Goal: Information Seeking & Learning: Learn about a topic

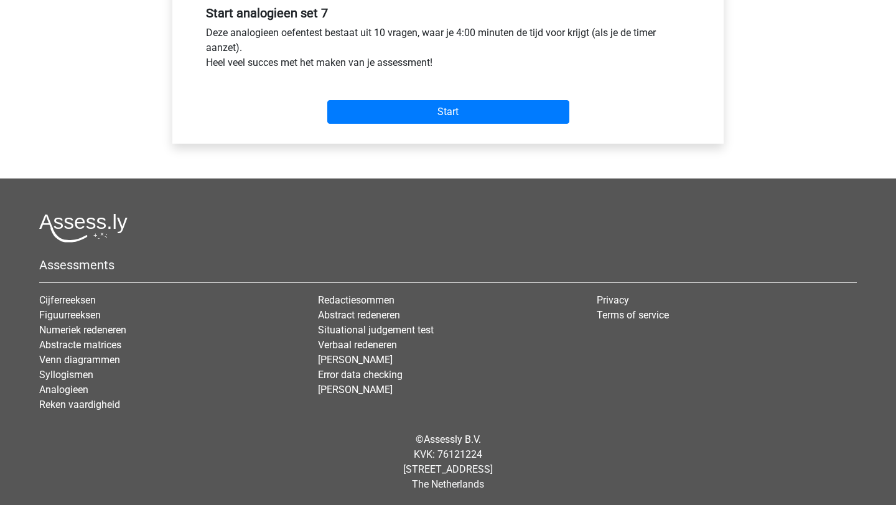
scroll to position [478, 0]
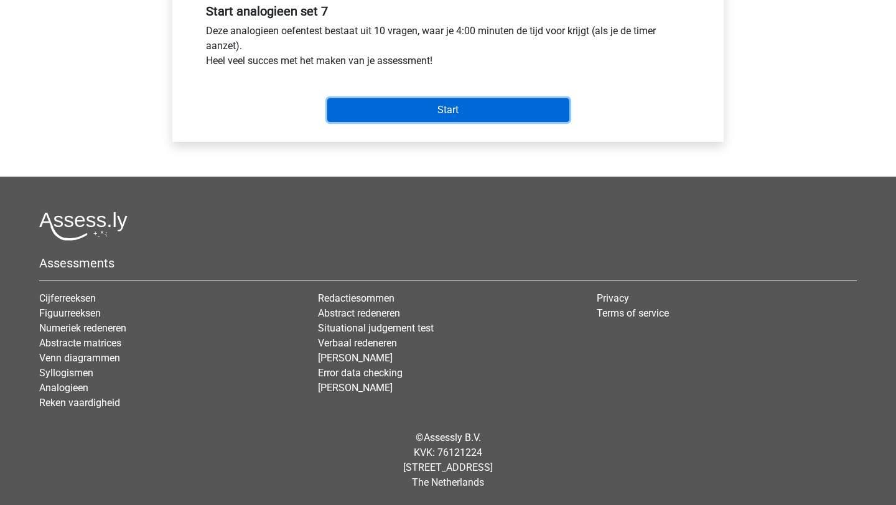
click at [468, 111] on input "Start" at bounding box center [448, 110] width 242 height 24
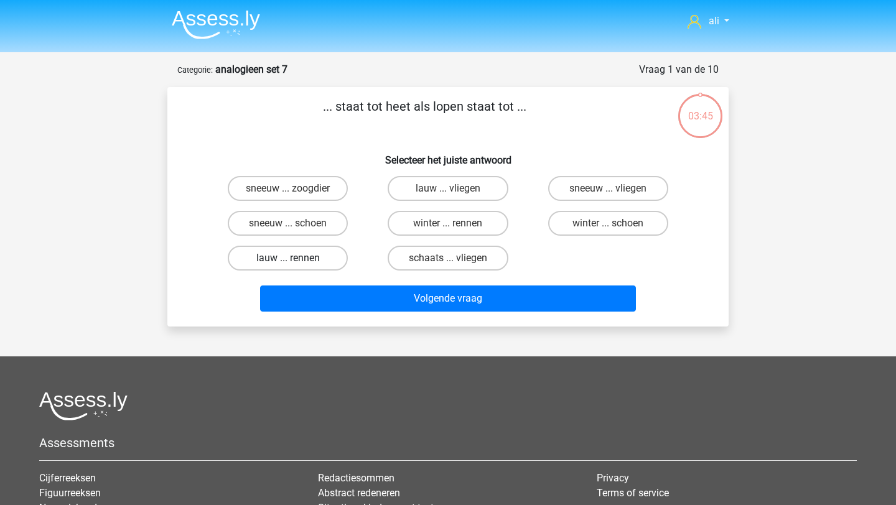
click at [311, 263] on label "lauw ... rennen" at bounding box center [288, 258] width 120 height 25
click at [296, 263] on input "lauw ... rennen" at bounding box center [292, 262] width 8 height 8
radio input "true"
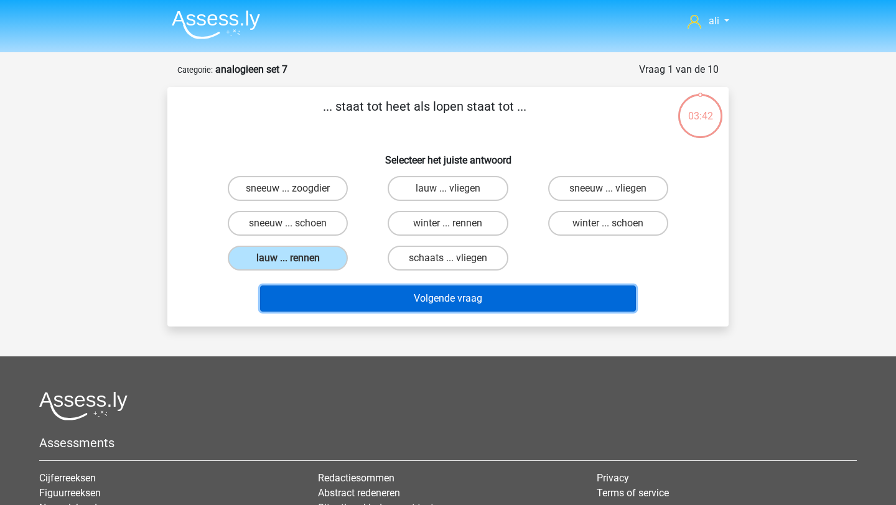
click at [348, 289] on button "Volgende vraag" at bounding box center [448, 298] width 376 height 26
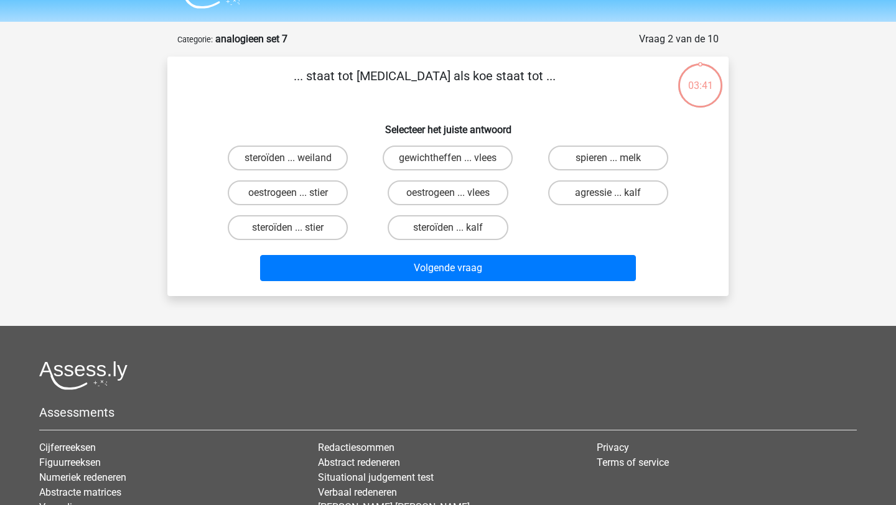
scroll to position [62, 0]
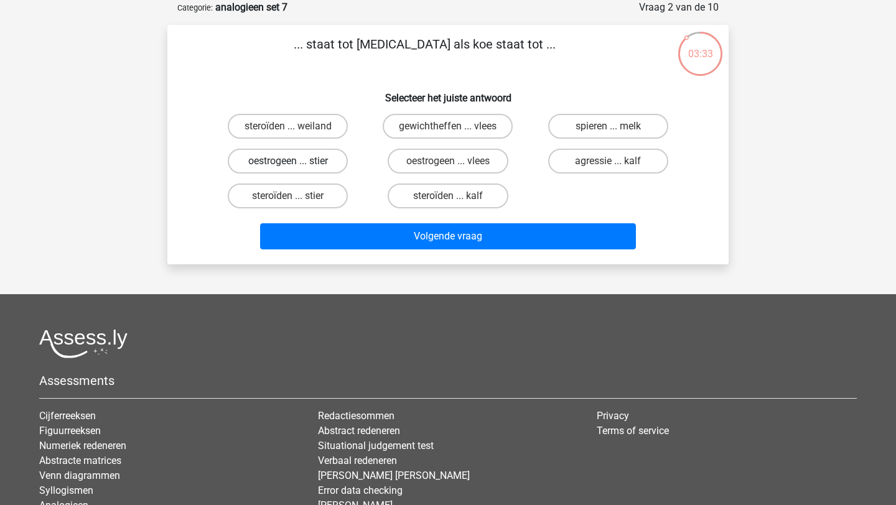
click at [297, 155] on label "oestrogeen ... stier" at bounding box center [288, 161] width 120 height 25
click at [296, 161] on input "oestrogeen ... stier" at bounding box center [292, 165] width 8 height 8
radio input "true"
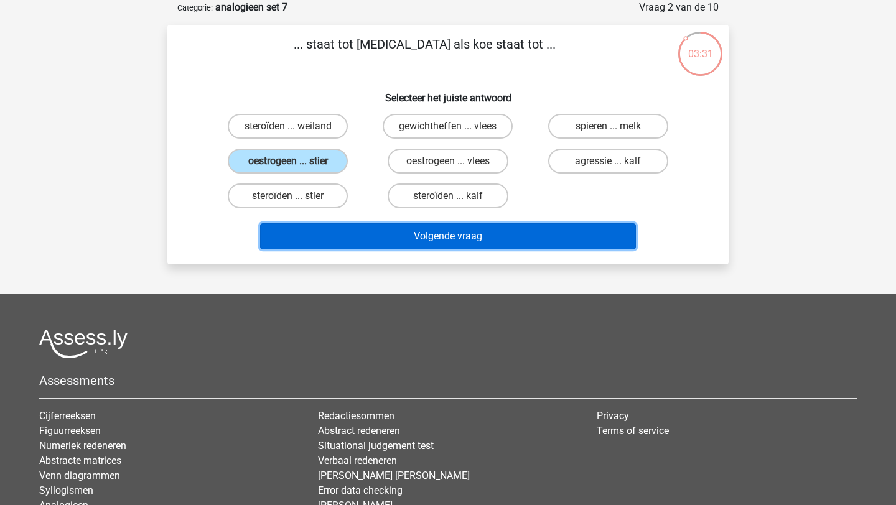
click at [338, 225] on button "Volgende vraag" at bounding box center [448, 236] width 376 height 26
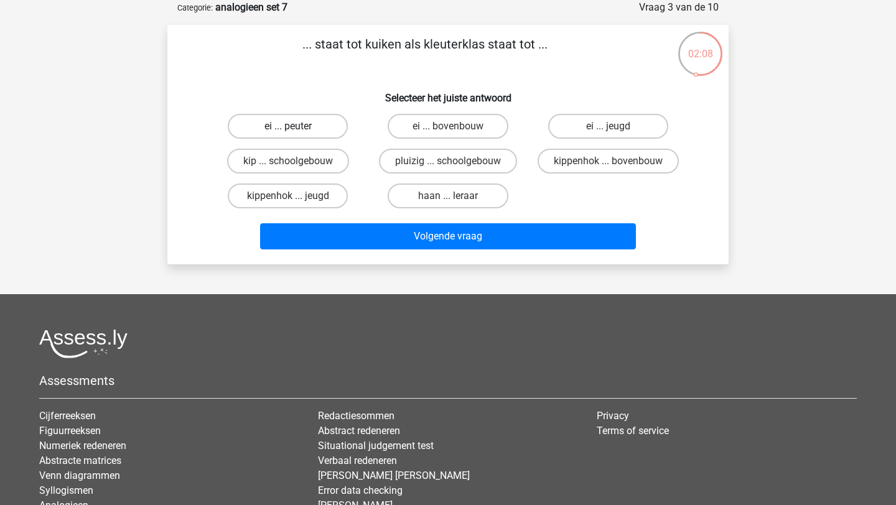
click at [316, 129] on label "ei ... peuter" at bounding box center [288, 126] width 120 height 25
click at [296, 129] on input "ei ... peuter" at bounding box center [292, 130] width 8 height 8
radio input "true"
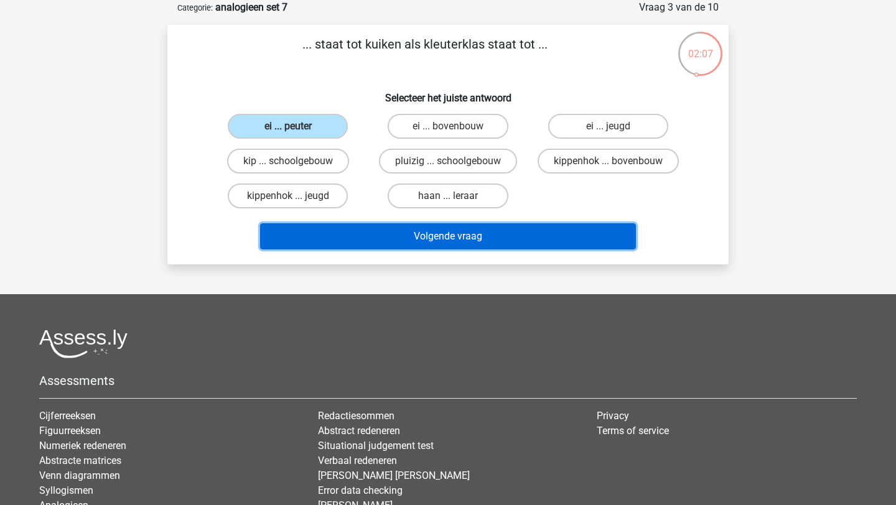
click at [362, 231] on button "Volgende vraag" at bounding box center [448, 236] width 376 height 26
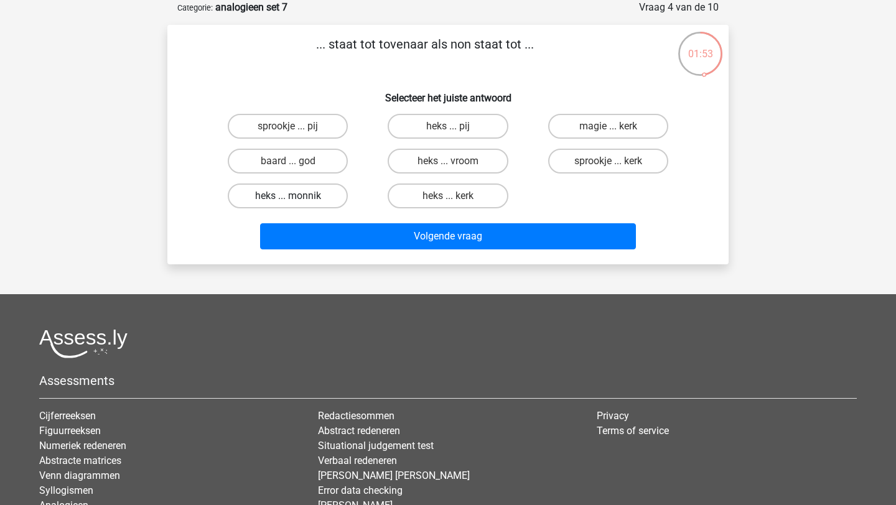
click at [315, 193] on label "heks ... monnik" at bounding box center [288, 195] width 120 height 25
click at [296, 196] on input "heks ... monnik" at bounding box center [292, 200] width 8 height 8
radio input "true"
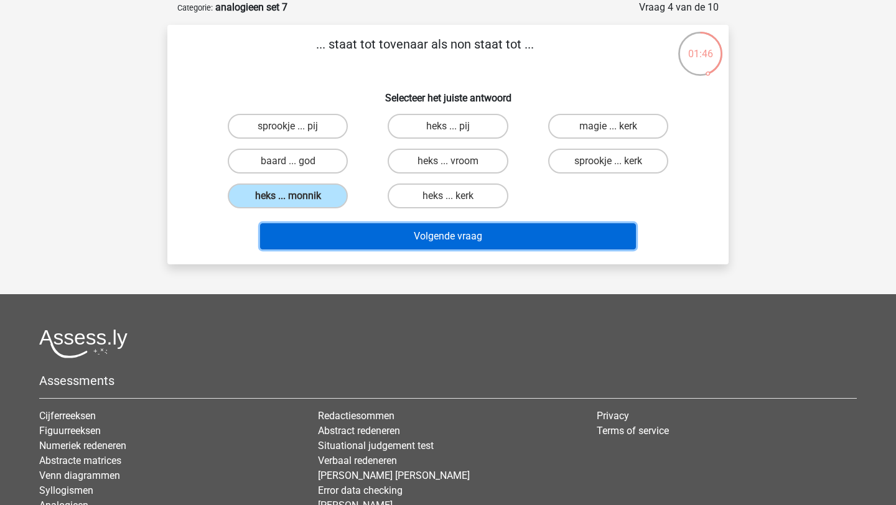
click at [345, 237] on button "Volgende vraag" at bounding box center [448, 236] width 376 height 26
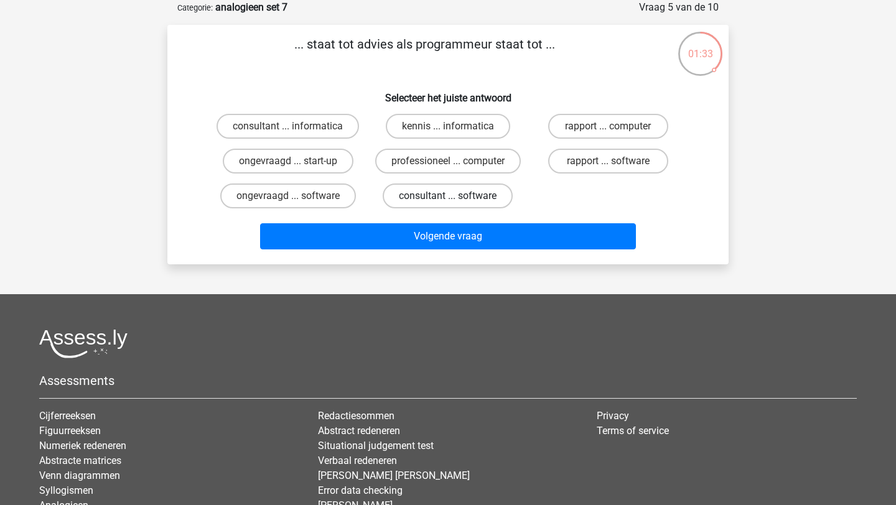
click at [405, 191] on label "consultant ... software" at bounding box center [447, 195] width 130 height 25
click at [448, 196] on input "consultant ... software" at bounding box center [452, 200] width 8 height 8
radio input "true"
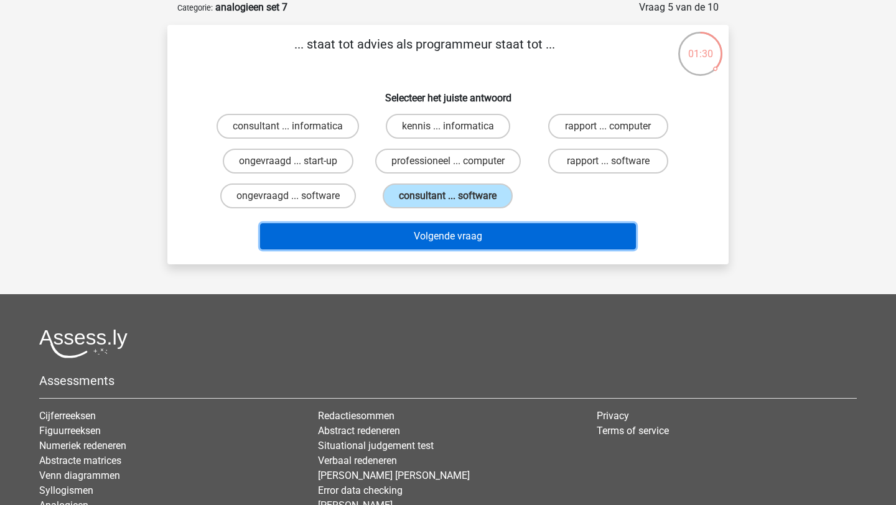
click at [406, 233] on button "Volgende vraag" at bounding box center [448, 236] width 376 height 26
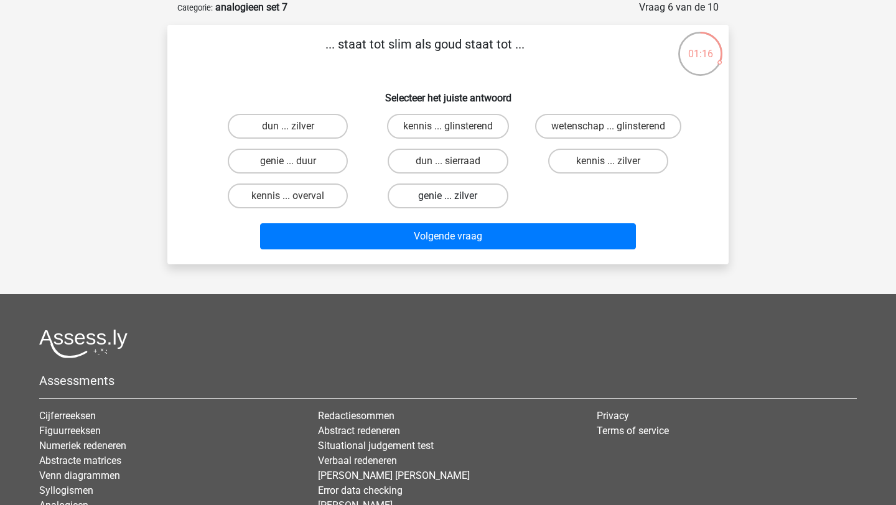
click at [470, 195] on label "genie ... zilver" at bounding box center [447, 195] width 120 height 25
click at [456, 196] on input "genie ... zilver" at bounding box center [452, 200] width 8 height 8
radio input "true"
click at [313, 165] on label "genie ... duur" at bounding box center [288, 161] width 120 height 25
click at [296, 165] on input "genie ... duur" at bounding box center [292, 165] width 8 height 8
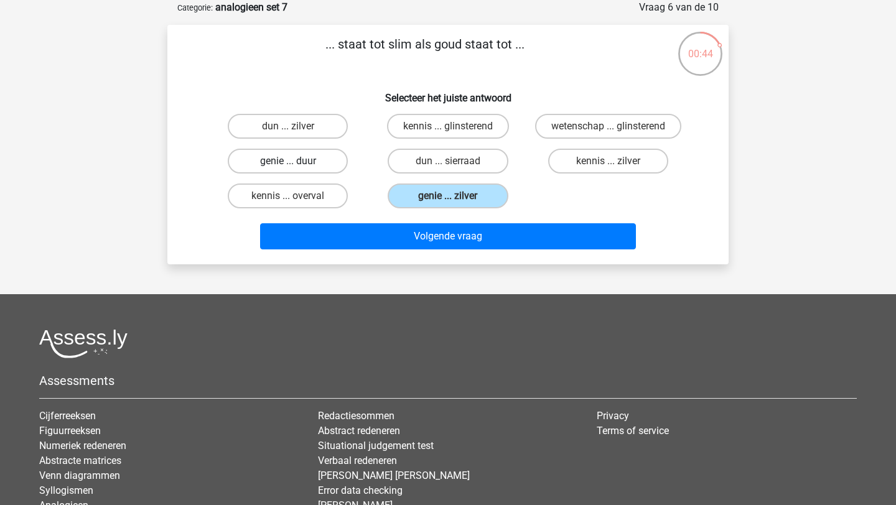
radio input "true"
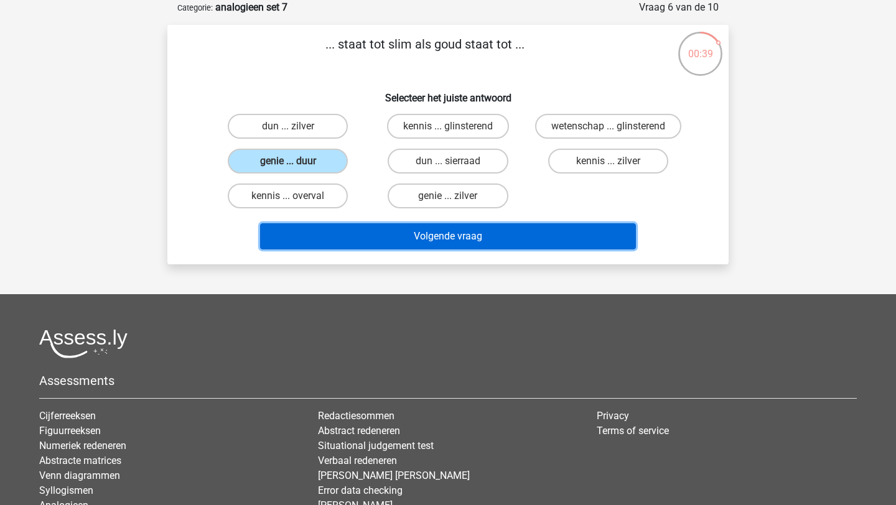
click at [357, 231] on button "Volgende vraag" at bounding box center [448, 236] width 376 height 26
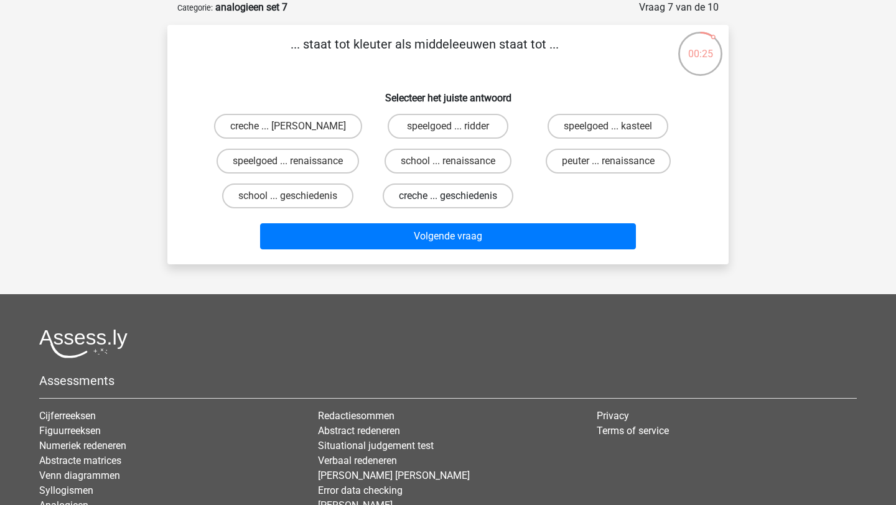
click at [428, 195] on label "creche ... geschiedenis" at bounding box center [447, 195] width 131 height 25
click at [448, 196] on input "creche ... geschiedenis" at bounding box center [452, 200] width 8 height 8
radio input "true"
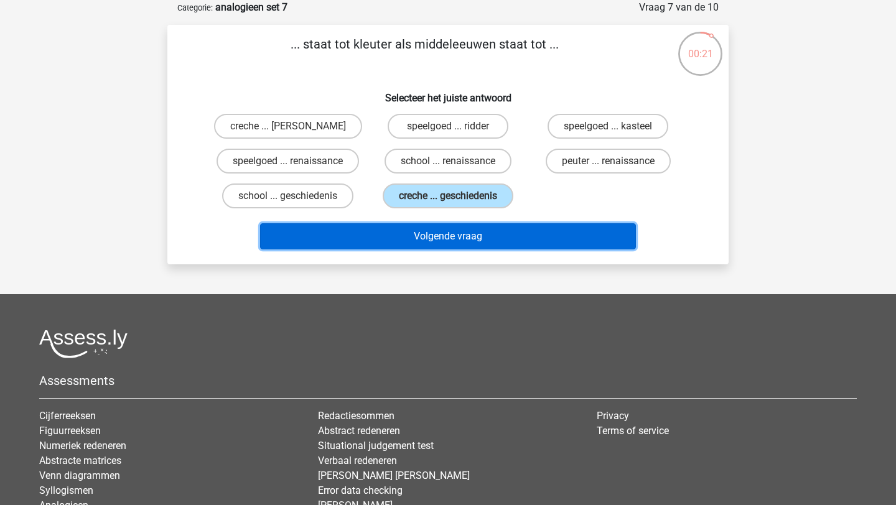
click at [422, 239] on button "Volgende vraag" at bounding box center [448, 236] width 376 height 26
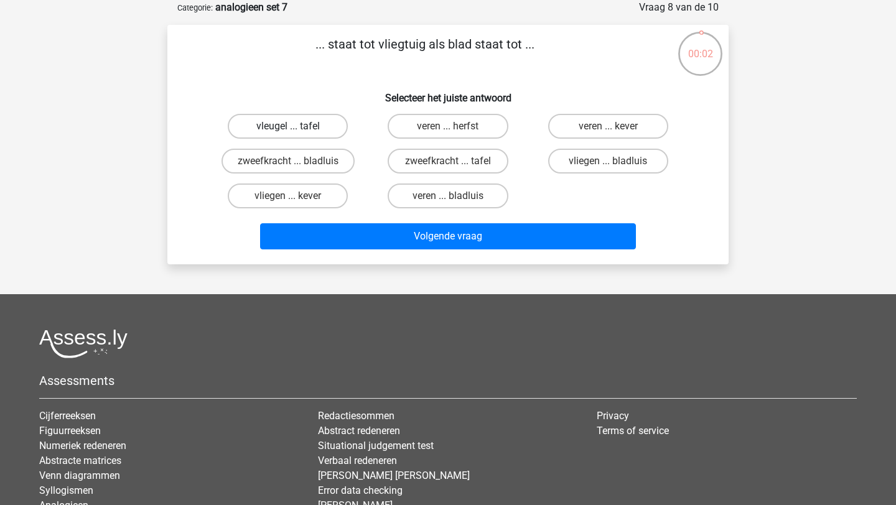
click at [326, 132] on label "vleugel ... tafel" at bounding box center [288, 126] width 120 height 25
click at [296, 132] on input "vleugel ... tafel" at bounding box center [292, 130] width 8 height 8
radio input "true"
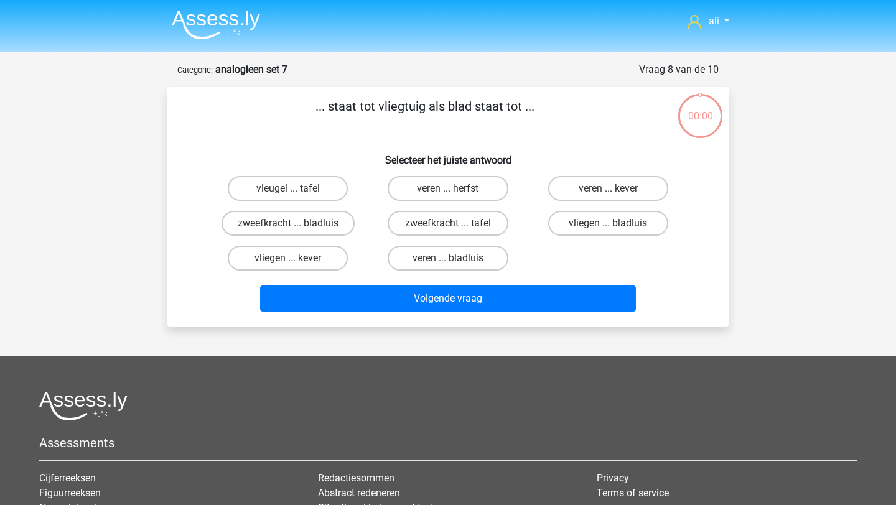
scroll to position [62, 0]
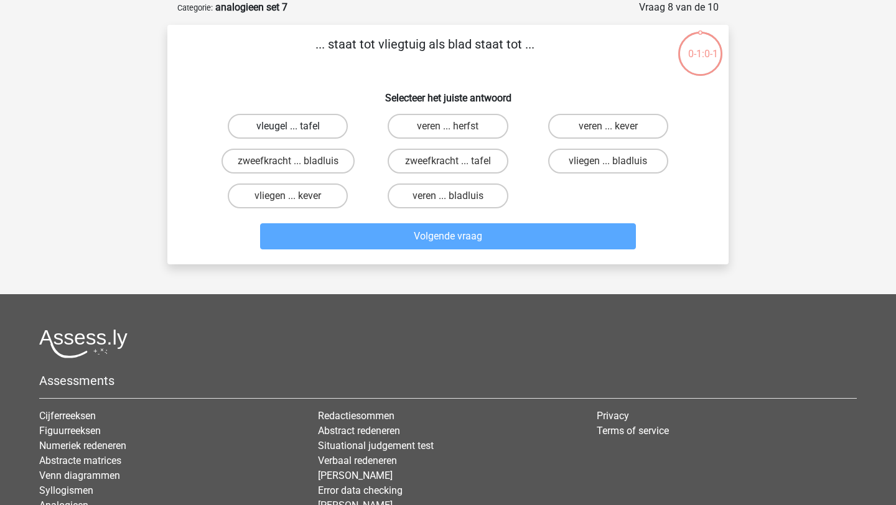
click at [318, 121] on label "vleugel ... tafel" at bounding box center [288, 126] width 120 height 25
click at [296, 126] on input "vleugel ... tafel" at bounding box center [292, 130] width 8 height 8
radio input "true"
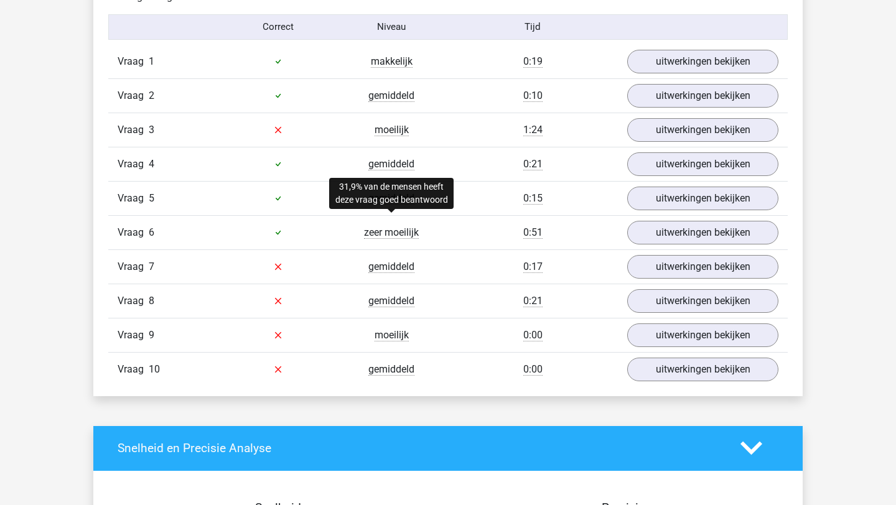
scroll to position [809, 0]
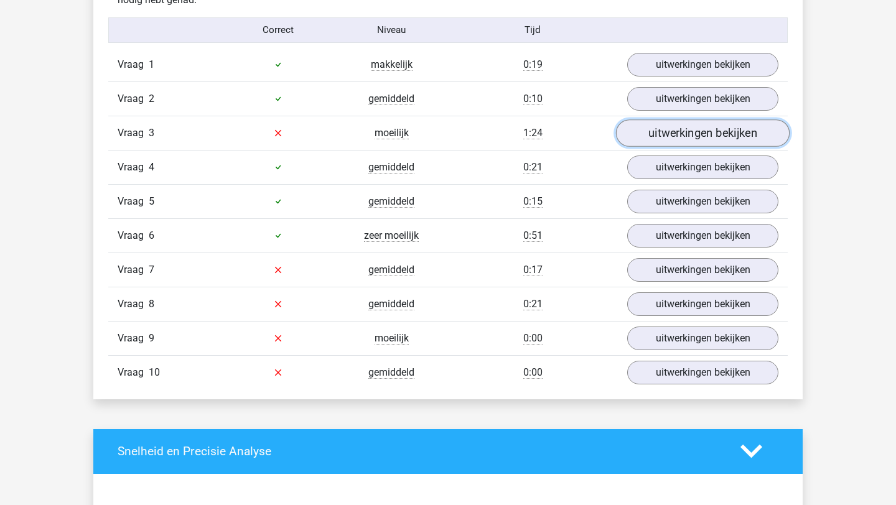
click at [646, 128] on link "uitwerkingen bekijken" at bounding box center [703, 132] width 174 height 27
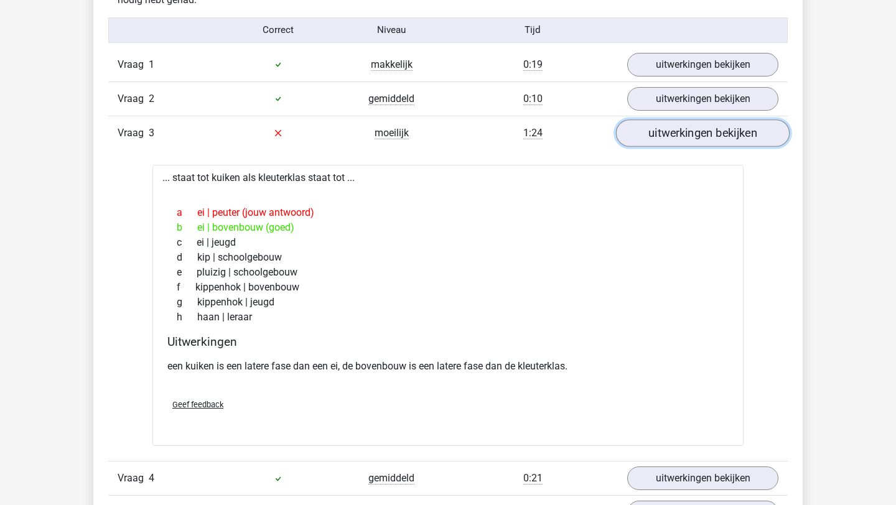
click at [646, 128] on link "uitwerkingen bekijken" at bounding box center [703, 132] width 174 height 27
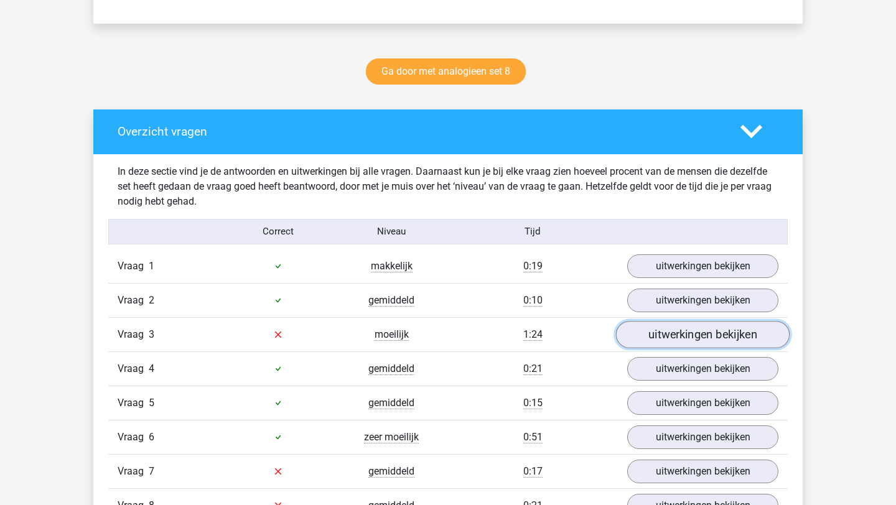
scroll to position [919, 0]
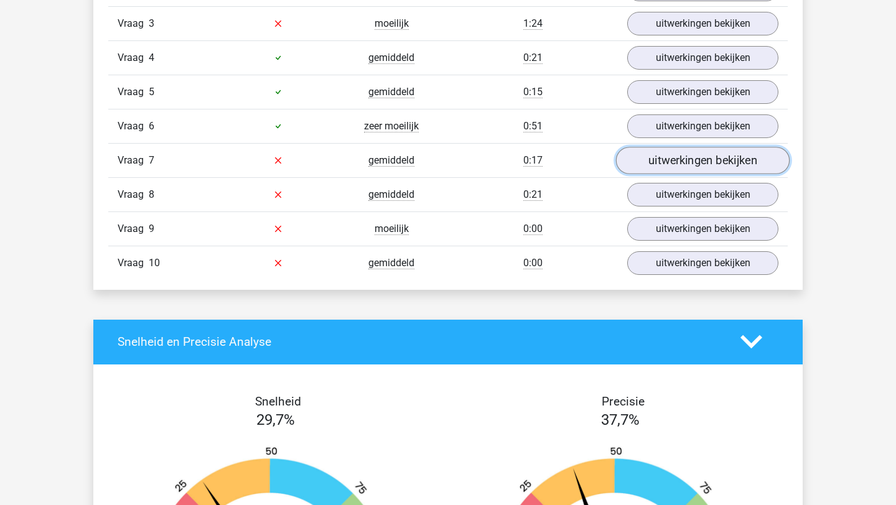
click at [675, 157] on link "uitwerkingen bekijken" at bounding box center [703, 160] width 174 height 27
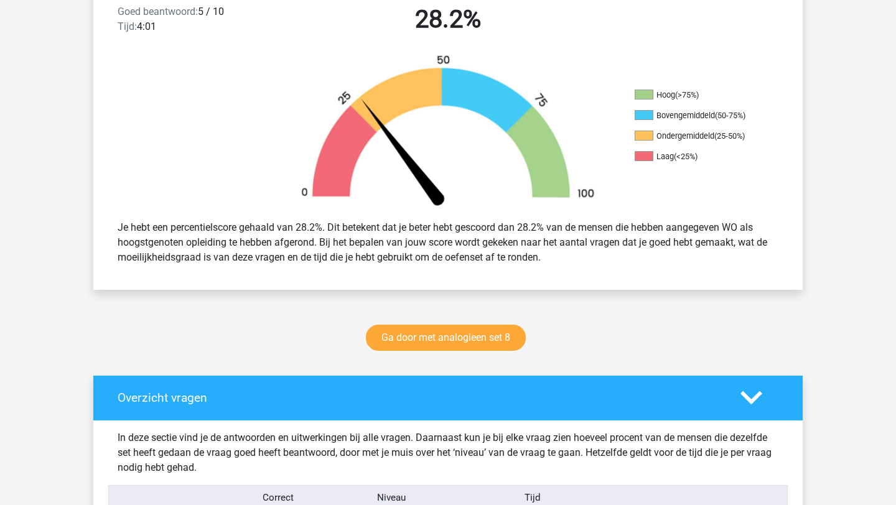
scroll to position [354, 0]
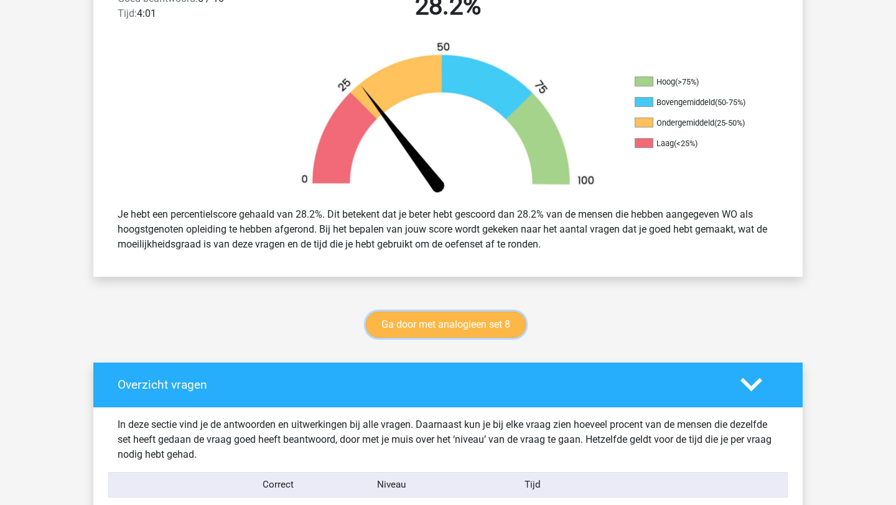
click at [473, 316] on link "Ga door met analogieen set 8" at bounding box center [446, 325] width 160 height 26
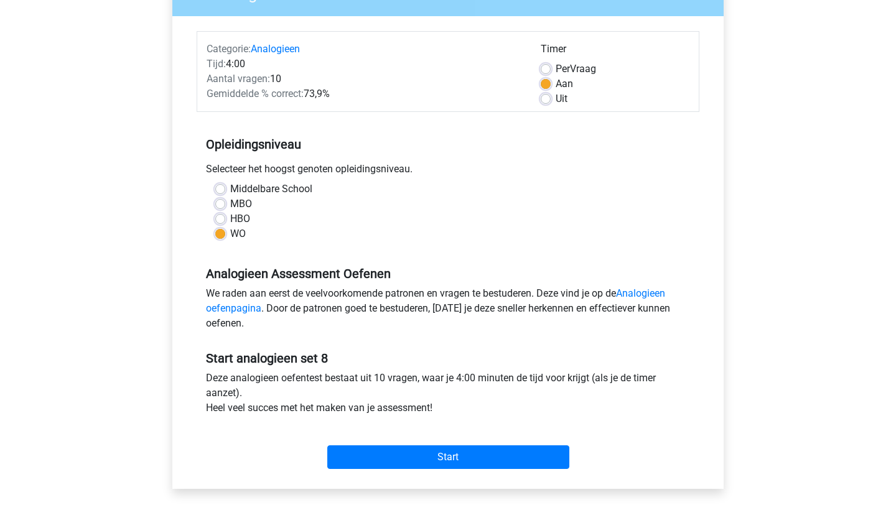
scroll to position [134, 0]
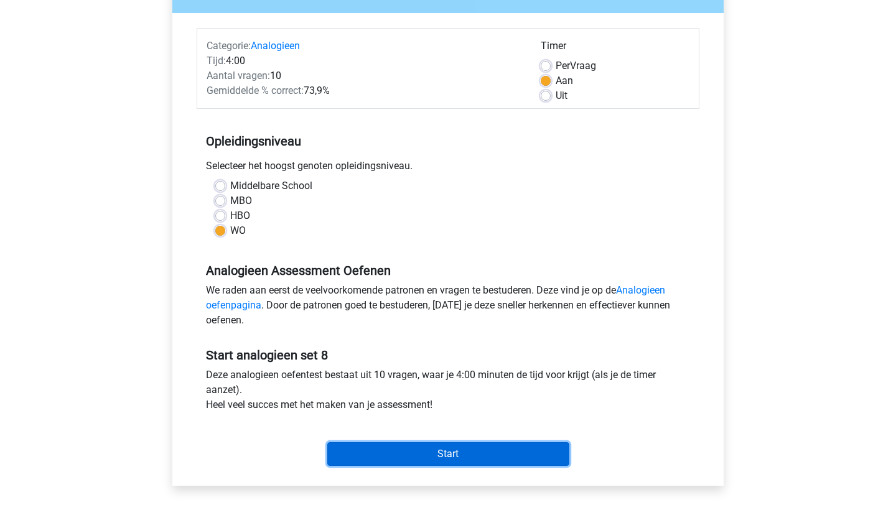
click at [423, 445] on input "Start" at bounding box center [448, 454] width 242 height 24
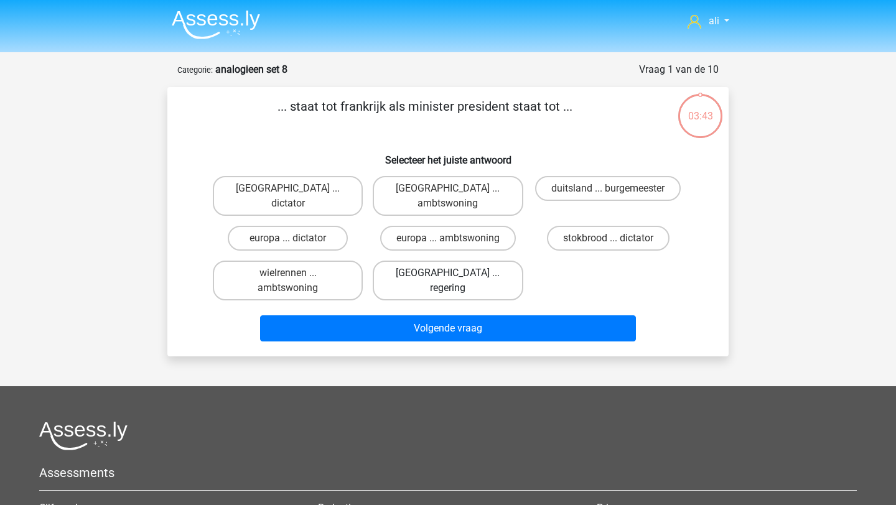
click at [484, 262] on label "parijs ... regering" at bounding box center [448, 281] width 150 height 40
click at [456, 273] on input "parijs ... regering" at bounding box center [452, 277] width 8 height 8
radio input "true"
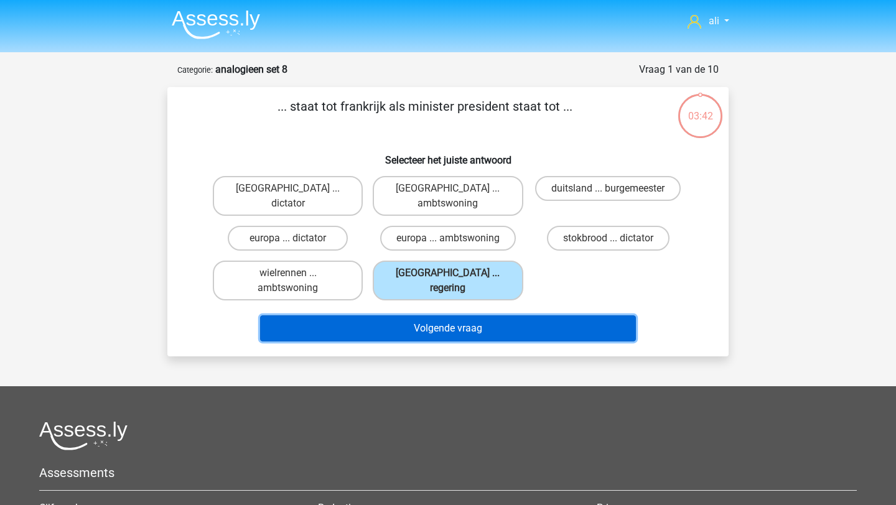
click at [501, 327] on button "Volgende vraag" at bounding box center [448, 328] width 376 height 26
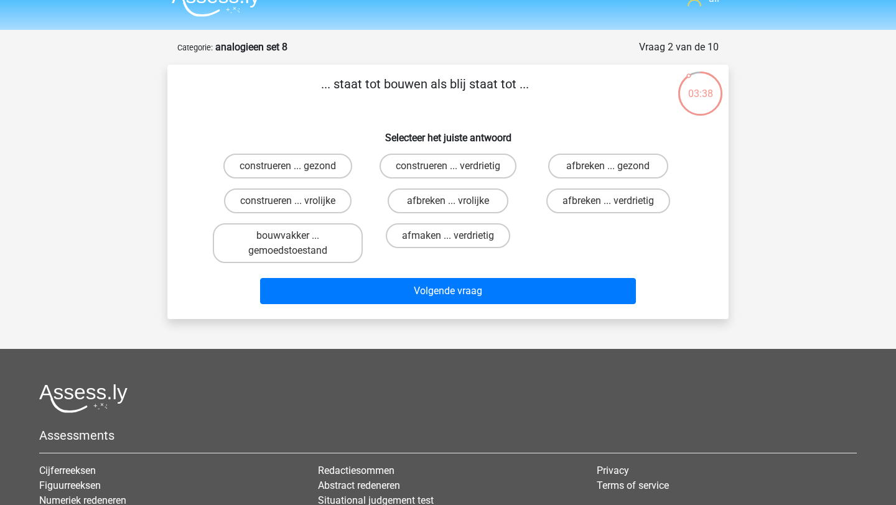
scroll to position [21, 0]
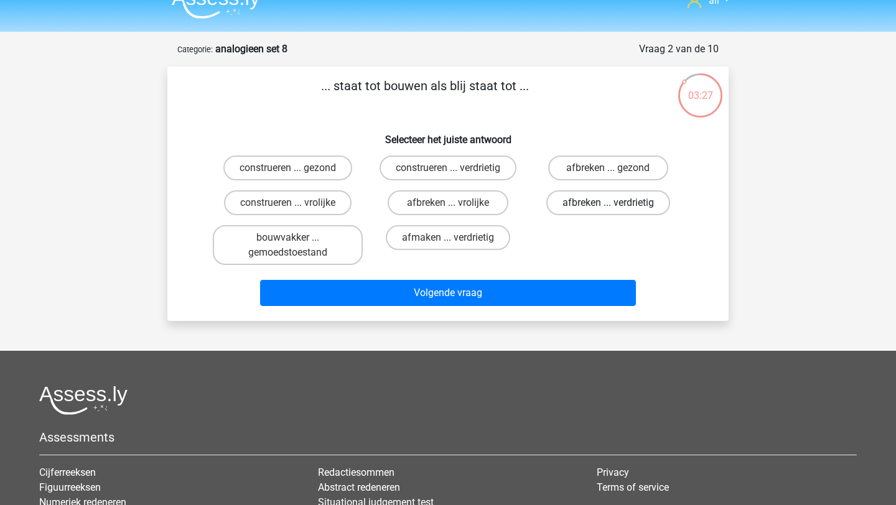
click at [553, 199] on label "afbreken ... verdrietig" at bounding box center [608, 202] width 124 height 25
click at [608, 203] on input "afbreken ... verdrietig" at bounding box center [612, 207] width 8 height 8
radio input "true"
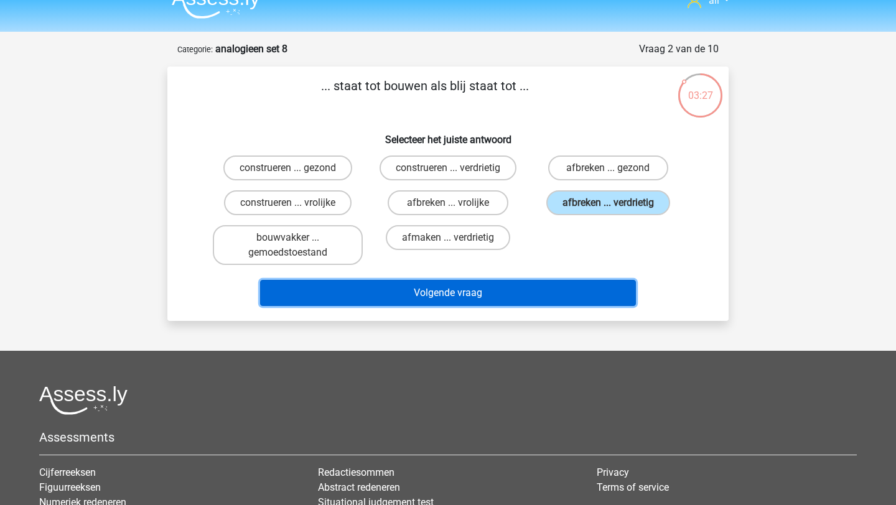
click at [554, 303] on button "Volgende vraag" at bounding box center [448, 293] width 376 height 26
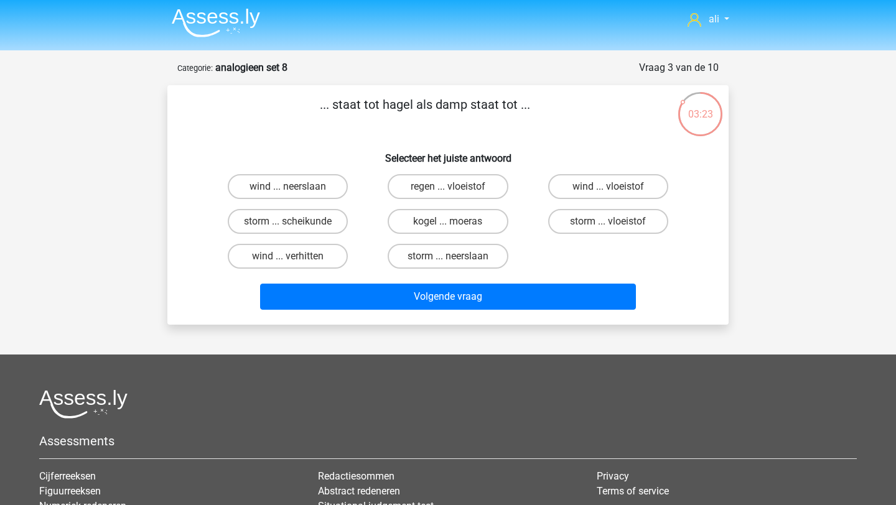
scroll to position [0, 0]
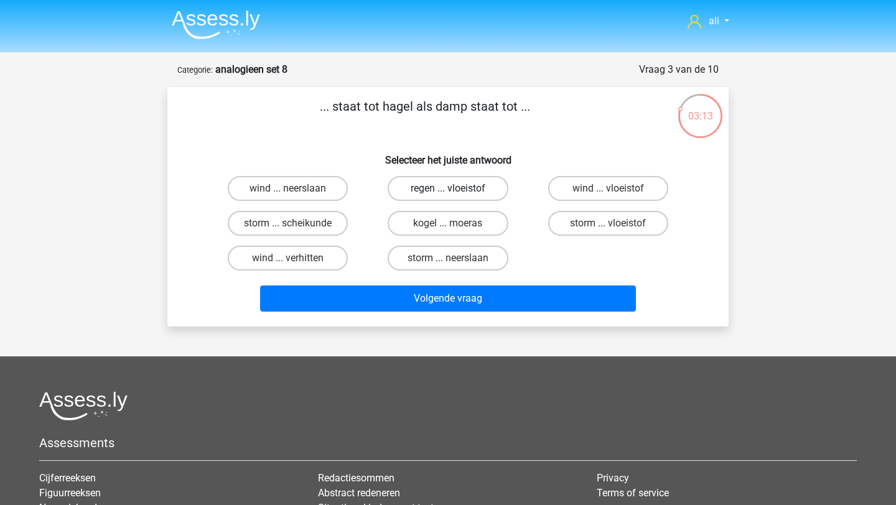
click at [491, 187] on label "regen ... vloeistof" at bounding box center [447, 188] width 120 height 25
click at [456, 188] on input "regen ... vloeistof" at bounding box center [452, 192] width 8 height 8
radio input "true"
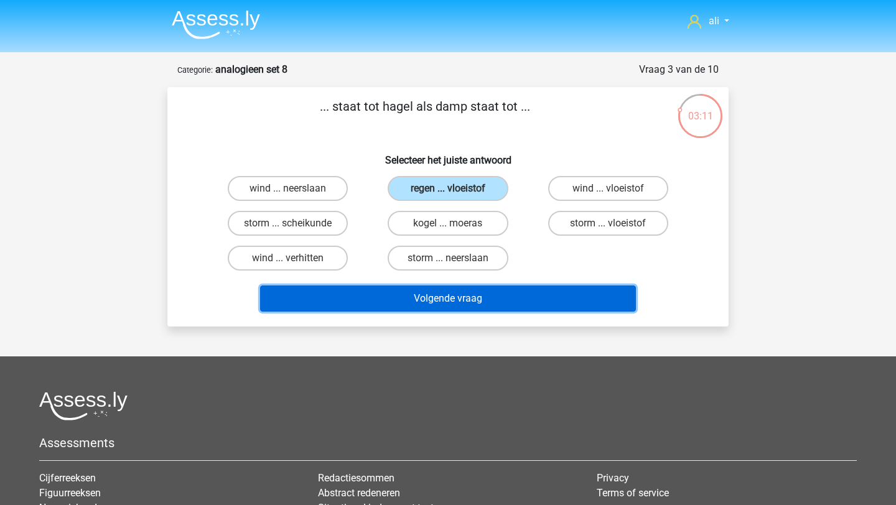
click at [522, 294] on button "Volgende vraag" at bounding box center [448, 298] width 376 height 26
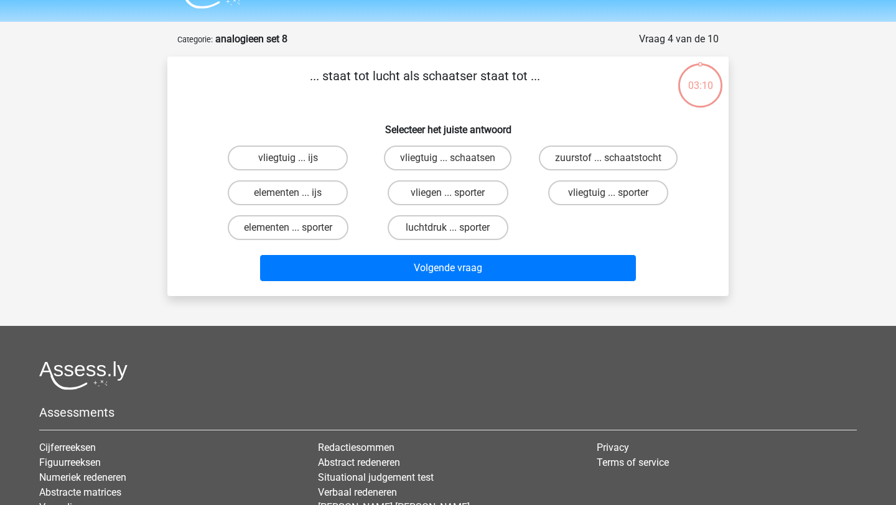
scroll to position [62, 0]
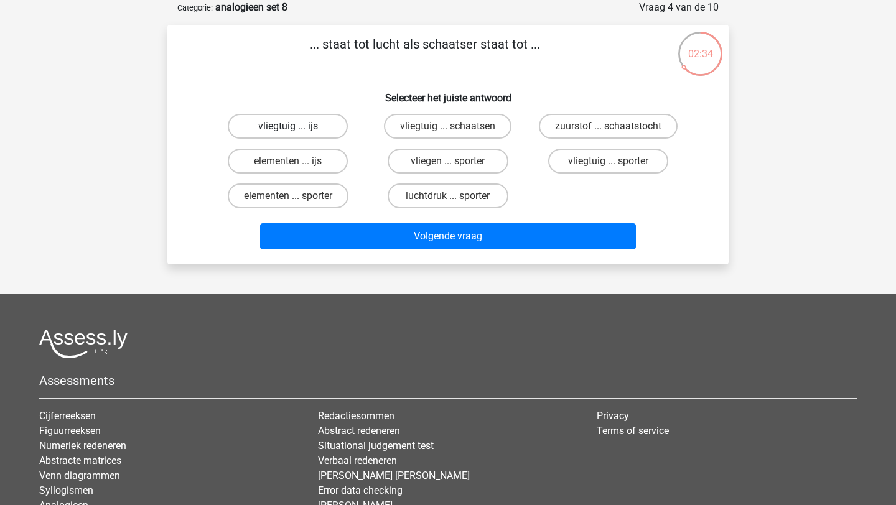
click at [301, 128] on label "vliegtuig ... ijs" at bounding box center [288, 126] width 120 height 25
click at [296, 128] on input "vliegtuig ... ijs" at bounding box center [292, 130] width 8 height 8
radio input "true"
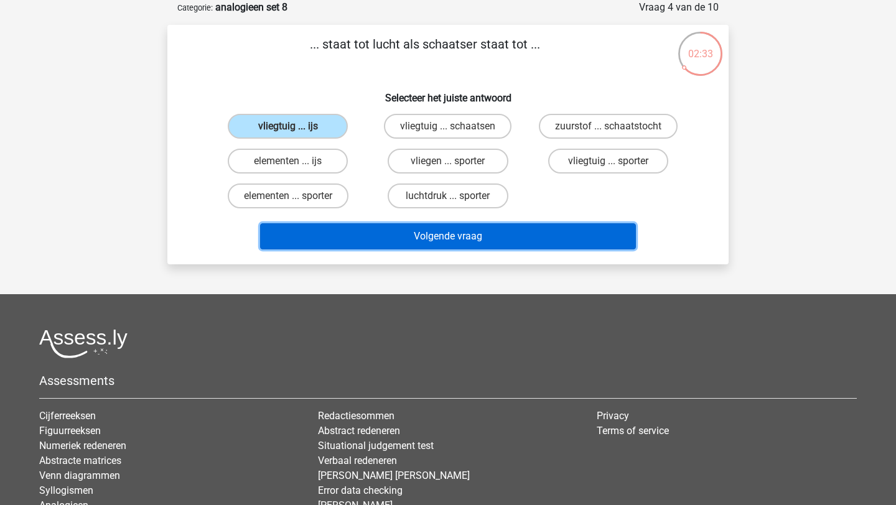
click at [427, 235] on button "Volgende vraag" at bounding box center [448, 236] width 376 height 26
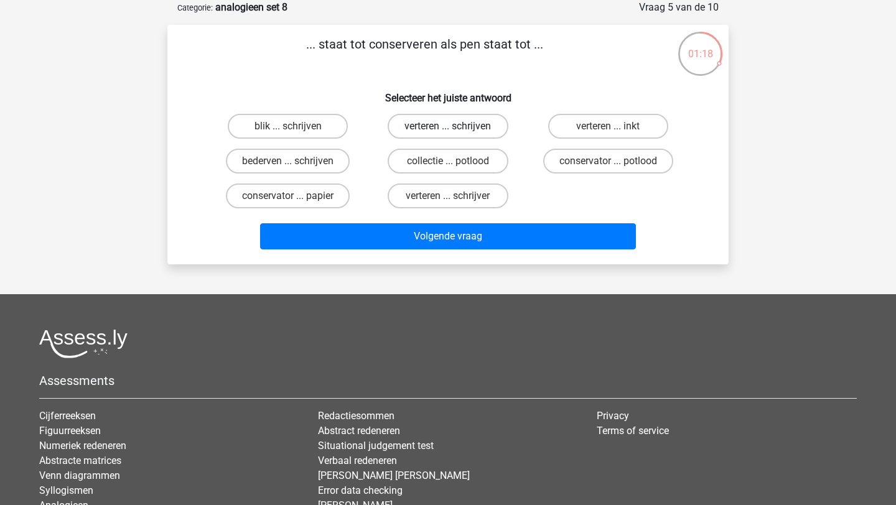
click at [465, 127] on label "verteren ... schrijven" at bounding box center [447, 126] width 120 height 25
click at [456, 127] on input "verteren ... schrijven" at bounding box center [452, 130] width 8 height 8
radio input "true"
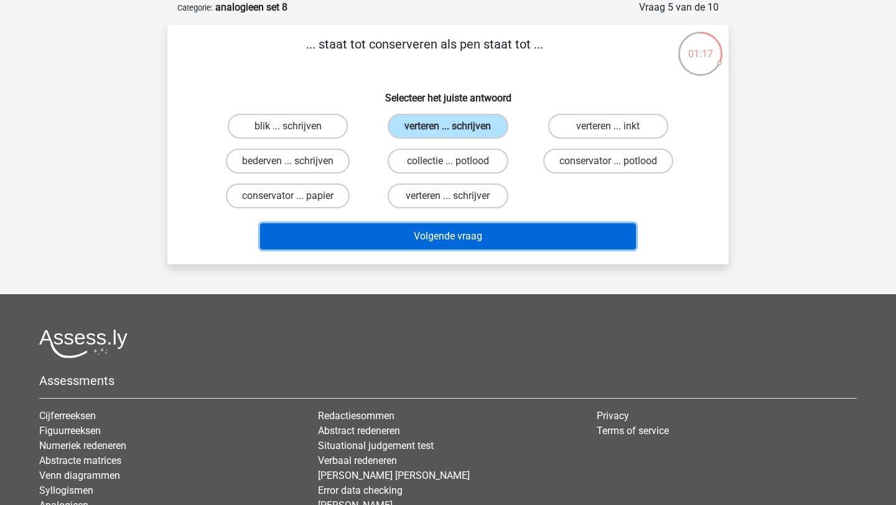
click at [464, 244] on button "Volgende vraag" at bounding box center [448, 236] width 376 height 26
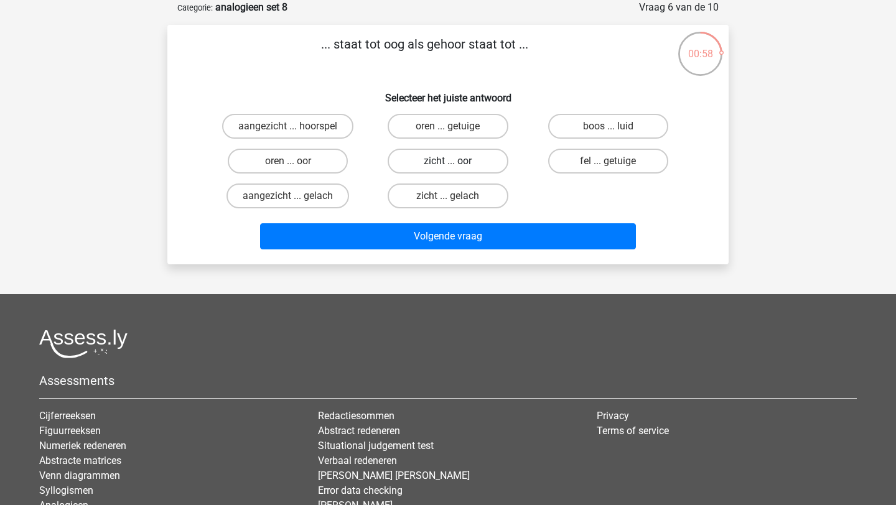
click at [479, 159] on label "zicht ... oor" at bounding box center [447, 161] width 120 height 25
click at [456, 161] on input "zicht ... oor" at bounding box center [452, 165] width 8 height 8
radio input "true"
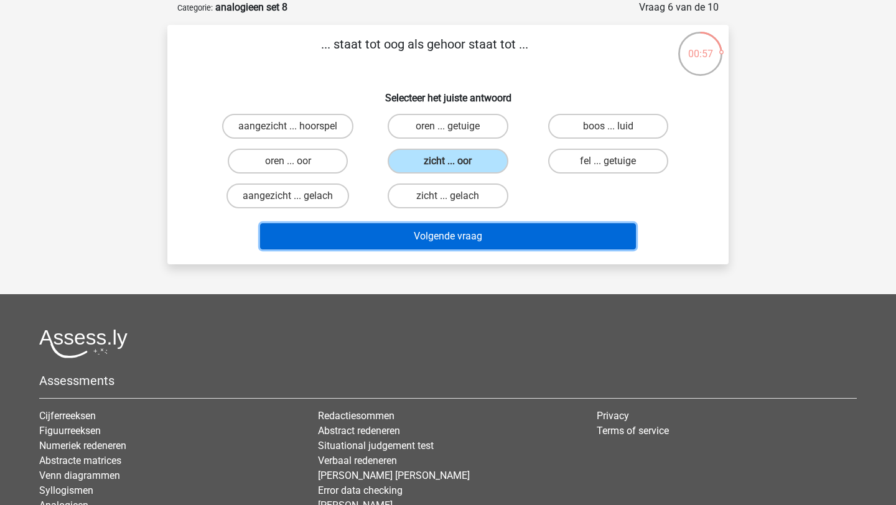
click at [486, 229] on button "Volgende vraag" at bounding box center [448, 236] width 376 height 26
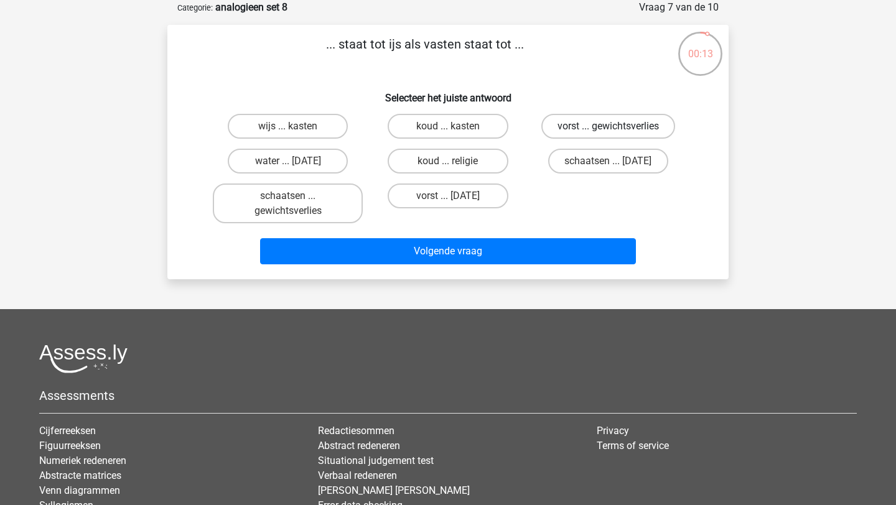
click at [580, 126] on label "vorst ... gewichtsverlies" at bounding box center [608, 126] width 134 height 25
click at [608, 126] on input "vorst ... gewichtsverlies" at bounding box center [612, 130] width 8 height 8
radio input "true"
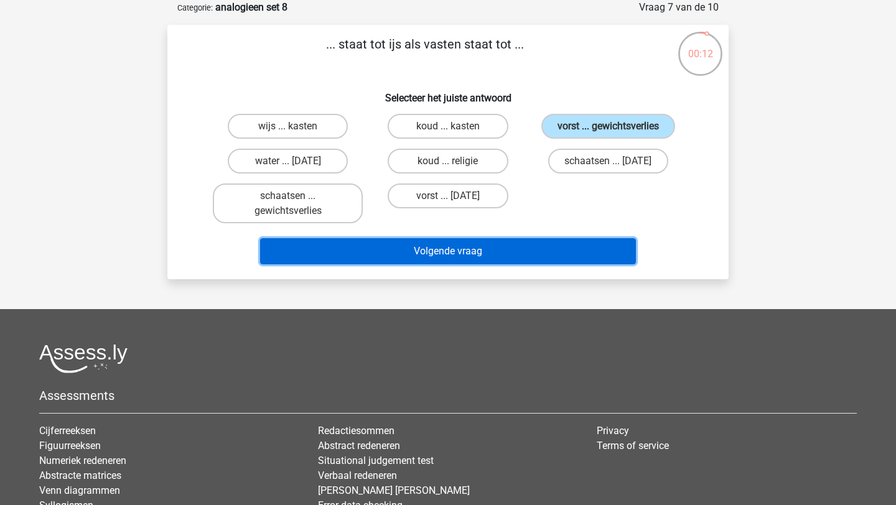
click at [547, 248] on button "Volgende vraag" at bounding box center [448, 251] width 376 height 26
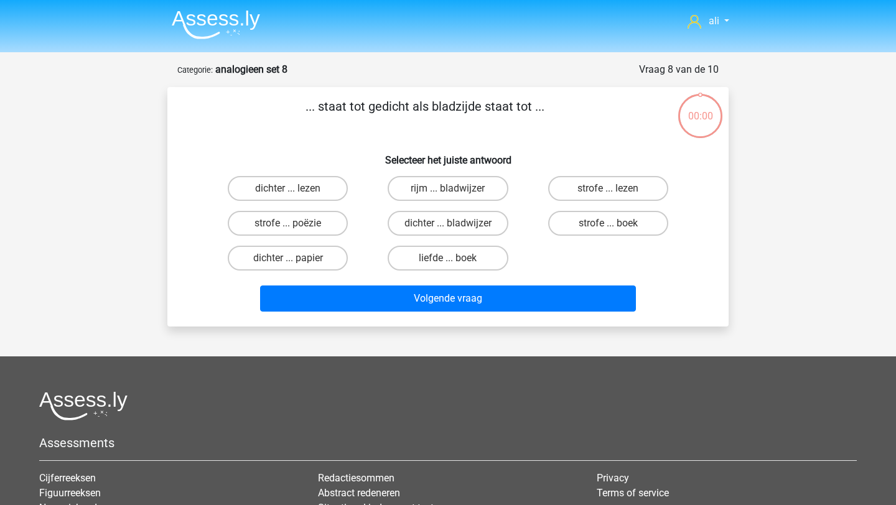
scroll to position [62, 0]
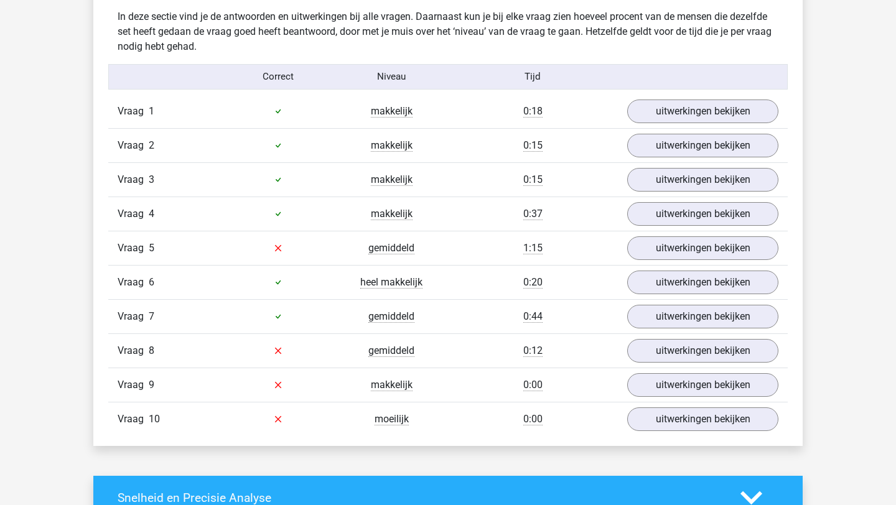
scroll to position [767, 0]
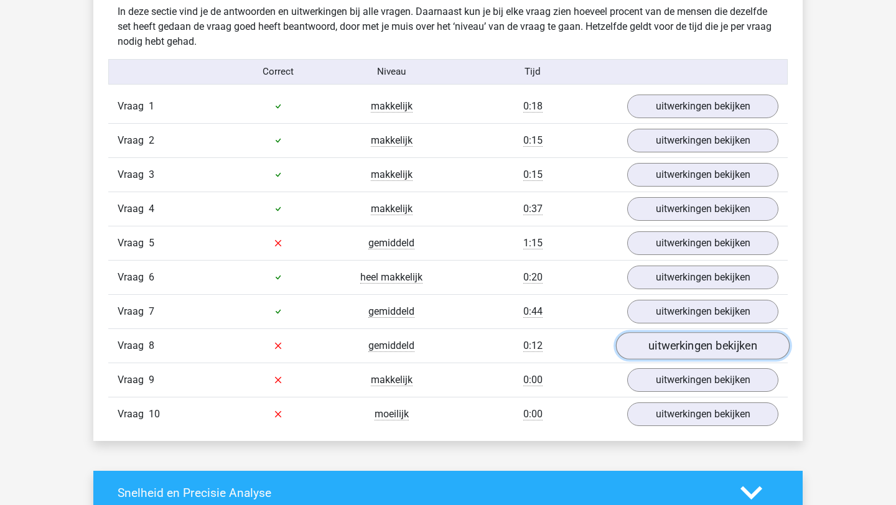
click at [639, 343] on link "uitwerkingen bekijken" at bounding box center [703, 345] width 174 height 27
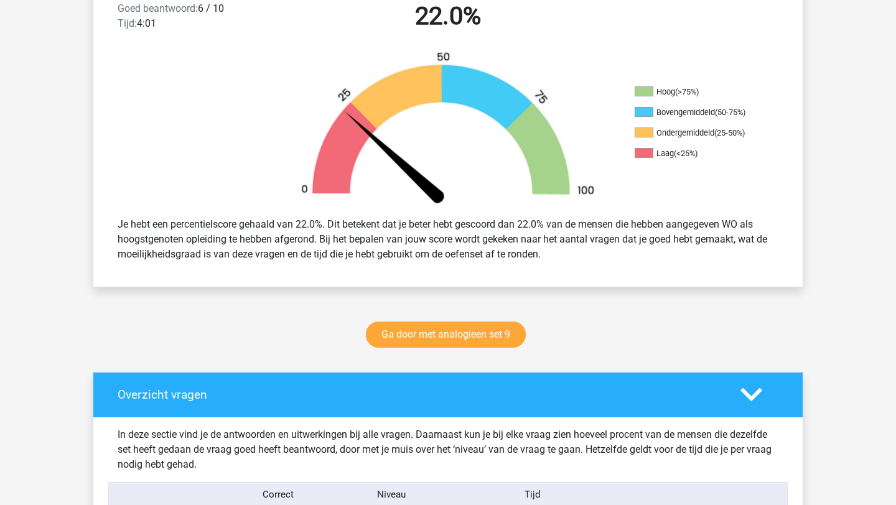
scroll to position [220, 0]
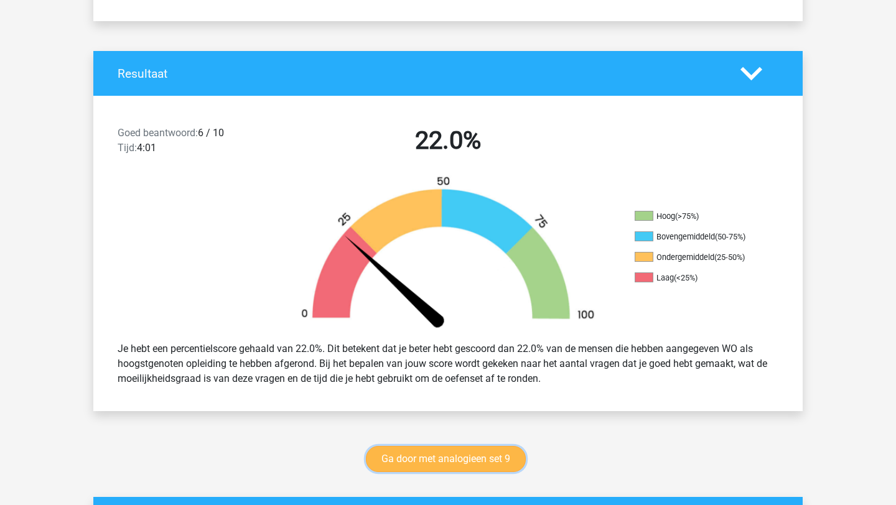
click at [491, 458] on link "Ga door met analogieen set 9" at bounding box center [446, 459] width 160 height 26
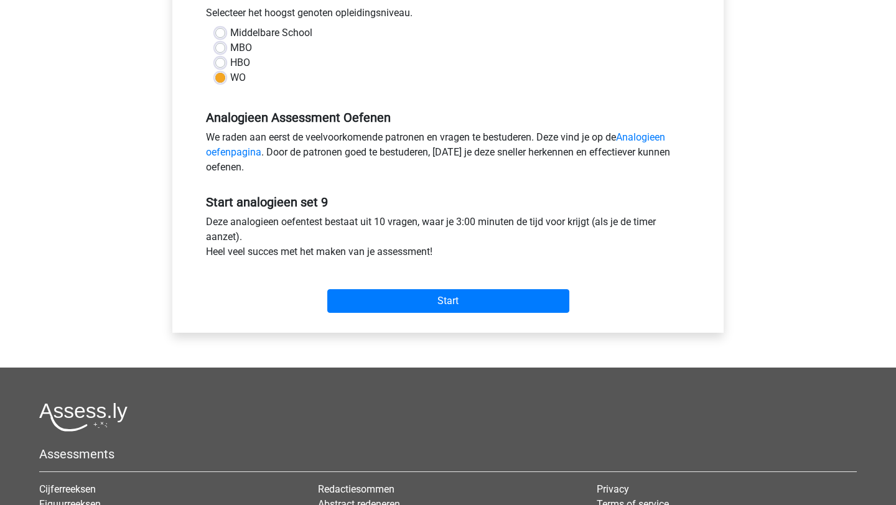
scroll to position [478, 0]
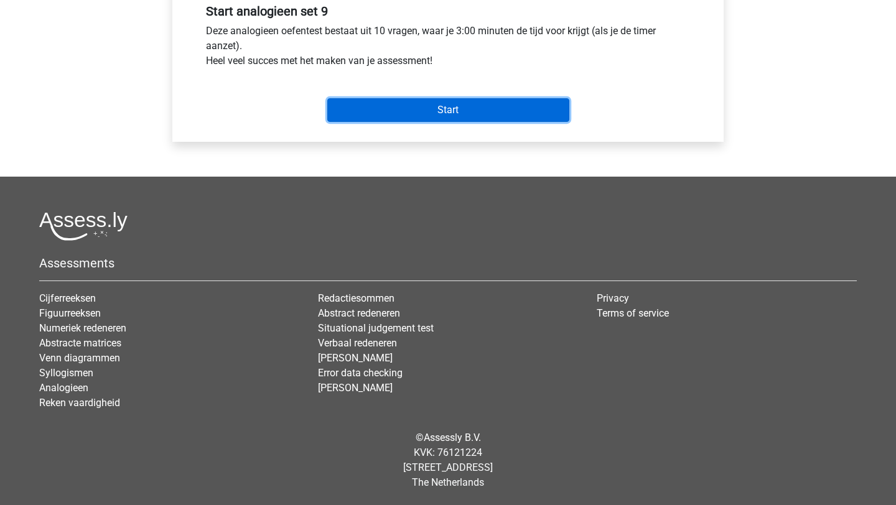
click at [391, 119] on input "Start" at bounding box center [448, 110] width 242 height 24
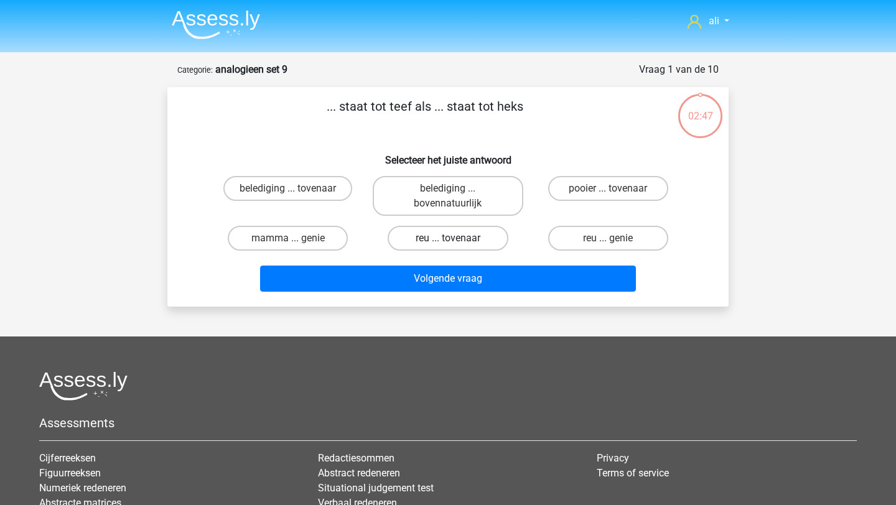
click at [453, 238] on label "reu ... tovenaar" at bounding box center [447, 238] width 120 height 25
click at [453, 238] on input "reu ... tovenaar" at bounding box center [452, 242] width 8 height 8
radio input "true"
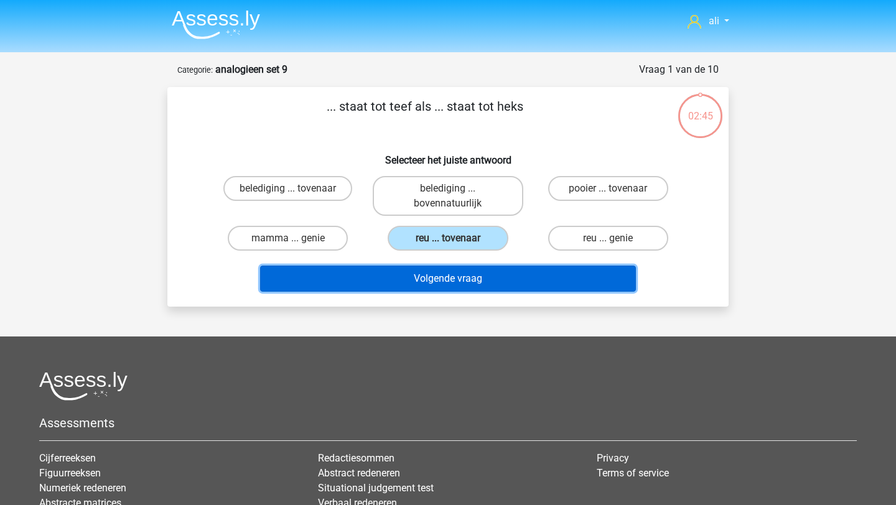
click at [476, 287] on button "Volgende vraag" at bounding box center [448, 279] width 376 height 26
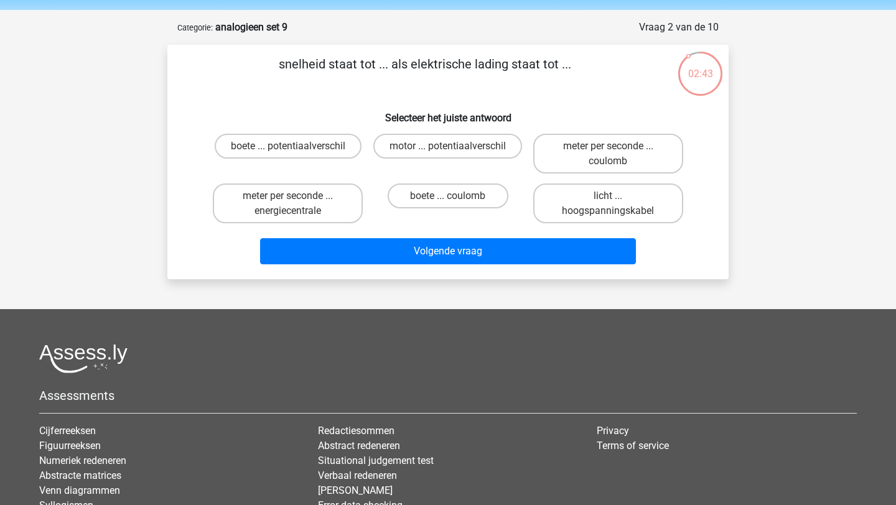
scroll to position [40, 0]
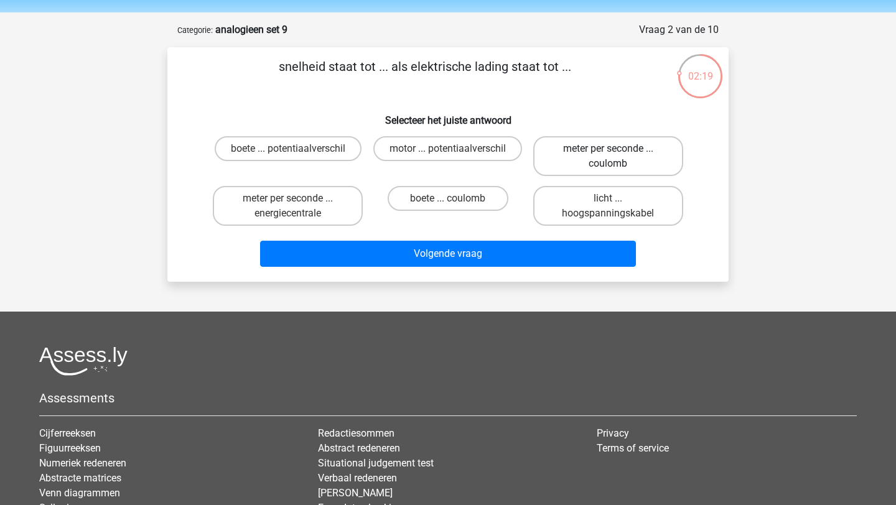
click at [595, 154] on label "meter per seconde ... coulomb" at bounding box center [608, 156] width 150 height 40
click at [608, 154] on input "meter per seconde ... coulomb" at bounding box center [612, 153] width 8 height 8
radio input "true"
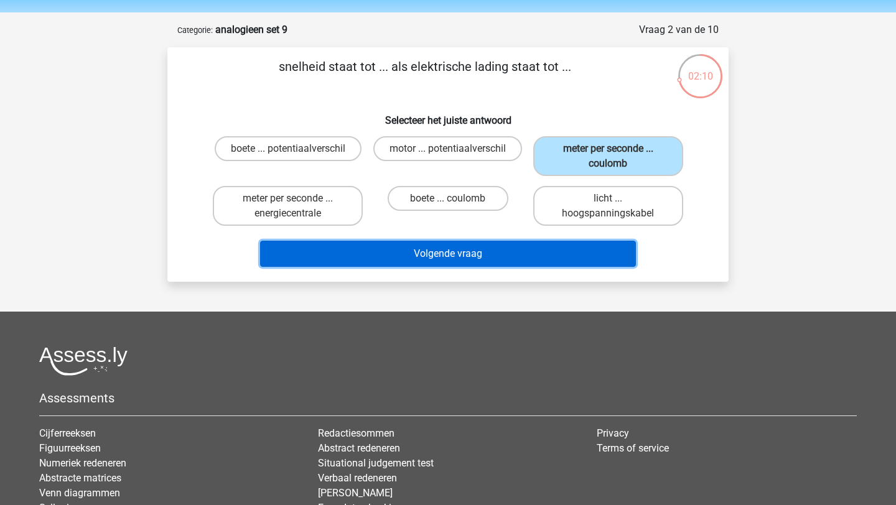
click at [587, 262] on button "Volgende vraag" at bounding box center [448, 254] width 376 height 26
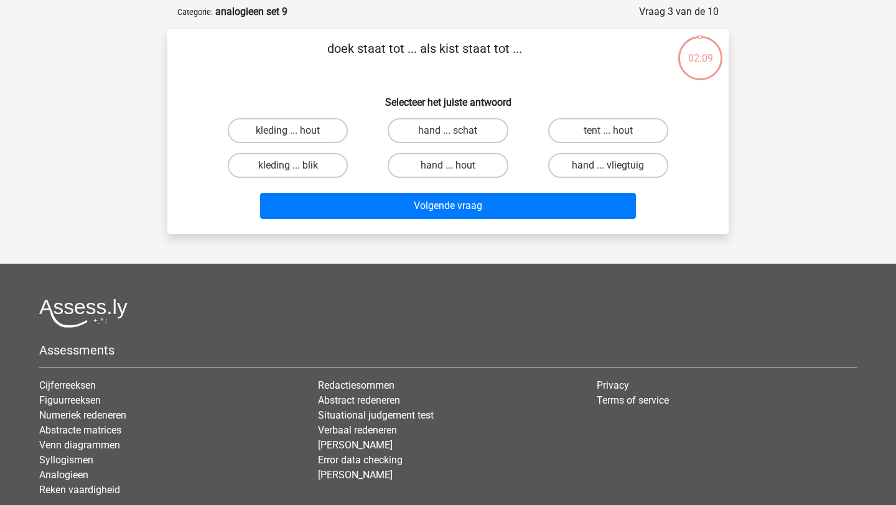
scroll to position [62, 0]
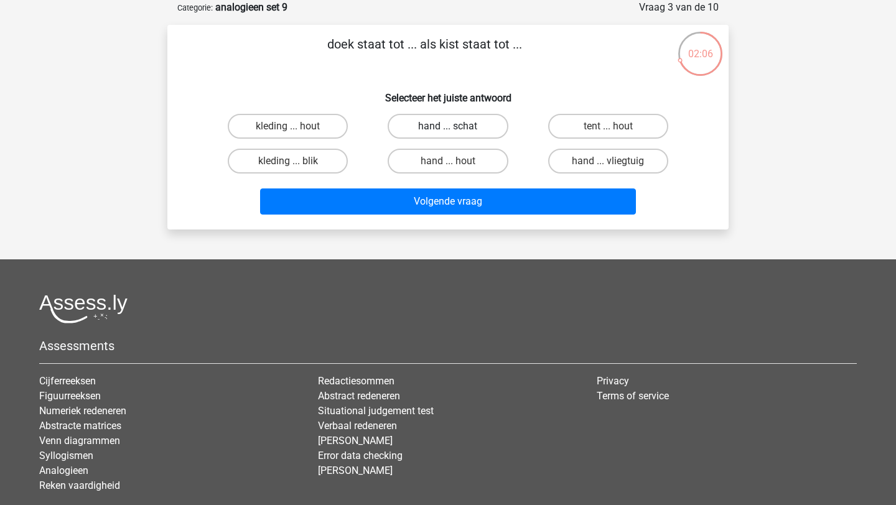
click at [437, 124] on label "hand ... schat" at bounding box center [447, 126] width 120 height 25
click at [448, 126] on input "hand ... schat" at bounding box center [452, 130] width 8 height 8
radio input "true"
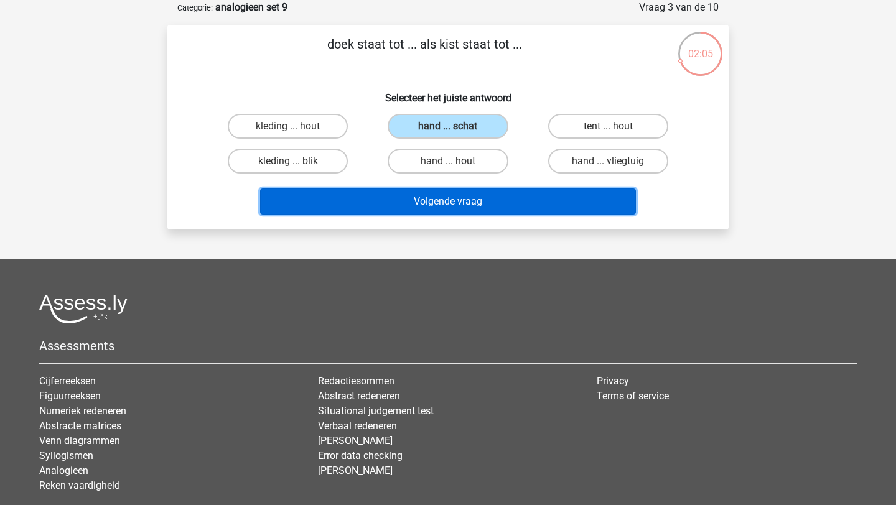
click at [460, 198] on button "Volgende vraag" at bounding box center [448, 201] width 376 height 26
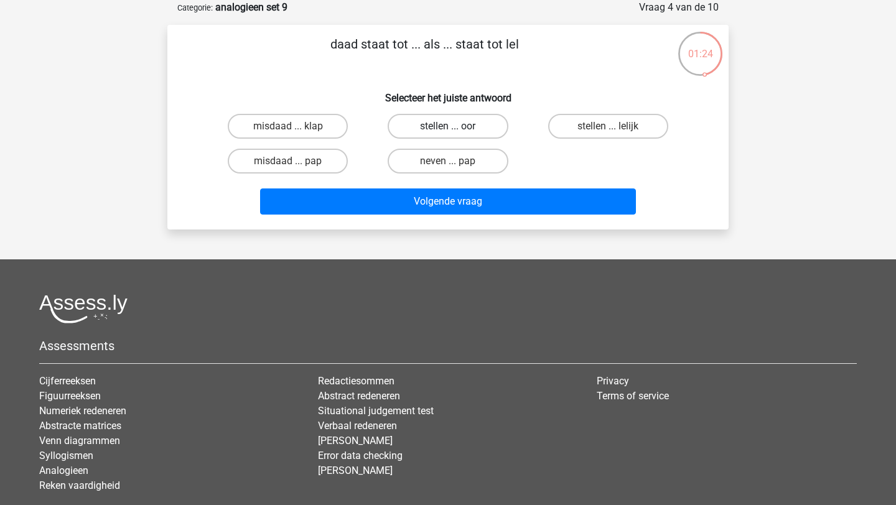
click at [474, 123] on label "stellen ... oor" at bounding box center [447, 126] width 120 height 25
click at [456, 126] on input "stellen ... oor" at bounding box center [452, 130] width 8 height 8
radio input "true"
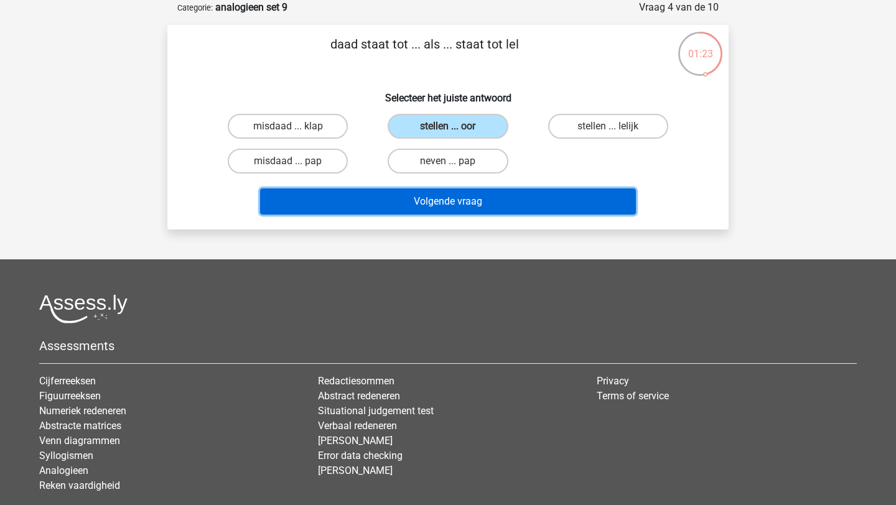
click at [481, 198] on button "Volgende vraag" at bounding box center [448, 201] width 376 height 26
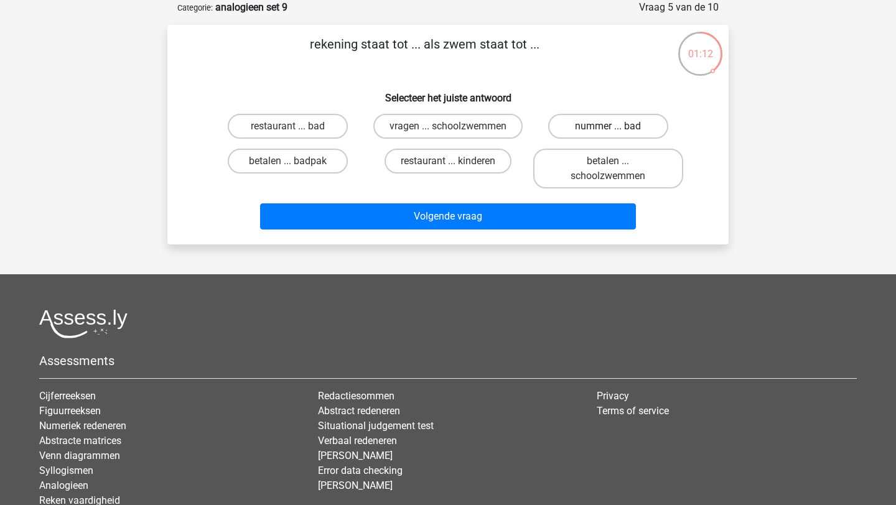
click at [593, 126] on label "nummer ... bad" at bounding box center [608, 126] width 120 height 25
click at [608, 126] on input "nummer ... bad" at bounding box center [612, 130] width 8 height 8
radio input "true"
click at [531, 211] on div "Volgende vraag" at bounding box center [447, 213] width 521 height 41
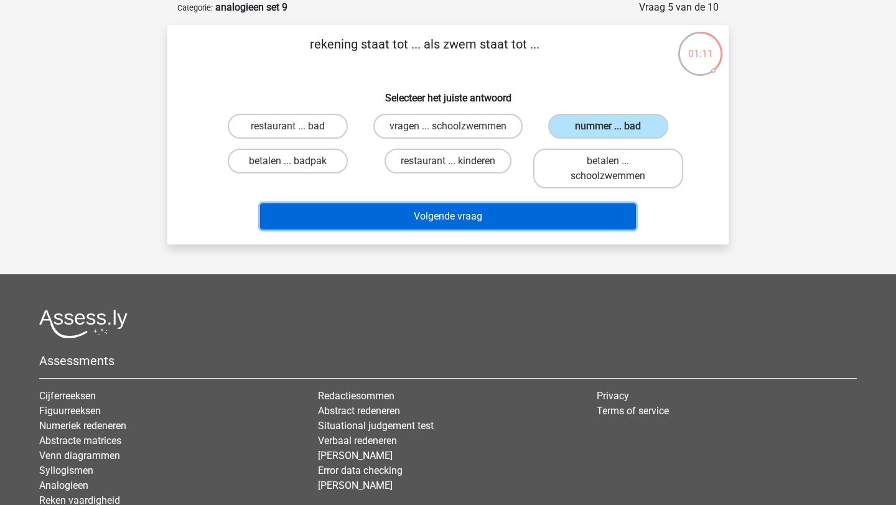
click at [527, 228] on button "Volgende vraag" at bounding box center [448, 216] width 376 height 26
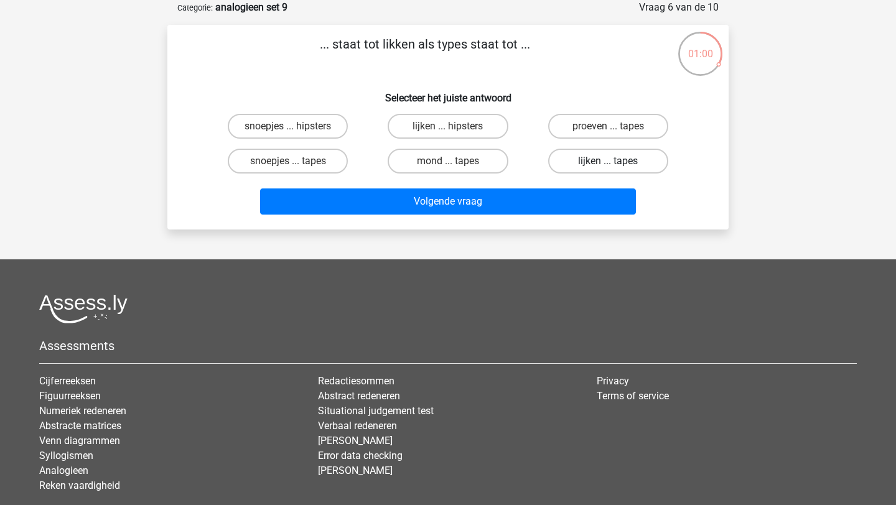
click at [606, 165] on label "lijken ... tapes" at bounding box center [608, 161] width 120 height 25
click at [608, 165] on input "lijken ... tapes" at bounding box center [612, 165] width 8 height 8
radio input "true"
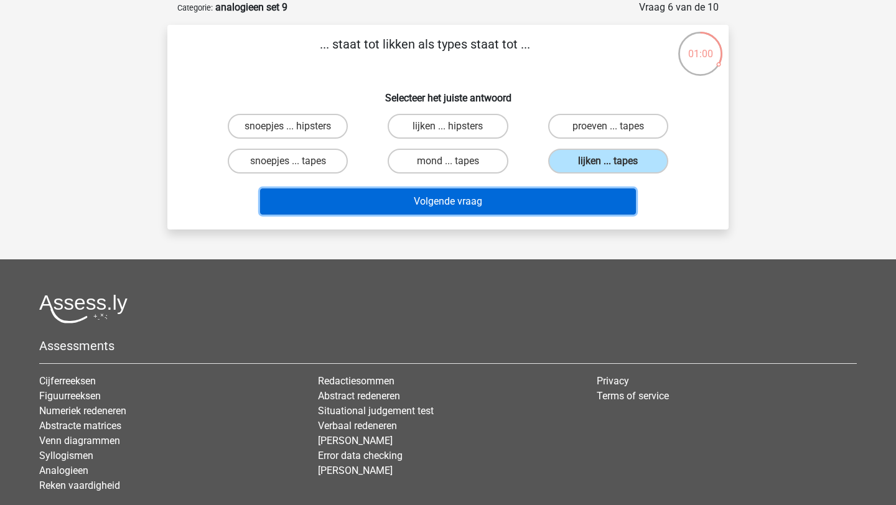
click at [593, 203] on button "Volgende vraag" at bounding box center [448, 201] width 376 height 26
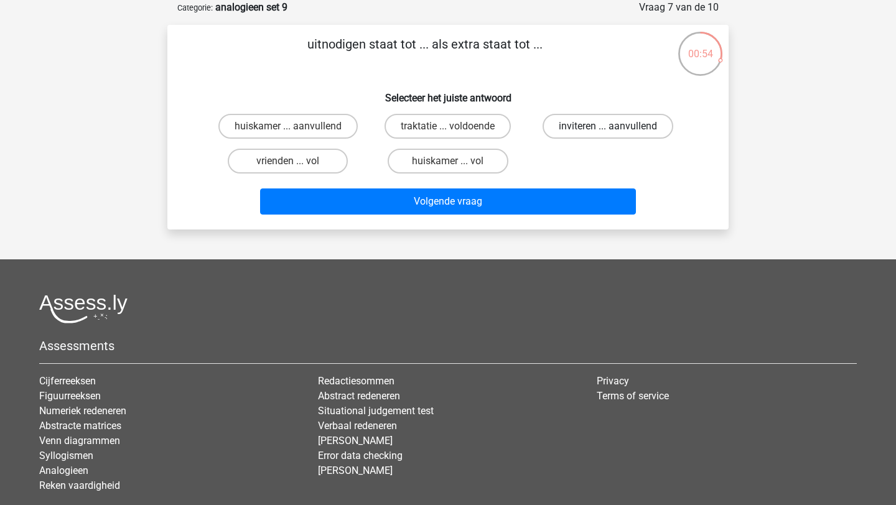
click at [598, 132] on label "inviteren ... aanvullend" at bounding box center [607, 126] width 131 height 25
click at [608, 132] on input "inviteren ... aanvullend" at bounding box center [612, 130] width 8 height 8
radio input "true"
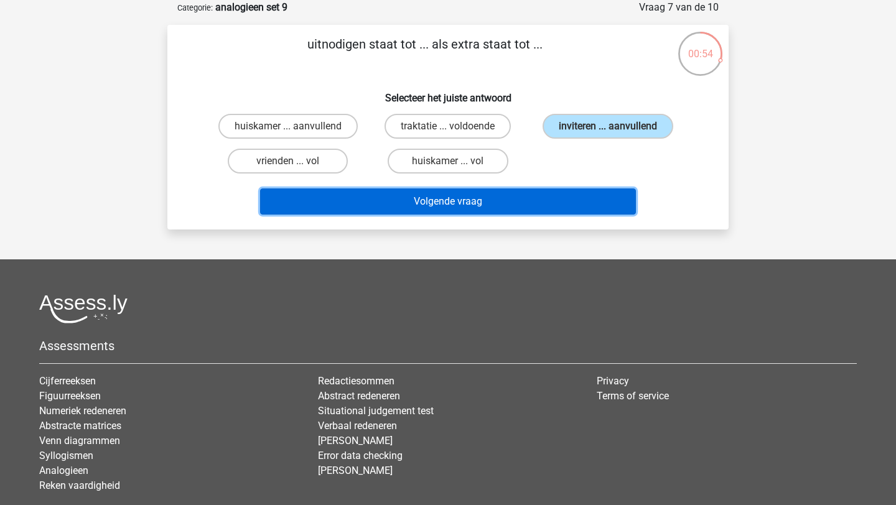
click at [581, 206] on button "Volgende vraag" at bounding box center [448, 201] width 376 height 26
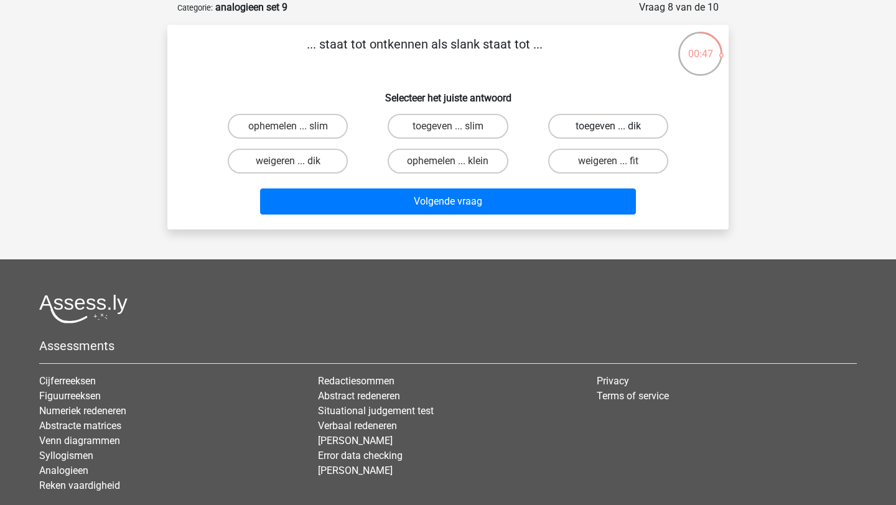
click at [592, 121] on label "toegeven ... dik" at bounding box center [608, 126] width 120 height 25
click at [608, 126] on input "toegeven ... dik" at bounding box center [612, 130] width 8 height 8
radio input "true"
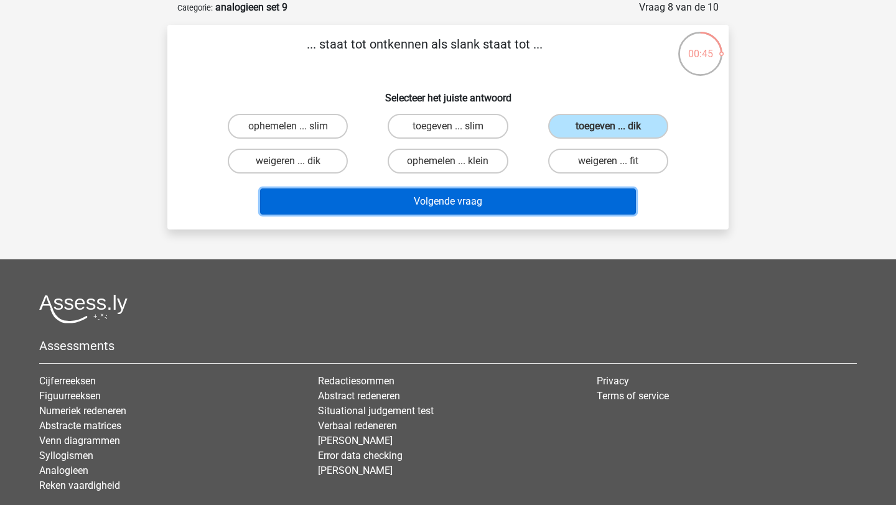
click at [566, 199] on button "Volgende vraag" at bounding box center [448, 201] width 376 height 26
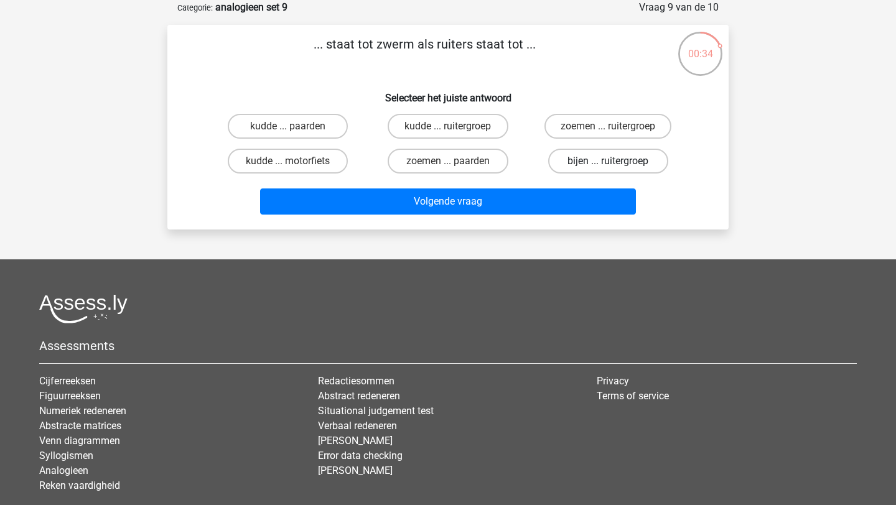
click at [593, 162] on label "bijen ... ruitergroep" at bounding box center [608, 161] width 120 height 25
click at [608, 162] on input "bijen ... ruitergroep" at bounding box center [612, 165] width 8 height 8
radio input "true"
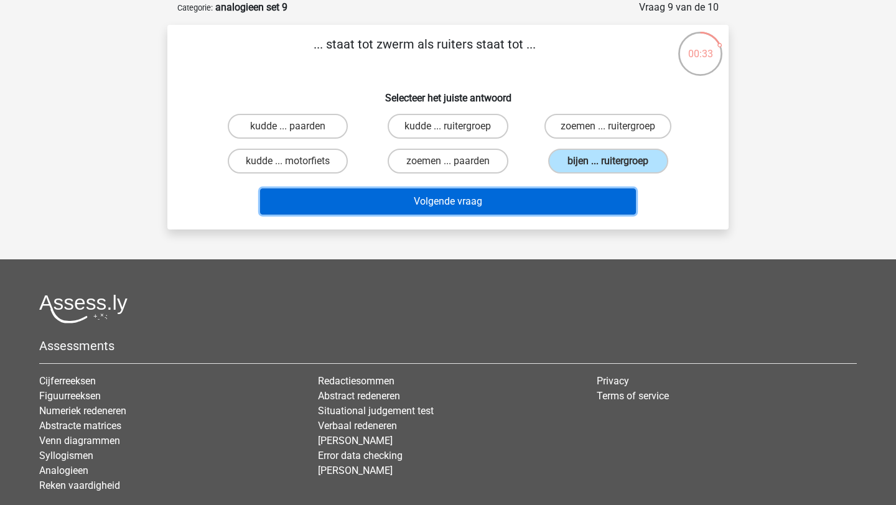
click at [583, 202] on button "Volgende vraag" at bounding box center [448, 201] width 376 height 26
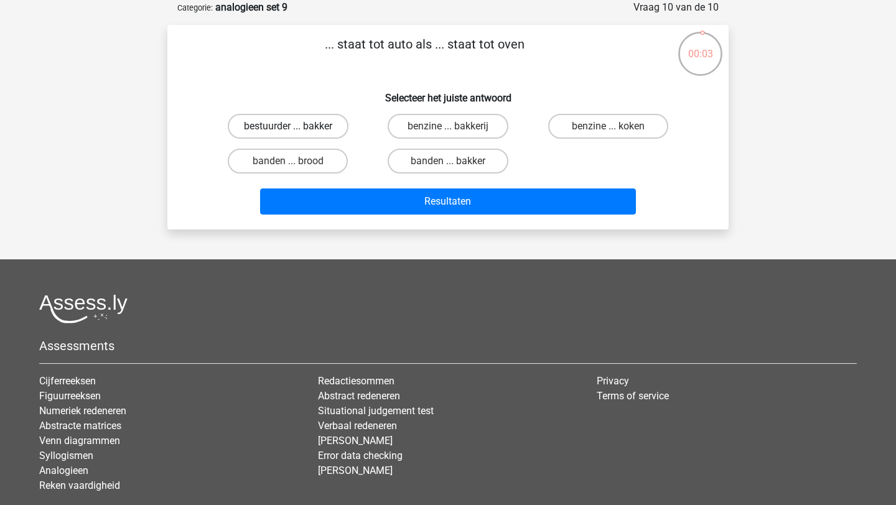
click at [310, 128] on label "bestuurder ... bakker" at bounding box center [288, 126] width 121 height 25
click at [296, 128] on input "bestuurder ... bakker" at bounding box center [292, 130] width 8 height 8
radio input "true"
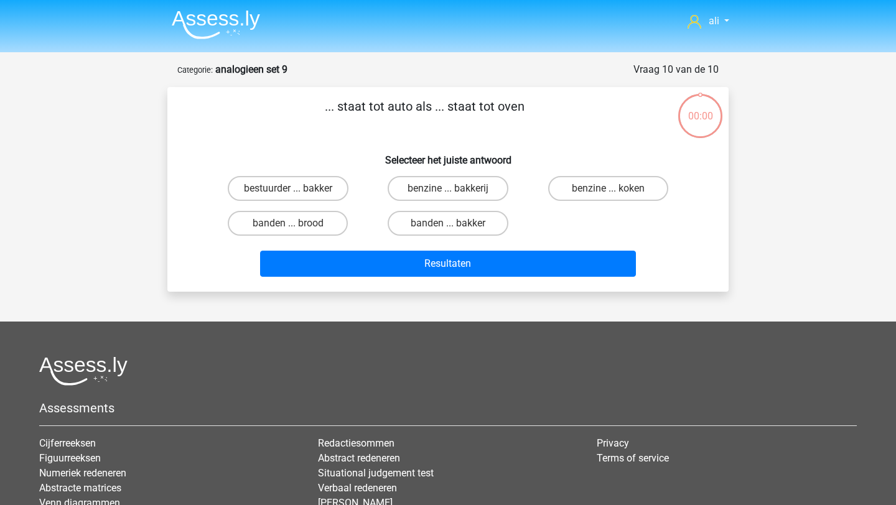
scroll to position [62, 0]
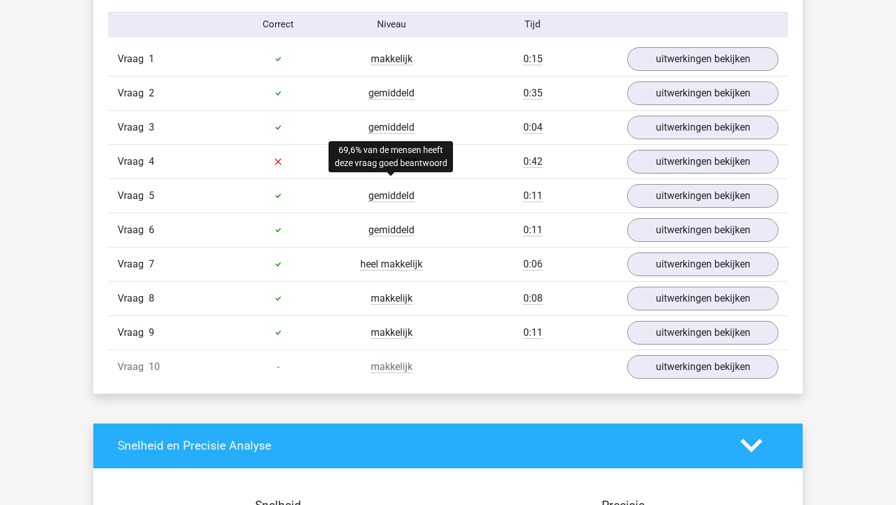
scroll to position [815, 0]
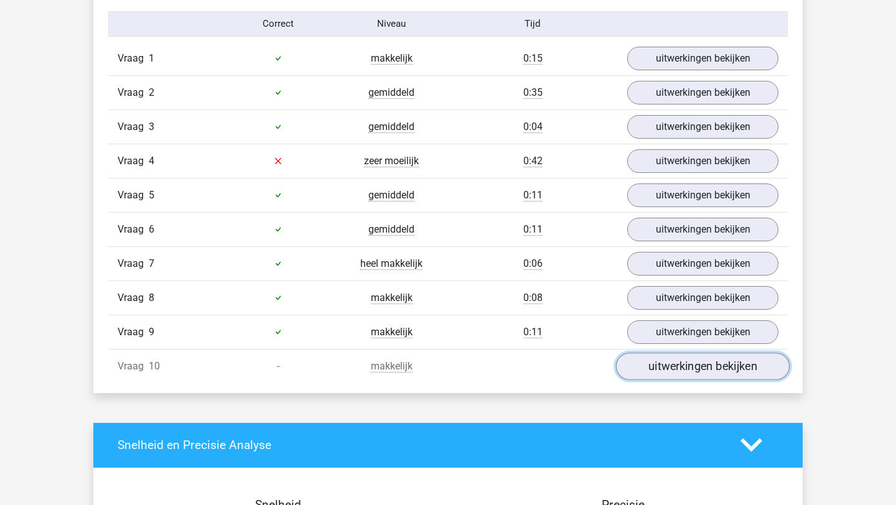
click at [709, 363] on link "uitwerkingen bekijken" at bounding box center [703, 366] width 174 height 27
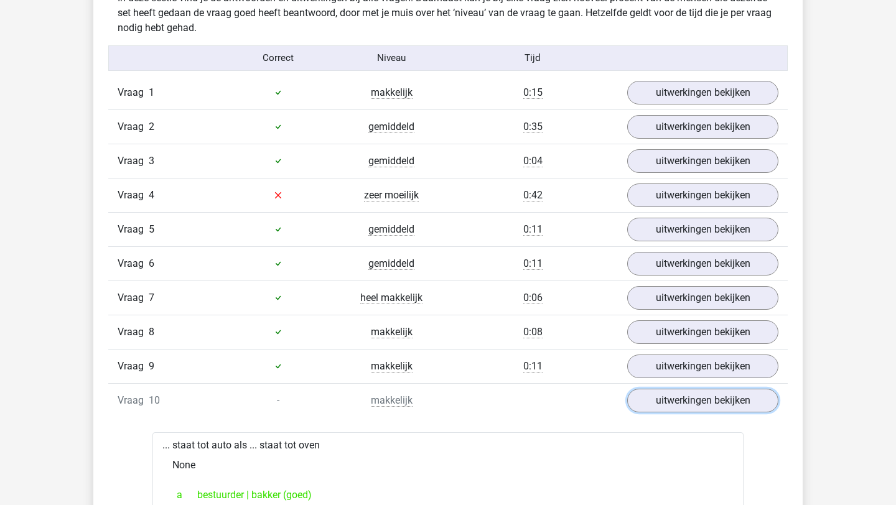
scroll to position [774, 0]
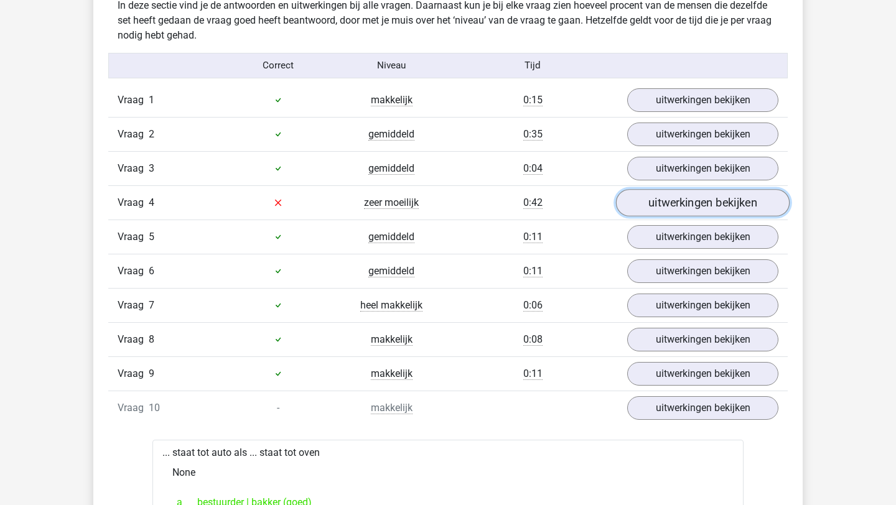
click at [688, 201] on link "uitwerkingen bekijken" at bounding box center [703, 202] width 174 height 27
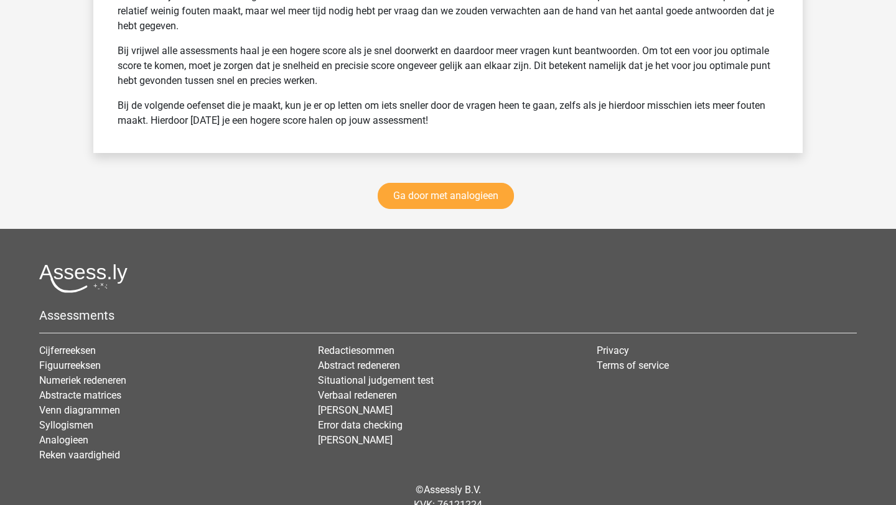
scroll to position [2330, 0]
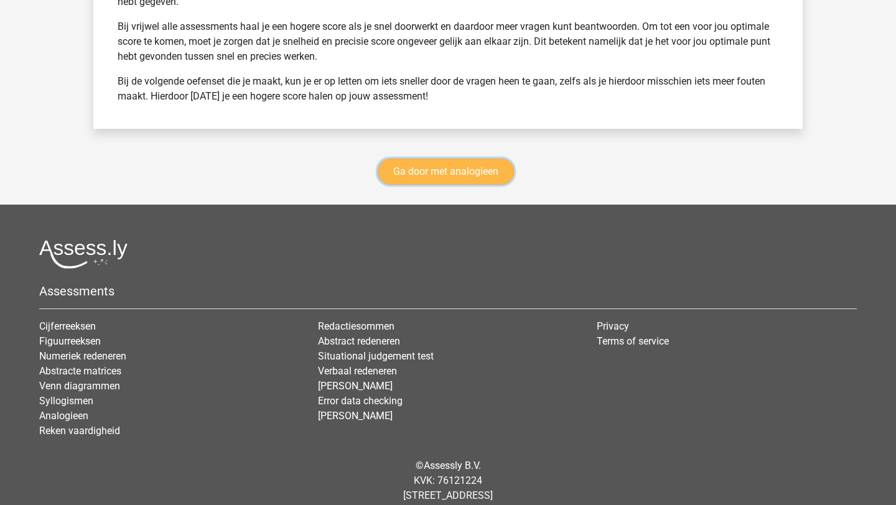
click at [466, 175] on link "Ga door met analogieen" at bounding box center [445, 172] width 136 height 26
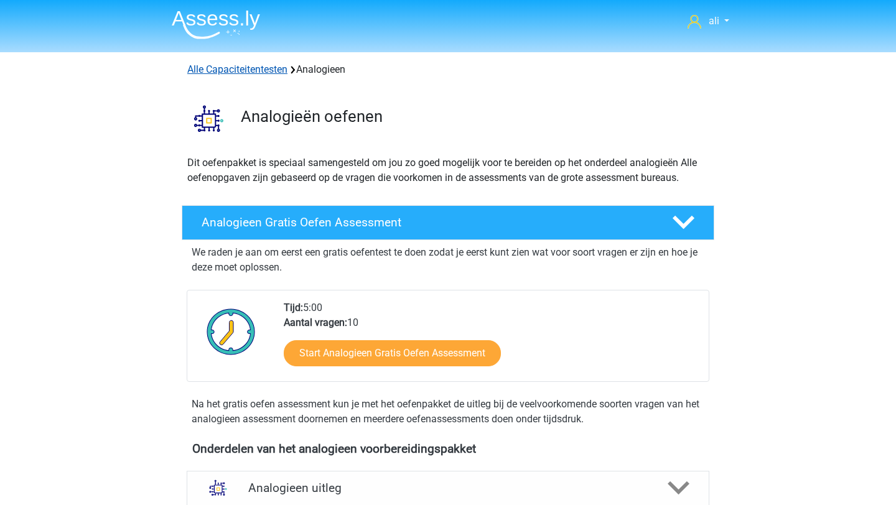
click at [234, 68] on link "Alle Capaciteitentesten" at bounding box center [237, 69] width 100 height 12
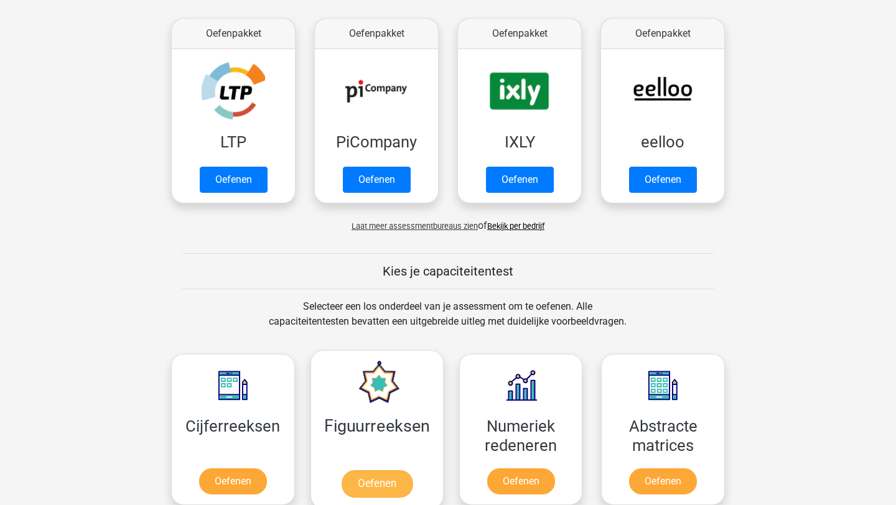
scroll to position [224, 0]
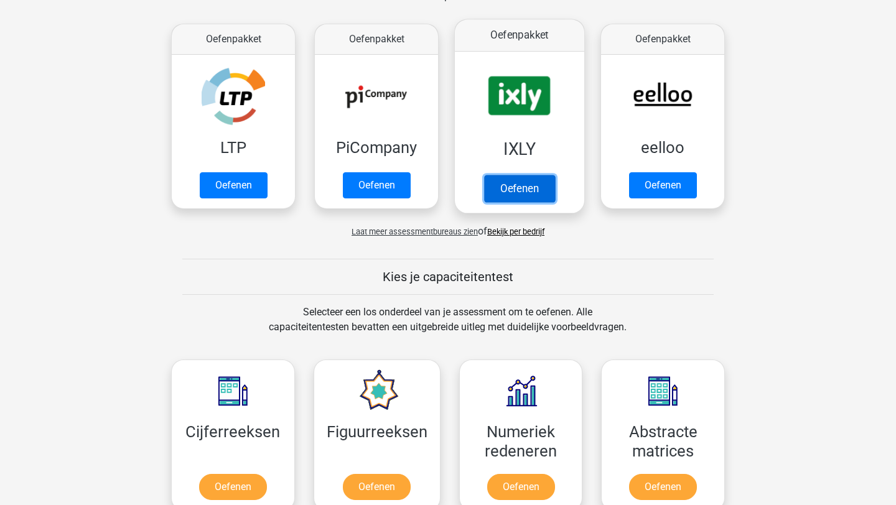
click at [509, 175] on link "Oefenen" at bounding box center [519, 188] width 71 height 27
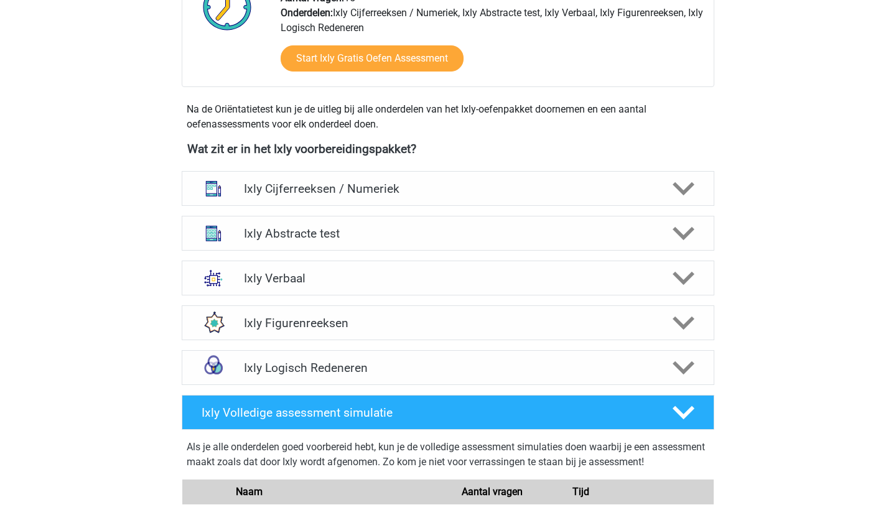
scroll to position [371, 0]
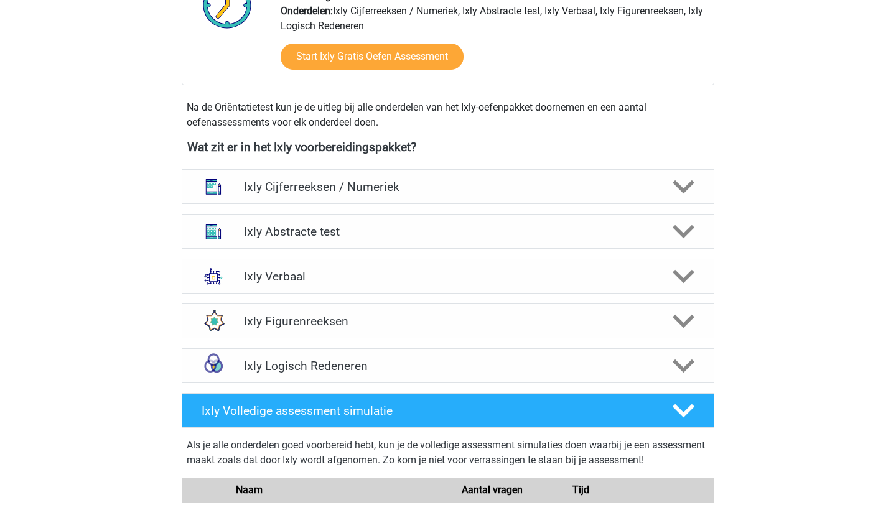
click at [361, 375] on div "Ixly Logisch Redeneren" at bounding box center [448, 365] width 532 height 35
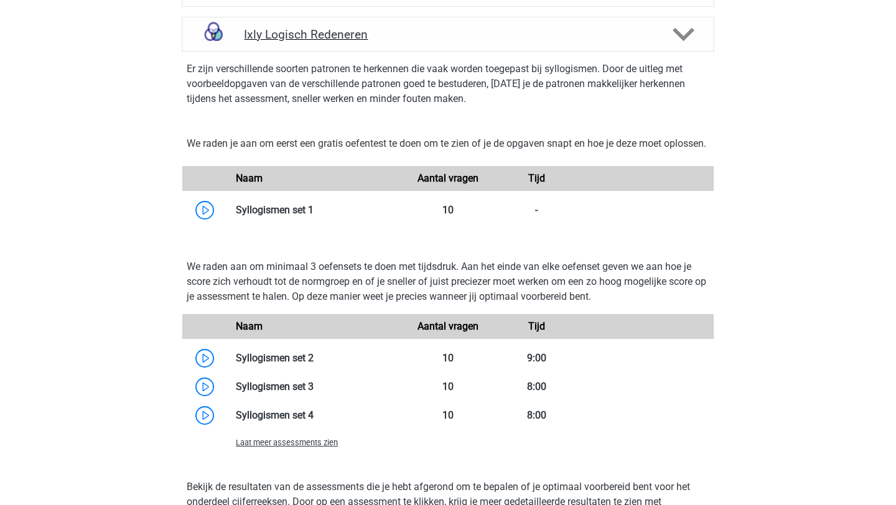
scroll to position [705, 0]
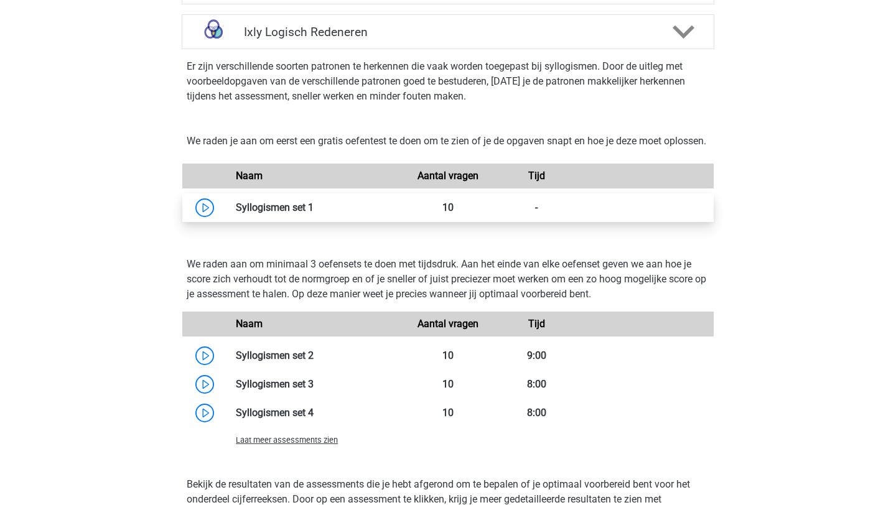
click at [313, 213] on link at bounding box center [313, 207] width 0 height 12
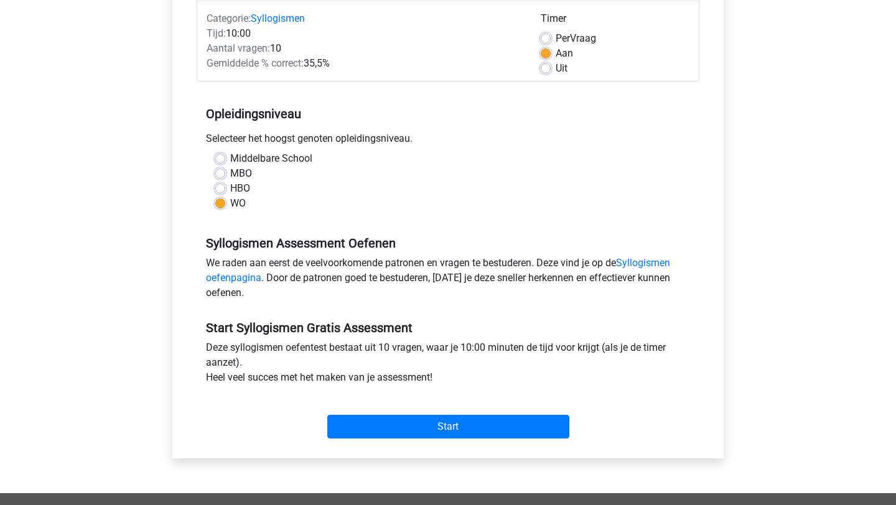
scroll to position [436, 0]
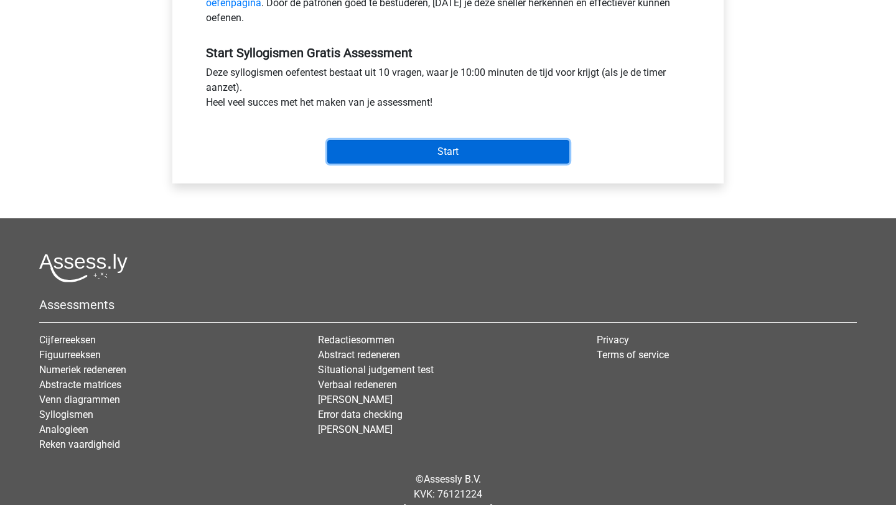
click at [386, 147] on input "Start" at bounding box center [448, 152] width 242 height 24
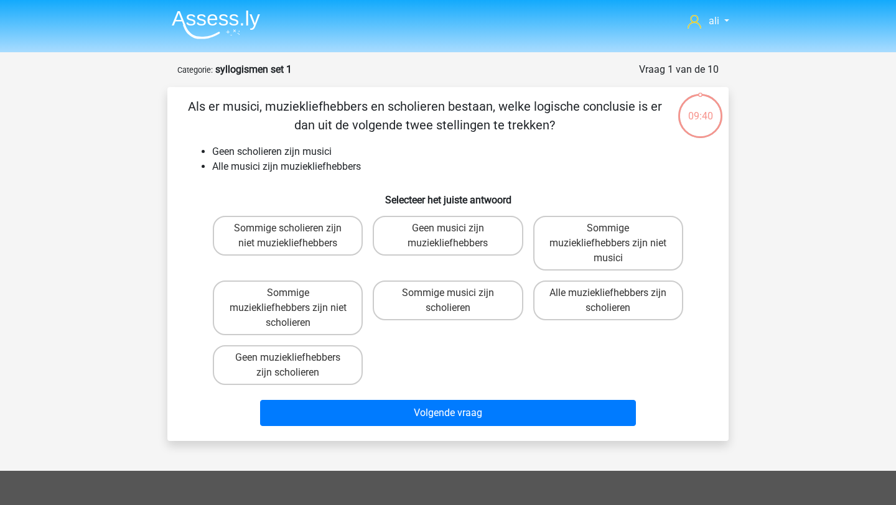
click at [292, 358] on input "Geen muziekliefhebbers zijn scholieren" at bounding box center [292, 362] width 8 height 8
radio input "true"
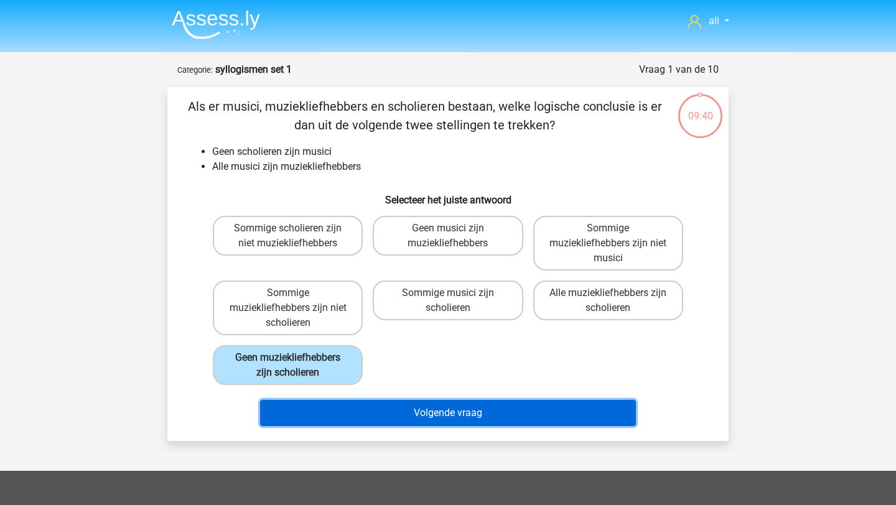
click at [378, 417] on button "Volgende vraag" at bounding box center [448, 413] width 376 height 26
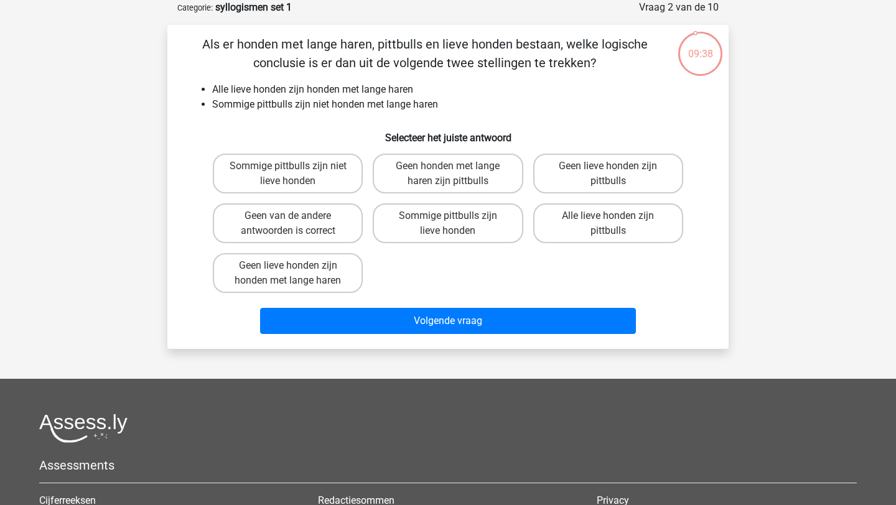
scroll to position [34, 0]
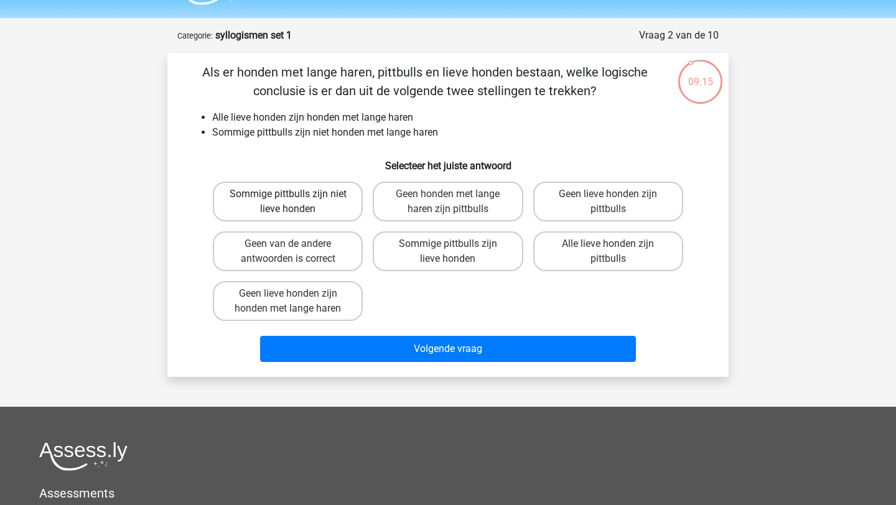
click at [312, 201] on label "Sommige pittbulls zijn niet lieve honden" at bounding box center [288, 202] width 150 height 40
click at [296, 201] on input "Sommige pittbulls zijn niet lieve honden" at bounding box center [292, 198] width 8 height 8
radio input "true"
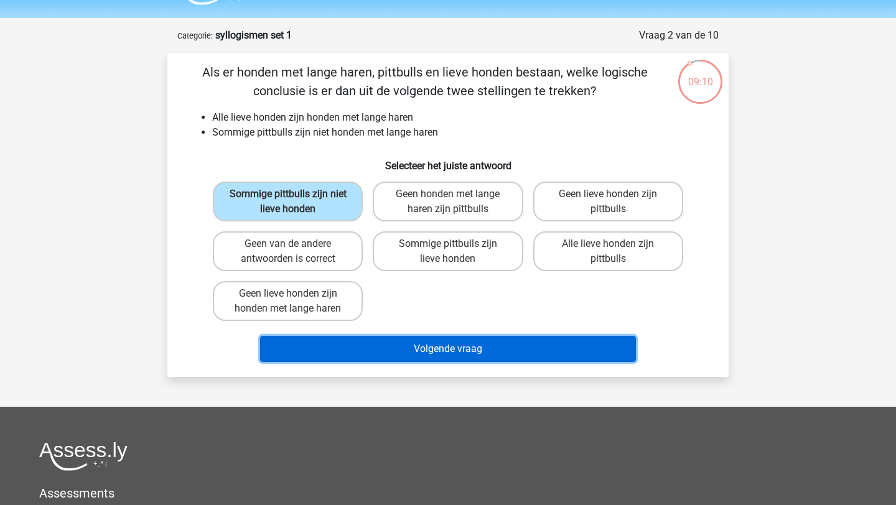
click at [382, 348] on button "Volgende vraag" at bounding box center [448, 349] width 376 height 26
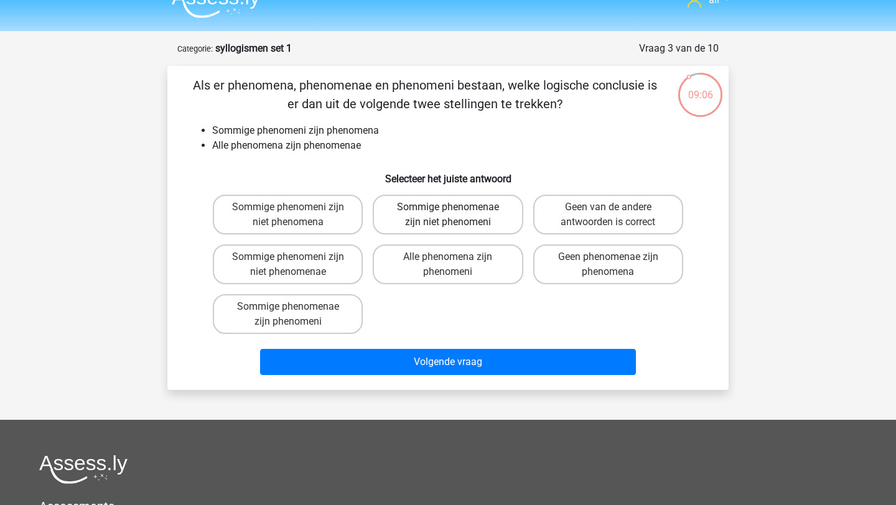
scroll to position [1, 0]
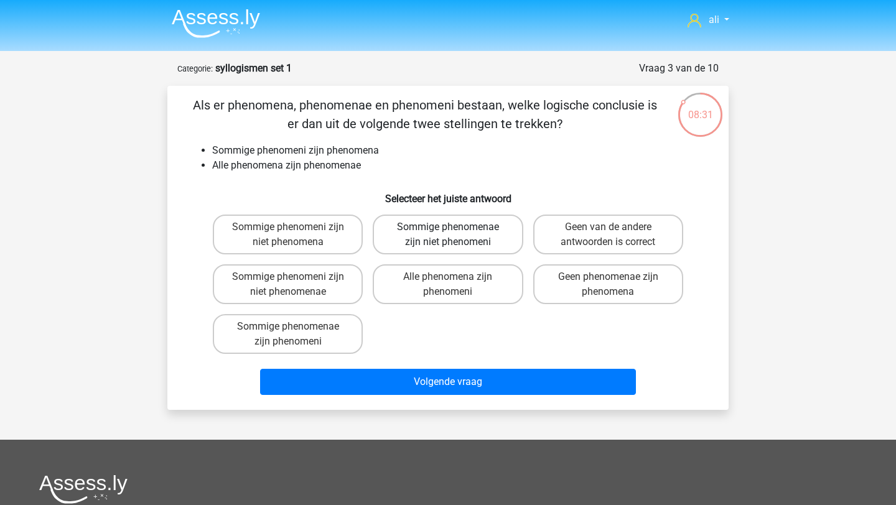
click at [460, 241] on label "Sommige phenomenae zijn niet phenomeni" at bounding box center [448, 235] width 150 height 40
click at [456, 235] on input "Sommige phenomenae zijn niet phenomeni" at bounding box center [452, 231] width 8 height 8
radio input "true"
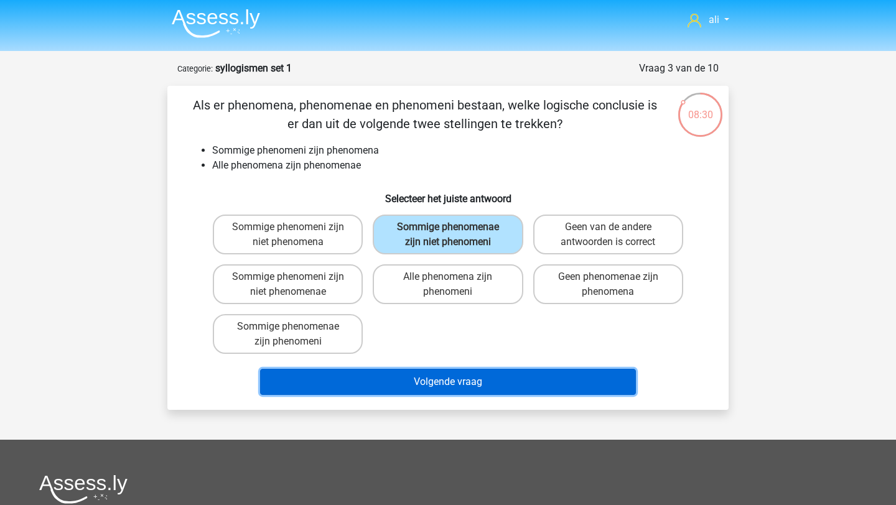
click at [458, 375] on button "Volgende vraag" at bounding box center [448, 382] width 376 height 26
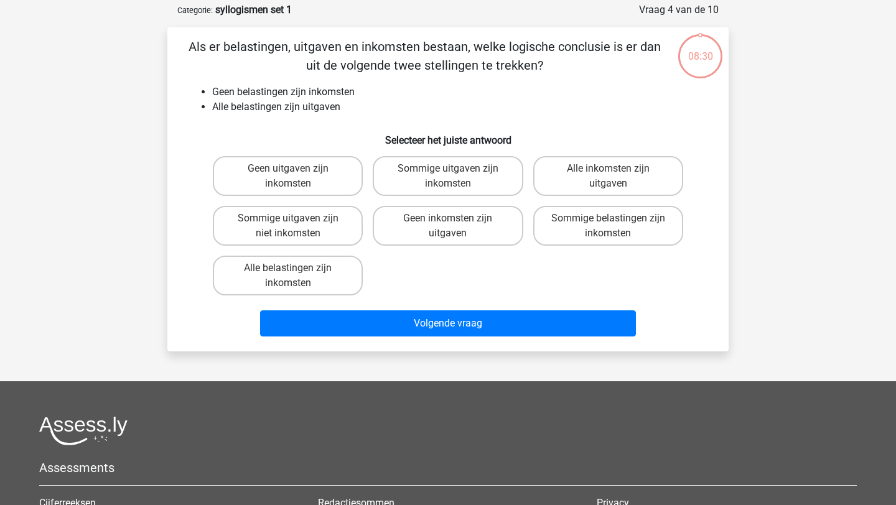
scroll to position [62, 0]
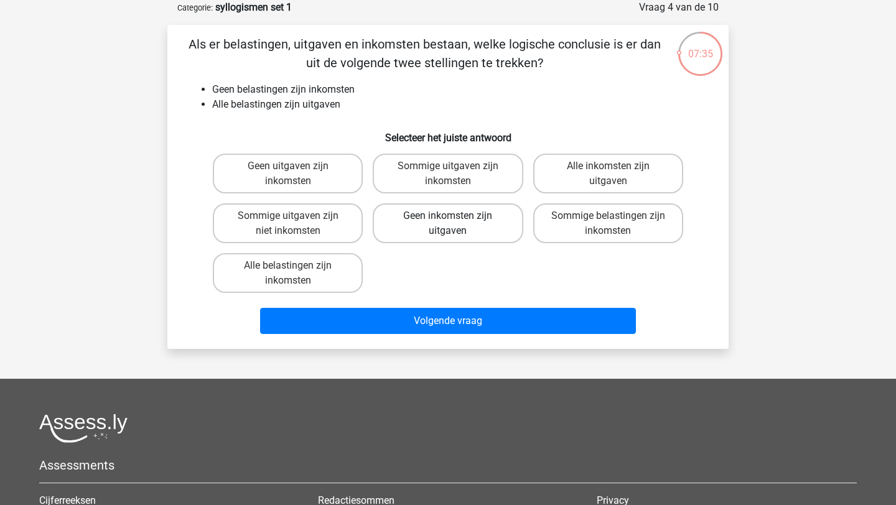
click at [456, 225] on label "Geen inkomsten zijn uitgaven" at bounding box center [448, 223] width 150 height 40
click at [456, 224] on input "Geen inkomsten zijn uitgaven" at bounding box center [452, 220] width 8 height 8
radio input "true"
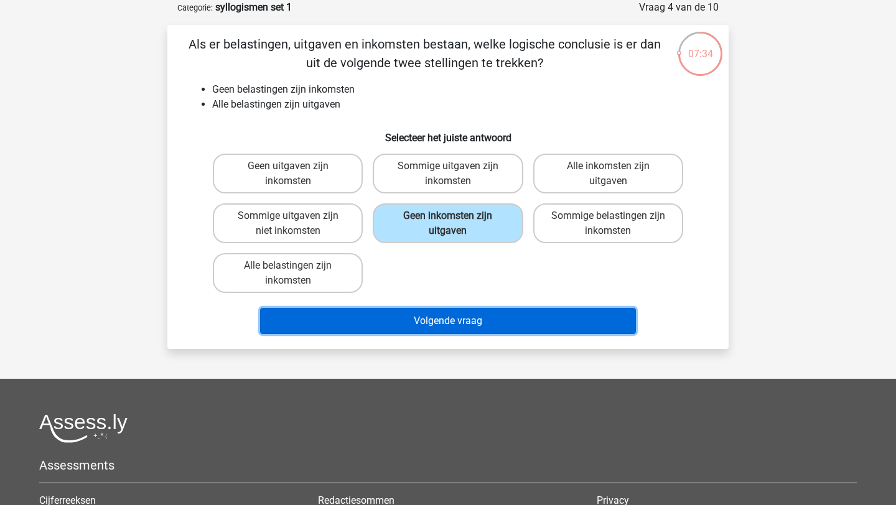
click at [472, 323] on button "Volgende vraag" at bounding box center [448, 321] width 376 height 26
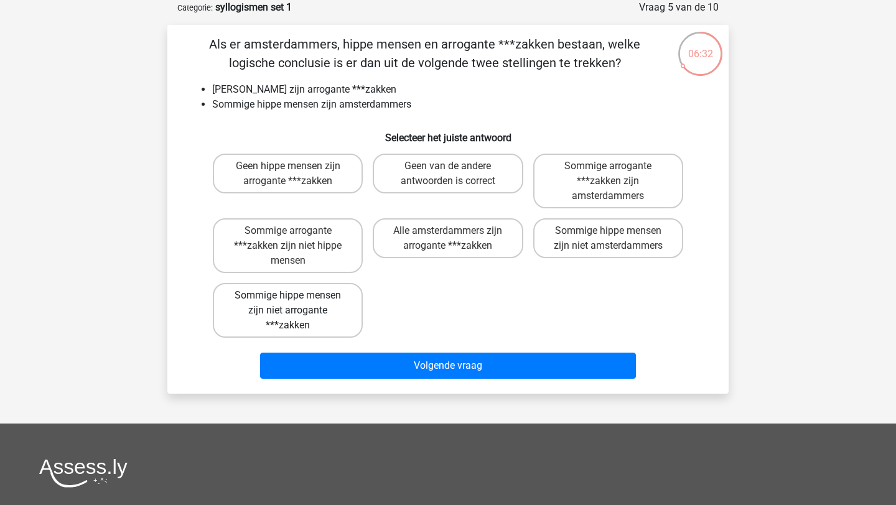
click at [330, 314] on label "Sommige hippe mensen zijn niet arrogante ***zakken" at bounding box center [288, 310] width 150 height 55
click at [296, 303] on input "Sommige hippe mensen zijn niet arrogante ***zakken" at bounding box center [292, 299] width 8 height 8
radio input "true"
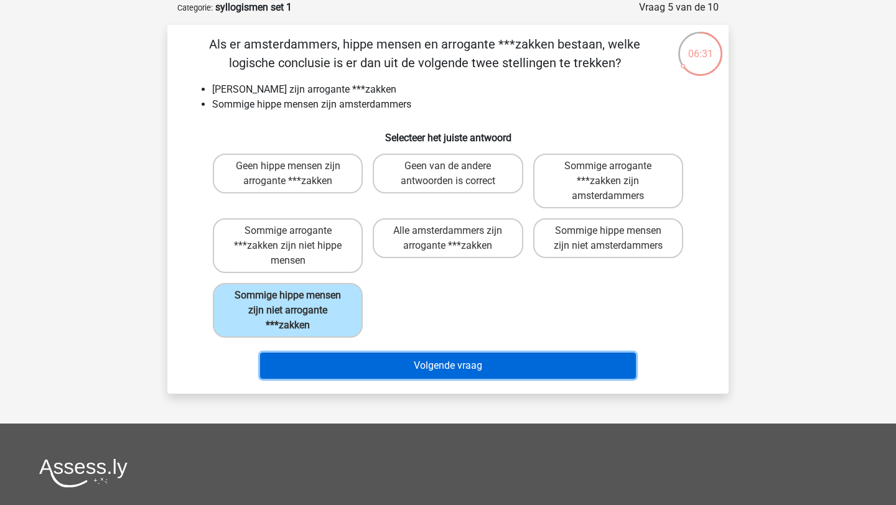
click at [356, 358] on button "Volgende vraag" at bounding box center [448, 366] width 376 height 26
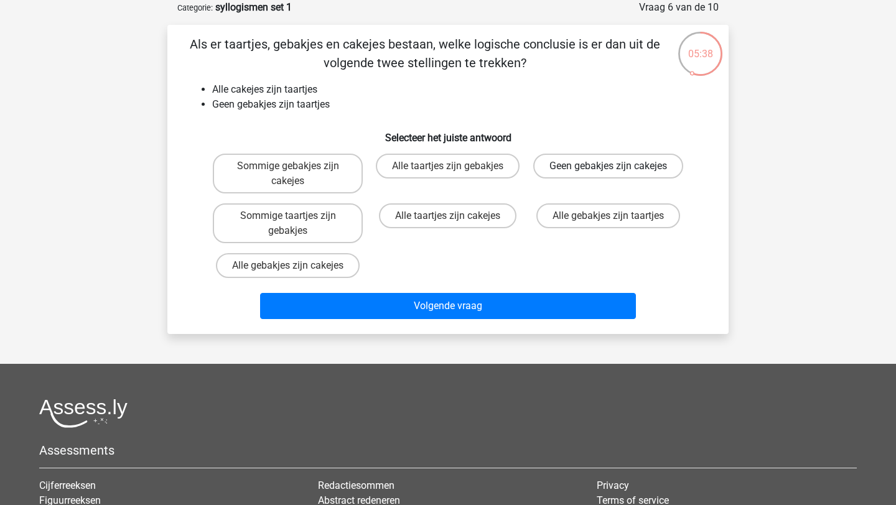
click at [644, 168] on label "Geen gebakjes zijn cakejes" at bounding box center [608, 166] width 150 height 25
click at [616, 168] on input "Geen gebakjes zijn cakejes" at bounding box center [612, 170] width 8 height 8
radio input "true"
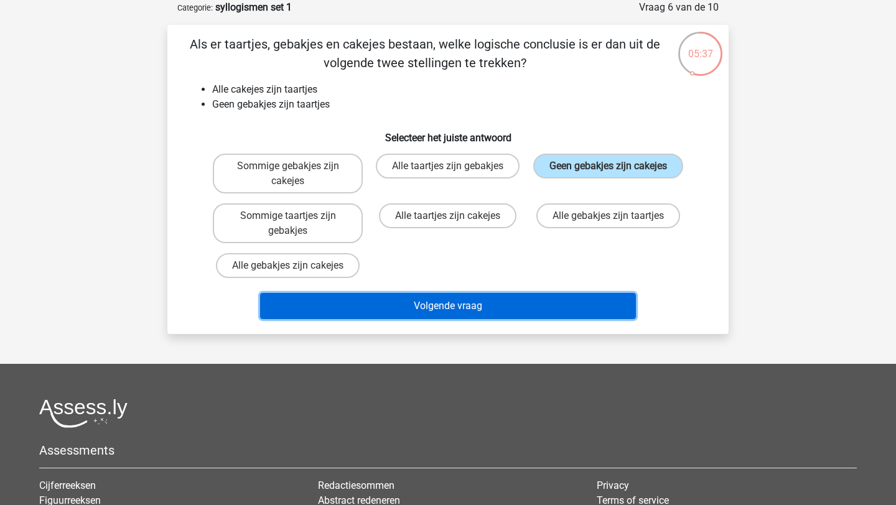
click at [590, 304] on button "Volgende vraag" at bounding box center [448, 306] width 376 height 26
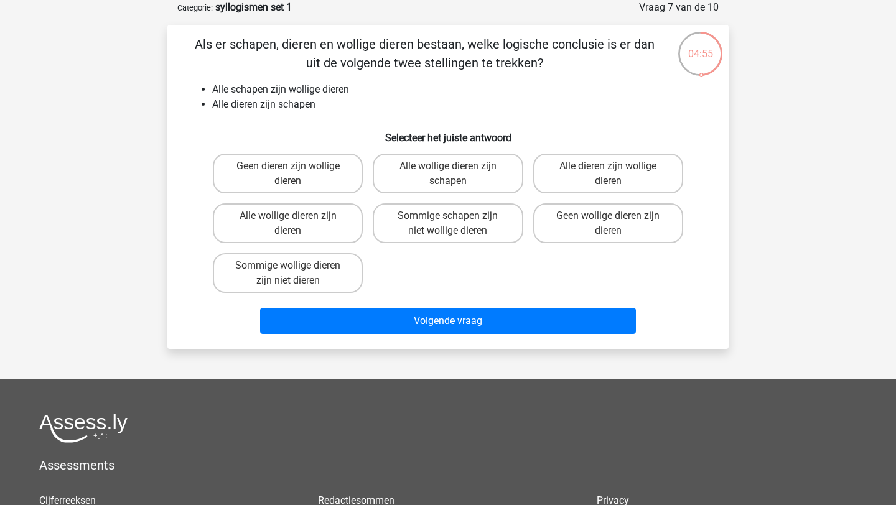
click at [609, 171] on input "Alle dieren zijn wollige dieren" at bounding box center [612, 170] width 8 height 8
radio input "true"
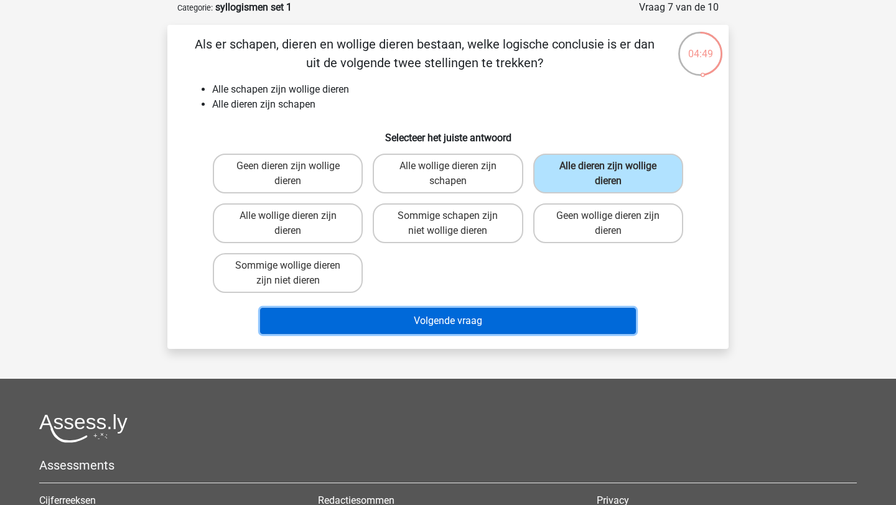
click at [539, 317] on button "Volgende vraag" at bounding box center [448, 321] width 376 height 26
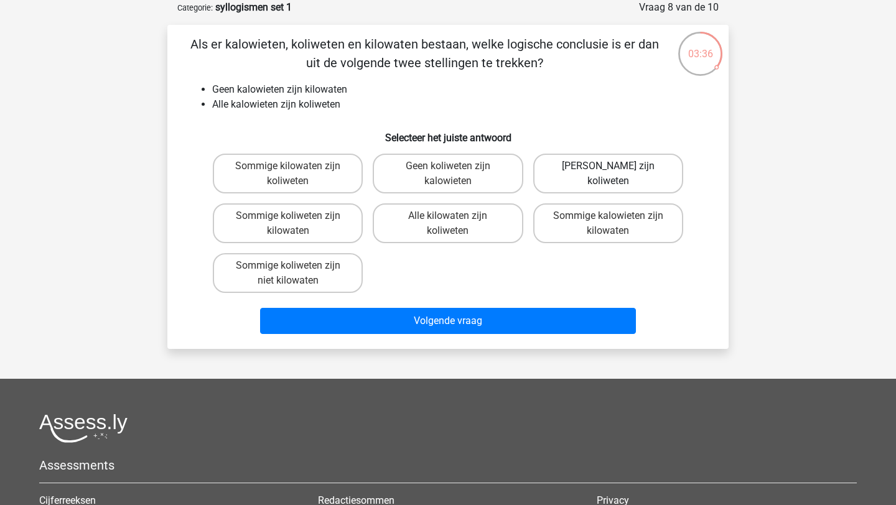
click at [558, 177] on label "[PERSON_NAME] zijn koliweten" at bounding box center [608, 174] width 150 height 40
click at [608, 174] on input "[PERSON_NAME] zijn koliweten" at bounding box center [612, 170] width 8 height 8
radio input "true"
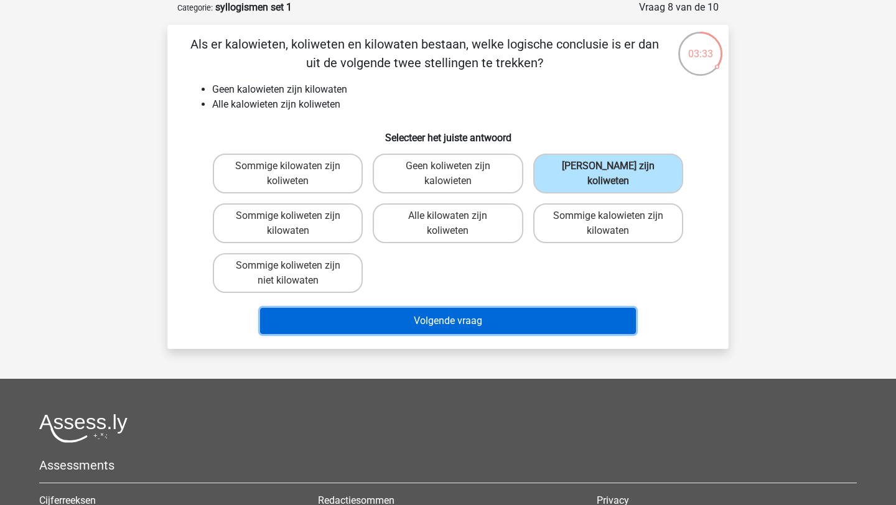
click at [544, 310] on button "Volgende vraag" at bounding box center [448, 321] width 376 height 26
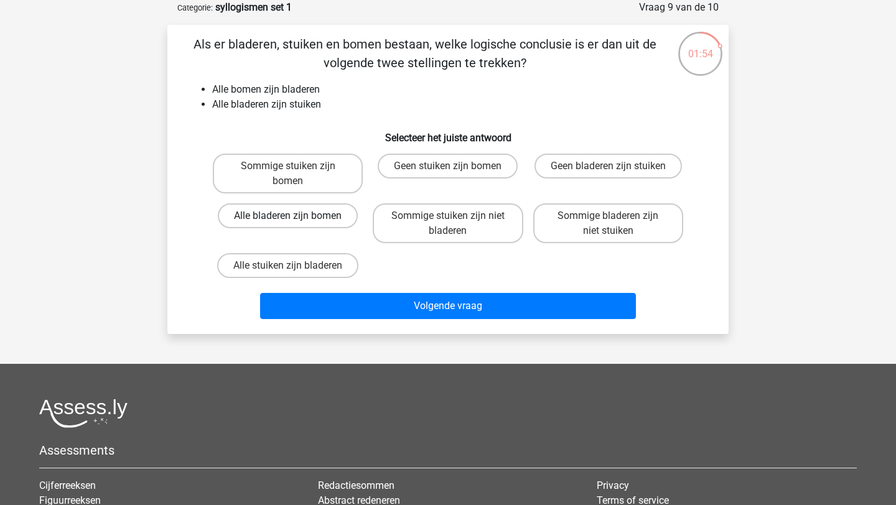
click at [321, 219] on label "Alle bladeren zijn bomen" at bounding box center [288, 215] width 140 height 25
click at [296, 219] on input "Alle bladeren zijn bomen" at bounding box center [292, 220] width 8 height 8
radio input "true"
click at [327, 269] on label "Alle stuiken zijn bladeren" at bounding box center [287, 265] width 141 height 25
click at [296, 269] on input "Alle stuiken zijn bladeren" at bounding box center [292, 270] width 8 height 8
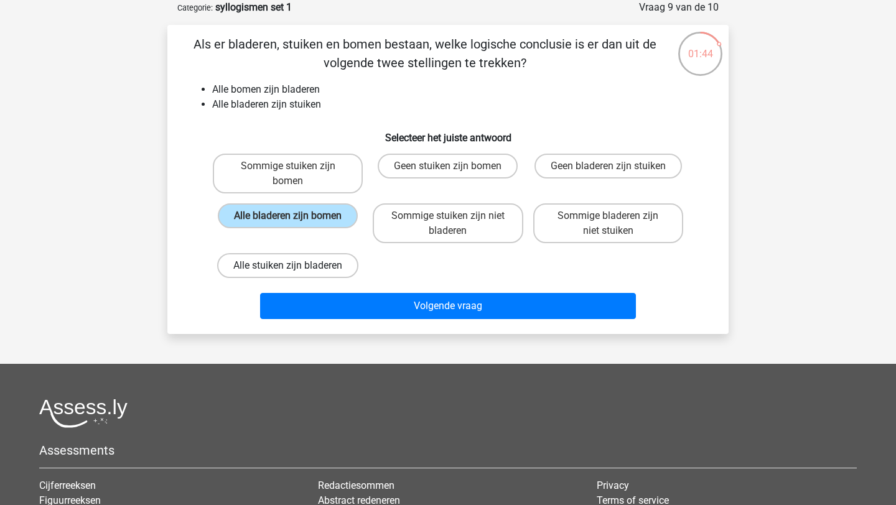
radio input "true"
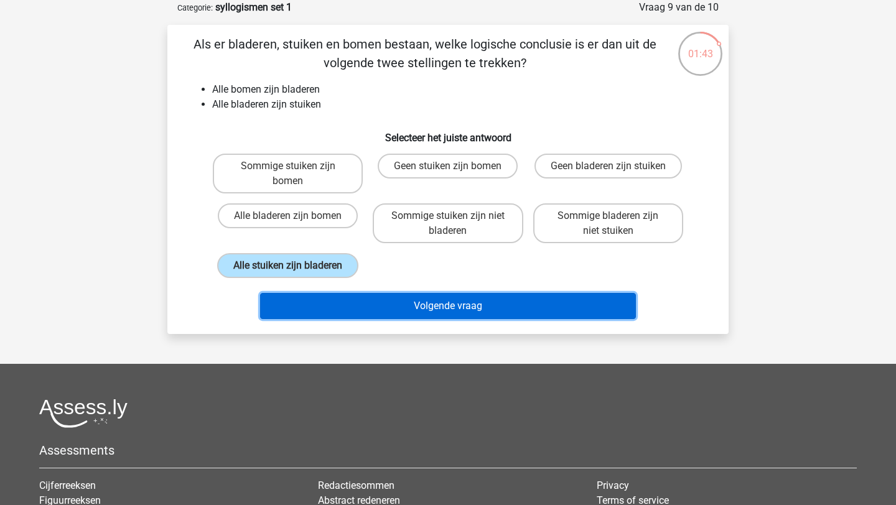
click at [373, 300] on button "Volgende vraag" at bounding box center [448, 306] width 376 height 26
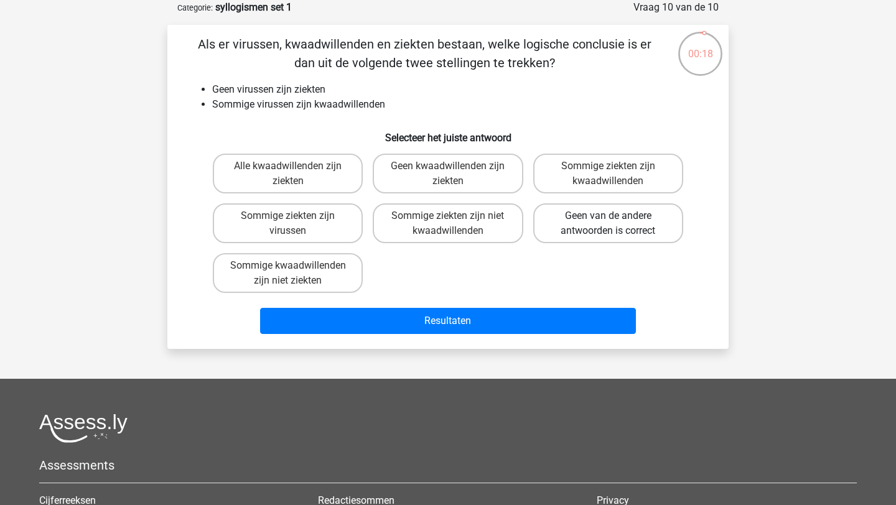
click at [598, 220] on label "Geen van de andere antwoorden is correct" at bounding box center [608, 223] width 150 height 40
click at [608, 220] on input "Geen van de andere antwoorden is correct" at bounding box center [612, 220] width 8 height 8
radio input "true"
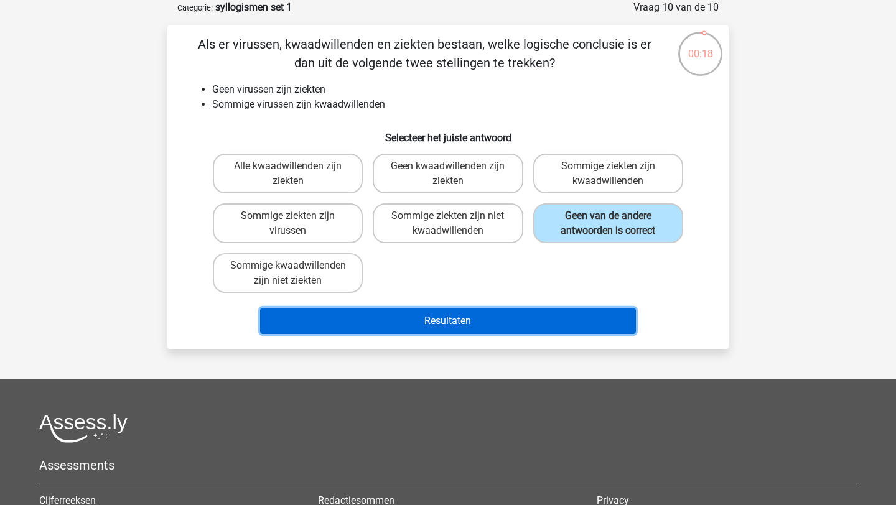
click at [568, 318] on button "Resultaten" at bounding box center [448, 321] width 376 height 26
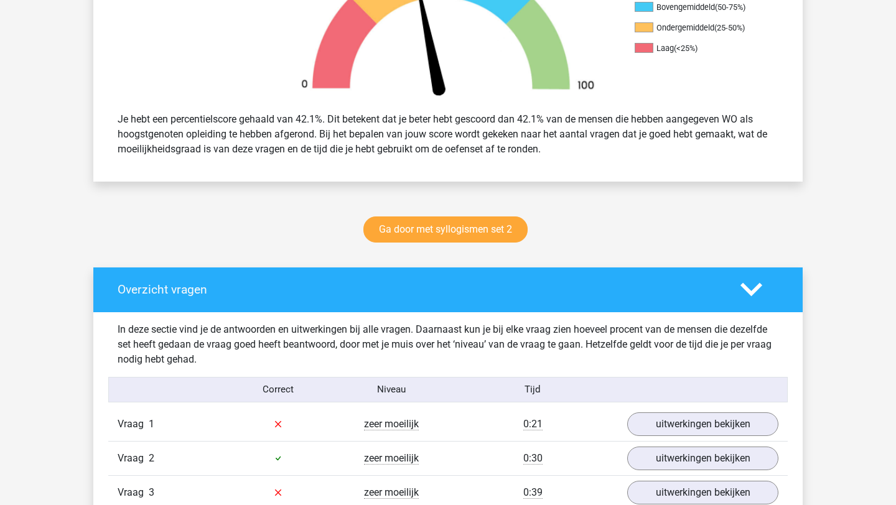
scroll to position [464, 0]
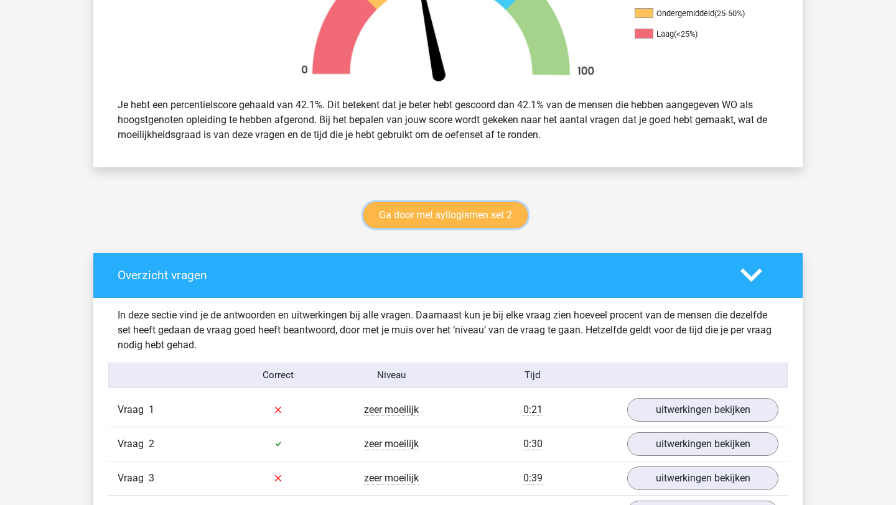
click at [509, 214] on link "Ga door met syllogismen set 2" at bounding box center [445, 215] width 164 height 26
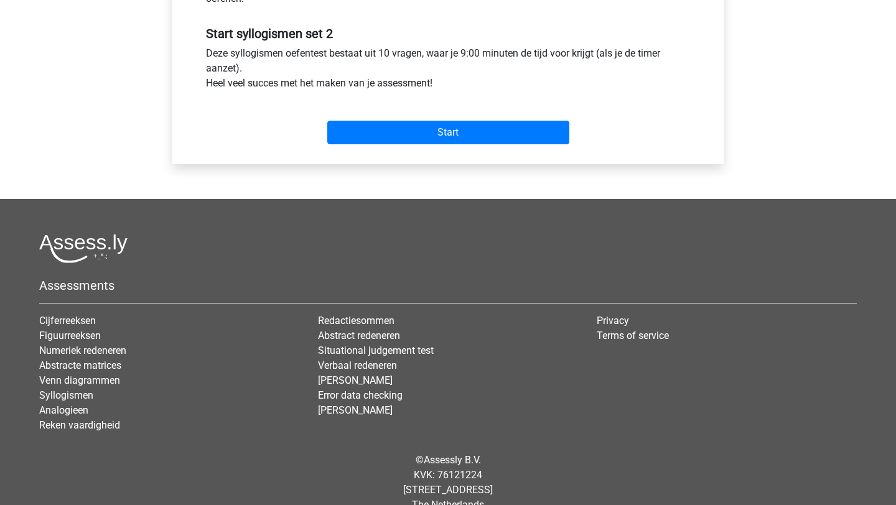
scroll to position [456, 0]
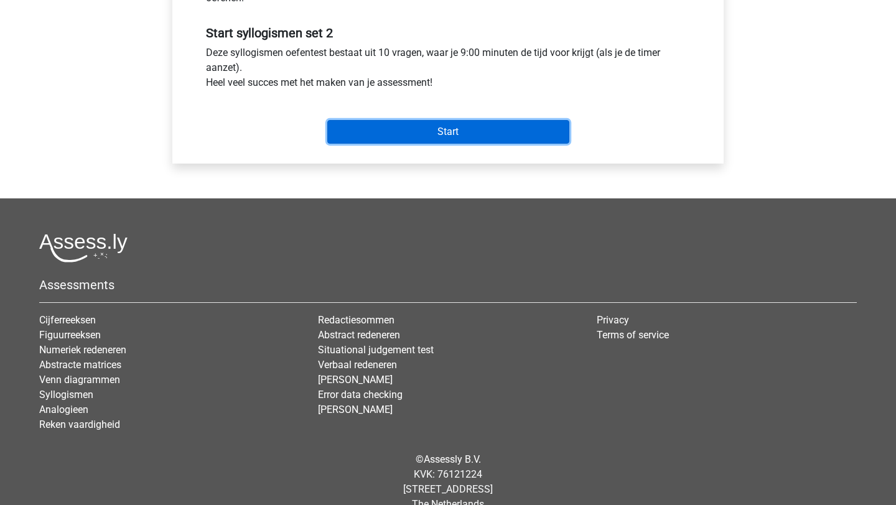
click at [503, 123] on input "Start" at bounding box center [448, 132] width 242 height 24
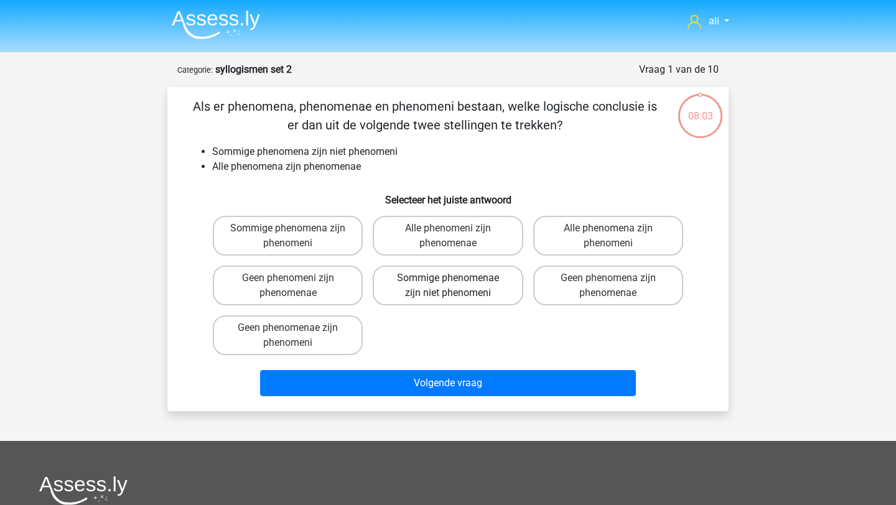
click at [489, 288] on label "Sommige phenomenae zijn niet phenomeni" at bounding box center [448, 286] width 150 height 40
click at [456, 286] on input "Sommige phenomenae zijn niet phenomeni" at bounding box center [452, 282] width 8 height 8
radio input "true"
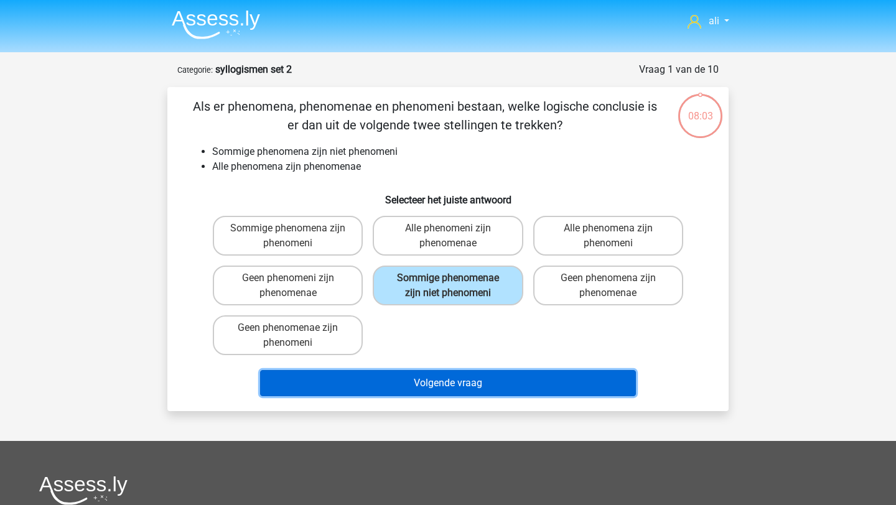
click at [498, 391] on button "Volgende vraag" at bounding box center [448, 383] width 376 height 26
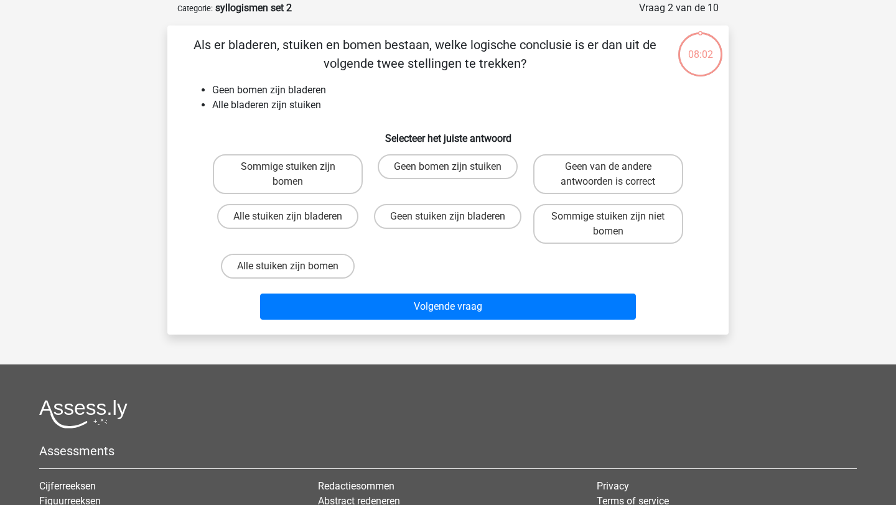
scroll to position [62, 0]
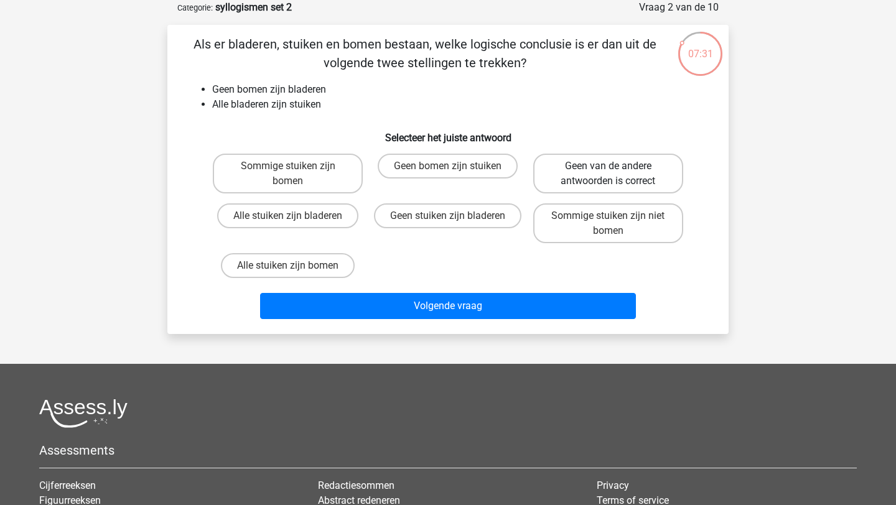
click at [611, 179] on label "Geen van de andere antwoorden is correct" at bounding box center [608, 174] width 150 height 40
click at [611, 174] on input "Geen van de andere antwoorden is correct" at bounding box center [612, 170] width 8 height 8
radio input "true"
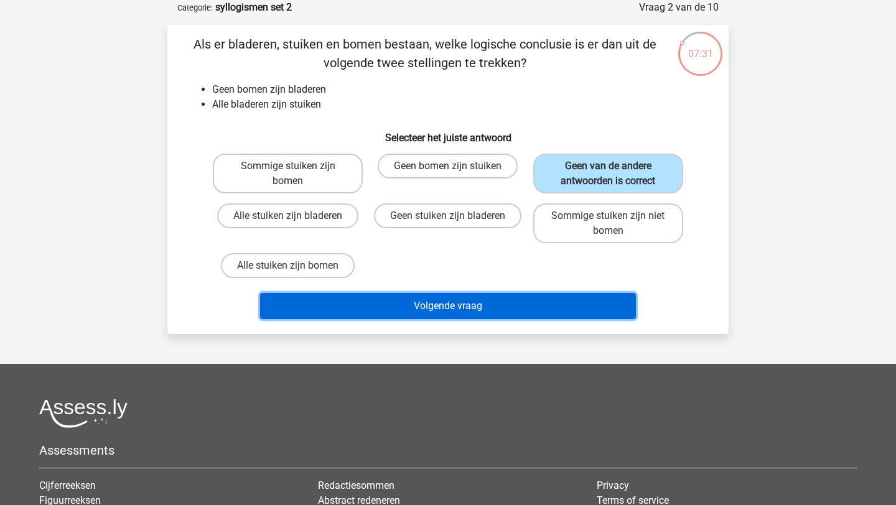
click at [563, 299] on button "Volgende vraag" at bounding box center [448, 306] width 376 height 26
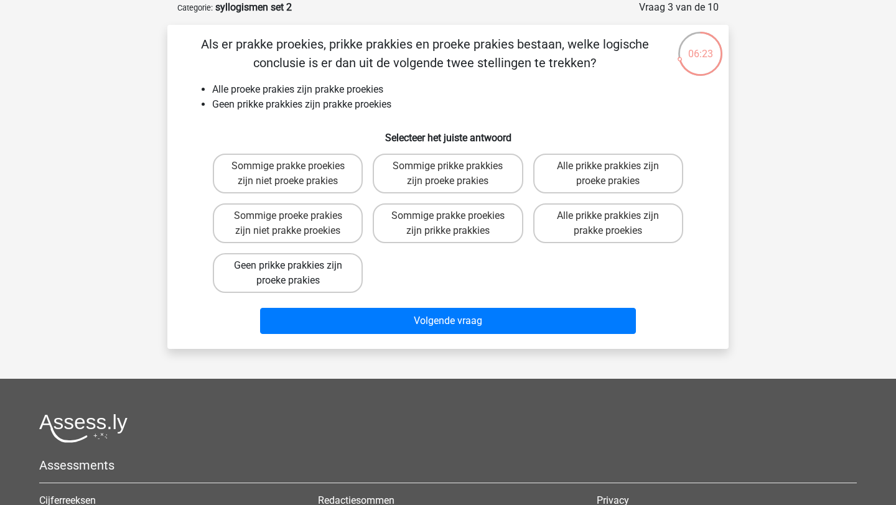
click at [334, 274] on label "Geen prikke prakkies zijn proeke prakies" at bounding box center [288, 273] width 150 height 40
click at [296, 274] on input "Geen prikke prakkies zijn proeke prakies" at bounding box center [292, 270] width 8 height 8
radio input "true"
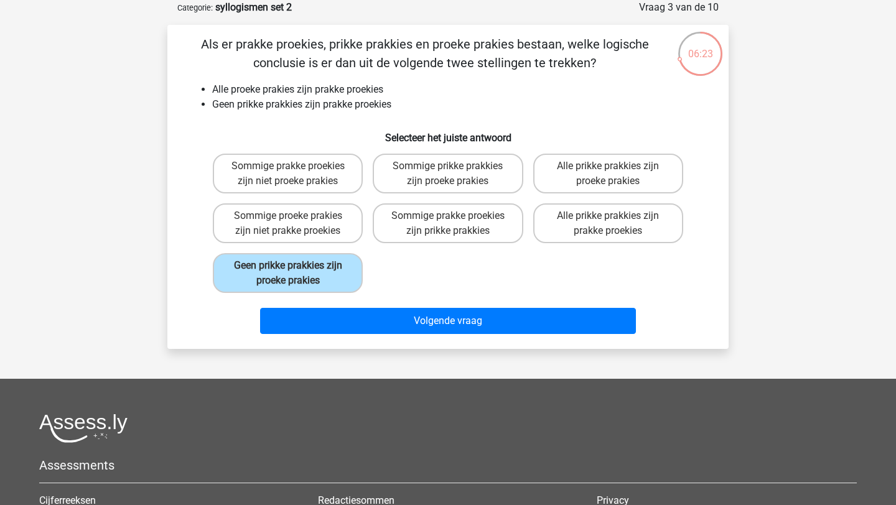
click at [364, 335] on div "Volgende vraag" at bounding box center [448, 323] width 480 height 31
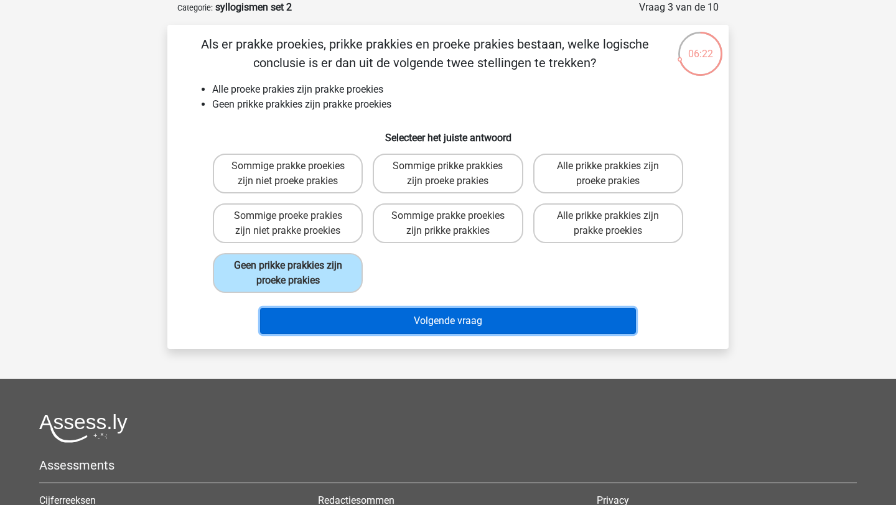
click at [366, 328] on button "Volgende vraag" at bounding box center [448, 321] width 376 height 26
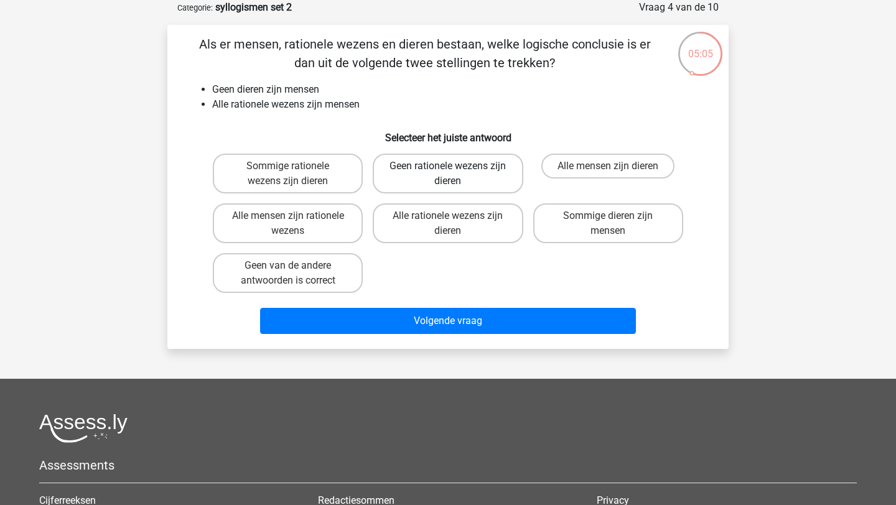
click at [480, 191] on label "Geen rationele wezens zijn dieren" at bounding box center [448, 174] width 150 height 40
click at [456, 174] on input "Geen rationele wezens zijn dieren" at bounding box center [452, 170] width 8 height 8
radio input "true"
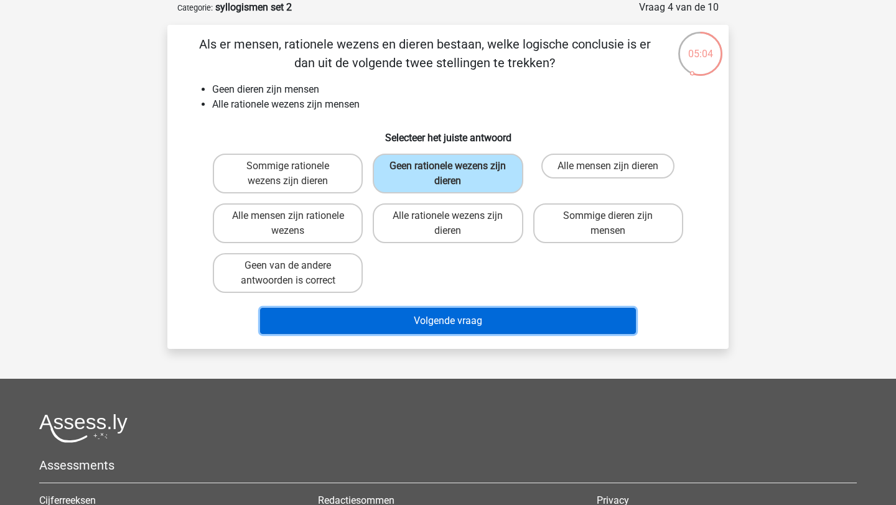
click at [479, 316] on button "Volgende vraag" at bounding box center [448, 321] width 376 height 26
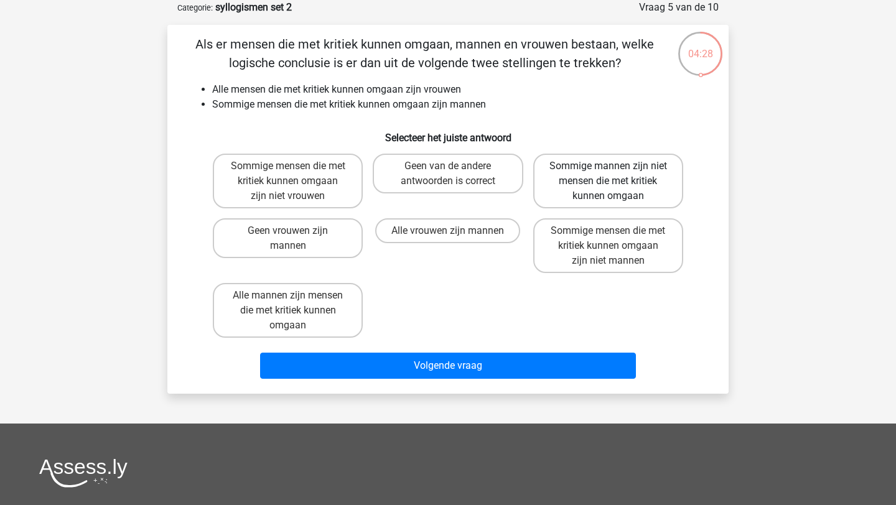
click at [634, 156] on label "Sommige mannen zijn niet mensen die met kritiek kunnen omgaan" at bounding box center [608, 181] width 150 height 55
click at [616, 166] on input "Sommige mannen zijn niet mensen die met kritiek kunnen omgaan" at bounding box center [612, 170] width 8 height 8
radio input "true"
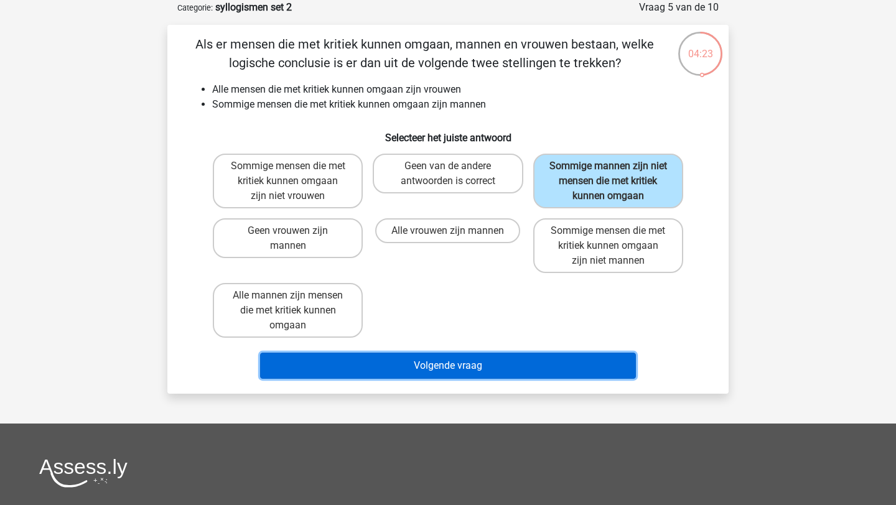
click at [499, 369] on button "Volgende vraag" at bounding box center [448, 366] width 376 height 26
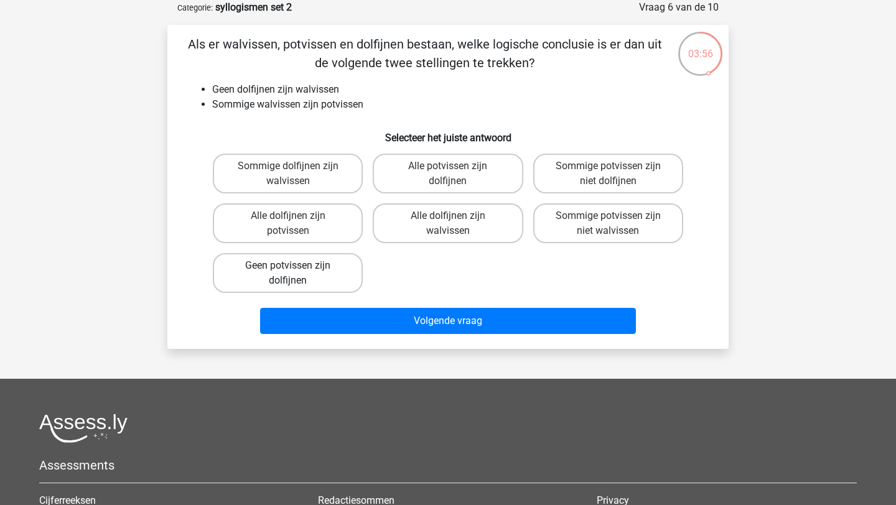
click at [342, 278] on label "Geen potvissen zijn dolfijnen" at bounding box center [288, 273] width 150 height 40
click at [296, 274] on input "Geen potvissen zijn dolfijnen" at bounding box center [292, 270] width 8 height 8
radio input "true"
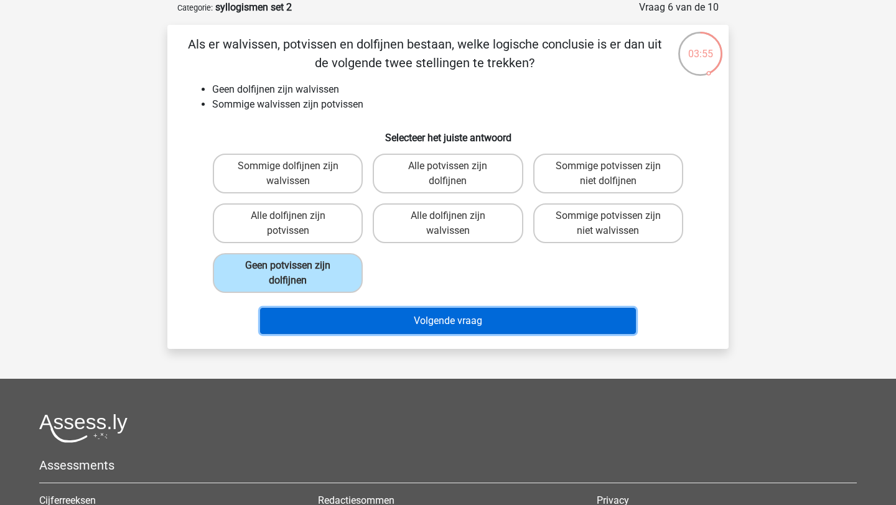
click at [368, 317] on button "Volgende vraag" at bounding box center [448, 321] width 376 height 26
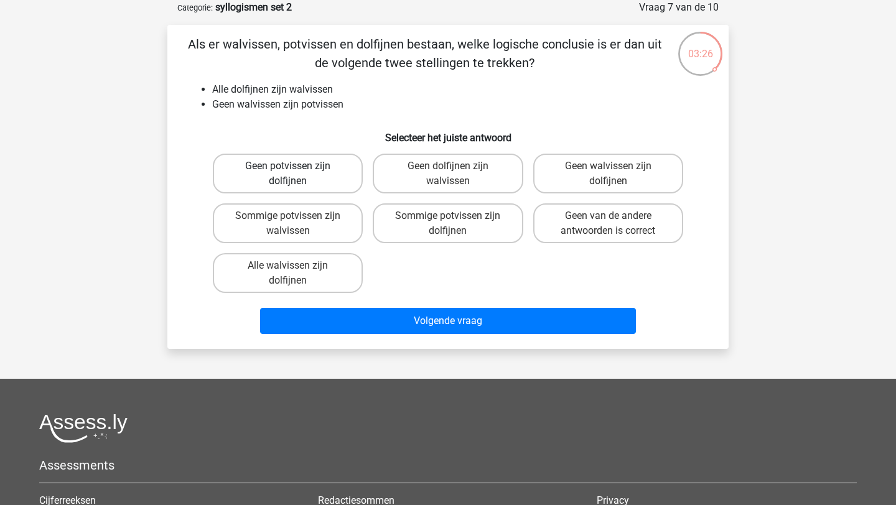
click at [312, 174] on label "Geen potvissen zijn dolfijnen" at bounding box center [288, 174] width 150 height 40
click at [296, 174] on input "Geen potvissen zijn dolfijnen" at bounding box center [292, 170] width 8 height 8
radio input "true"
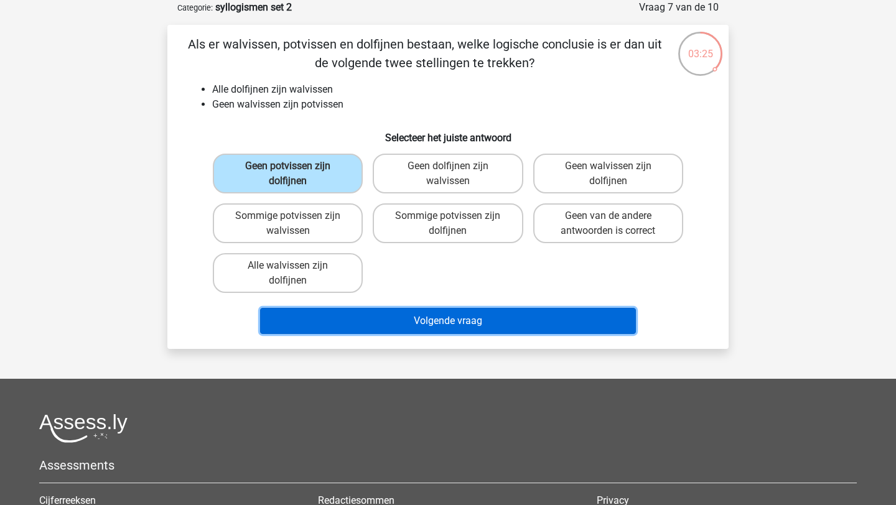
click at [371, 315] on button "Volgende vraag" at bounding box center [448, 321] width 376 height 26
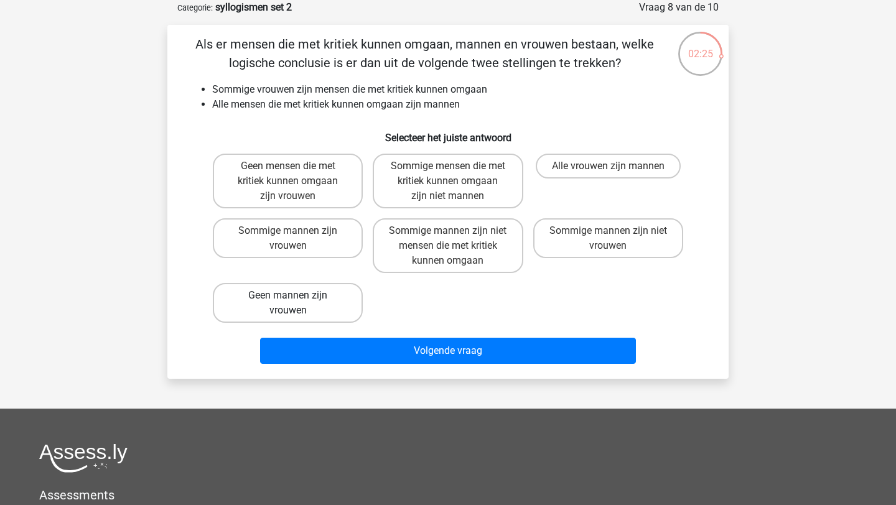
click at [322, 305] on label "Geen mannen zijn vrouwen" at bounding box center [288, 303] width 150 height 40
click at [296, 303] on input "Geen mannen zijn vrouwen" at bounding box center [292, 299] width 8 height 8
radio input "true"
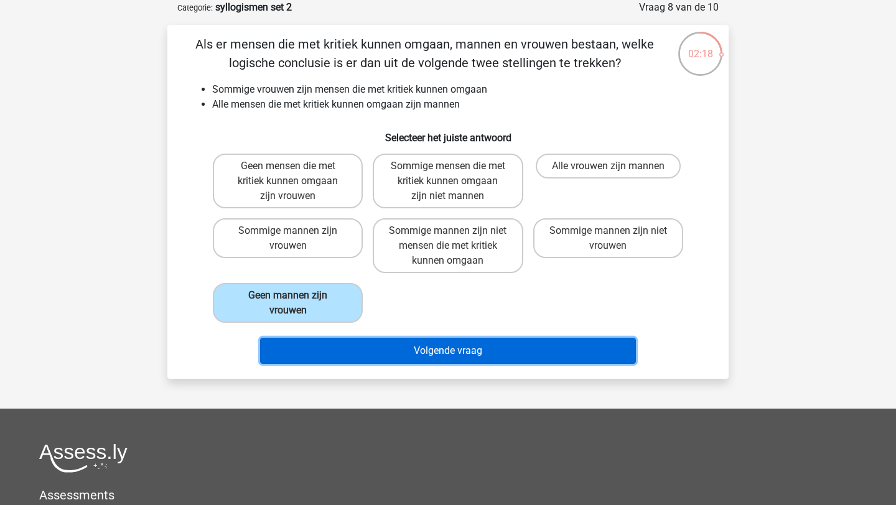
click at [415, 340] on button "Volgende vraag" at bounding box center [448, 351] width 376 height 26
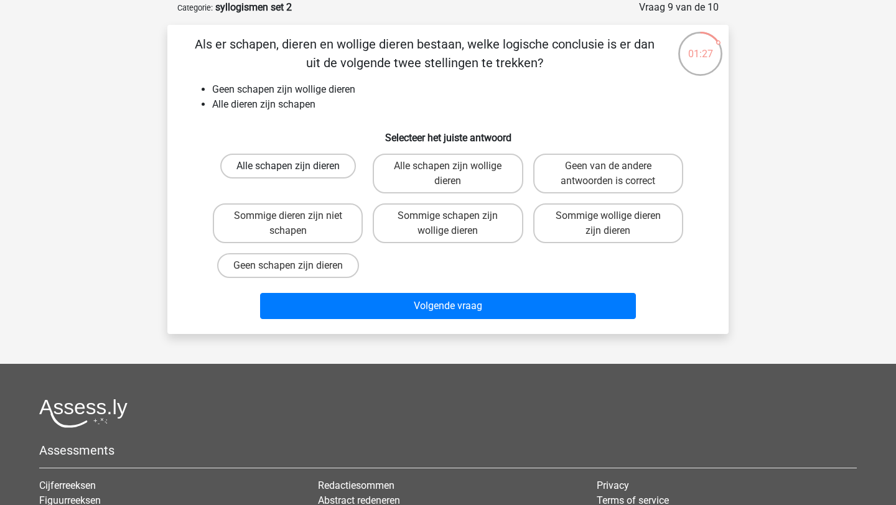
click at [327, 157] on label "Alle schapen zijn dieren" at bounding box center [288, 166] width 136 height 25
click at [296, 166] on input "Alle schapen zijn dieren" at bounding box center [292, 170] width 8 height 8
radio input "true"
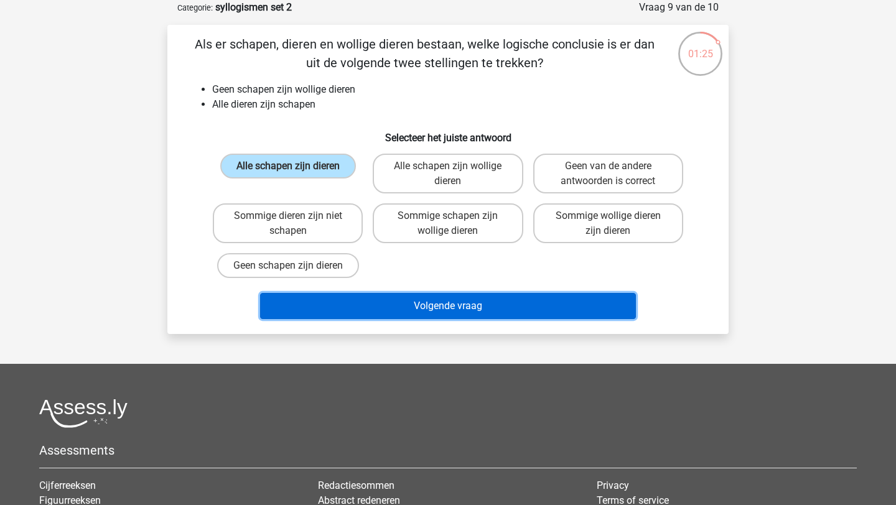
click at [387, 307] on button "Volgende vraag" at bounding box center [448, 306] width 376 height 26
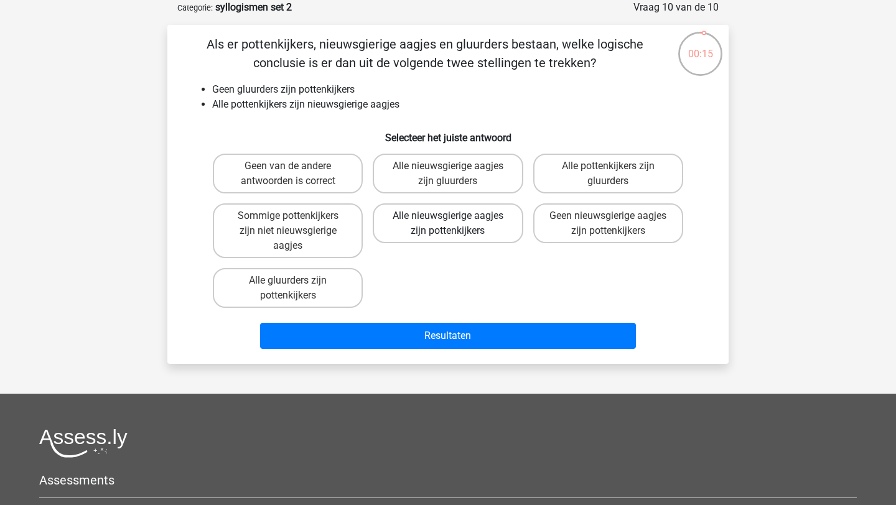
click at [399, 227] on label "Alle nieuwsgierige aagjes zijn pottenkijkers" at bounding box center [448, 223] width 150 height 40
click at [448, 224] on input "Alle nieuwsgierige aagjes zijn pottenkijkers" at bounding box center [452, 220] width 8 height 8
radio input "true"
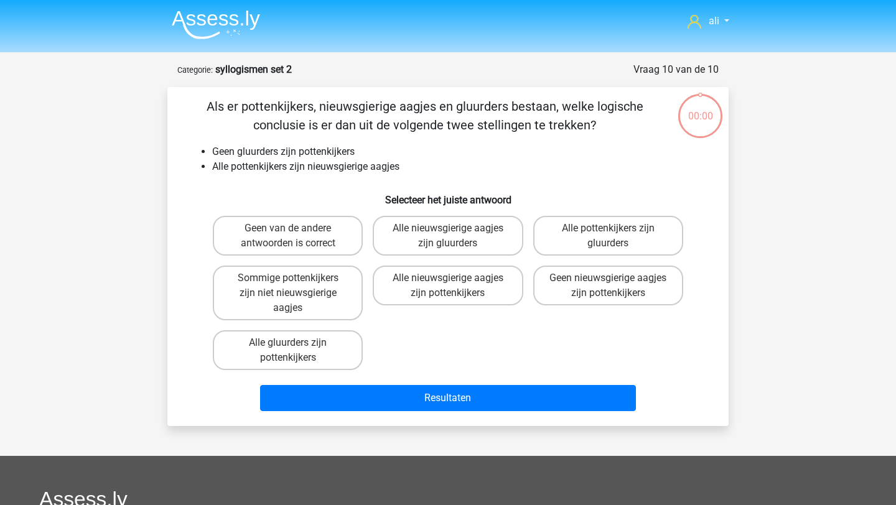
scroll to position [62, 0]
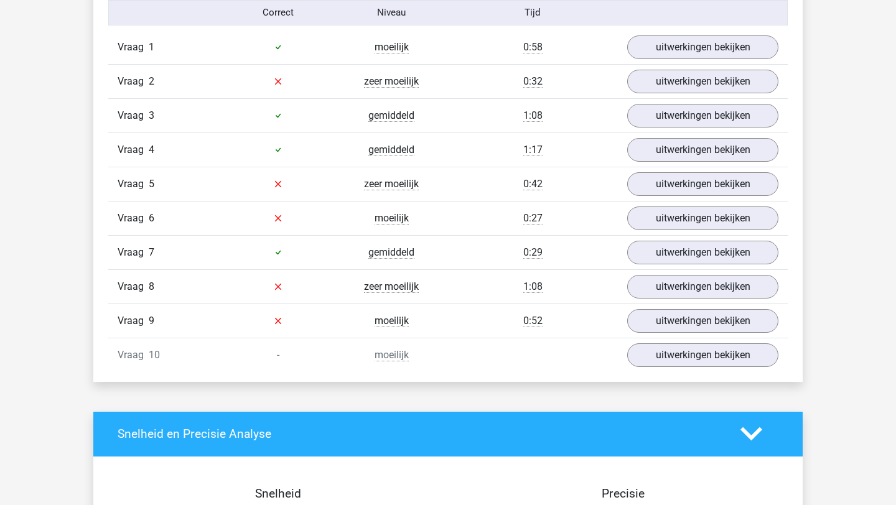
scroll to position [840, 0]
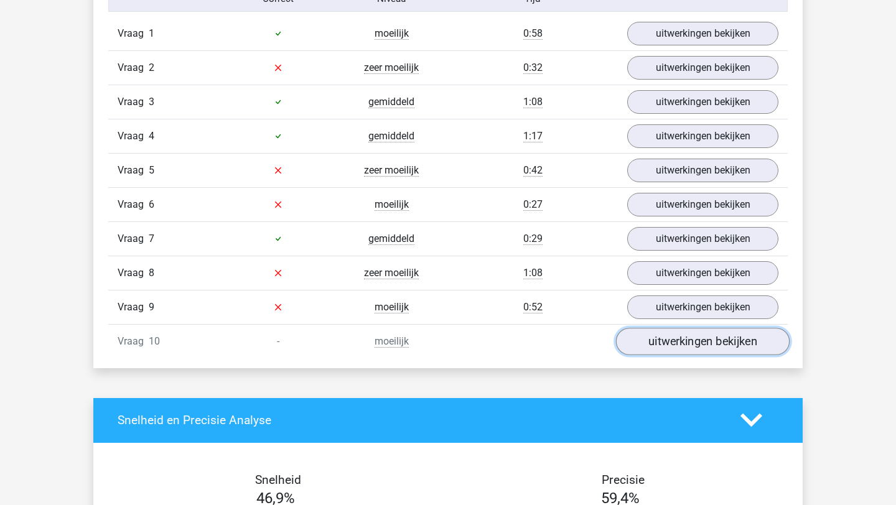
click at [700, 353] on link "uitwerkingen bekijken" at bounding box center [703, 341] width 174 height 27
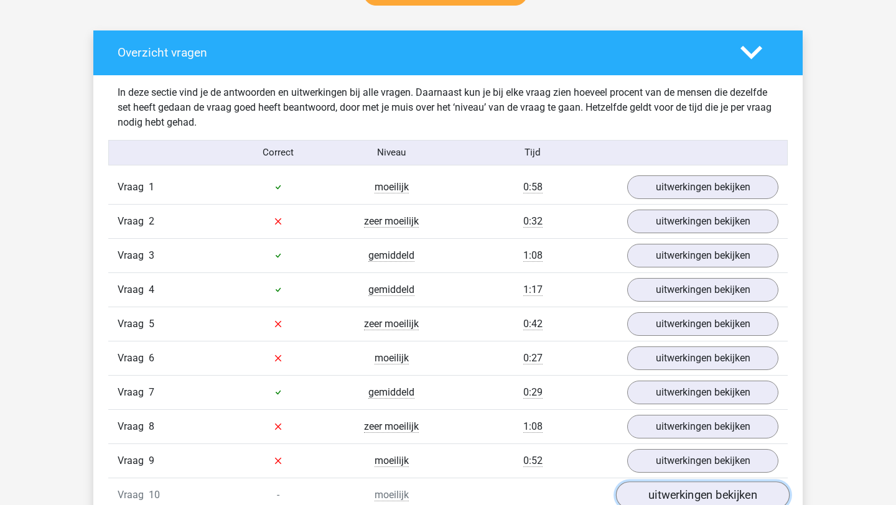
scroll to position [691, 0]
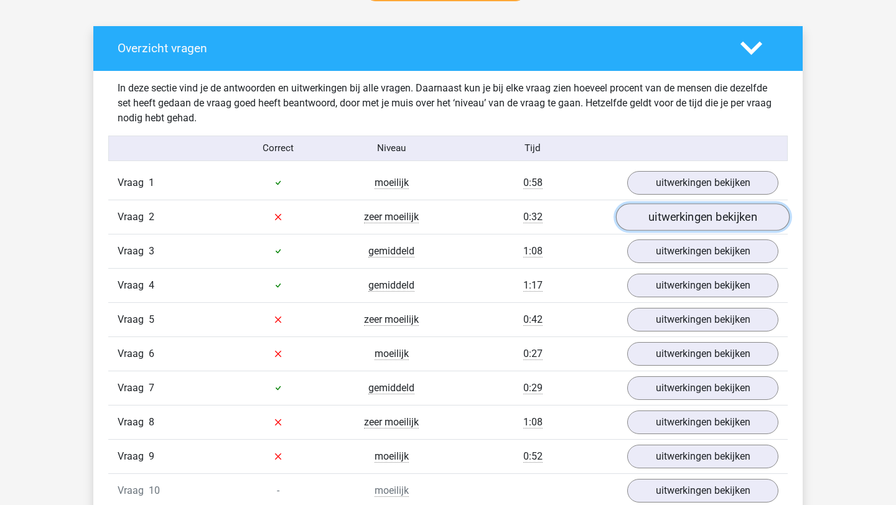
click at [658, 226] on link "uitwerkingen bekijken" at bounding box center [703, 216] width 174 height 27
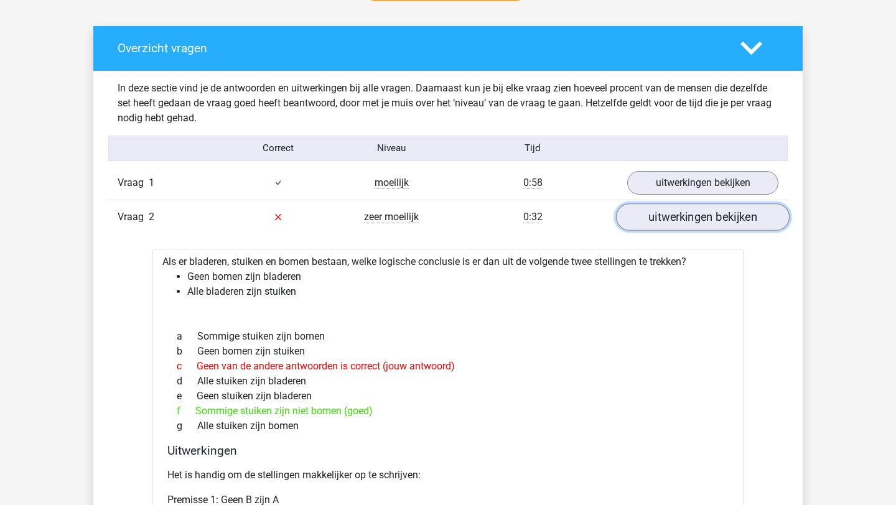
click at [658, 226] on link "uitwerkingen bekijken" at bounding box center [703, 216] width 174 height 27
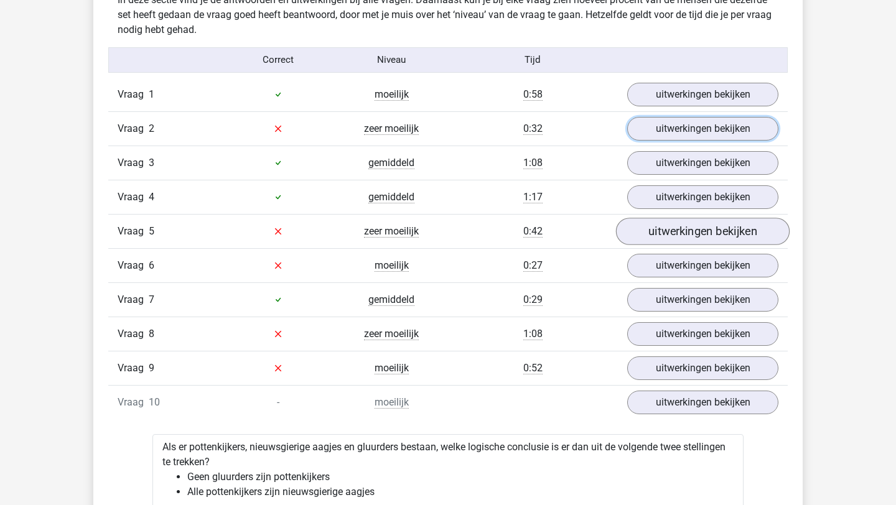
scroll to position [784, 0]
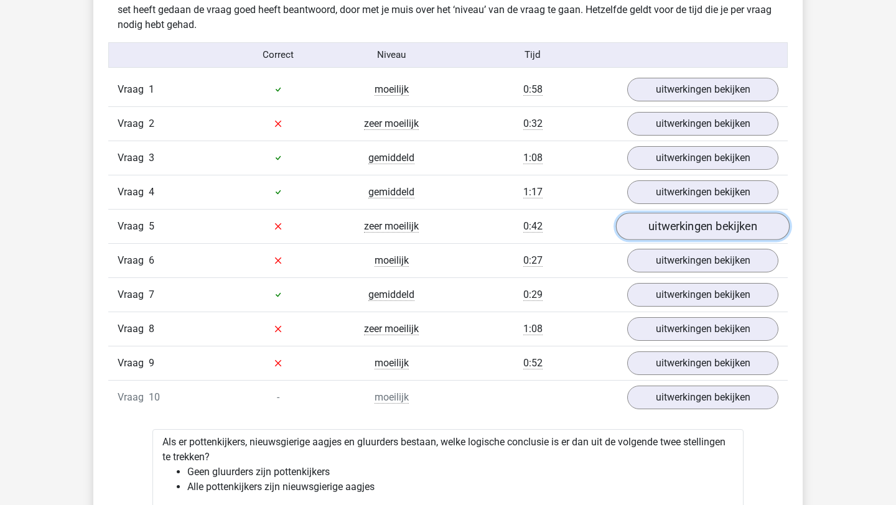
click at [675, 221] on link "uitwerkingen bekijken" at bounding box center [703, 226] width 174 height 27
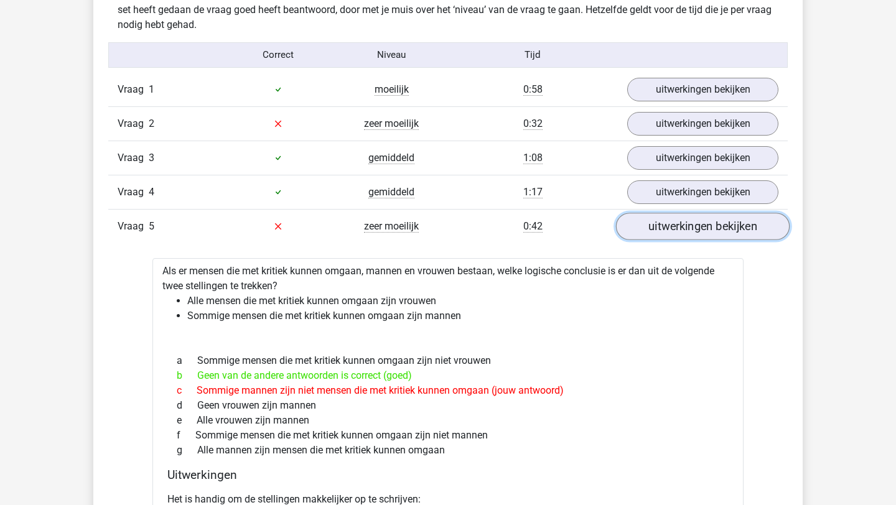
click at [675, 225] on link "uitwerkingen bekijken" at bounding box center [703, 226] width 174 height 27
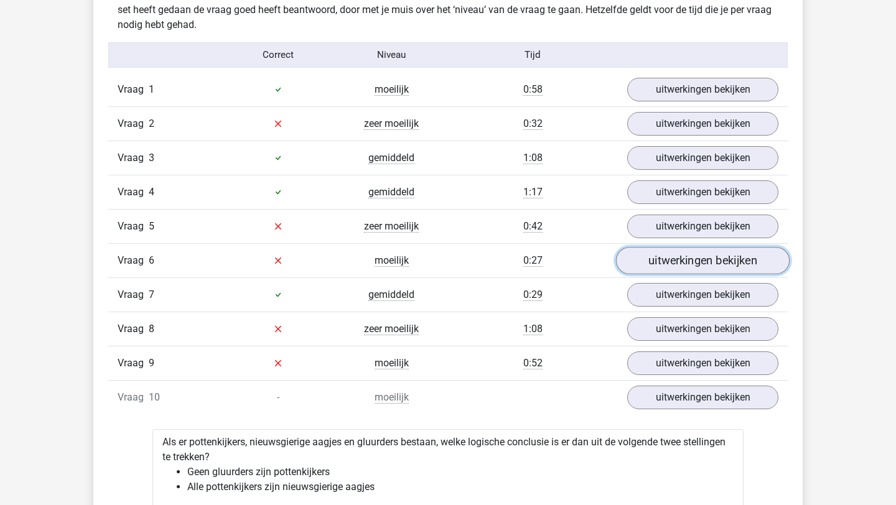
click at [678, 259] on link "uitwerkingen bekijken" at bounding box center [703, 260] width 174 height 27
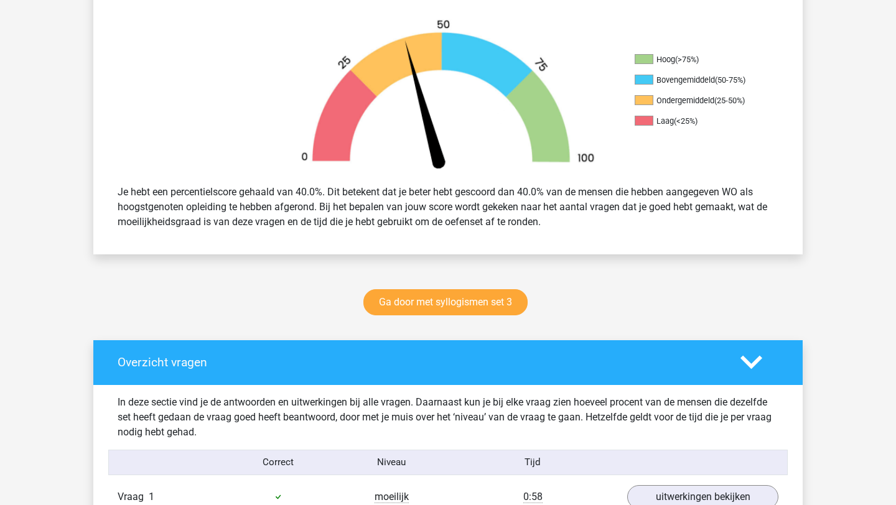
scroll to position [377, 0]
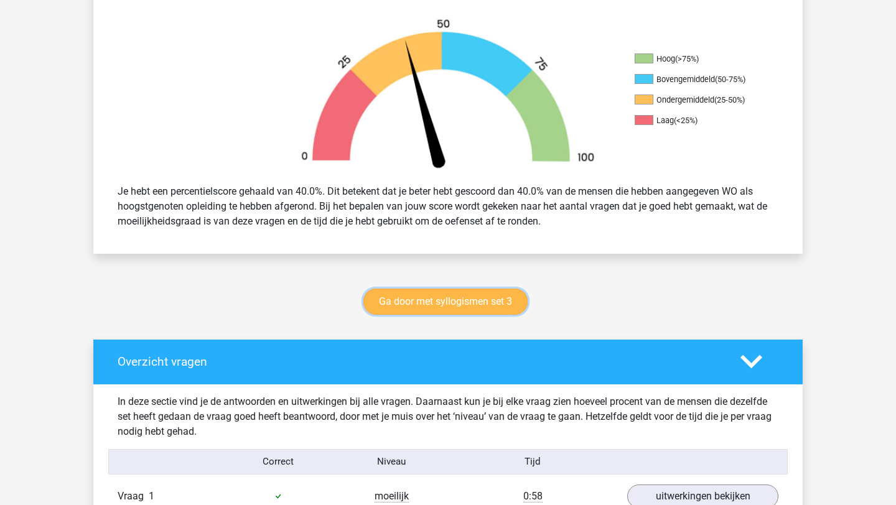
click at [493, 308] on link "Ga door met syllogismen set 3" at bounding box center [445, 302] width 164 height 26
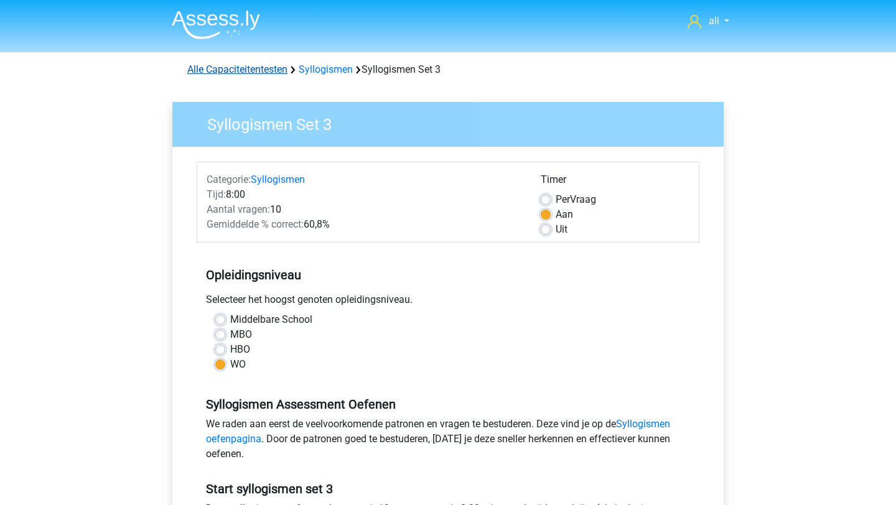
click at [259, 73] on link "Alle Capaciteitentesten" at bounding box center [237, 69] width 100 height 12
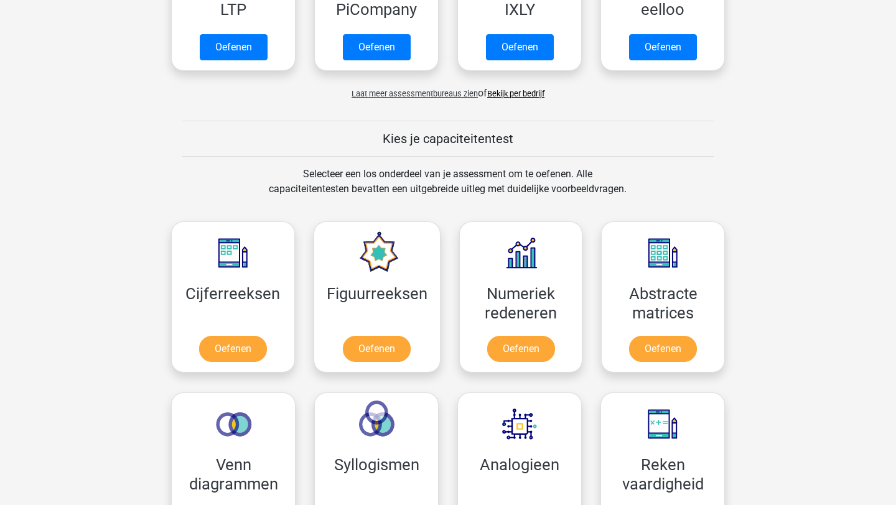
scroll to position [358, 0]
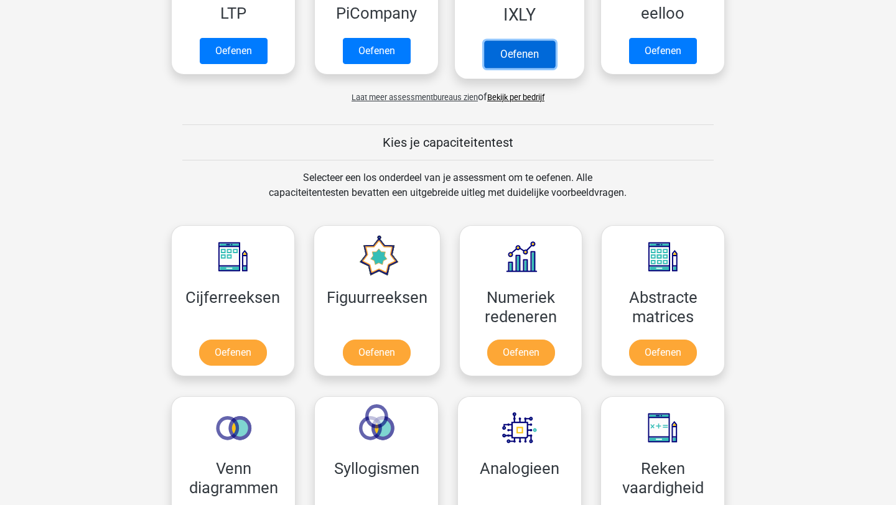
click at [495, 52] on link "Oefenen" at bounding box center [519, 53] width 71 height 27
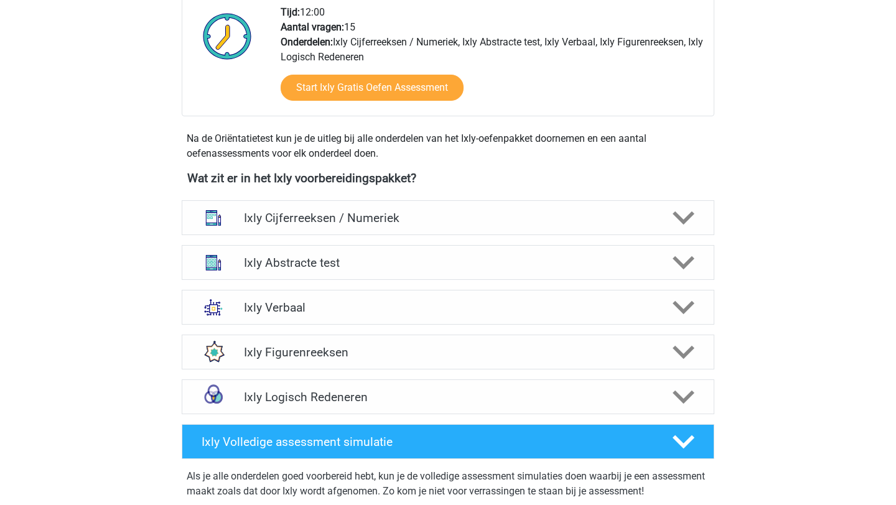
scroll to position [341, 0]
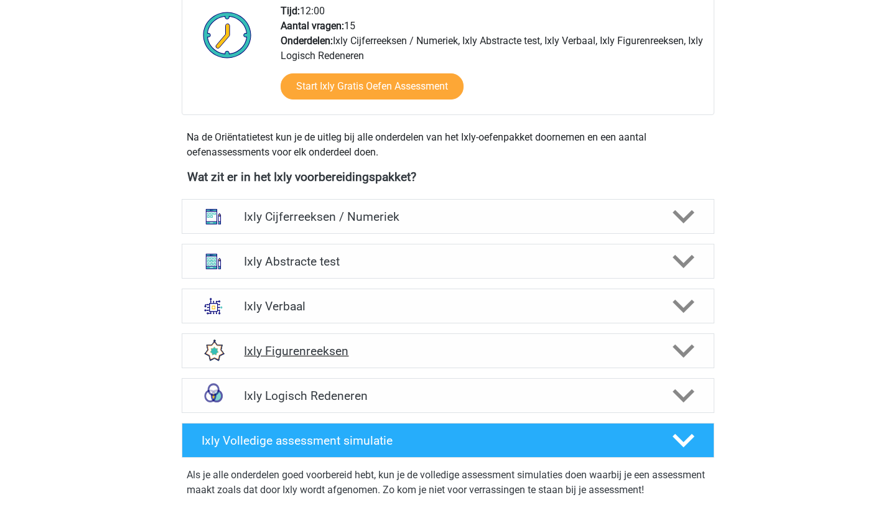
click at [371, 348] on h4 "Ixly Figurenreeksen" at bounding box center [447, 351] width 407 height 14
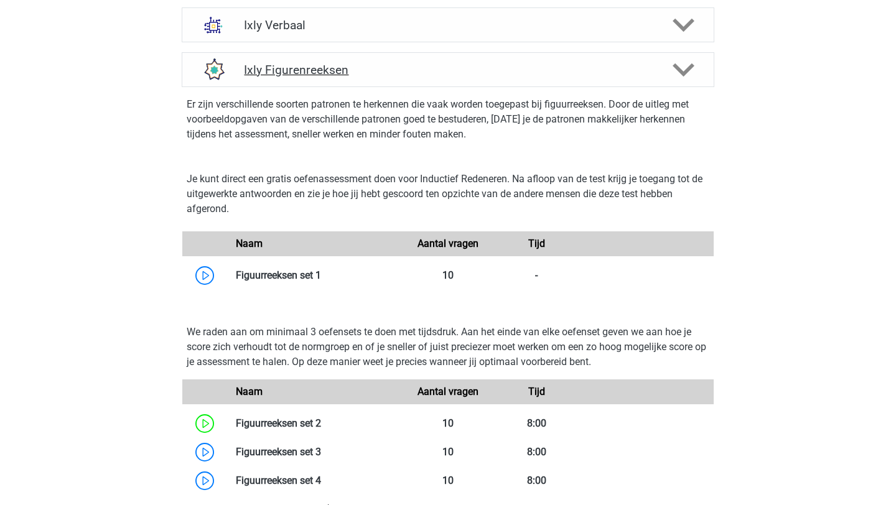
scroll to position [628, 0]
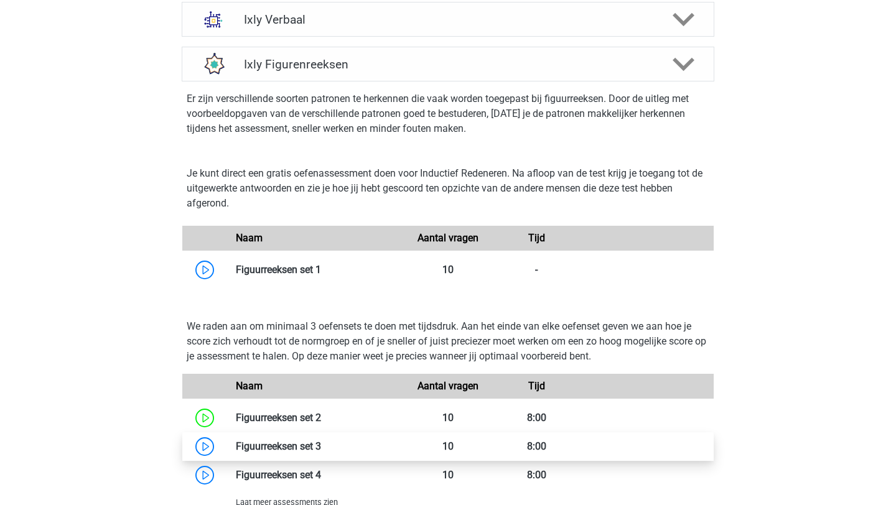
click at [321, 450] on link at bounding box center [321, 446] width 0 height 12
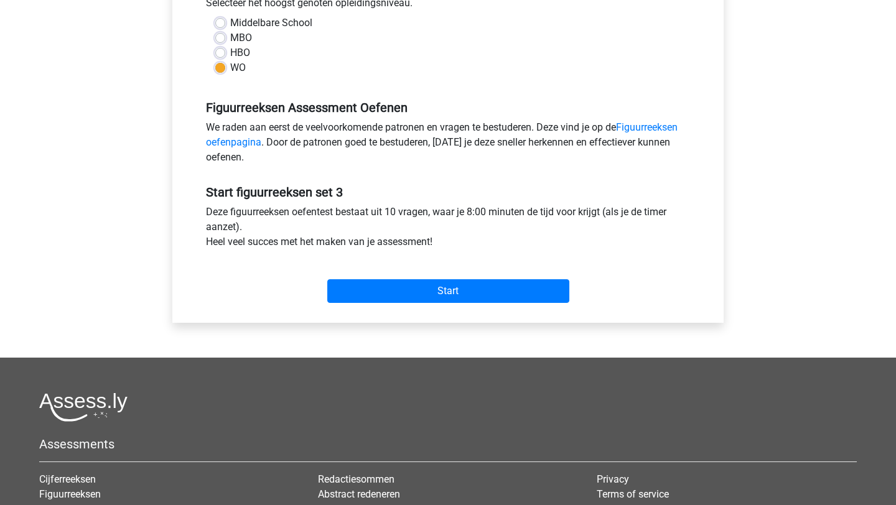
scroll to position [302, 0]
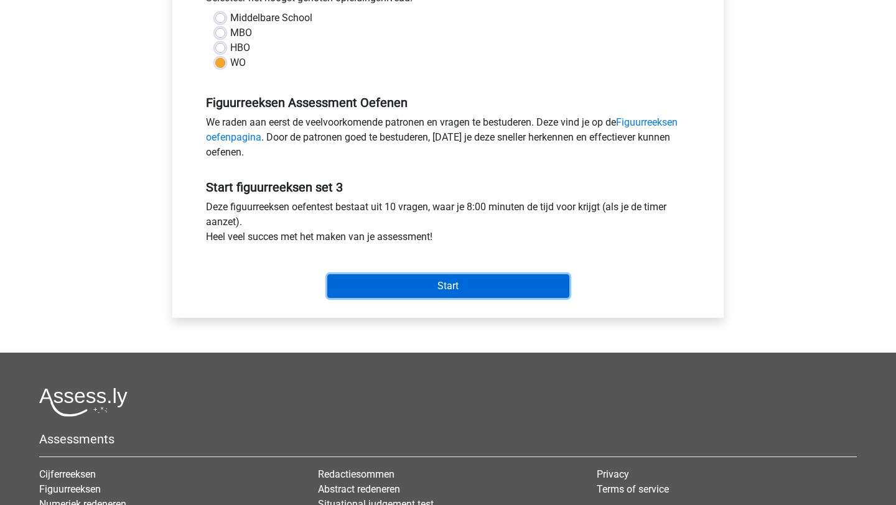
click at [388, 292] on input "Start" at bounding box center [448, 286] width 242 height 24
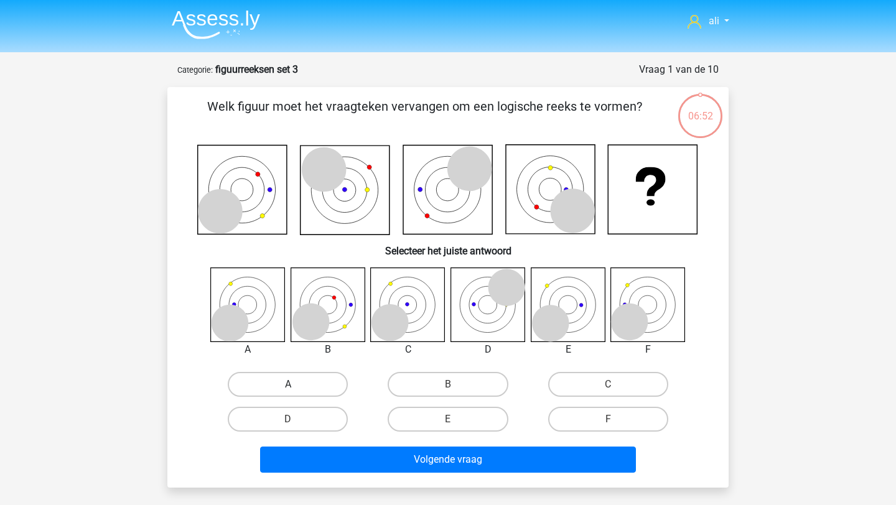
click at [256, 372] on label "A" at bounding box center [288, 384] width 120 height 25
click at [288, 384] on input "A" at bounding box center [292, 388] width 8 height 8
radio input "true"
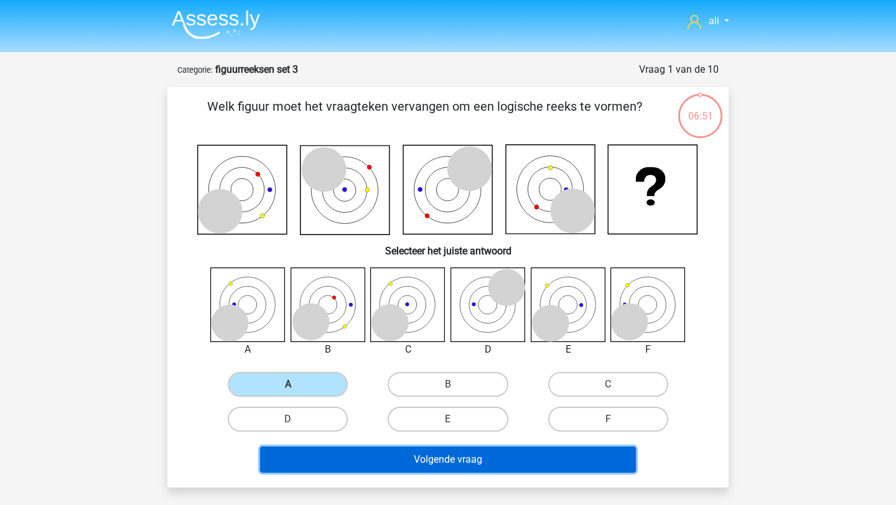
click at [327, 452] on button "Volgende vraag" at bounding box center [448, 460] width 376 height 26
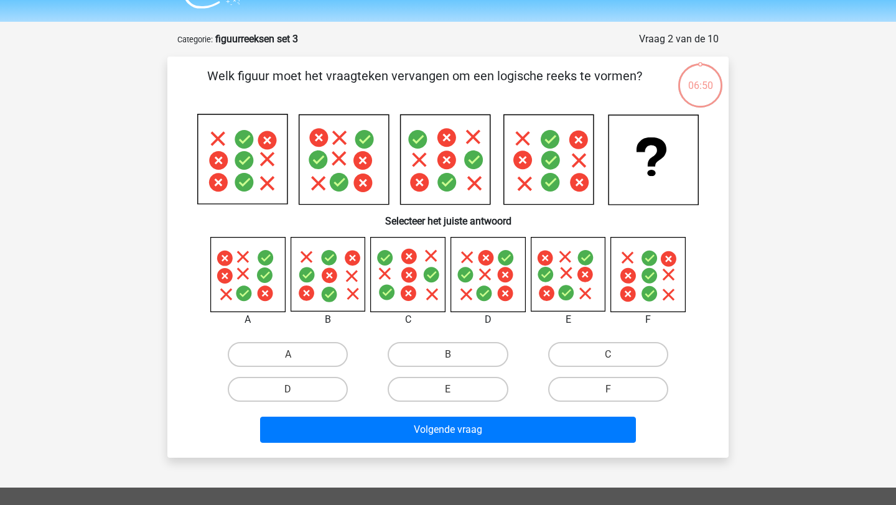
scroll to position [62, 0]
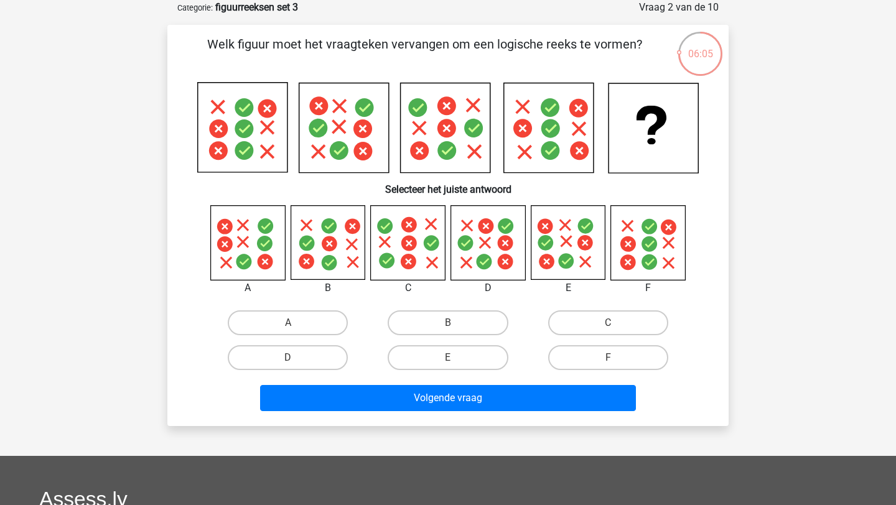
click at [294, 371] on div "D" at bounding box center [288, 357] width 160 height 35
click at [295, 356] on label "D" at bounding box center [288, 357] width 120 height 25
click at [295, 358] on input "D" at bounding box center [292, 362] width 8 height 8
radio input "true"
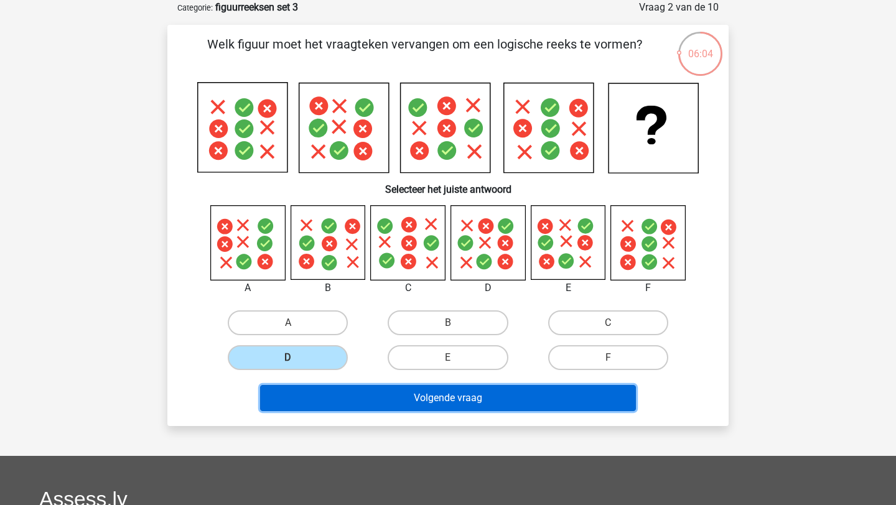
click at [317, 391] on button "Volgende vraag" at bounding box center [448, 398] width 376 height 26
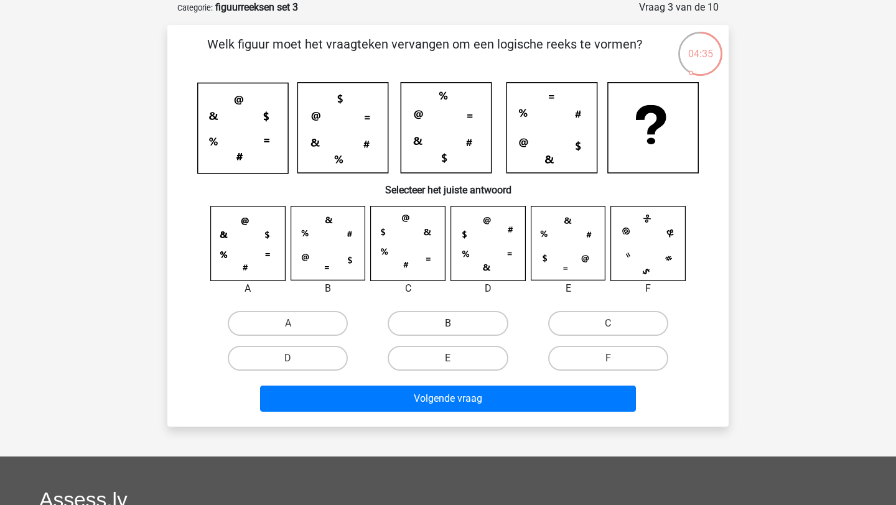
click at [440, 325] on label "B" at bounding box center [447, 323] width 120 height 25
click at [448, 325] on input "B" at bounding box center [452, 327] width 8 height 8
radio input "true"
click at [433, 363] on label "E" at bounding box center [447, 358] width 120 height 25
click at [448, 363] on input "E" at bounding box center [452, 362] width 8 height 8
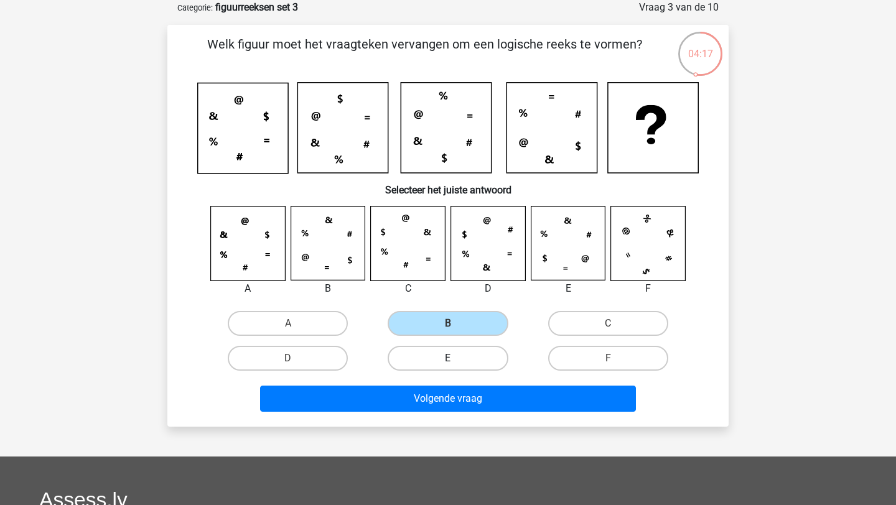
radio input "true"
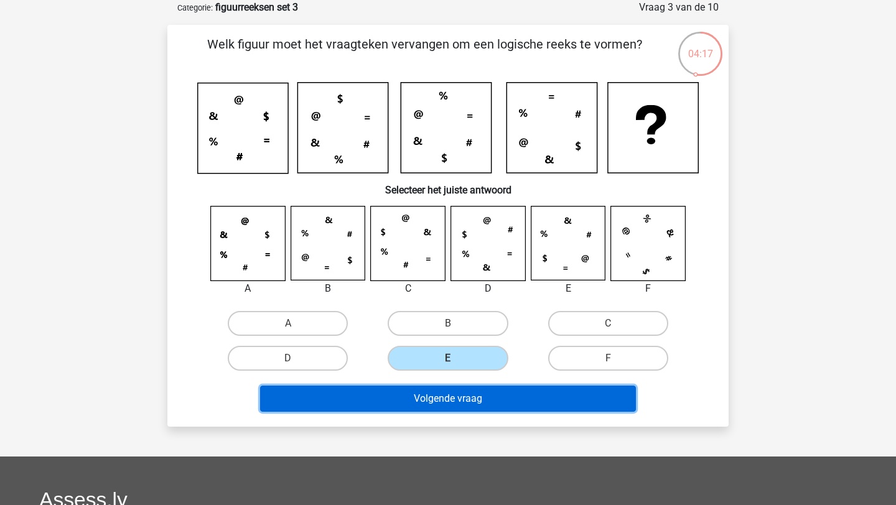
click at [442, 404] on button "Volgende vraag" at bounding box center [448, 399] width 376 height 26
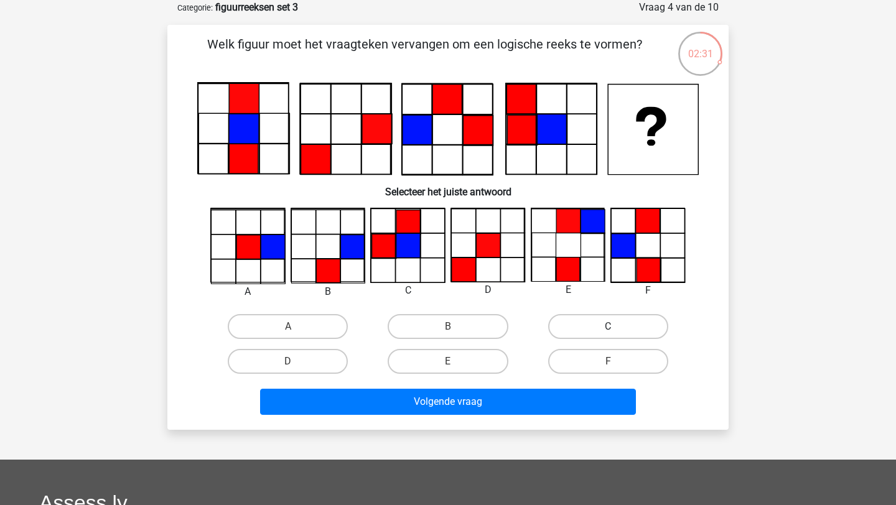
click at [603, 325] on label "C" at bounding box center [608, 326] width 120 height 25
click at [608, 327] on input "C" at bounding box center [612, 331] width 8 height 8
radio input "true"
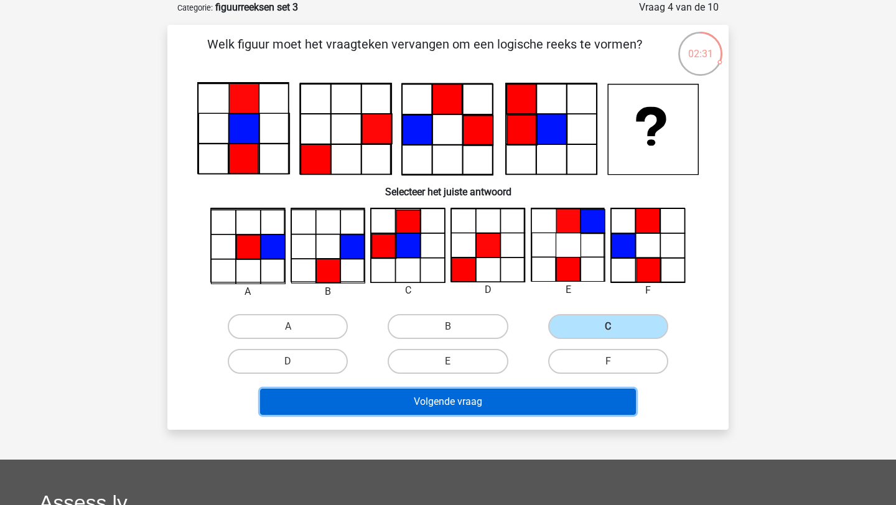
click at [570, 399] on button "Volgende vraag" at bounding box center [448, 402] width 376 height 26
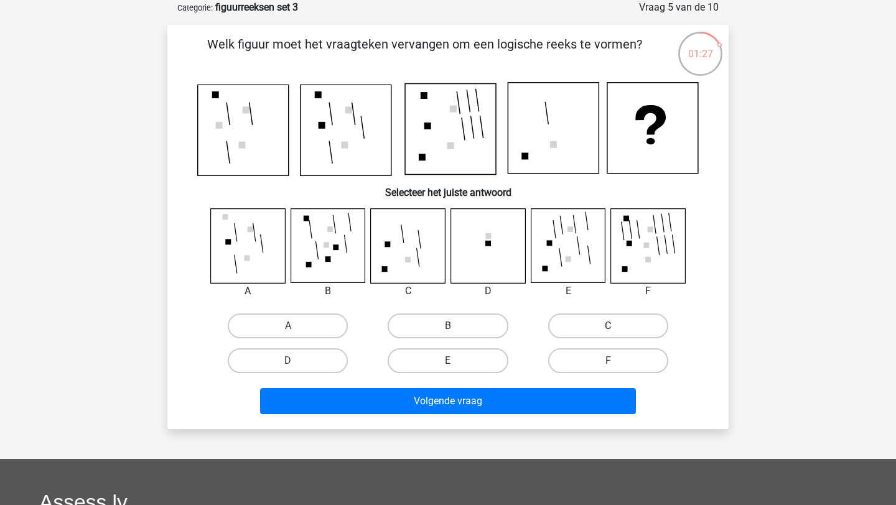
click at [629, 319] on label "C" at bounding box center [608, 325] width 120 height 25
click at [616, 326] on input "C" at bounding box center [612, 330] width 8 height 8
radio input "true"
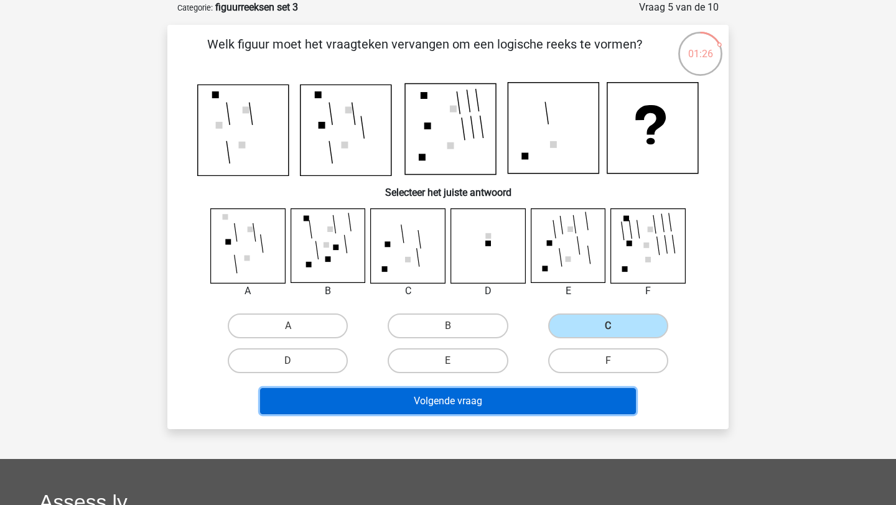
click at [576, 396] on button "Volgende vraag" at bounding box center [448, 401] width 376 height 26
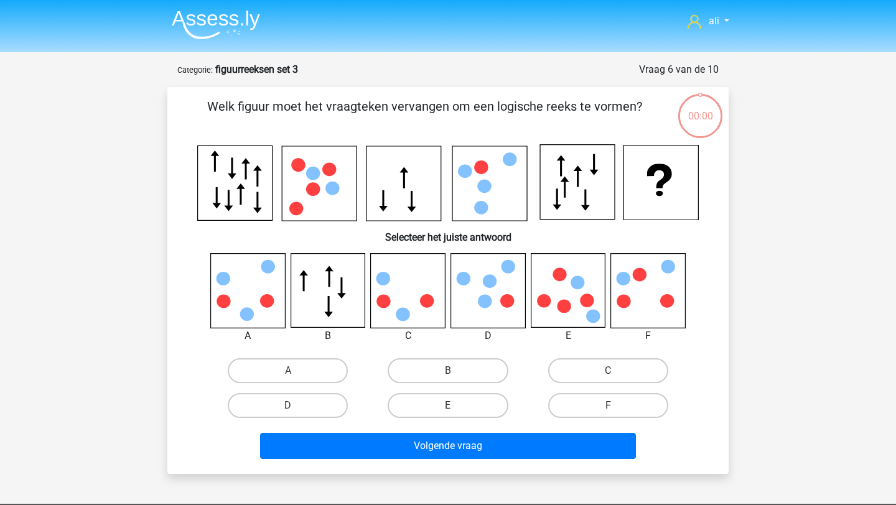
click at [597, 358] on label "C" at bounding box center [608, 370] width 120 height 25
click at [608, 371] on input "C" at bounding box center [612, 375] width 8 height 8
radio input "true"
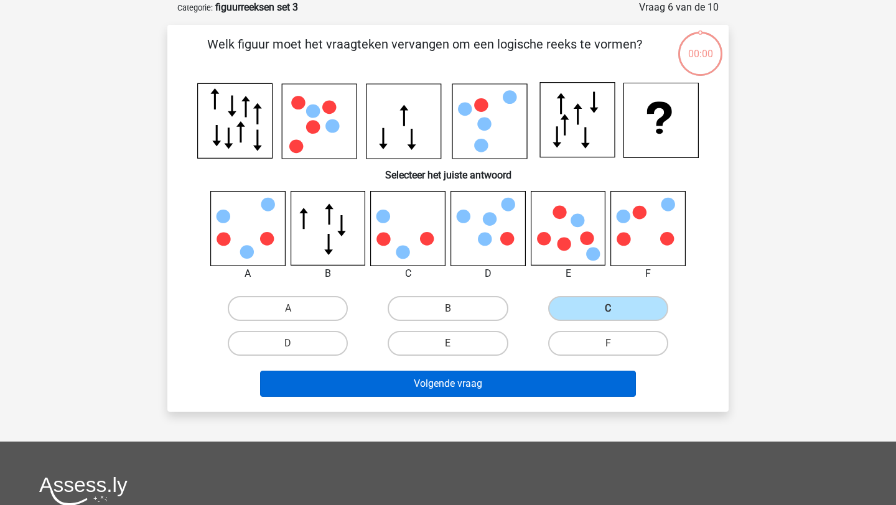
scroll to position [62, 0]
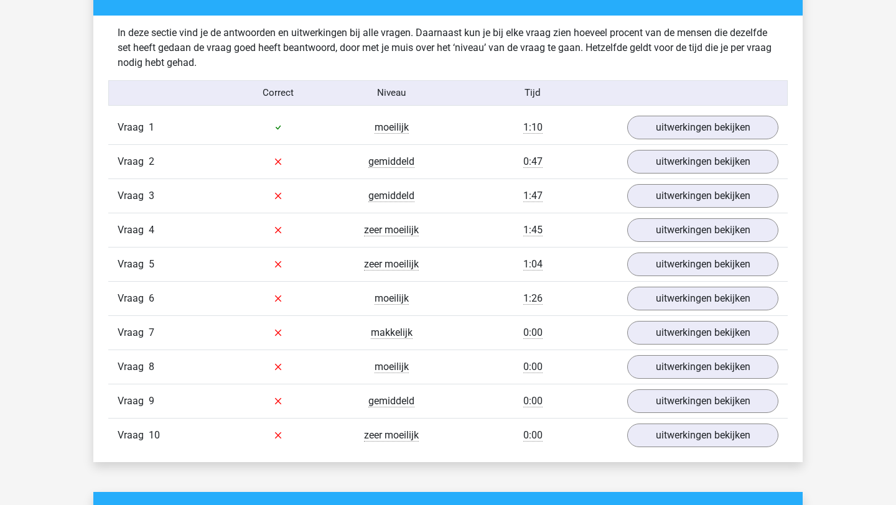
scroll to position [728, 0]
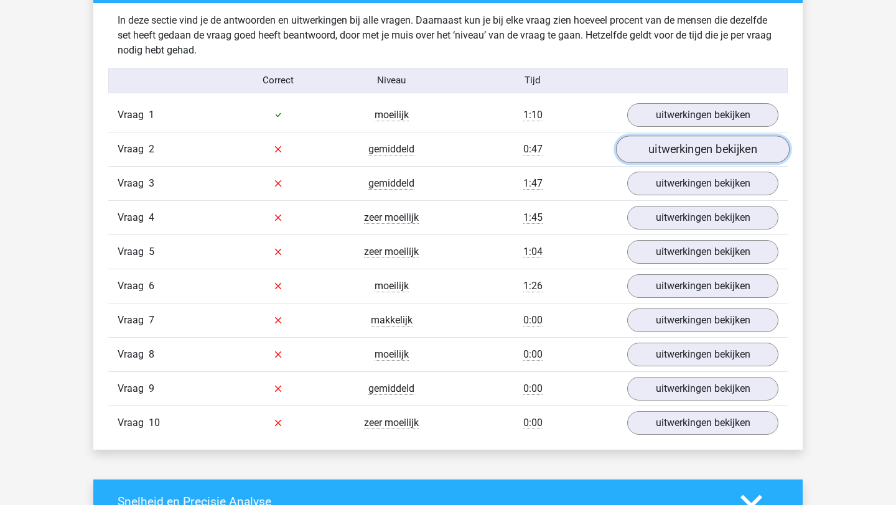
click at [689, 149] on link "uitwerkingen bekijken" at bounding box center [703, 149] width 174 height 27
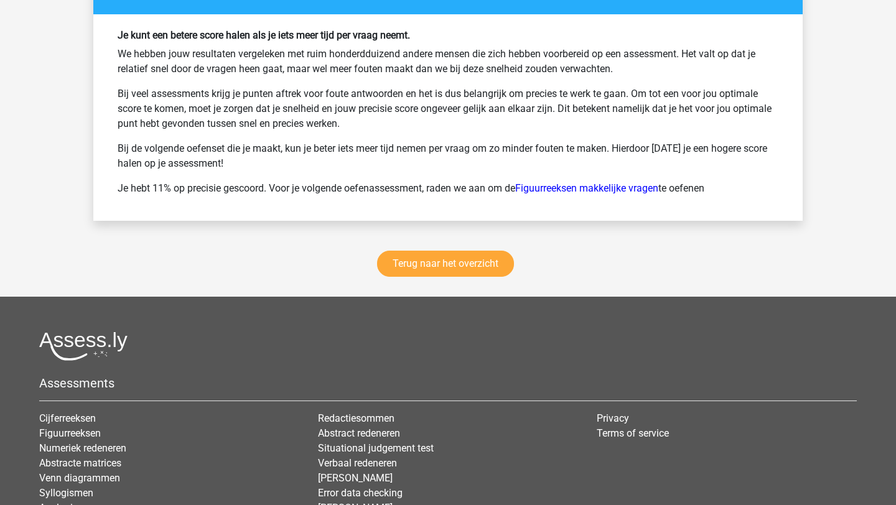
scroll to position [2423, 0]
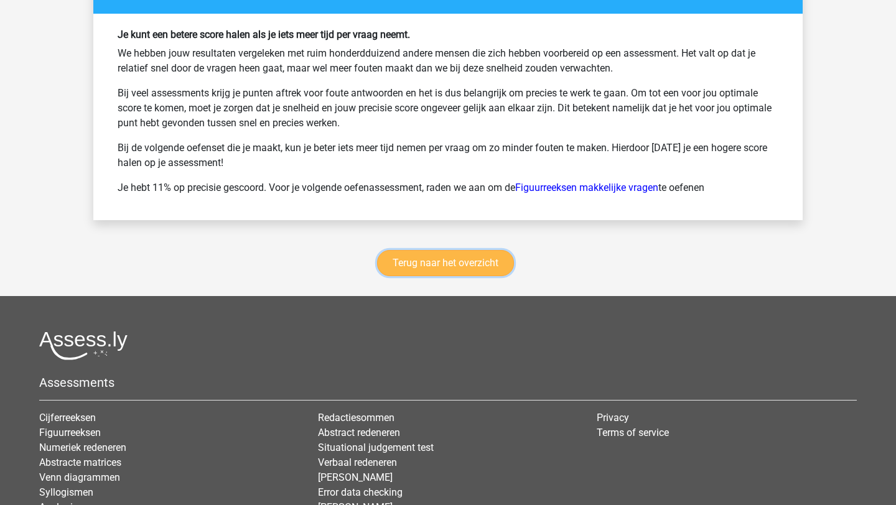
click at [469, 266] on link "Terug naar het overzicht" at bounding box center [445, 263] width 137 height 26
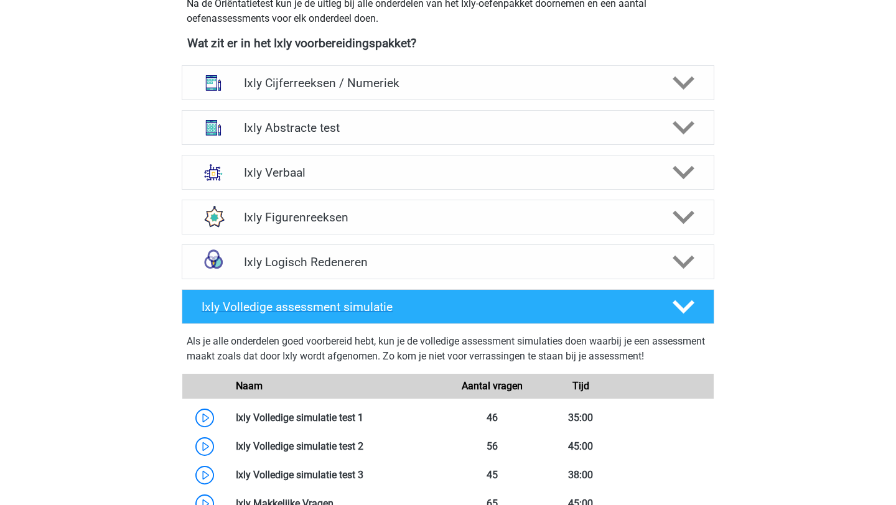
scroll to position [475, 0]
click at [326, 223] on h4 "Ixly Figurenreeksen" at bounding box center [447, 218] width 407 height 14
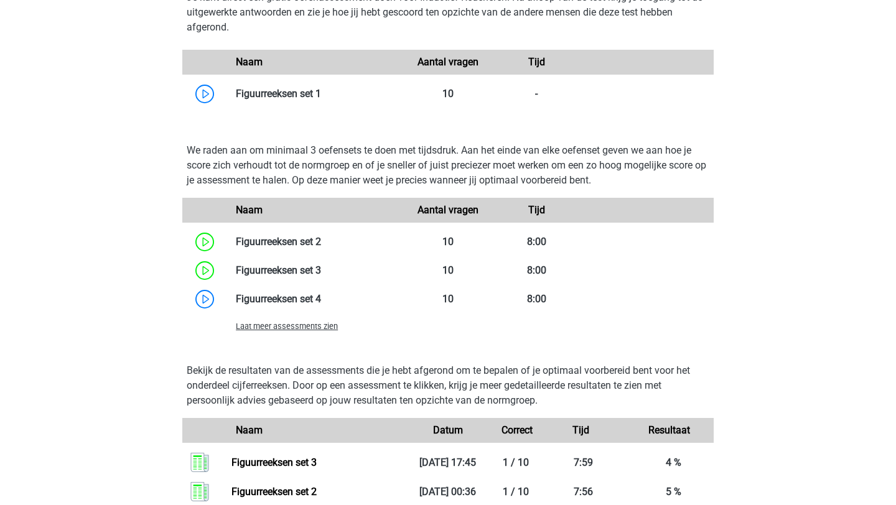
scroll to position [820, 0]
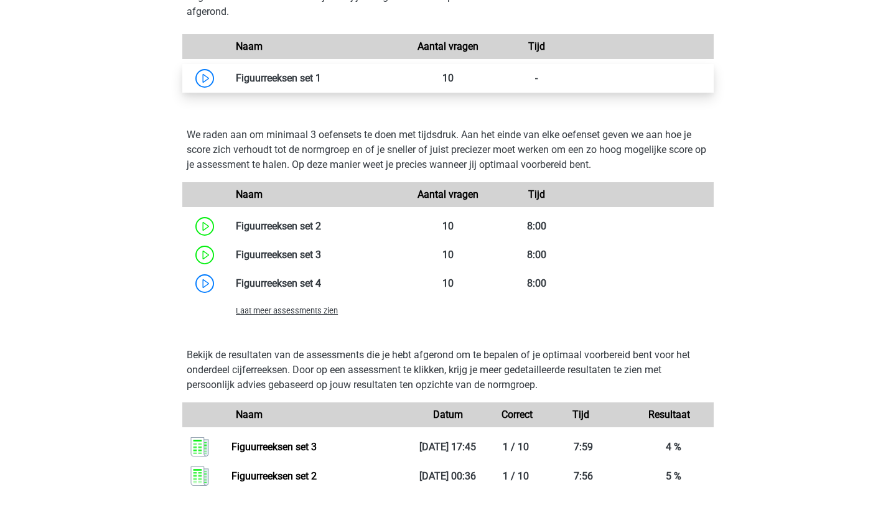
click at [321, 79] on link at bounding box center [321, 78] width 0 height 12
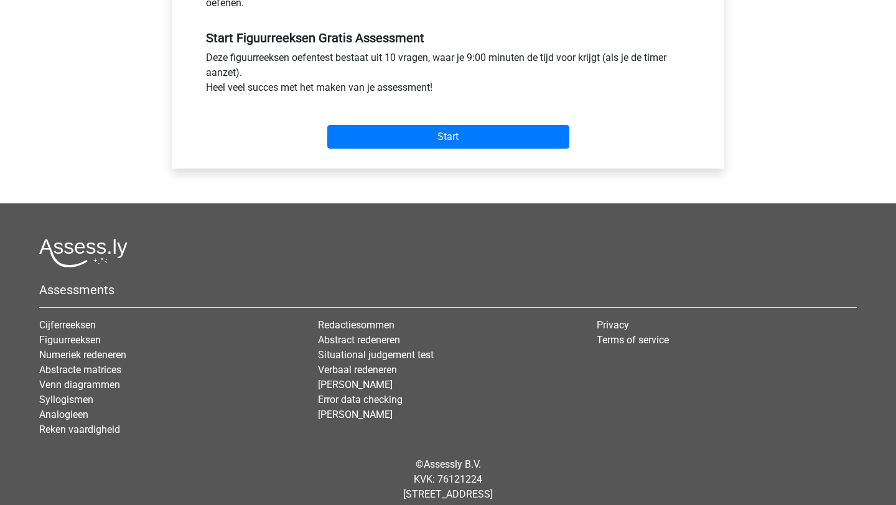
scroll to position [478, 0]
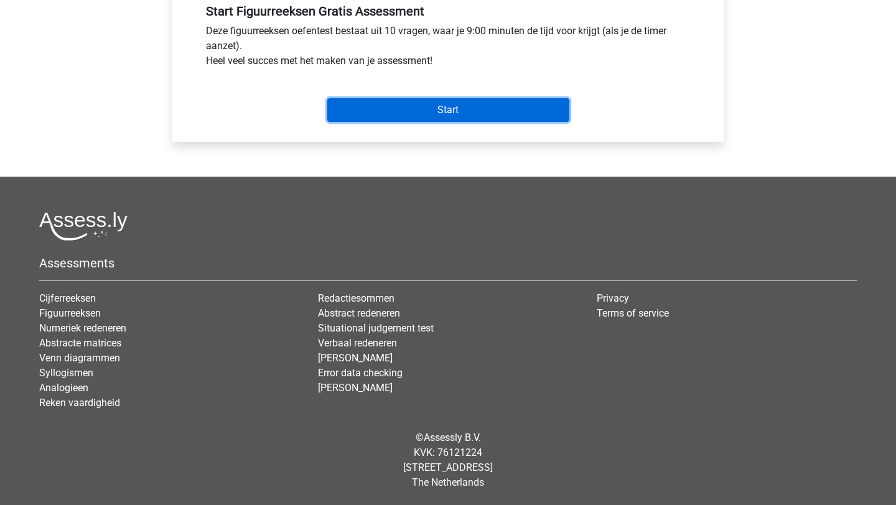
click at [413, 103] on input "Start" at bounding box center [448, 110] width 242 height 24
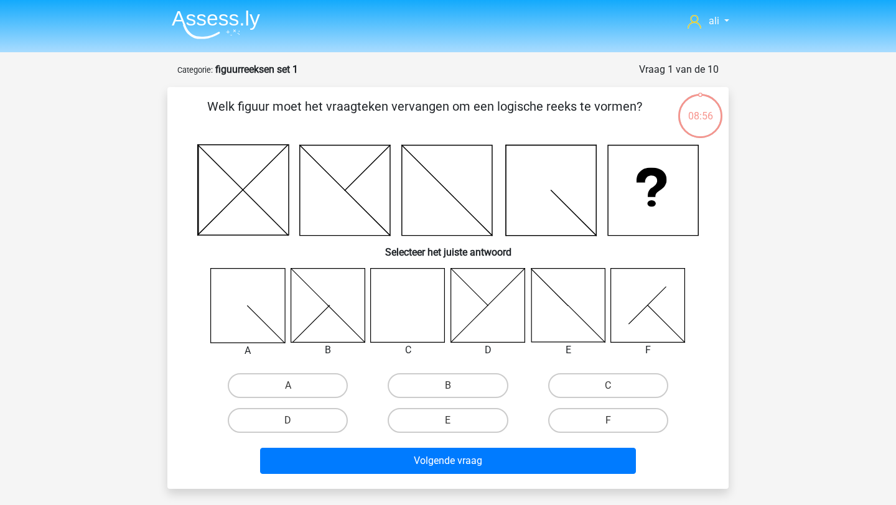
click at [402, 296] on icon at bounding box center [408, 305] width 74 height 74
click at [581, 387] on label "C" at bounding box center [608, 385] width 120 height 25
click at [608, 387] on input "C" at bounding box center [612, 390] width 8 height 8
radio input "true"
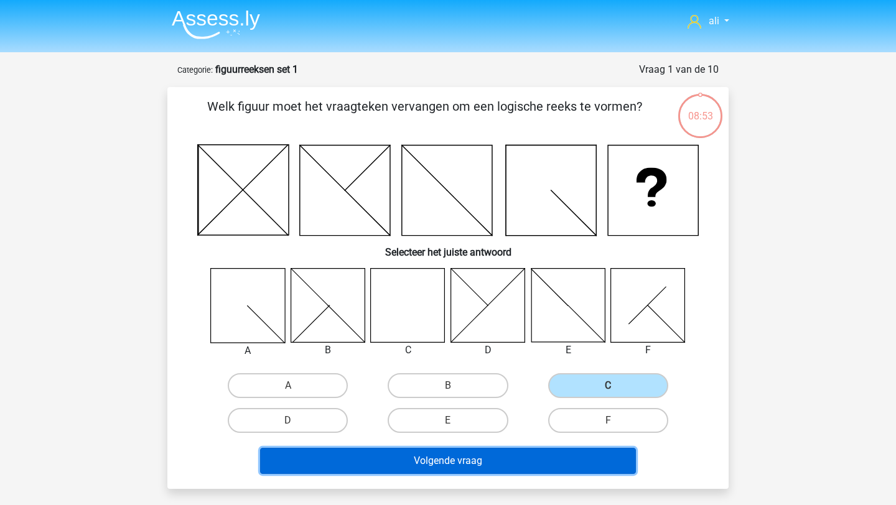
click at [529, 455] on button "Volgende vraag" at bounding box center [448, 461] width 376 height 26
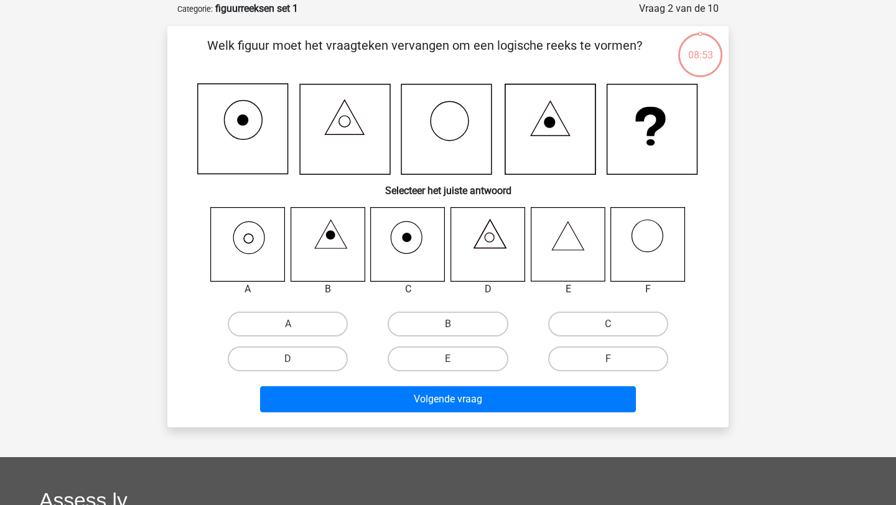
scroll to position [62, 0]
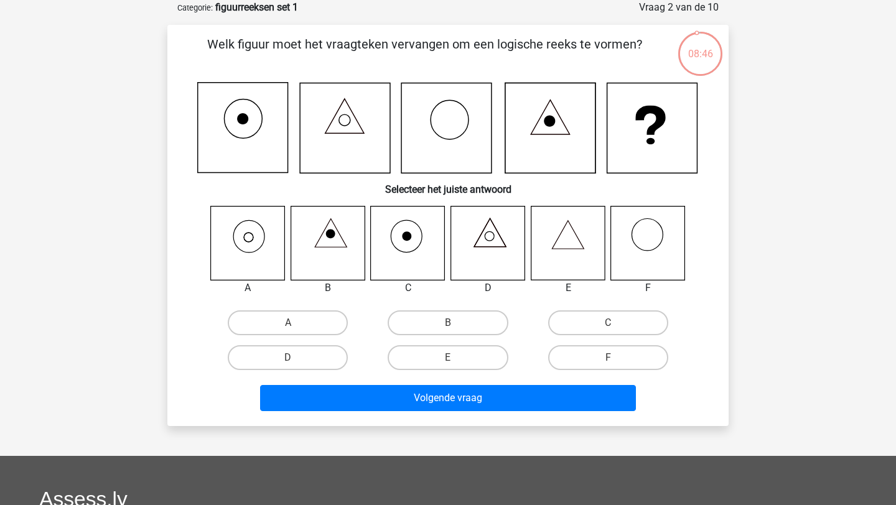
click at [234, 234] on icon at bounding box center [248, 243] width 74 height 74
click at [308, 323] on label "A" at bounding box center [288, 322] width 120 height 25
click at [296, 323] on input "A" at bounding box center [292, 327] width 8 height 8
radio input "true"
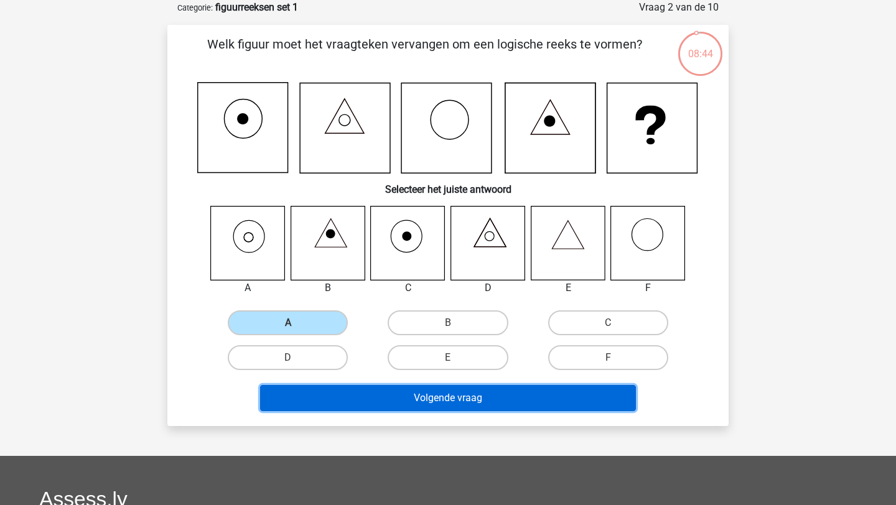
click at [342, 392] on button "Volgende vraag" at bounding box center [448, 398] width 376 height 26
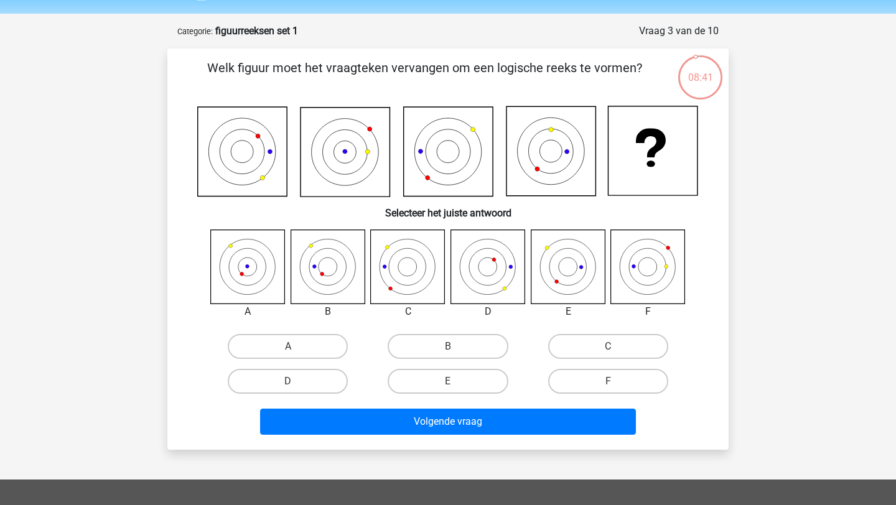
scroll to position [53, 0]
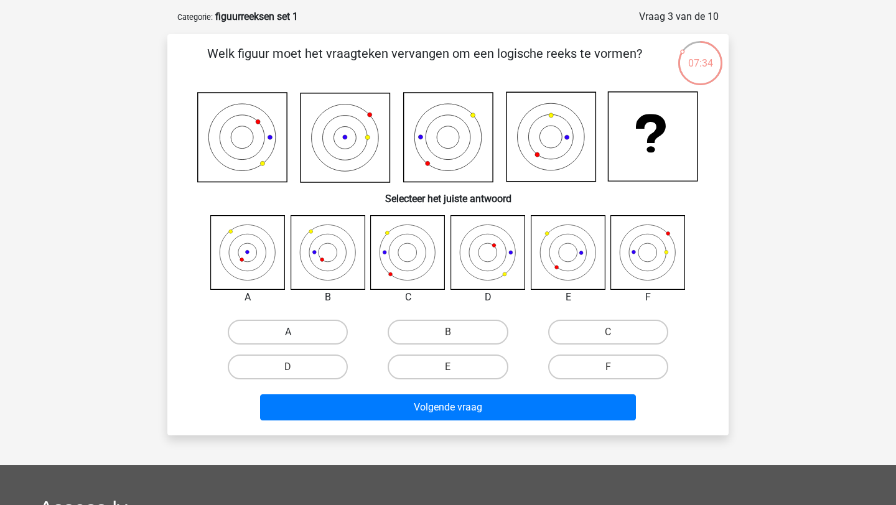
click at [279, 328] on label "A" at bounding box center [288, 332] width 120 height 25
click at [288, 332] on input "A" at bounding box center [292, 336] width 8 height 8
radio input "true"
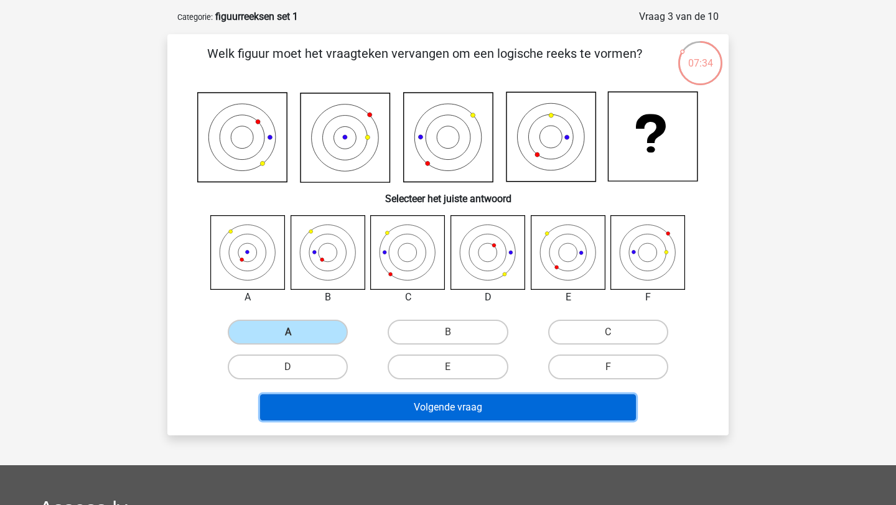
click at [351, 403] on button "Volgende vraag" at bounding box center [448, 407] width 376 height 26
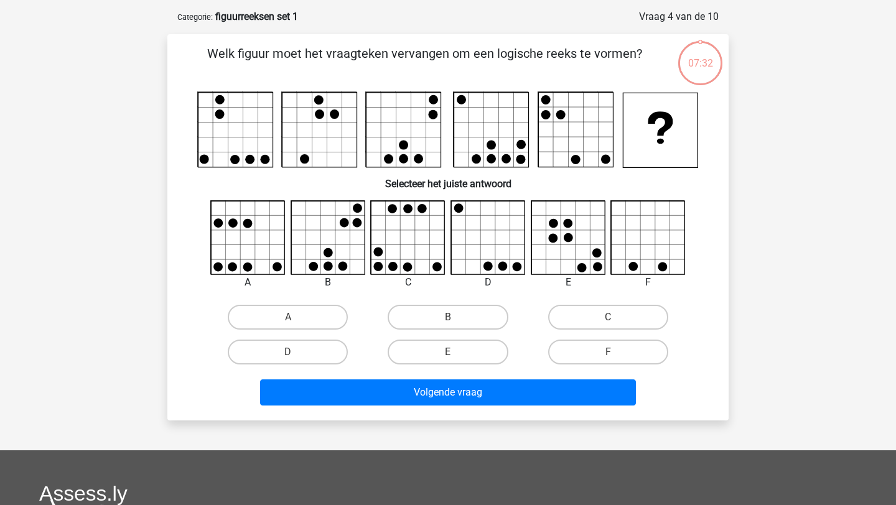
scroll to position [62, 0]
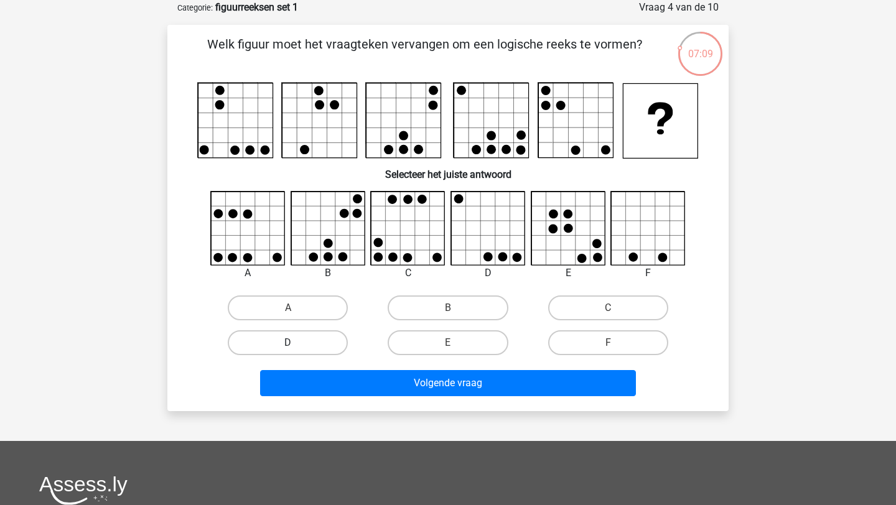
click at [329, 335] on label "D" at bounding box center [288, 342] width 120 height 25
click at [296, 343] on input "D" at bounding box center [292, 347] width 8 height 8
radio input "true"
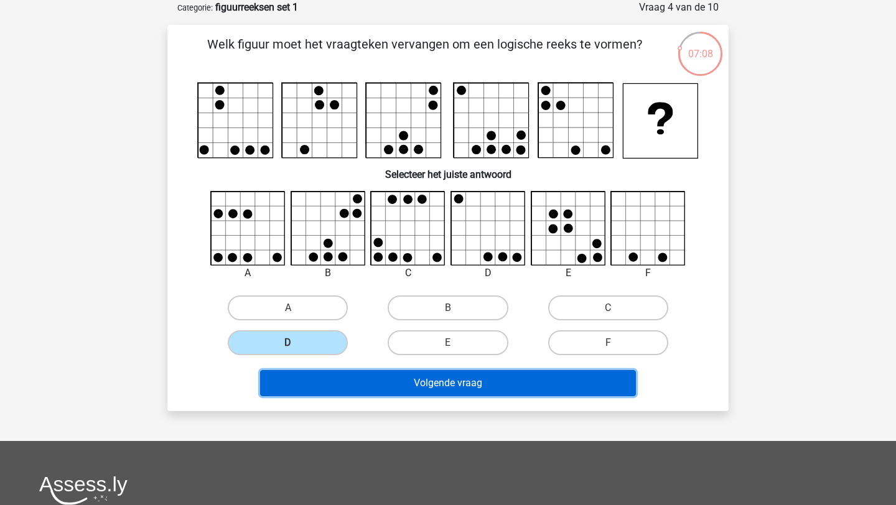
click at [356, 382] on button "Volgende vraag" at bounding box center [448, 383] width 376 height 26
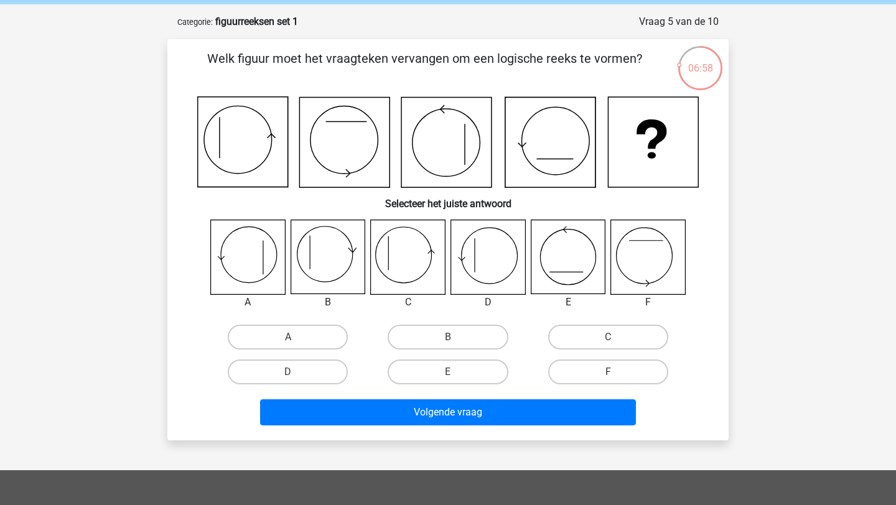
scroll to position [40, 0]
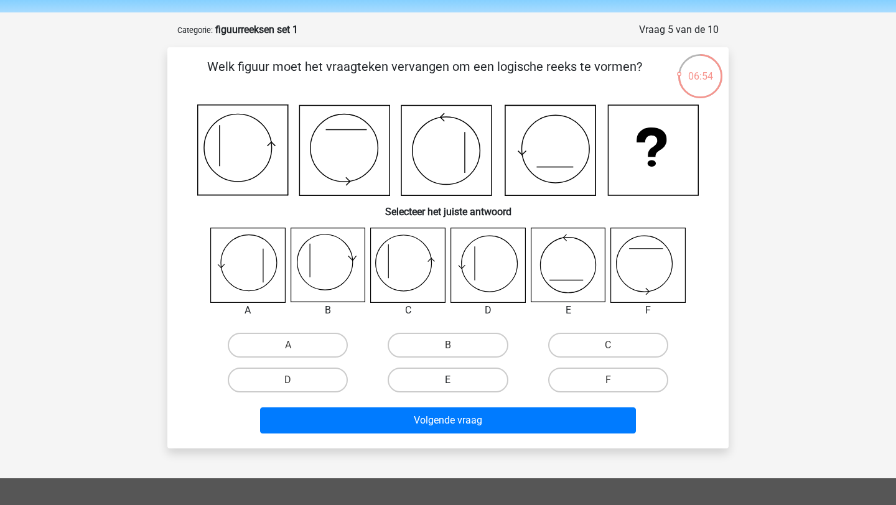
click at [444, 379] on label "E" at bounding box center [447, 380] width 120 height 25
click at [448, 380] on input "E" at bounding box center [452, 384] width 8 height 8
radio input "true"
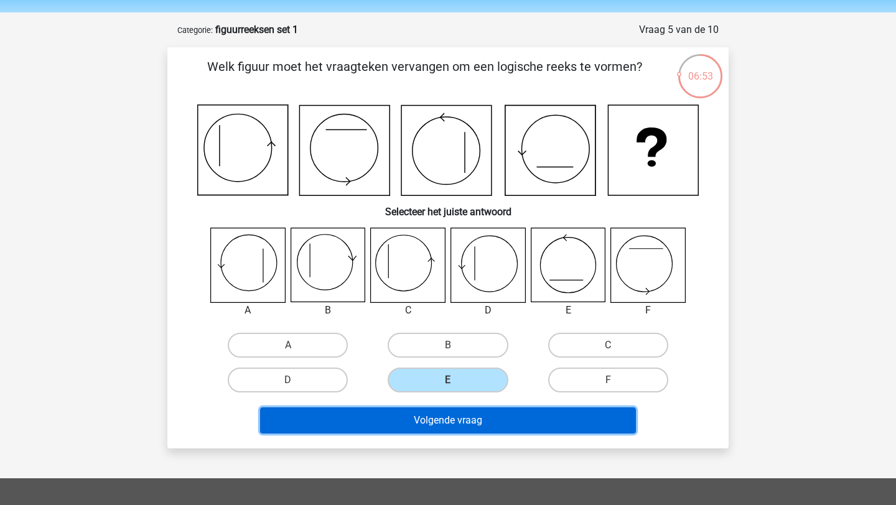
click at [445, 414] on button "Volgende vraag" at bounding box center [448, 420] width 376 height 26
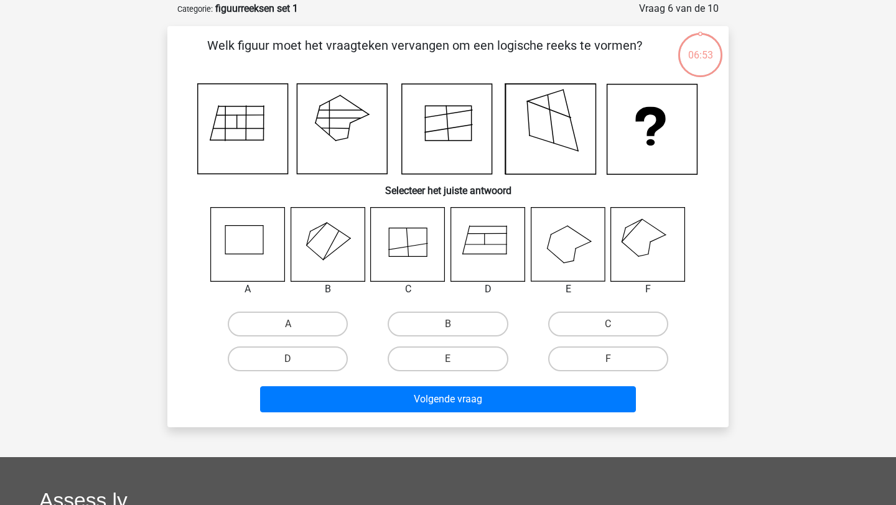
scroll to position [62, 0]
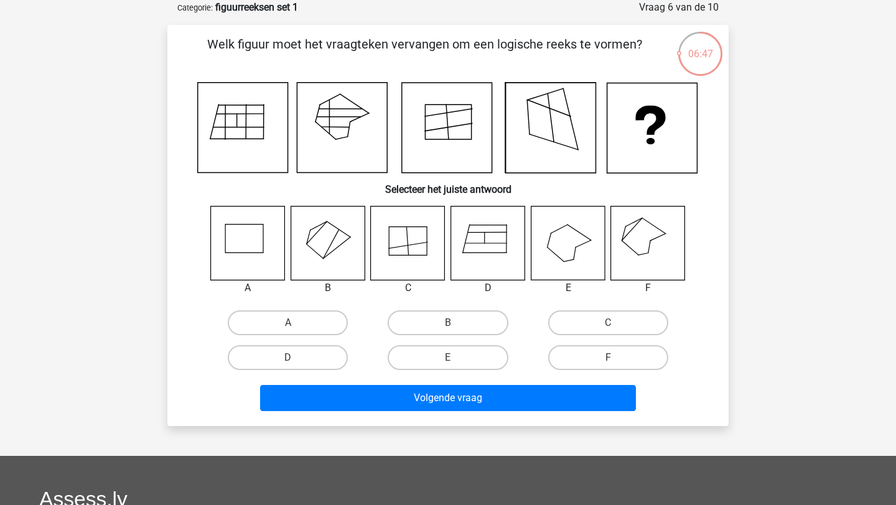
click at [631, 246] on icon at bounding box center [648, 243] width 74 height 74
click at [619, 352] on label "F" at bounding box center [608, 357] width 120 height 25
click at [616, 358] on input "F" at bounding box center [612, 362] width 8 height 8
radio input "true"
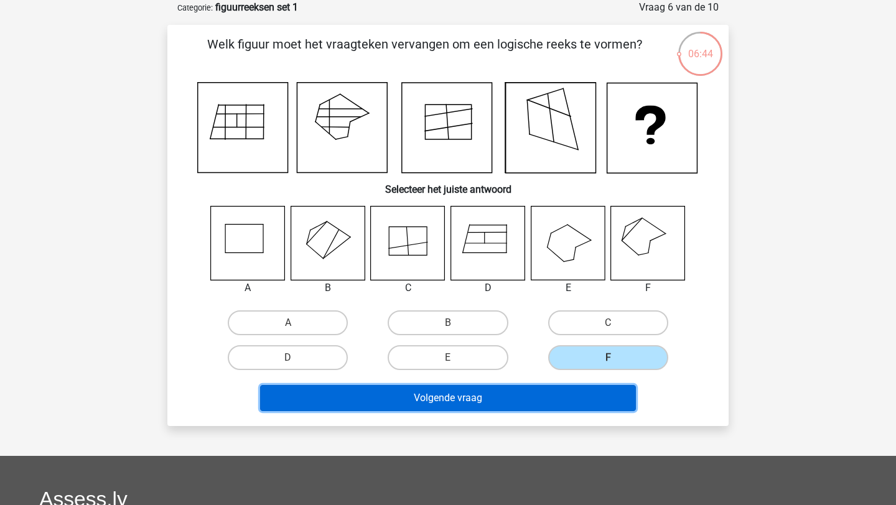
click at [598, 394] on button "Volgende vraag" at bounding box center [448, 398] width 376 height 26
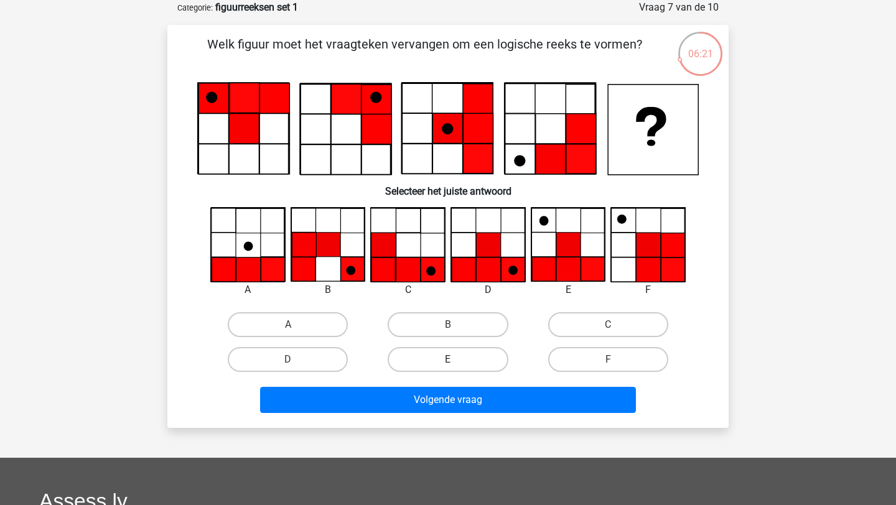
click at [475, 351] on label "E" at bounding box center [447, 359] width 120 height 25
click at [456, 359] on input "E" at bounding box center [452, 363] width 8 height 8
radio input "true"
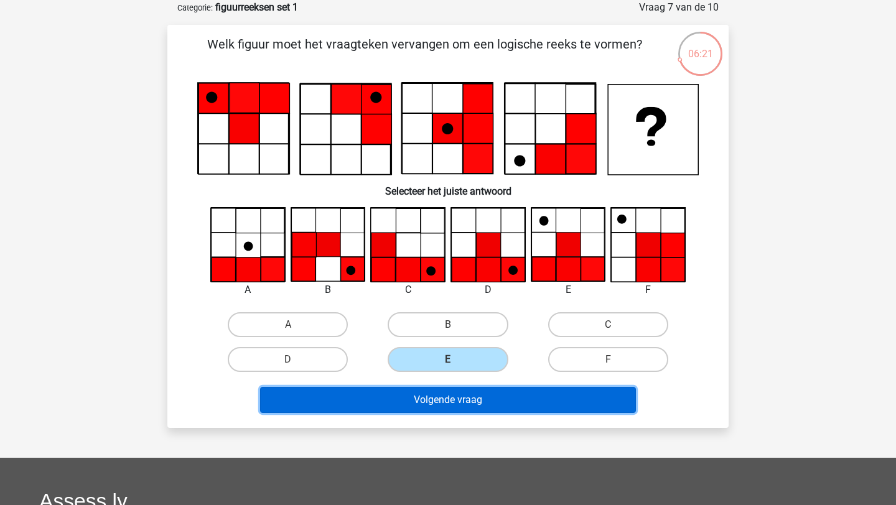
click at [470, 407] on button "Volgende vraag" at bounding box center [448, 400] width 376 height 26
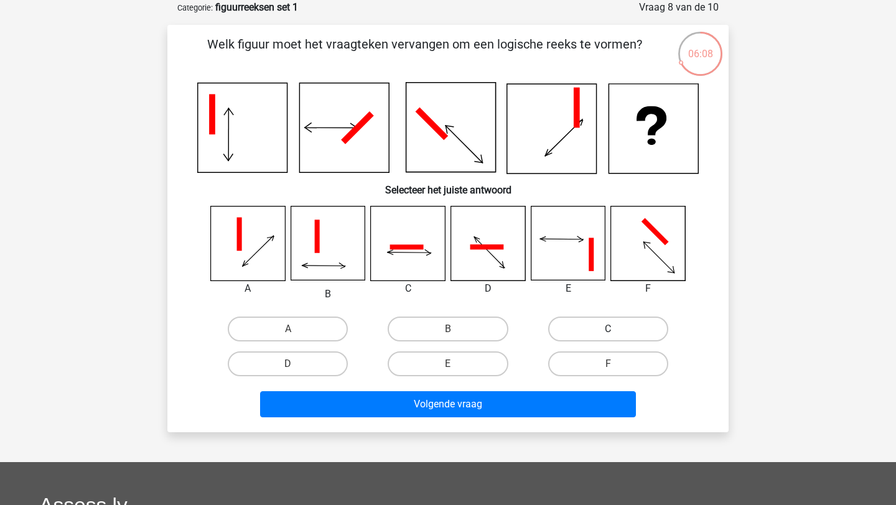
click at [562, 336] on label "C" at bounding box center [608, 329] width 120 height 25
click at [608, 336] on input "C" at bounding box center [612, 333] width 8 height 8
radio input "true"
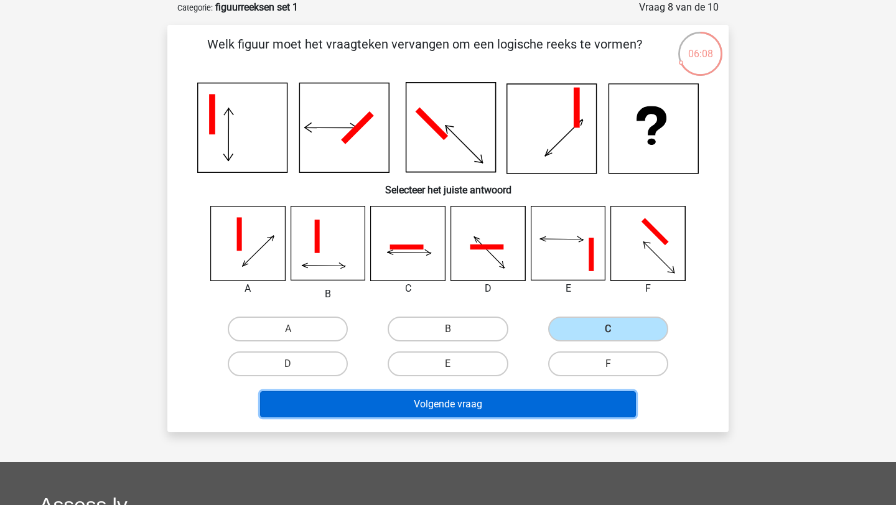
click at [494, 396] on button "Volgende vraag" at bounding box center [448, 404] width 376 height 26
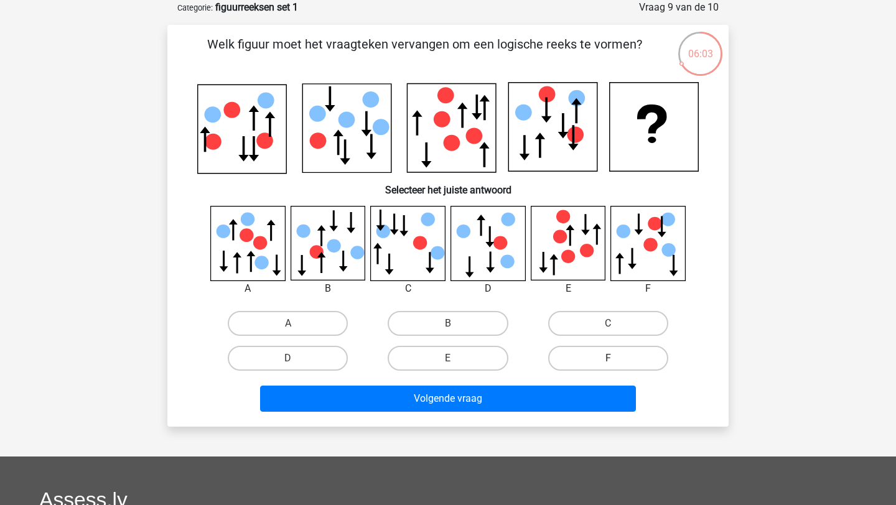
click at [590, 357] on label "F" at bounding box center [608, 358] width 120 height 25
click at [608, 358] on input "F" at bounding box center [612, 362] width 8 height 8
radio input "true"
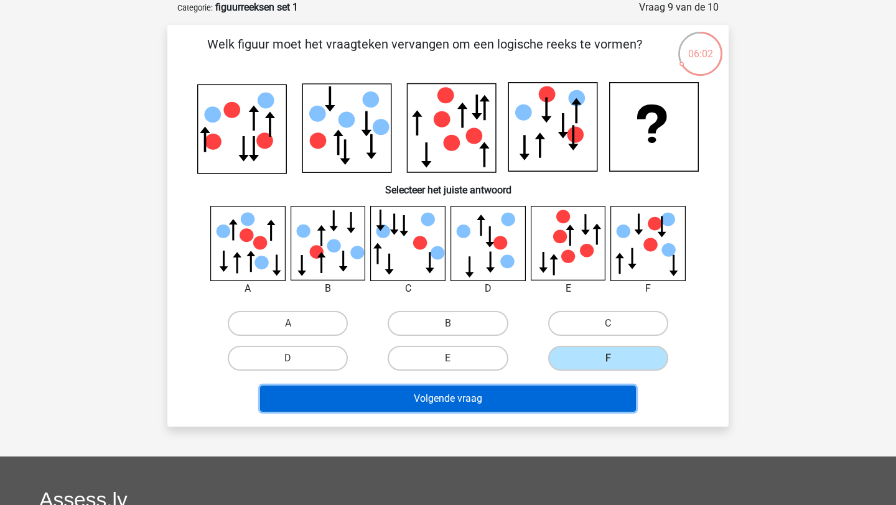
click at [572, 394] on button "Volgende vraag" at bounding box center [448, 399] width 376 height 26
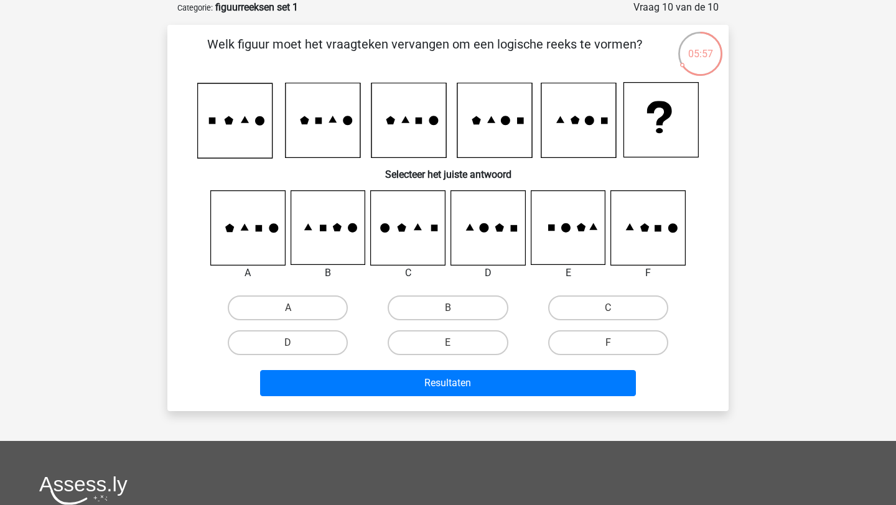
click at [607, 322] on div "C" at bounding box center [608, 307] width 160 height 35
click at [607, 308] on label "C" at bounding box center [608, 307] width 120 height 25
click at [608, 308] on input "C" at bounding box center [612, 312] width 8 height 8
radio input "true"
click at [573, 368] on div "Resultaten" at bounding box center [447, 380] width 521 height 41
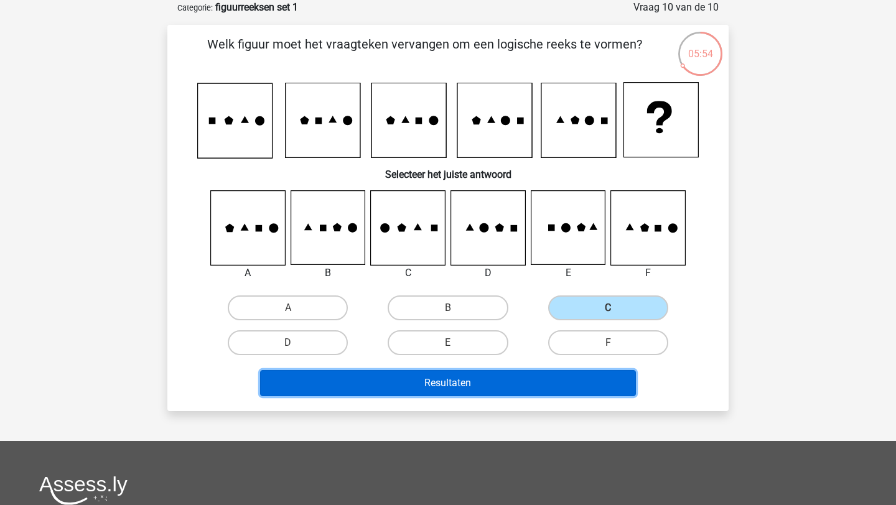
click at [562, 377] on button "Resultaten" at bounding box center [448, 383] width 376 height 26
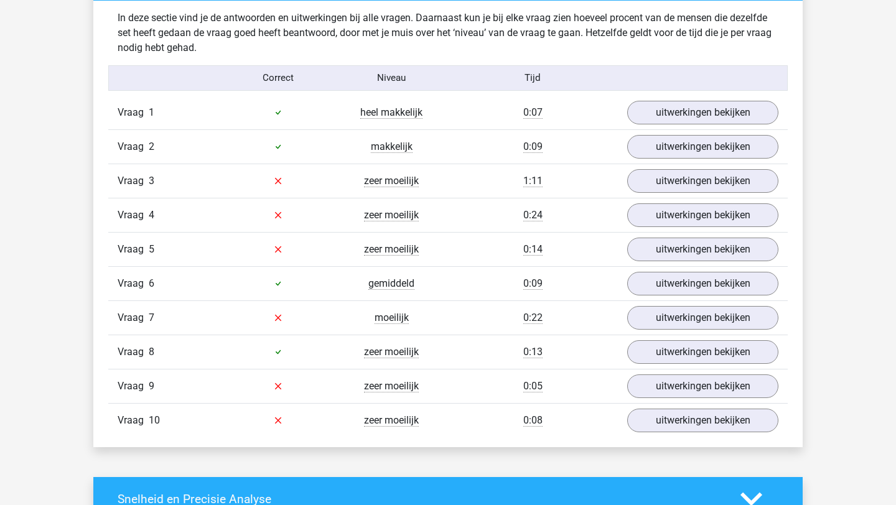
scroll to position [773, 0]
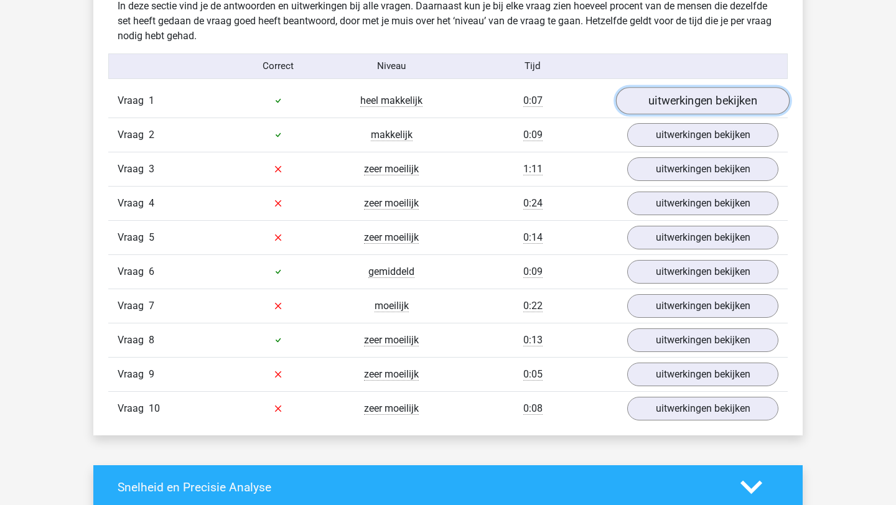
click at [670, 110] on link "uitwerkingen bekijken" at bounding box center [703, 100] width 174 height 27
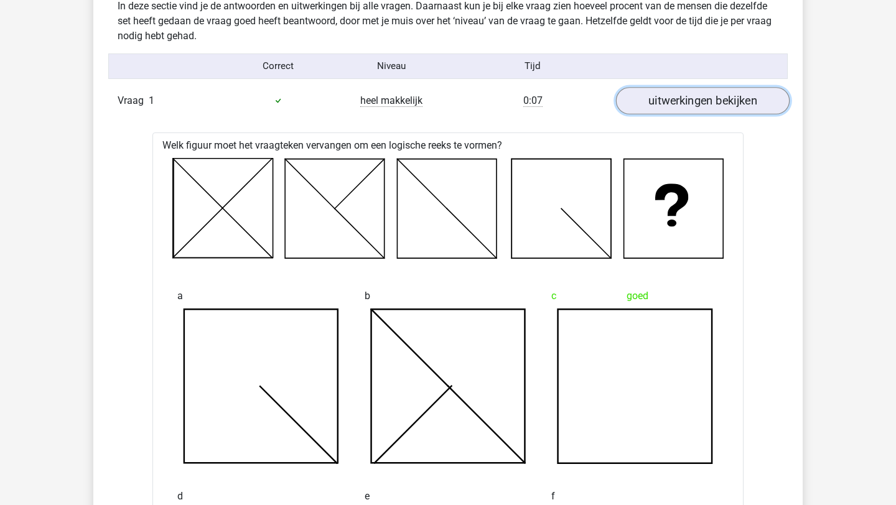
click at [670, 110] on link "uitwerkingen bekijken" at bounding box center [703, 100] width 174 height 27
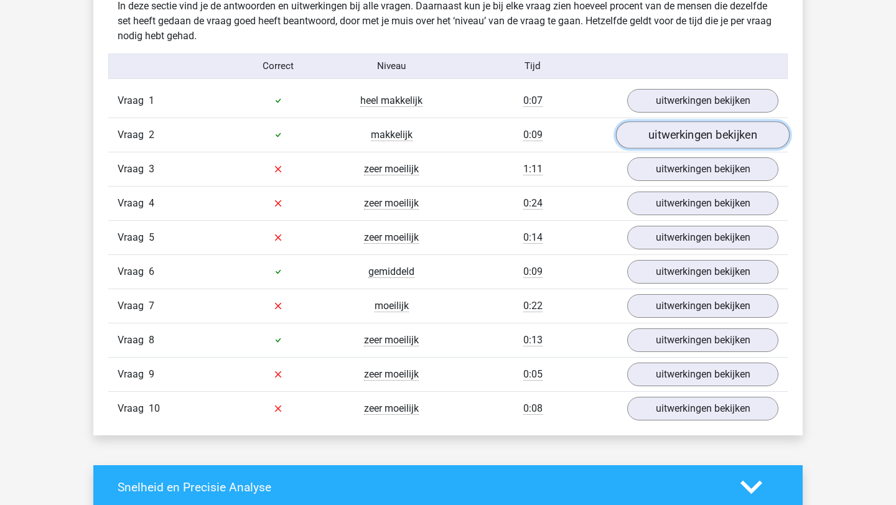
click at [672, 136] on link "uitwerkingen bekijken" at bounding box center [703, 134] width 174 height 27
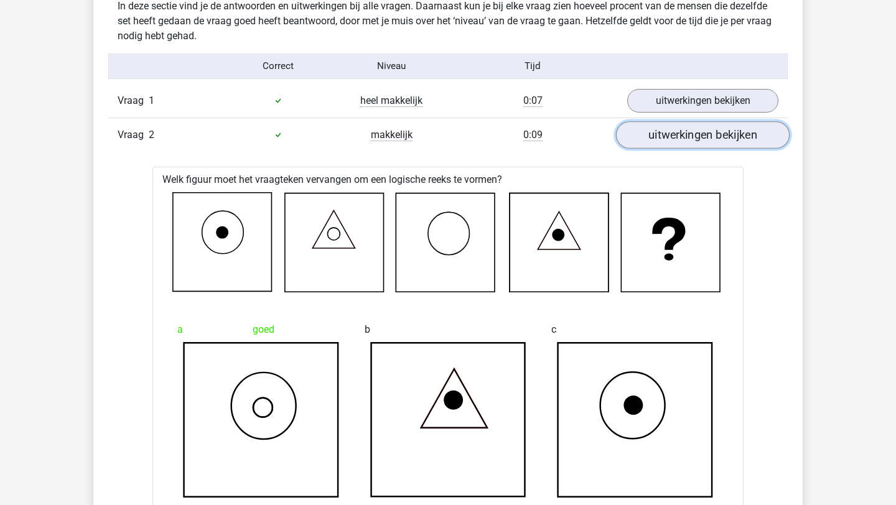
click at [677, 126] on link "uitwerkingen bekijken" at bounding box center [703, 134] width 174 height 27
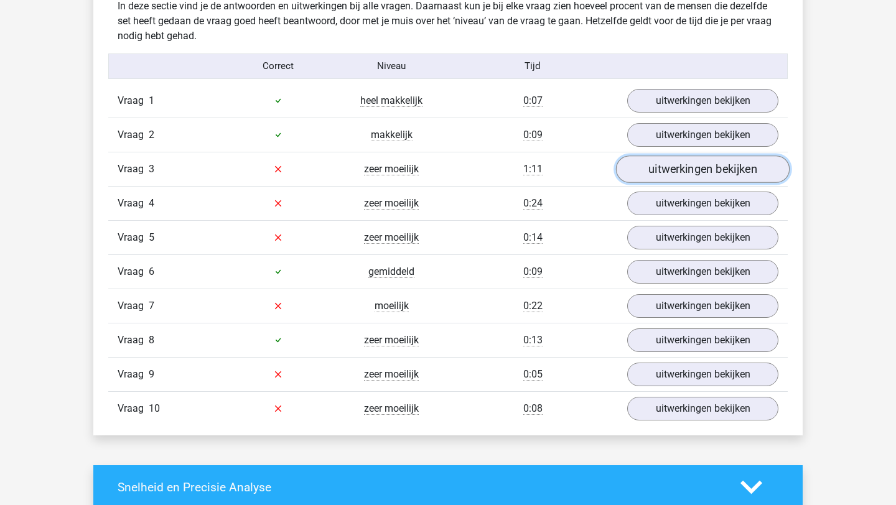
click at [688, 163] on link "uitwerkingen bekijken" at bounding box center [703, 168] width 174 height 27
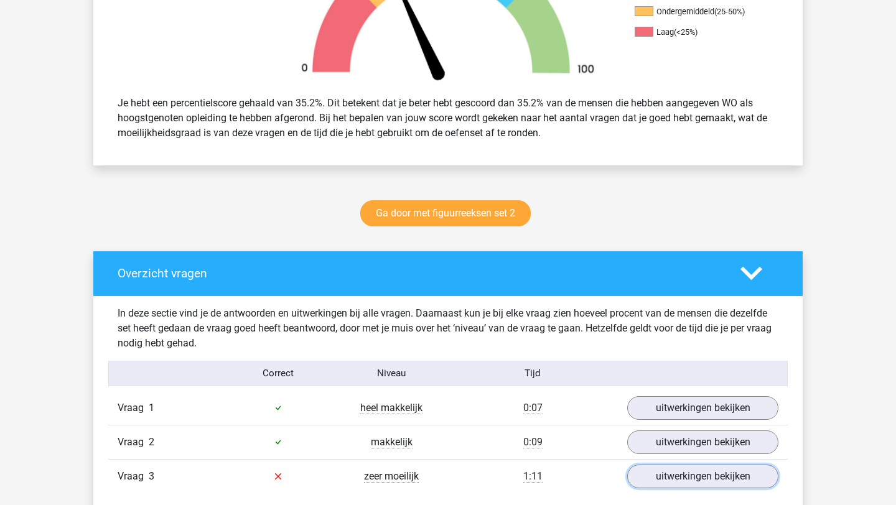
scroll to position [467, 0]
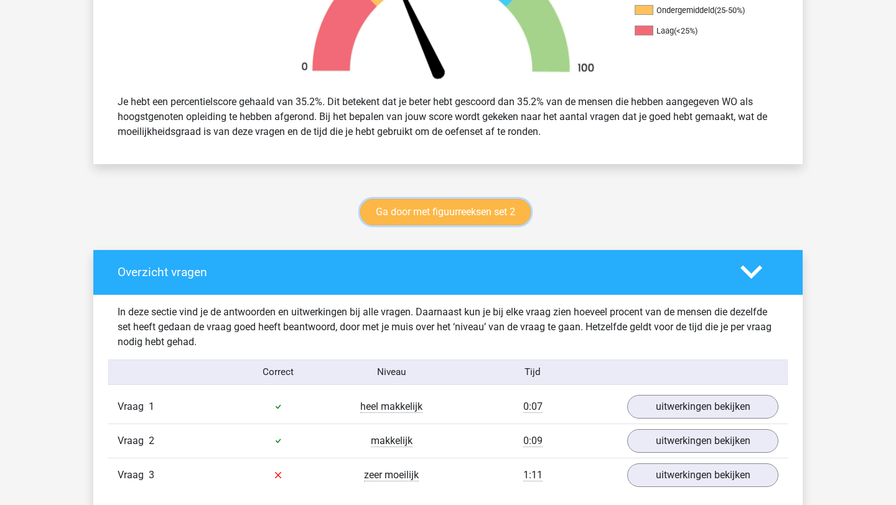
click at [463, 211] on link "Ga door met figuurreeksen set 2" at bounding box center [445, 212] width 170 height 26
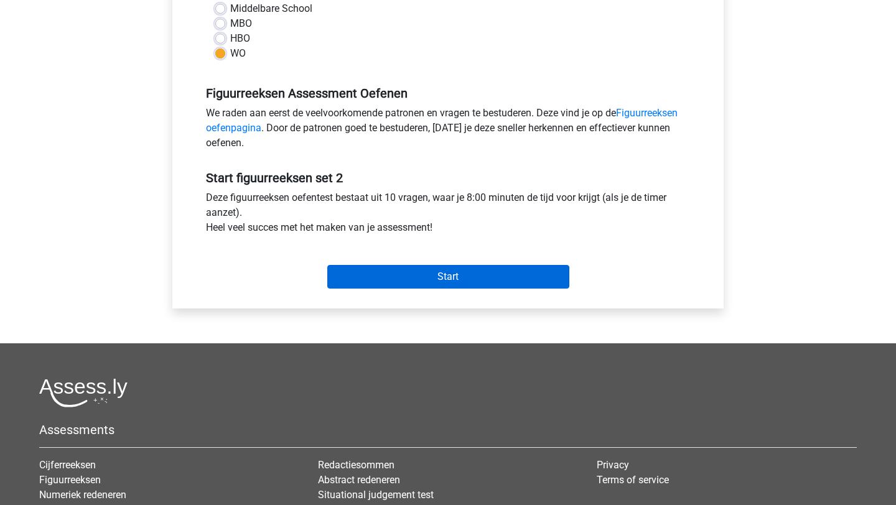
scroll to position [290, 0]
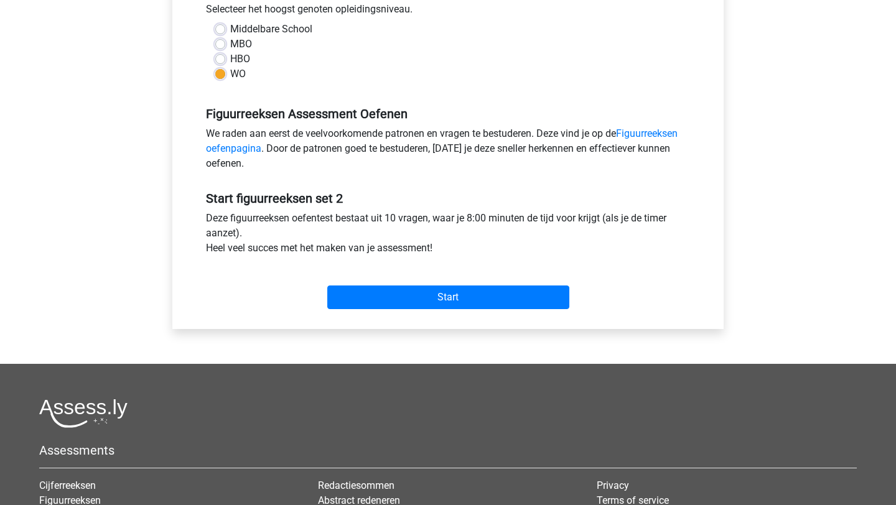
click at [460, 317] on div "Categorie: Figuurreeksen Tijd: 8:00 Aantal vragen: 10 Gemiddelde % correct: 37,…" at bounding box center [448, 92] width 532 height 473
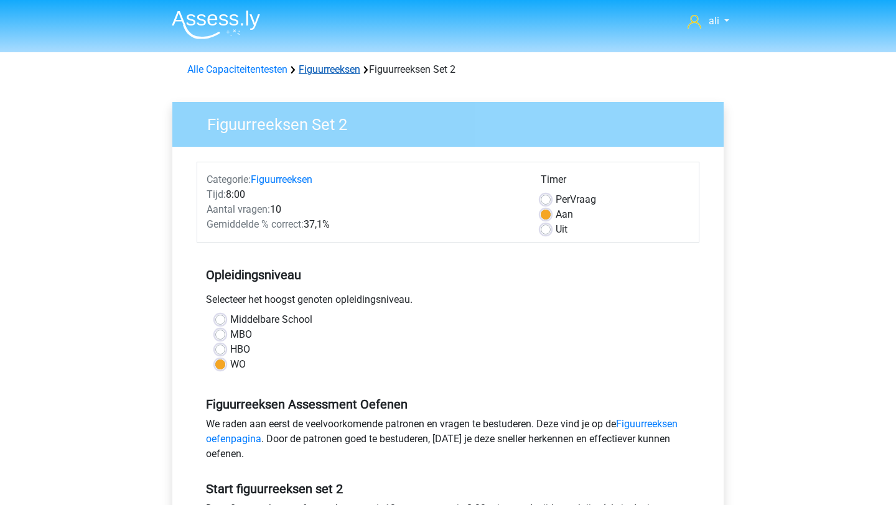
click at [326, 67] on link "Figuurreeksen" at bounding box center [330, 69] width 62 height 12
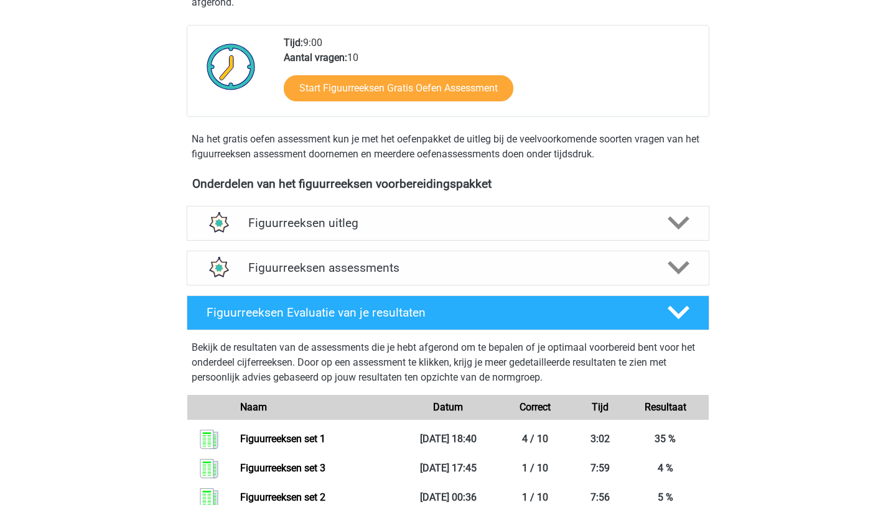
scroll to position [288, 0]
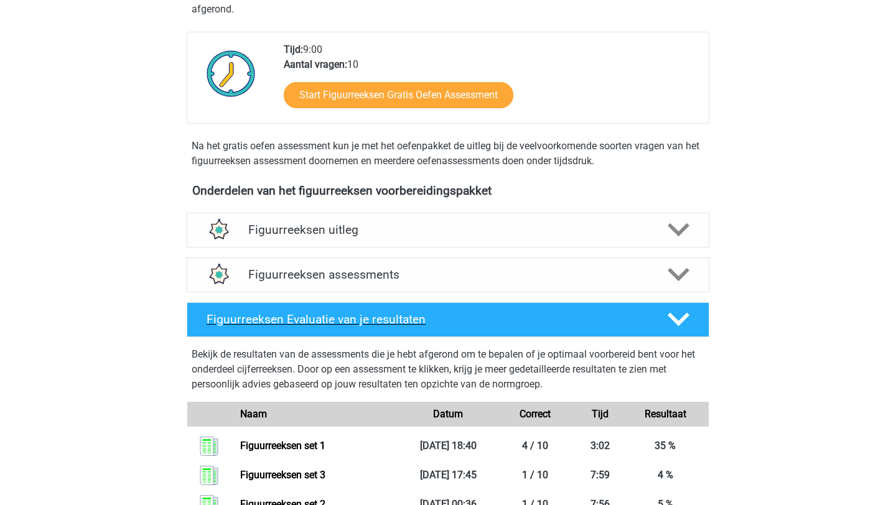
click at [672, 314] on icon at bounding box center [678, 319] width 22 height 22
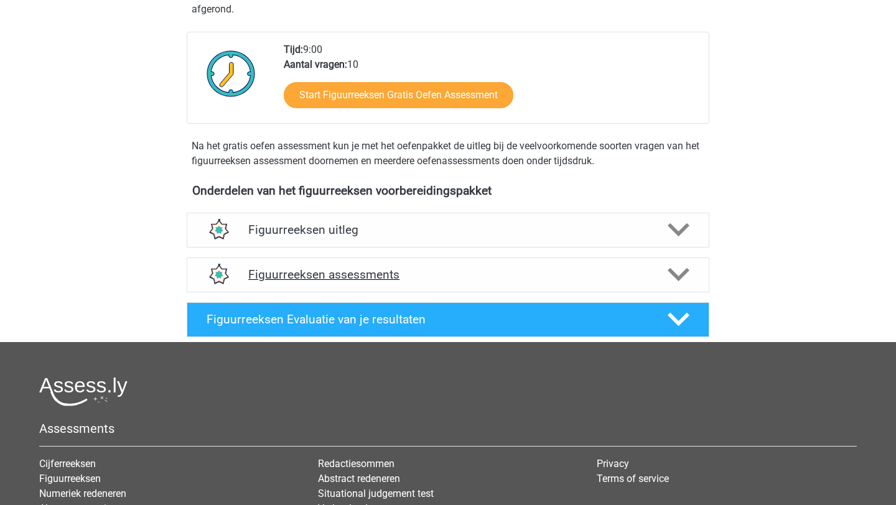
click at [682, 286] on div "Figuurreeksen assessments" at bounding box center [448, 274] width 522 height 35
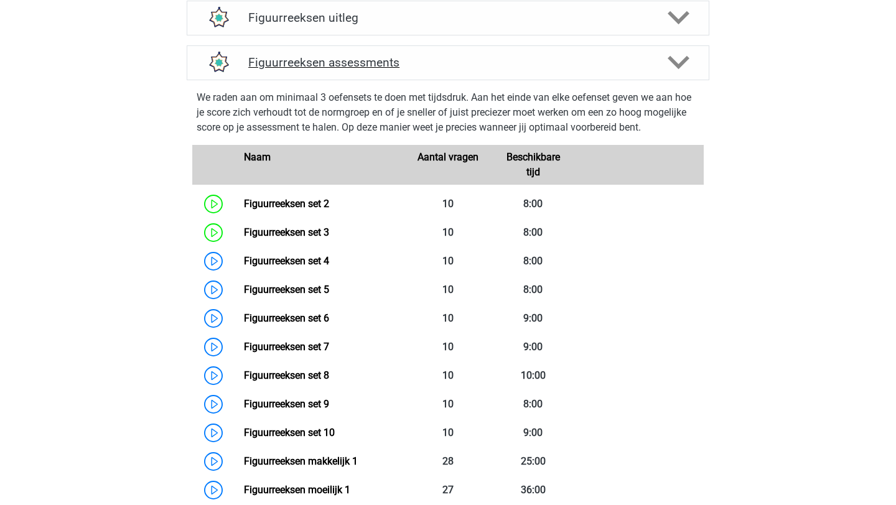
scroll to position [501, 0]
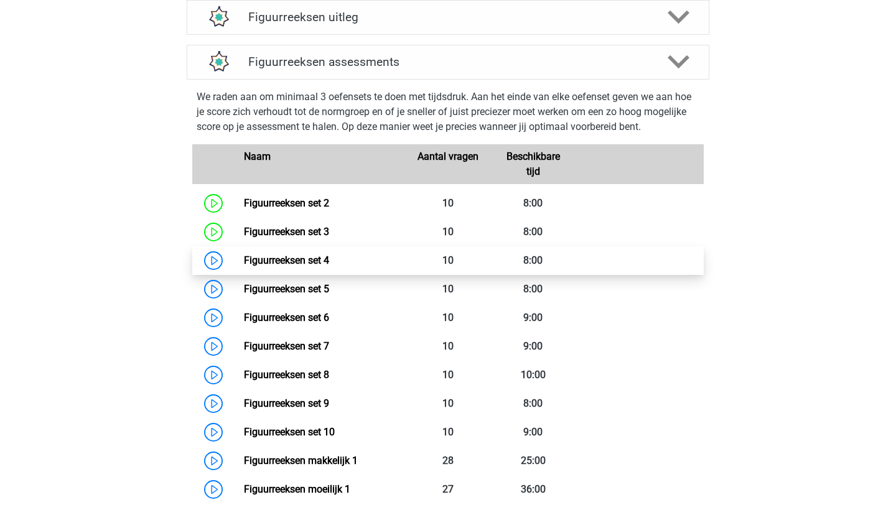
click at [329, 261] on link "Figuurreeksen set 4" at bounding box center [286, 260] width 85 height 12
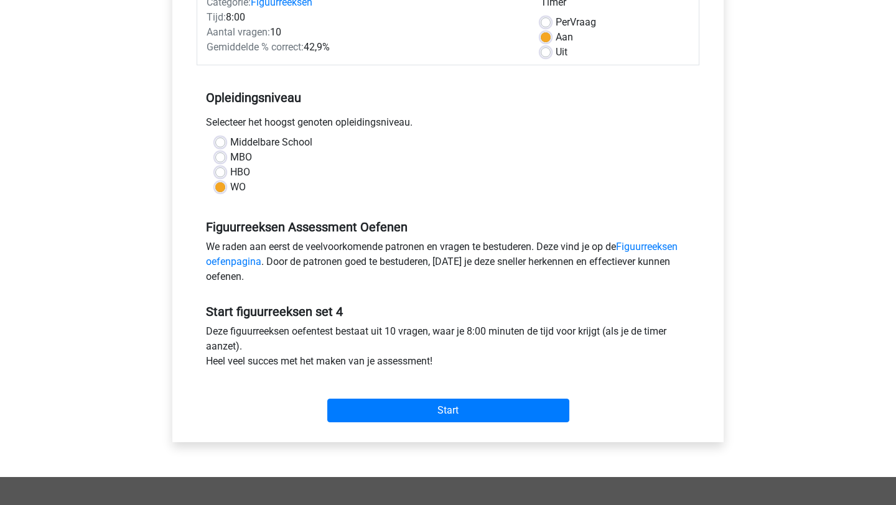
scroll to position [198, 0]
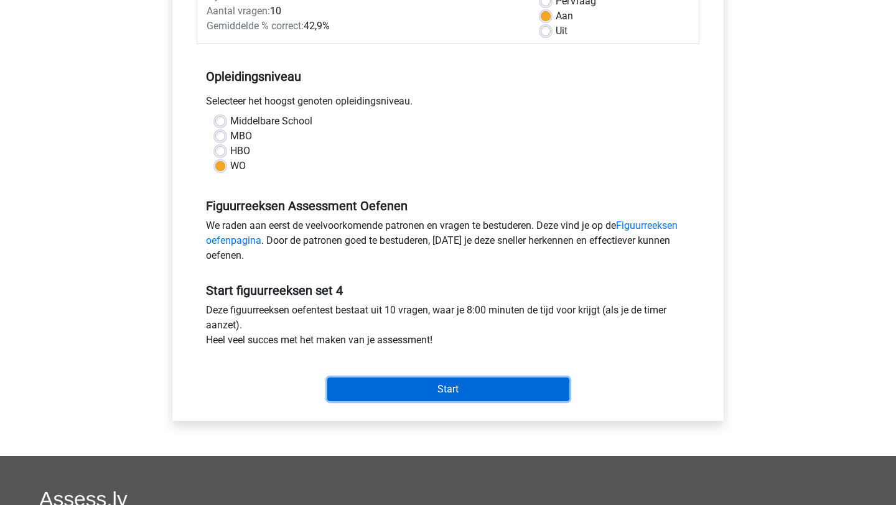
click at [395, 386] on input "Start" at bounding box center [448, 389] width 242 height 24
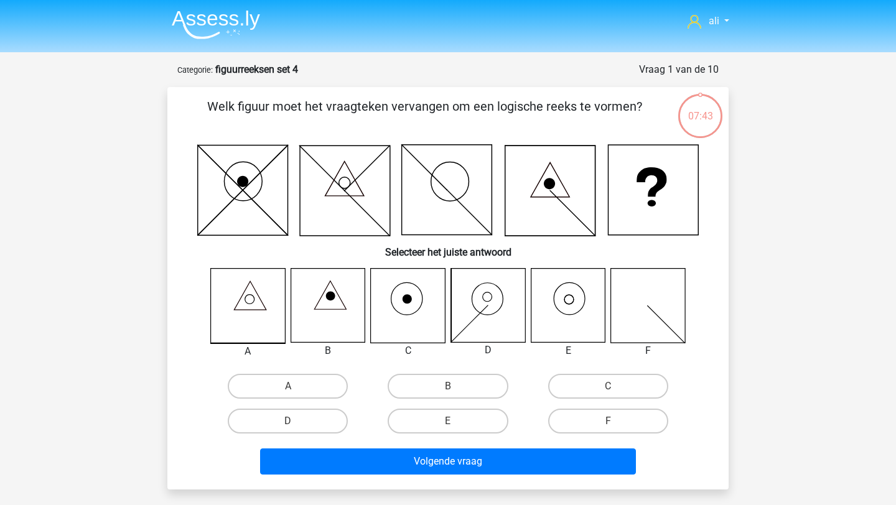
click at [568, 306] on icon at bounding box center [567, 306] width 74 height 74
click at [475, 421] on label "E" at bounding box center [447, 421] width 120 height 25
click at [456, 421] on input "E" at bounding box center [452, 425] width 8 height 8
radio input "true"
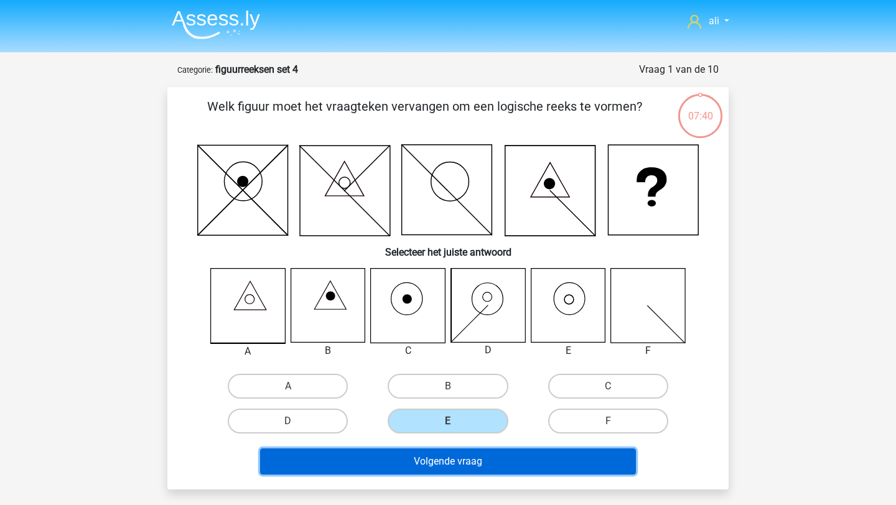
click at [465, 455] on button "Volgende vraag" at bounding box center [448, 461] width 376 height 26
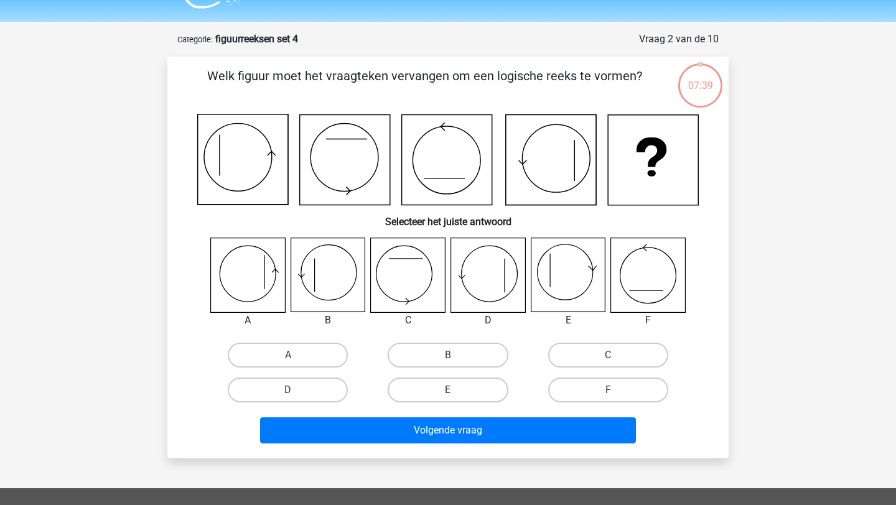
scroll to position [62, 0]
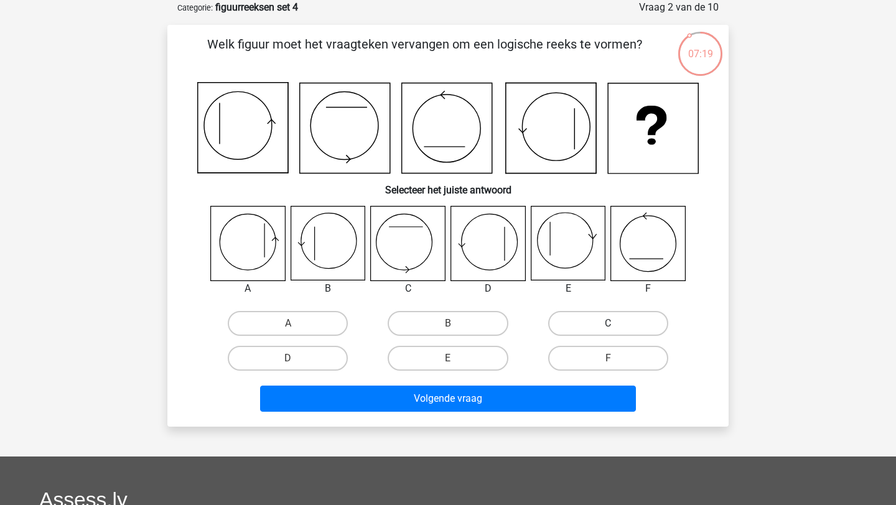
click at [606, 320] on label "C" at bounding box center [608, 323] width 120 height 25
click at [608, 323] on input "C" at bounding box center [612, 327] width 8 height 8
radio input "true"
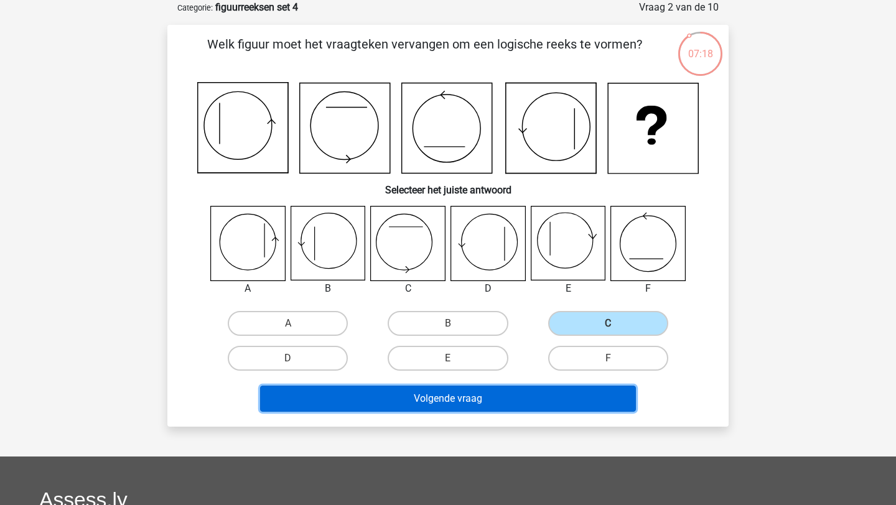
click at [558, 393] on button "Volgende vraag" at bounding box center [448, 399] width 376 height 26
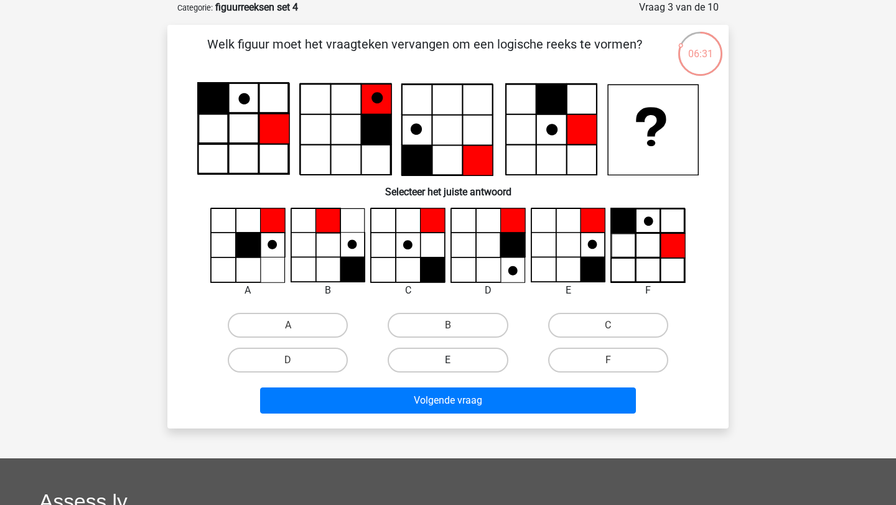
click at [461, 361] on label "E" at bounding box center [447, 360] width 120 height 25
click at [456, 361] on input "E" at bounding box center [452, 364] width 8 height 8
radio input "true"
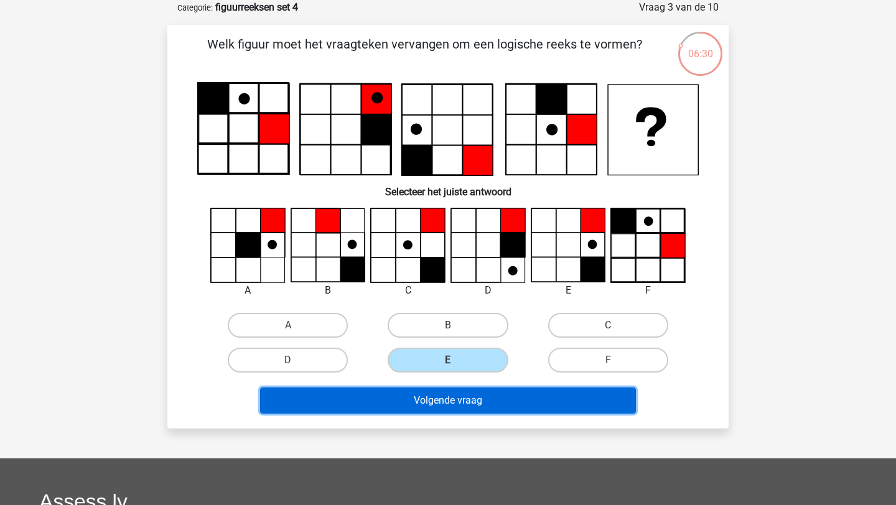
click at [461, 396] on button "Volgende vraag" at bounding box center [448, 400] width 376 height 26
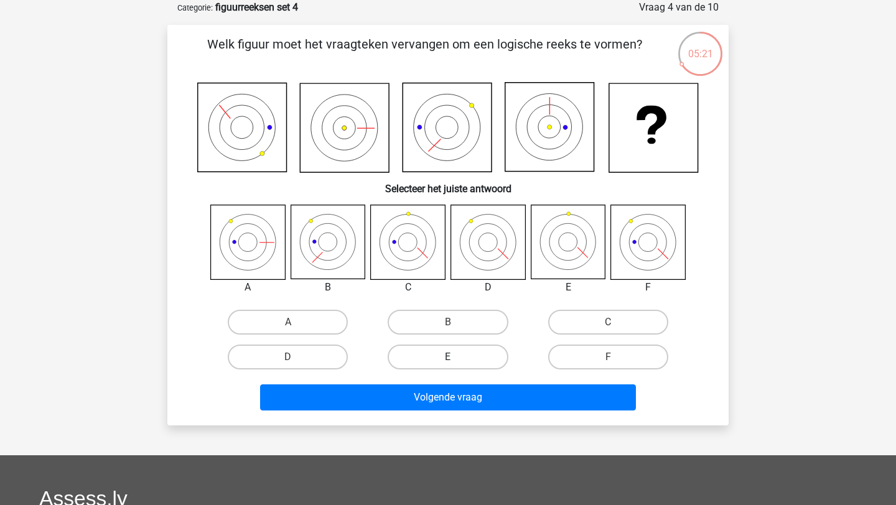
click at [473, 354] on label "E" at bounding box center [447, 357] width 120 height 25
click at [456, 357] on input "E" at bounding box center [452, 361] width 8 height 8
radio input "true"
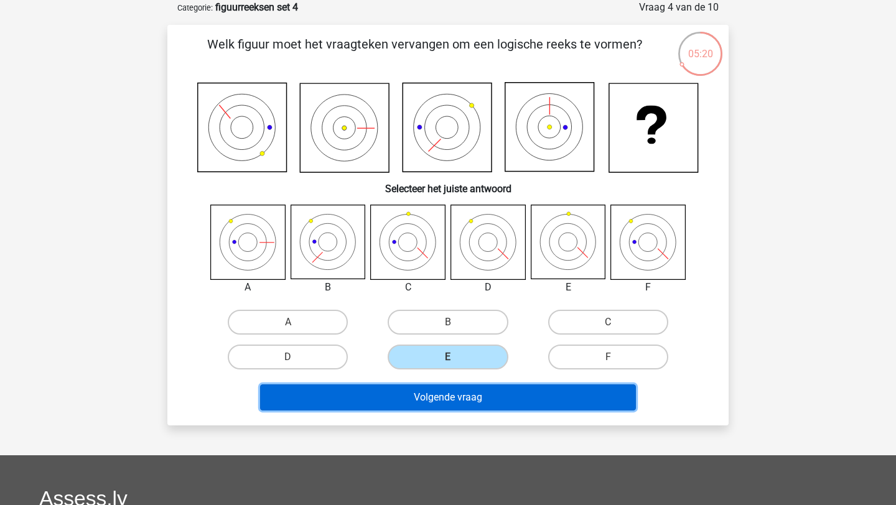
click at [467, 392] on button "Volgende vraag" at bounding box center [448, 397] width 376 height 26
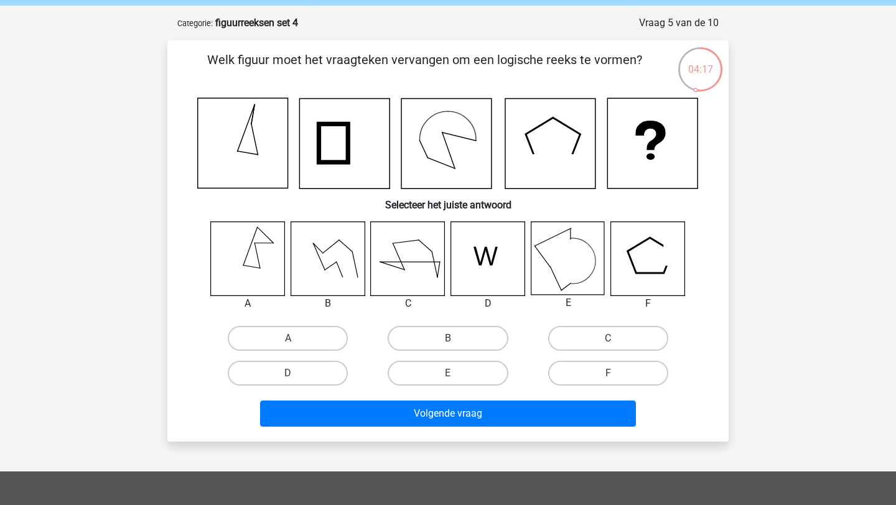
scroll to position [45, 0]
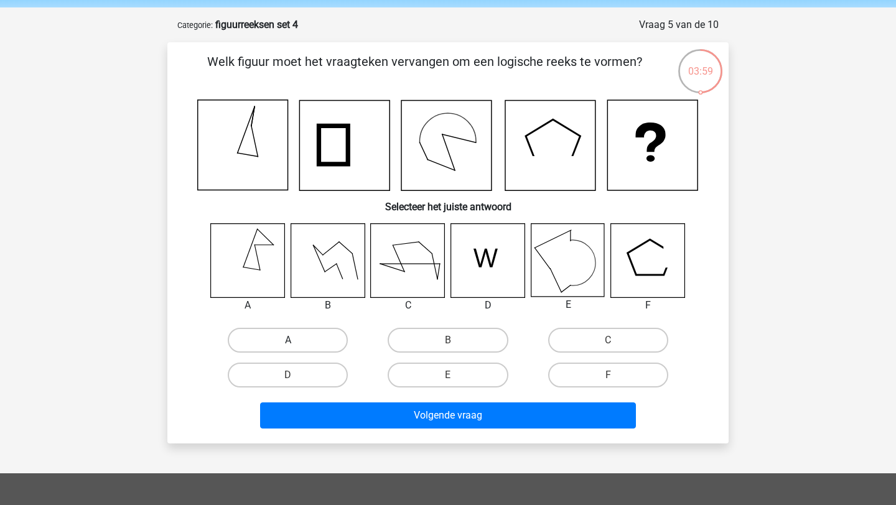
click at [278, 336] on label "A" at bounding box center [288, 340] width 120 height 25
click at [288, 340] on input "A" at bounding box center [292, 344] width 8 height 8
radio input "true"
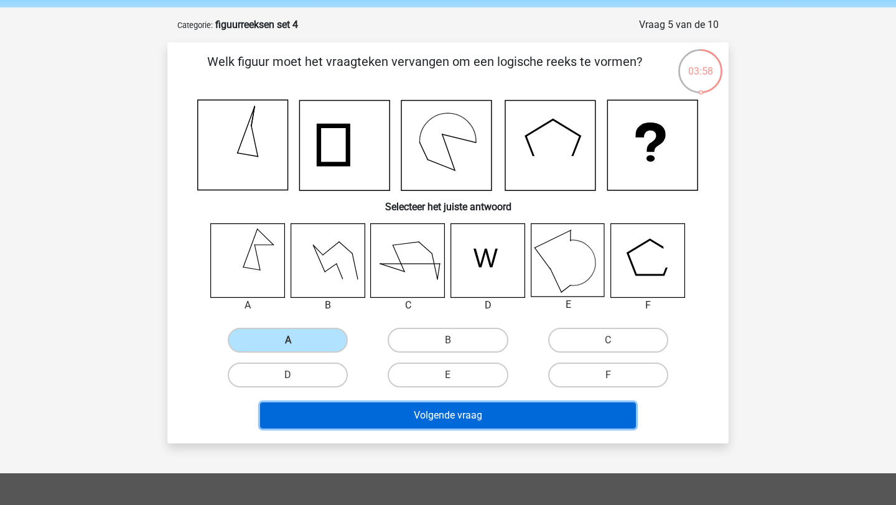
click at [338, 409] on button "Volgende vraag" at bounding box center [448, 415] width 376 height 26
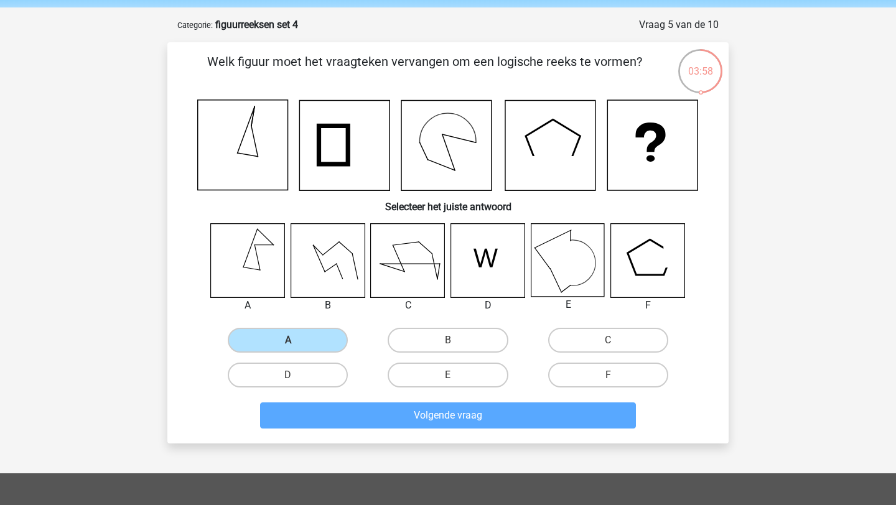
scroll to position [62, 0]
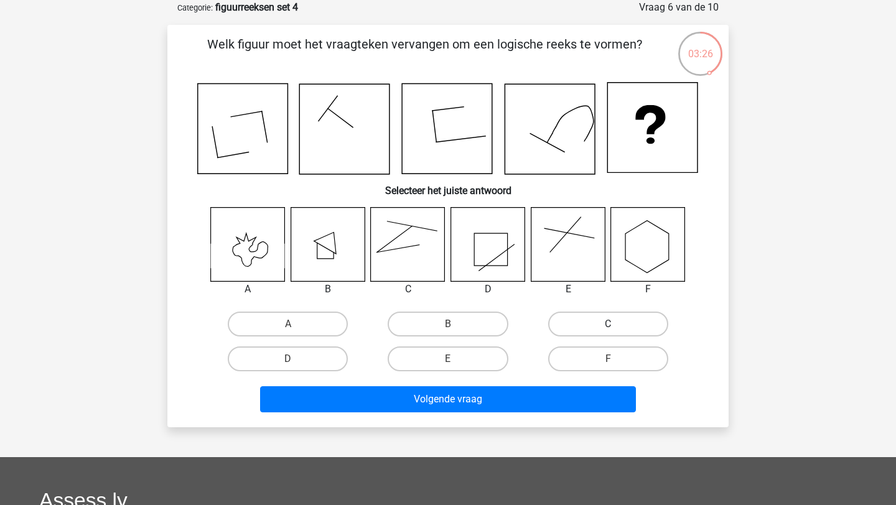
click at [581, 328] on label "C" at bounding box center [608, 324] width 120 height 25
click at [608, 328] on input "C" at bounding box center [612, 328] width 8 height 8
radio input "true"
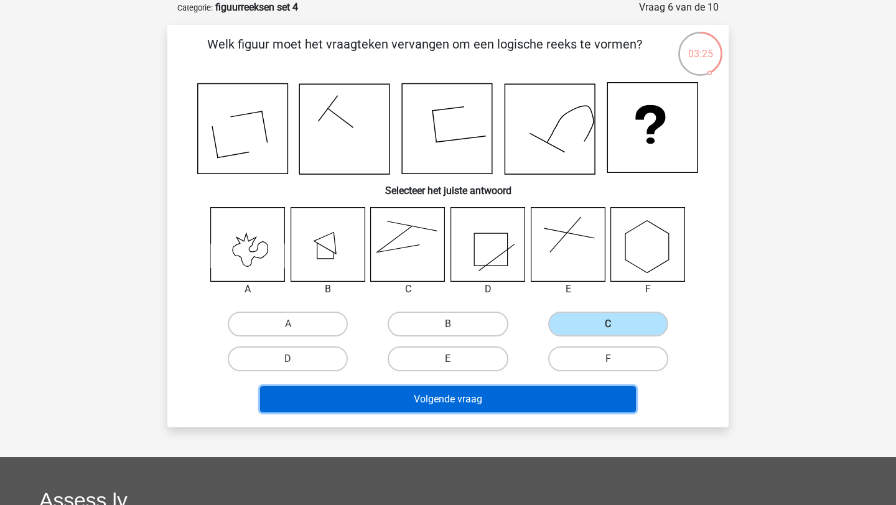
click at [552, 397] on button "Volgende vraag" at bounding box center [448, 399] width 376 height 26
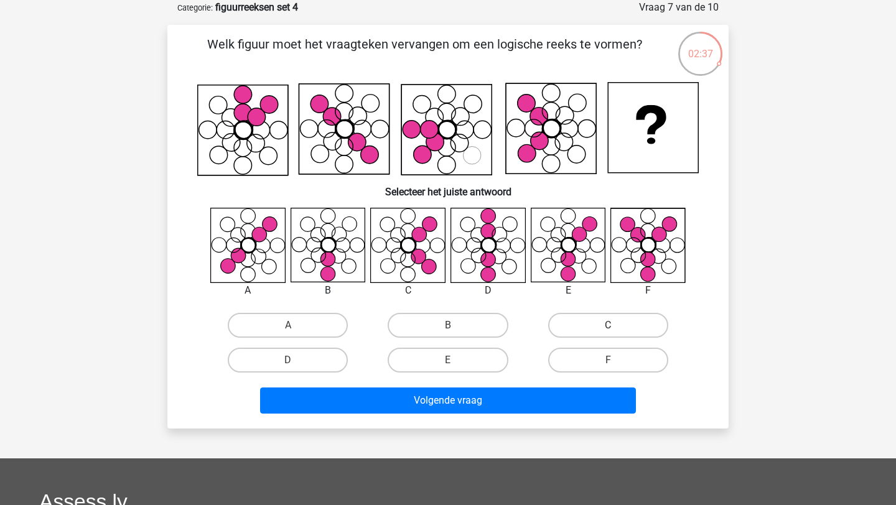
click at [590, 321] on label "C" at bounding box center [608, 325] width 120 height 25
click at [608, 325] on input "C" at bounding box center [612, 329] width 8 height 8
radio input "true"
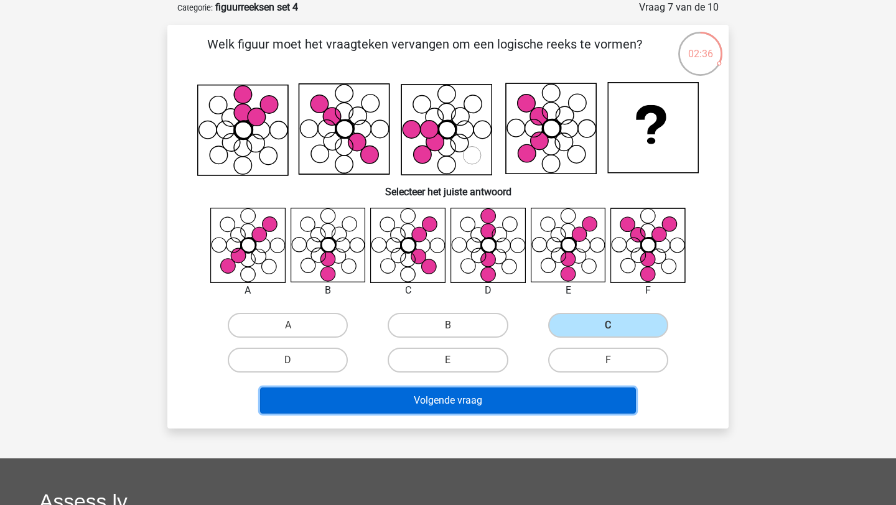
click at [548, 398] on button "Volgende vraag" at bounding box center [448, 400] width 376 height 26
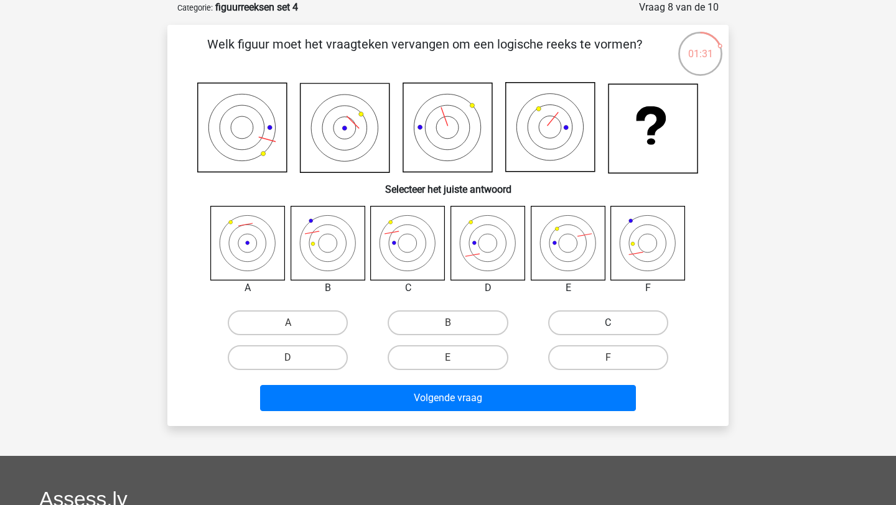
click at [578, 330] on label "C" at bounding box center [608, 322] width 120 height 25
click at [608, 330] on input "C" at bounding box center [612, 327] width 8 height 8
radio input "true"
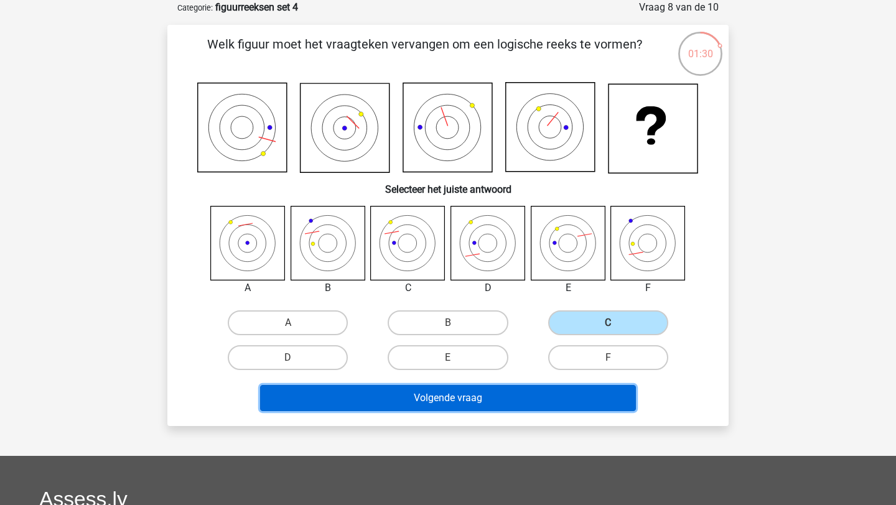
click at [544, 401] on button "Volgende vraag" at bounding box center [448, 398] width 376 height 26
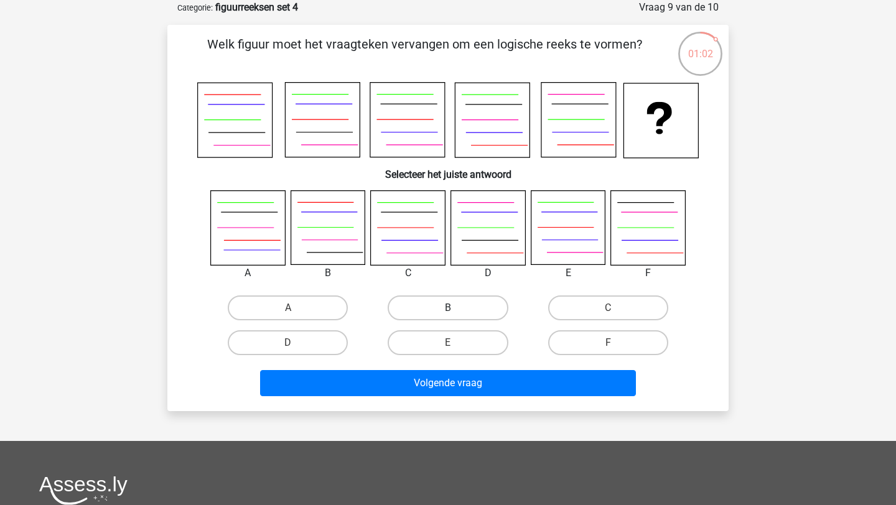
click at [420, 302] on label "B" at bounding box center [447, 307] width 120 height 25
click at [448, 308] on input "B" at bounding box center [452, 312] width 8 height 8
radio input "true"
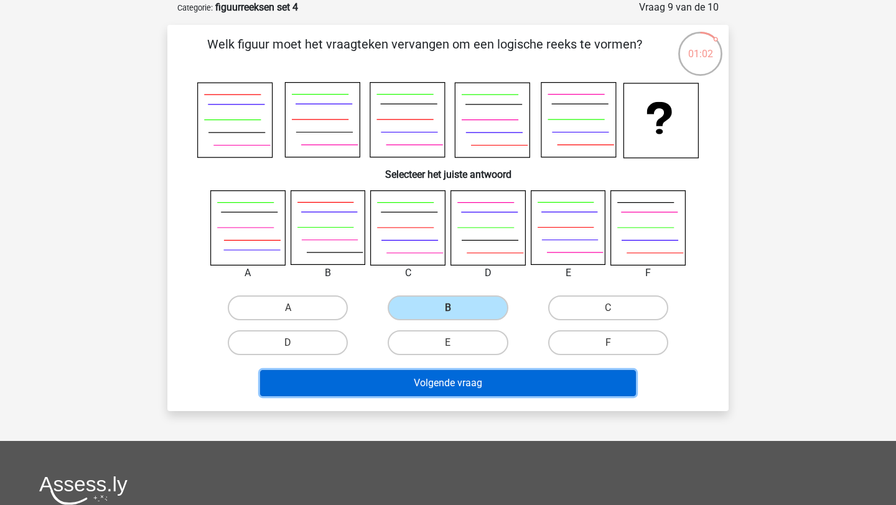
click at [430, 377] on button "Volgende vraag" at bounding box center [448, 383] width 376 height 26
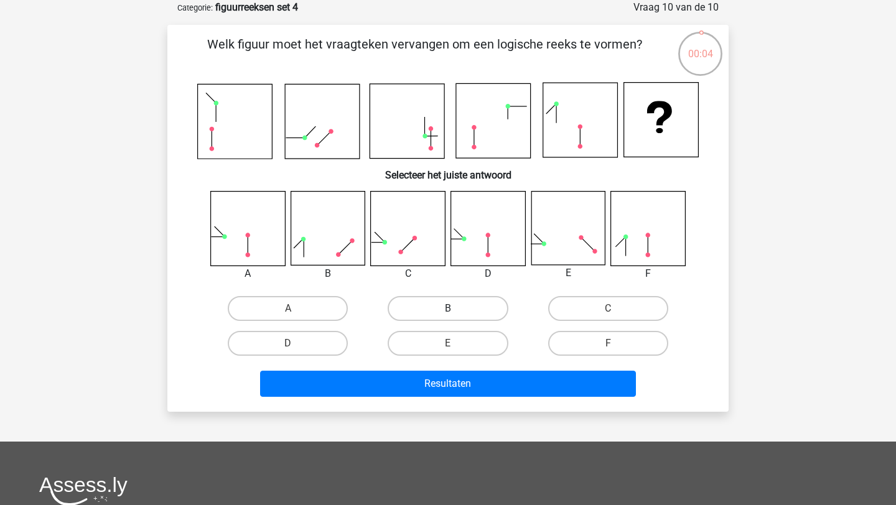
click at [440, 312] on label "B" at bounding box center [447, 308] width 120 height 25
click at [448, 312] on input "B" at bounding box center [452, 312] width 8 height 8
radio input "true"
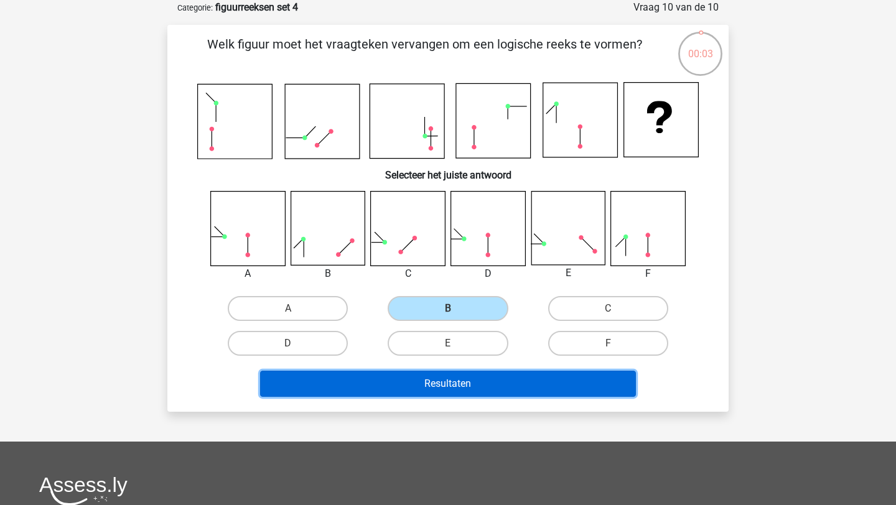
click at [445, 379] on button "Resultaten" at bounding box center [448, 384] width 376 height 26
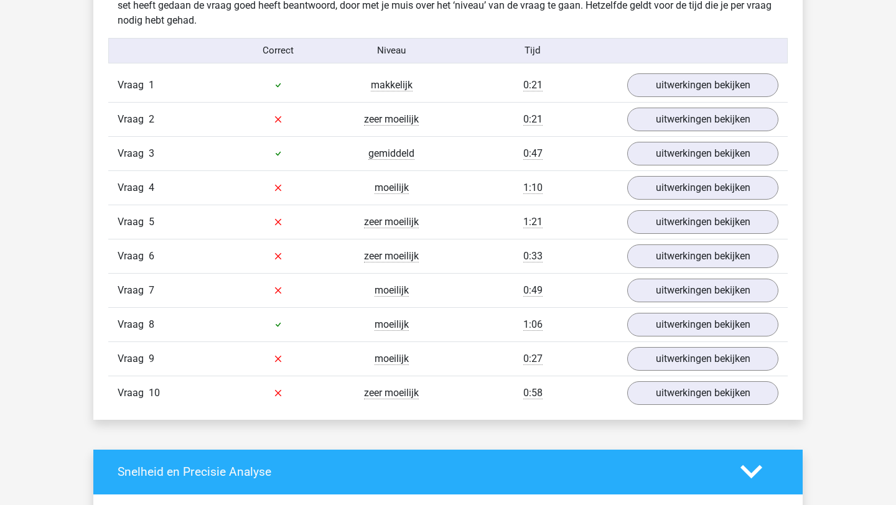
scroll to position [768, 0]
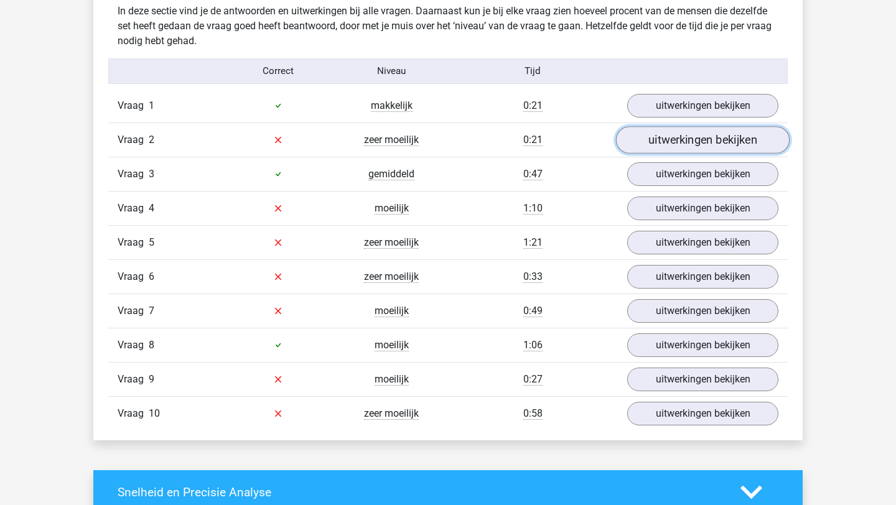
click at [676, 138] on link "uitwerkingen bekijken" at bounding box center [703, 139] width 174 height 27
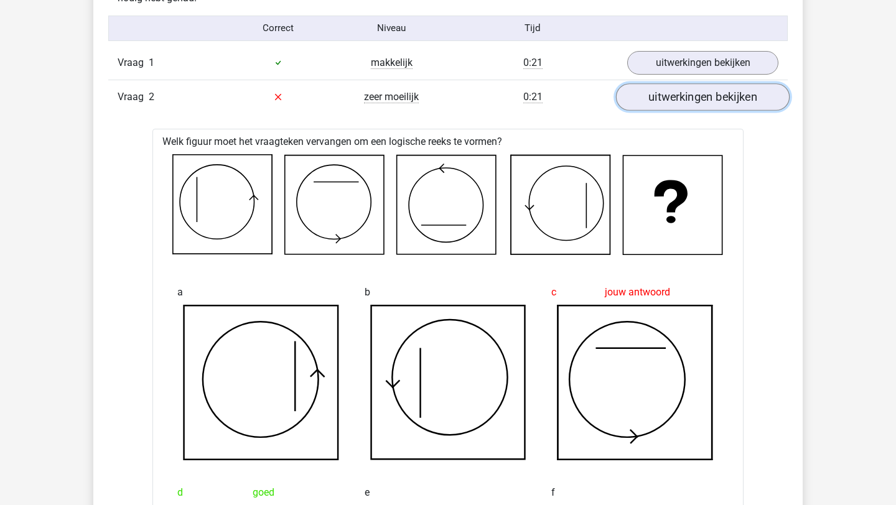
scroll to position [826, 0]
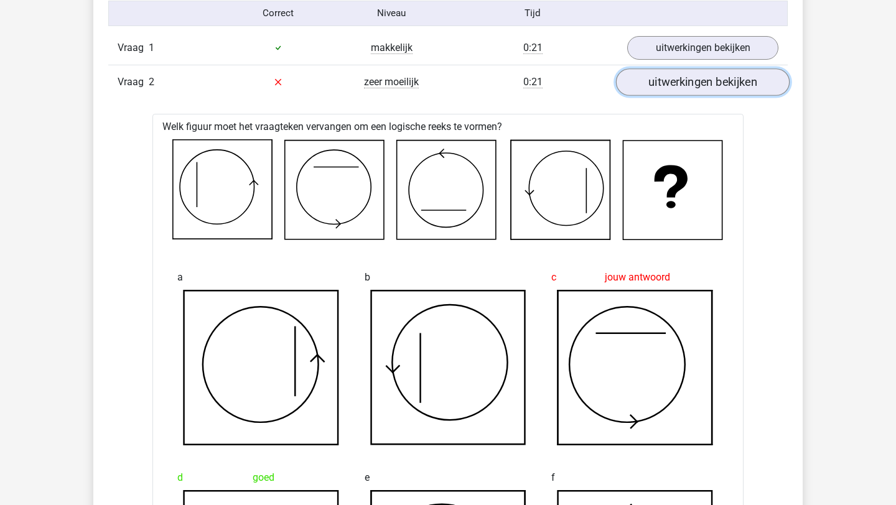
click at [686, 83] on link "uitwerkingen bekijken" at bounding box center [703, 81] width 174 height 27
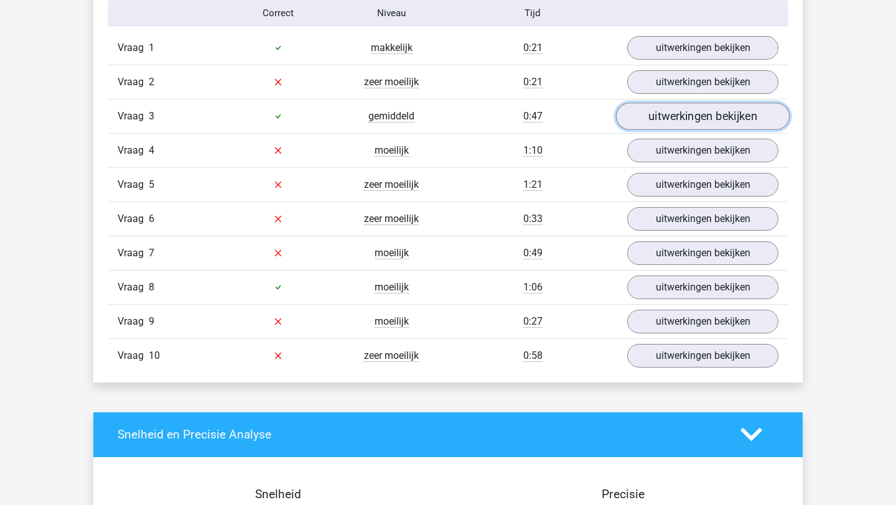
click at [679, 109] on link "uitwerkingen bekijken" at bounding box center [703, 116] width 174 height 27
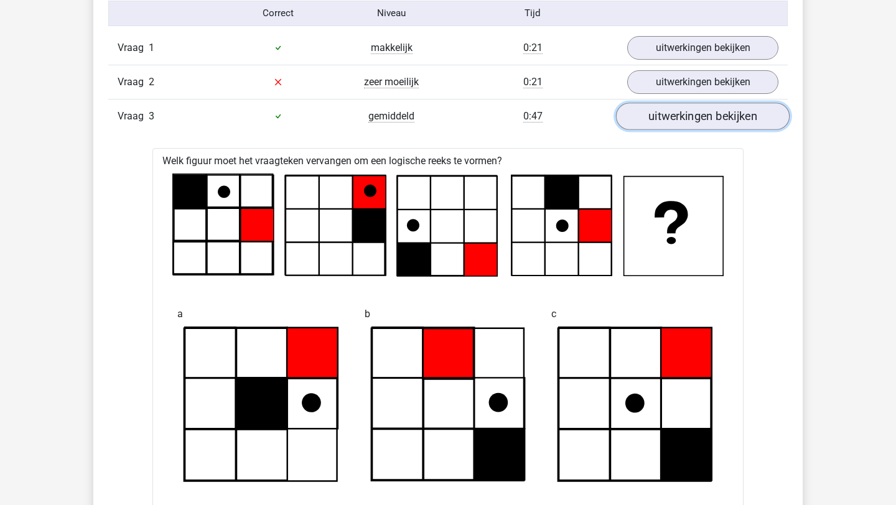
click at [679, 109] on link "uitwerkingen bekijken" at bounding box center [703, 116] width 174 height 27
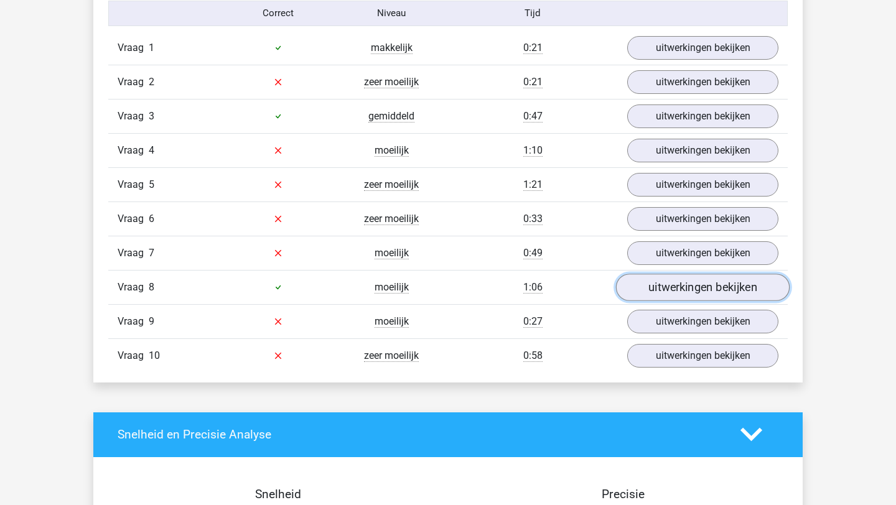
click at [680, 280] on link "uitwerkingen bekijken" at bounding box center [703, 287] width 174 height 27
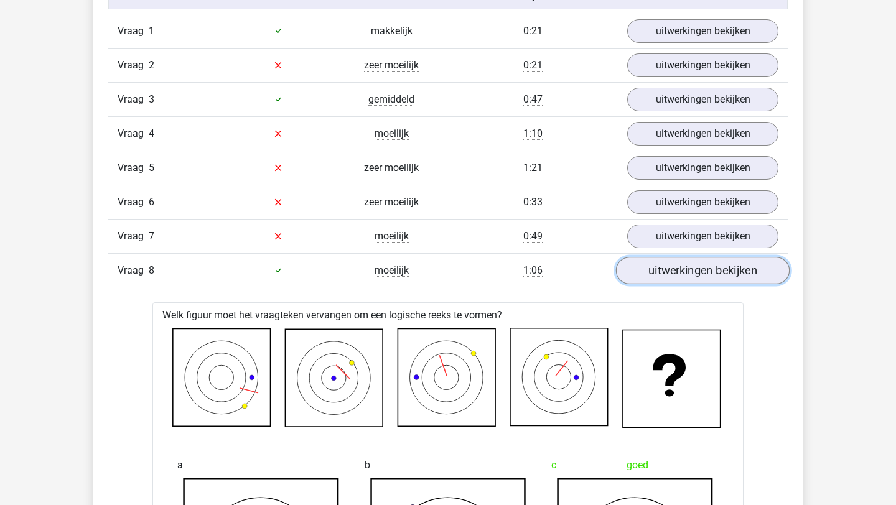
scroll to position [841, 0]
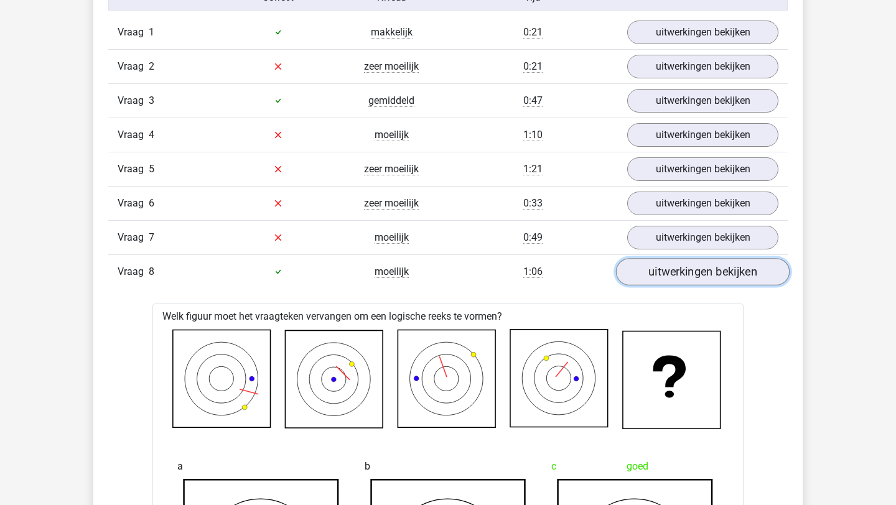
click at [679, 275] on link "uitwerkingen bekijken" at bounding box center [703, 271] width 174 height 27
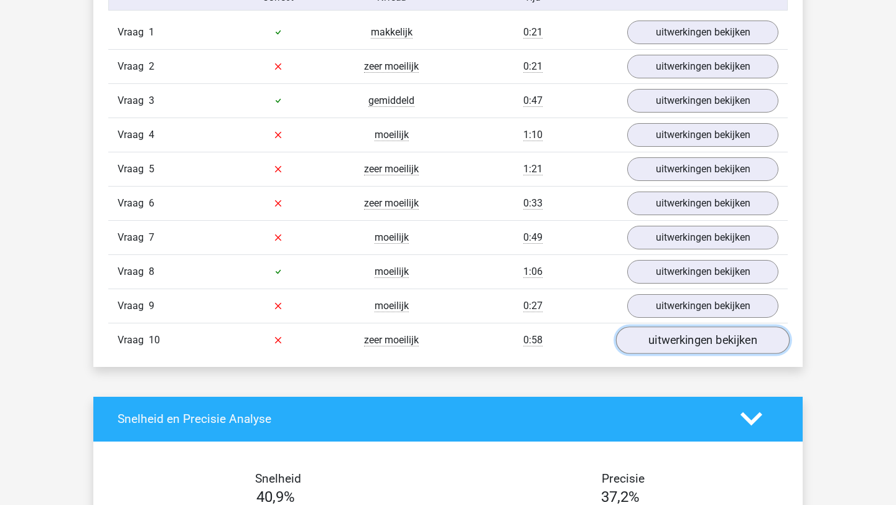
click at [667, 333] on link "uitwerkingen bekijken" at bounding box center [703, 340] width 174 height 27
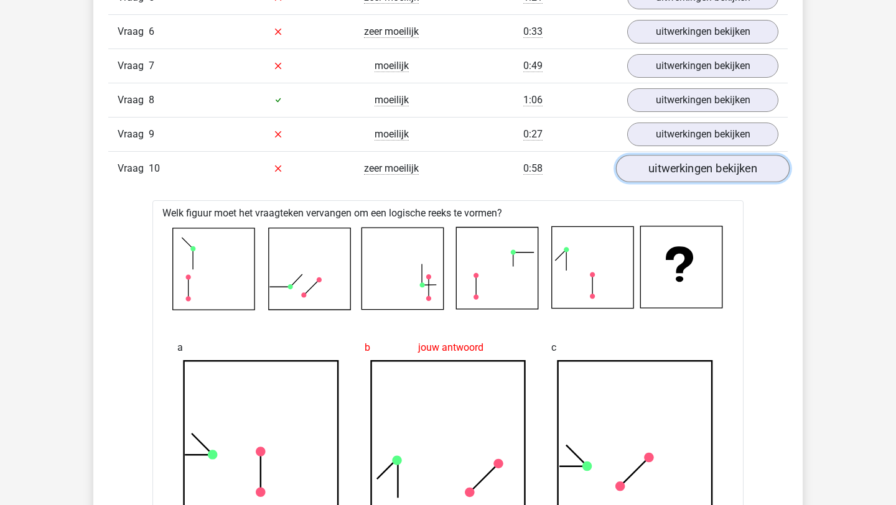
scroll to position [1012, 0]
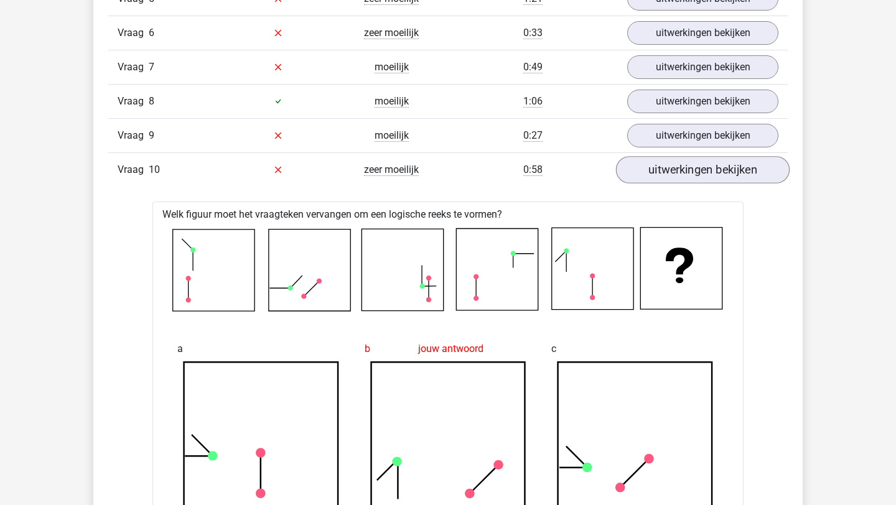
click at [667, 333] on div "c" at bounding box center [634, 427] width 187 height 200
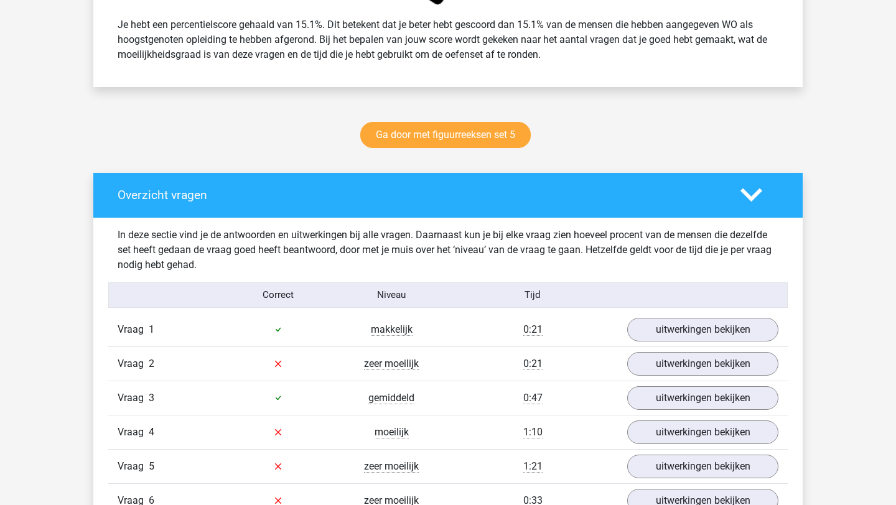
scroll to position [546, 0]
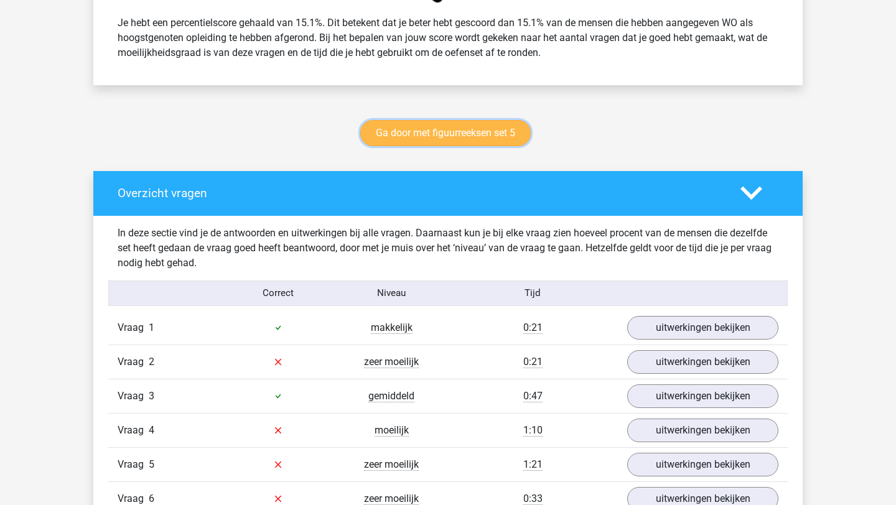
click at [465, 131] on link "Ga door met figuurreeksen set 5" at bounding box center [445, 133] width 170 height 26
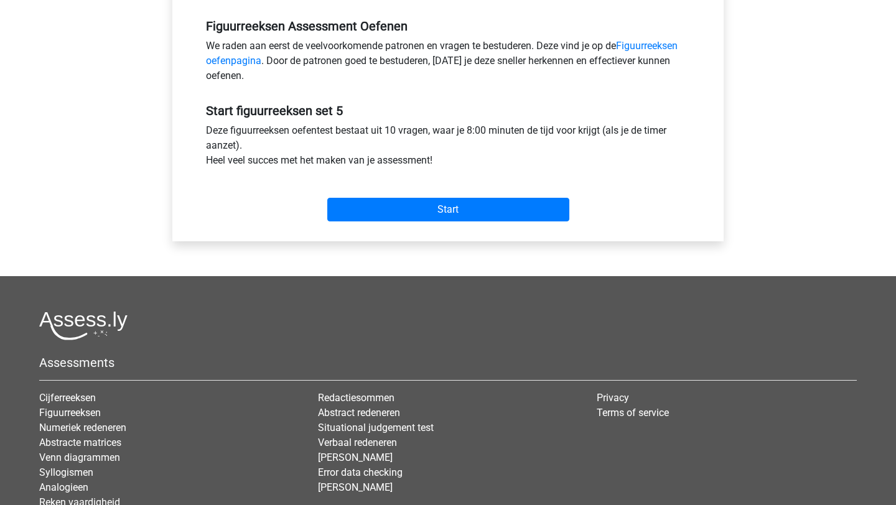
scroll to position [386, 0]
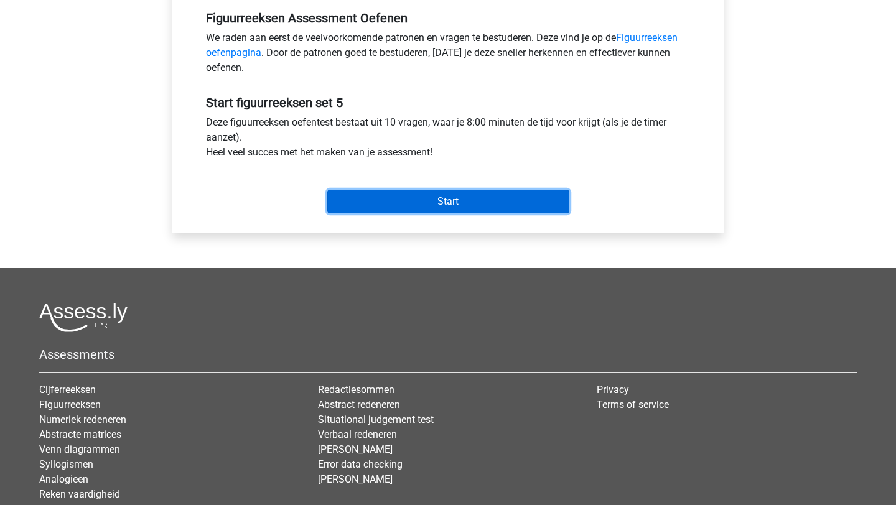
click at [460, 203] on input "Start" at bounding box center [448, 202] width 242 height 24
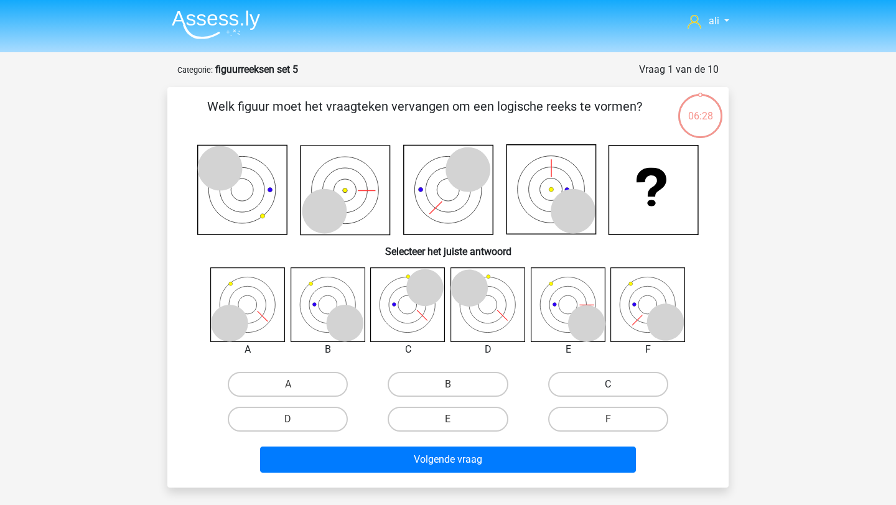
click at [578, 382] on label "C" at bounding box center [608, 384] width 120 height 25
click at [608, 384] on input "C" at bounding box center [612, 388] width 8 height 8
radio input "true"
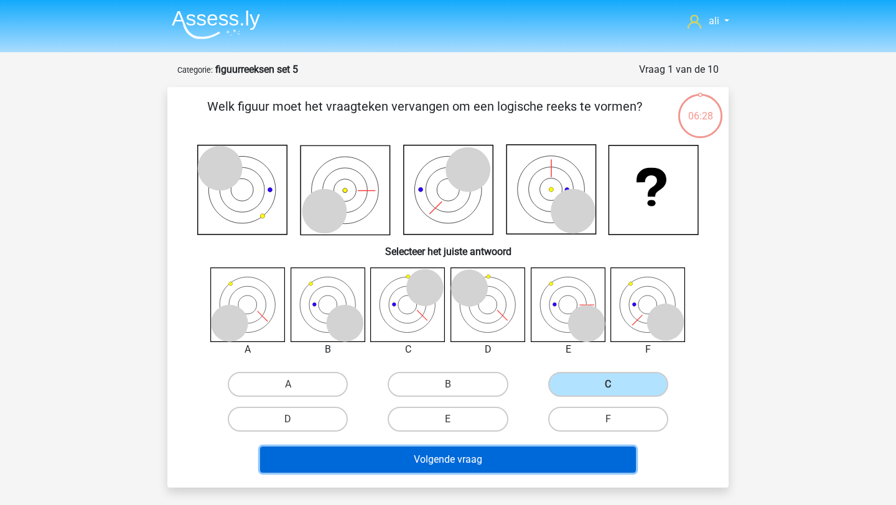
click at [544, 468] on button "Volgende vraag" at bounding box center [448, 460] width 376 height 26
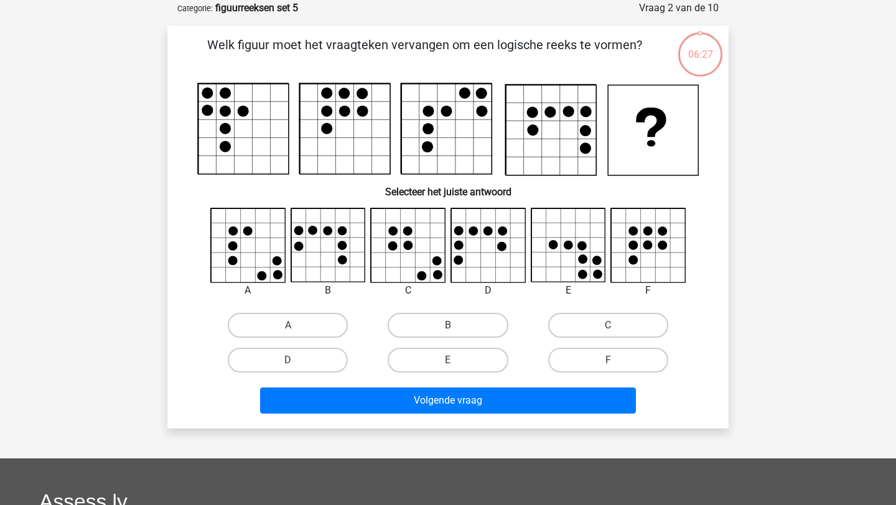
scroll to position [62, 0]
click at [331, 361] on label "D" at bounding box center [288, 359] width 120 height 25
click at [296, 361] on input "D" at bounding box center [292, 363] width 8 height 8
radio input "true"
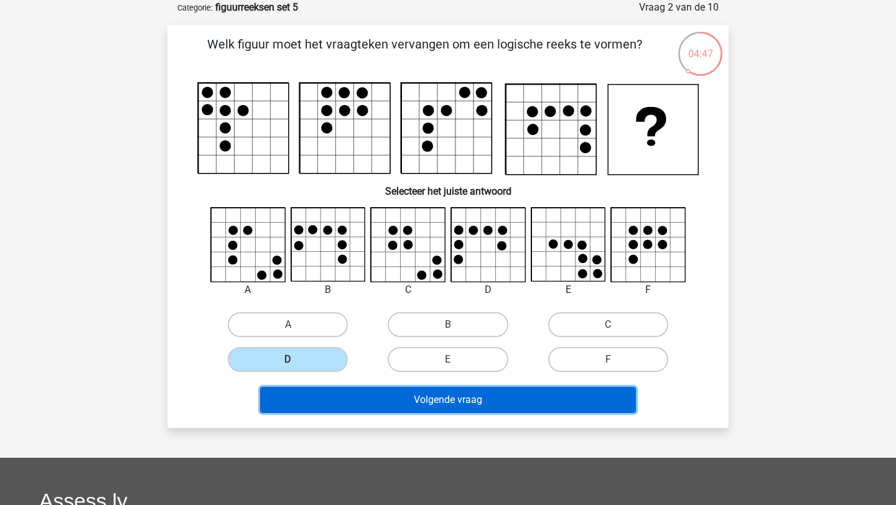
click at [341, 397] on button "Volgende vraag" at bounding box center [448, 400] width 376 height 26
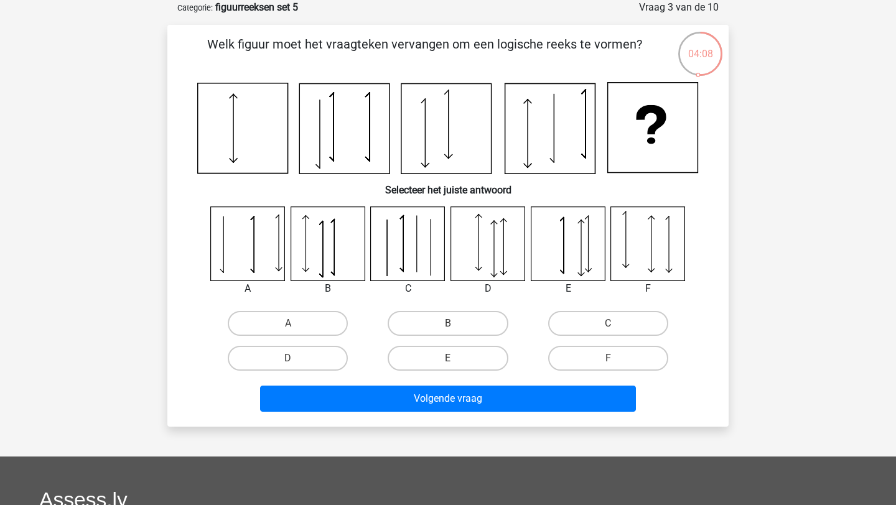
click at [290, 327] on input "A" at bounding box center [292, 327] width 8 height 8
radio input "true"
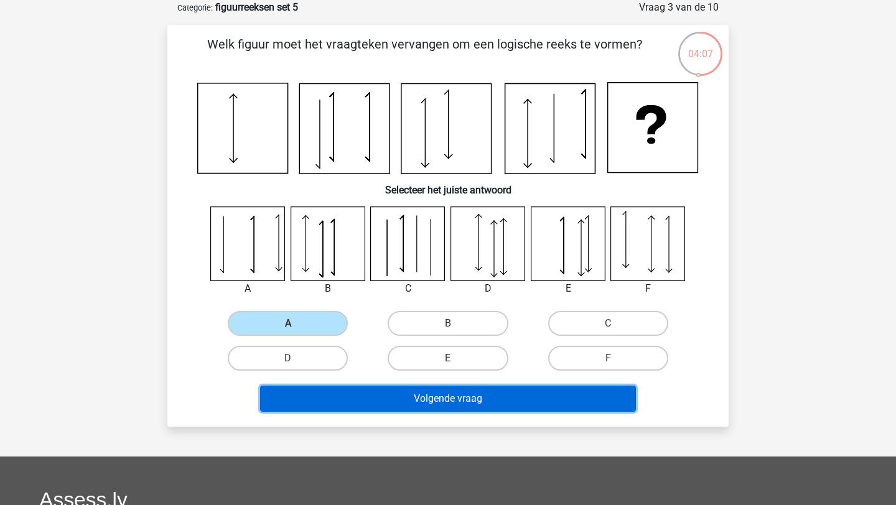
click at [317, 402] on button "Volgende vraag" at bounding box center [448, 399] width 376 height 26
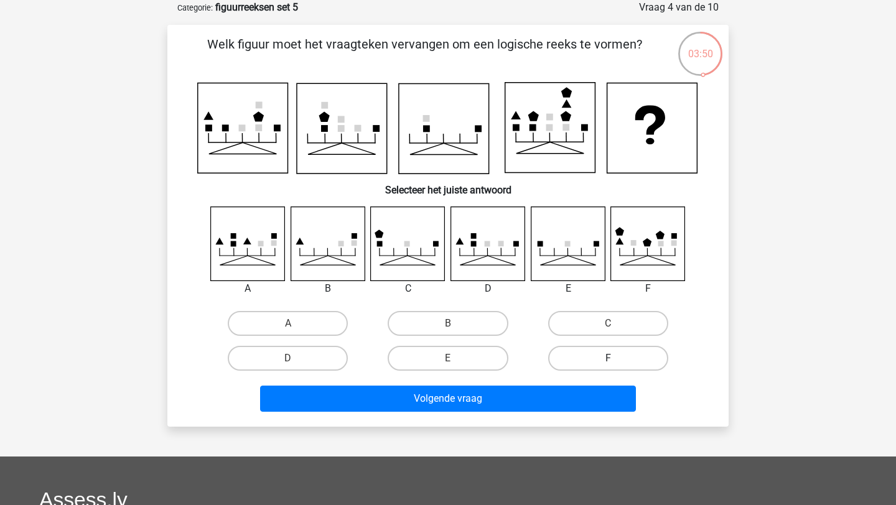
click at [590, 350] on label "F" at bounding box center [608, 358] width 120 height 25
click at [608, 358] on input "F" at bounding box center [612, 362] width 8 height 8
radio input "true"
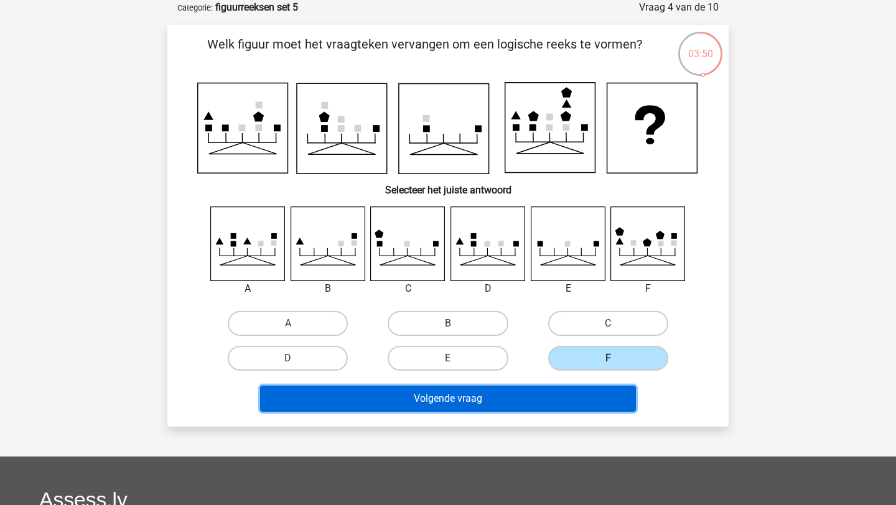
click at [578, 396] on button "Volgende vraag" at bounding box center [448, 399] width 376 height 26
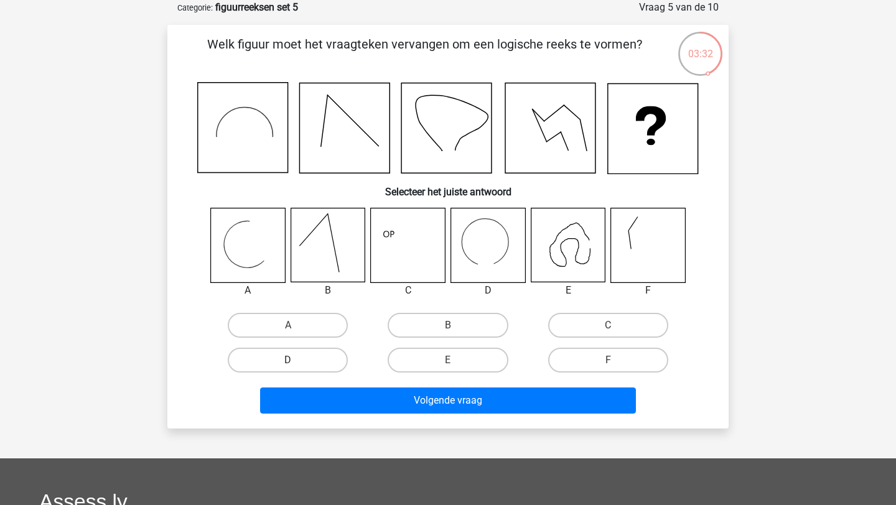
click at [302, 350] on label "D" at bounding box center [288, 360] width 120 height 25
click at [296, 360] on input "D" at bounding box center [292, 364] width 8 height 8
radio input "true"
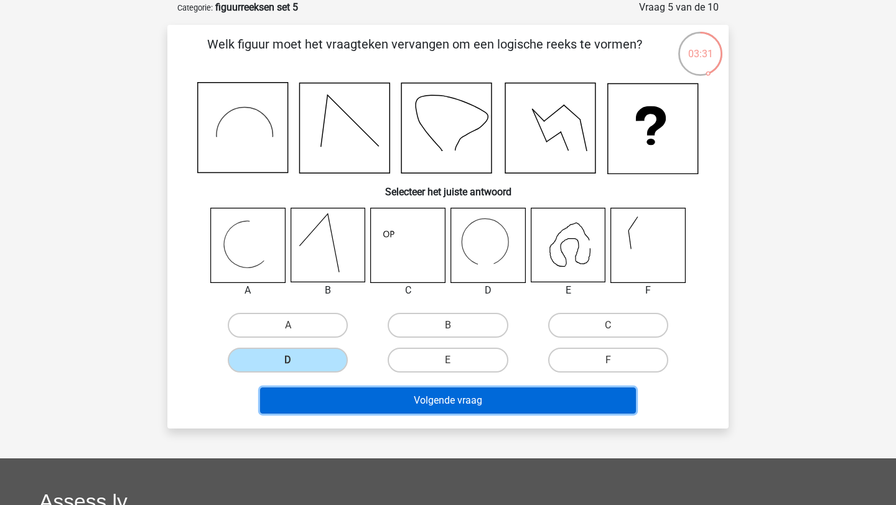
click at [325, 396] on button "Volgende vraag" at bounding box center [448, 400] width 376 height 26
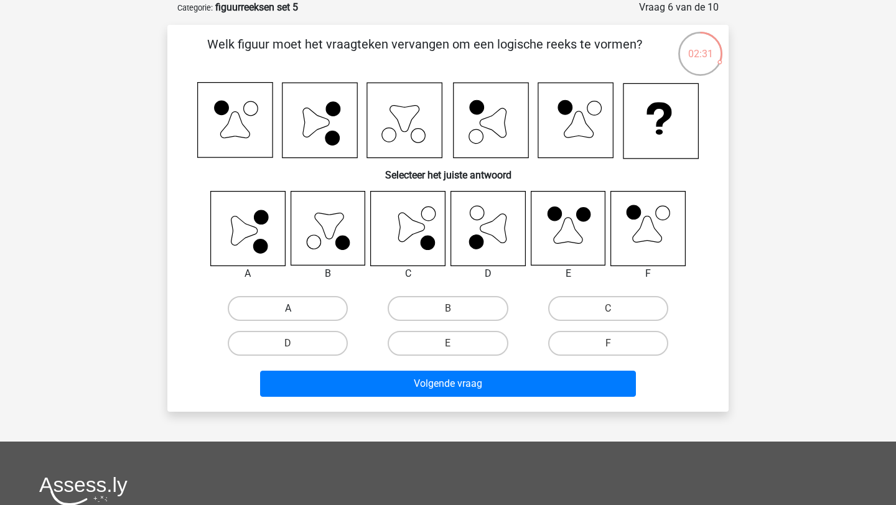
click at [282, 299] on label "A" at bounding box center [288, 308] width 120 height 25
click at [288, 308] on input "A" at bounding box center [292, 312] width 8 height 8
radio input "true"
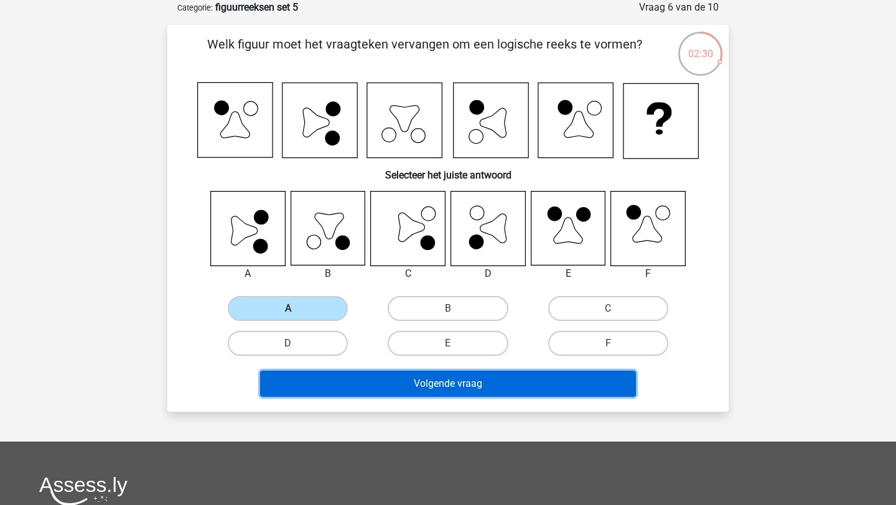
click at [328, 382] on button "Volgende vraag" at bounding box center [448, 384] width 376 height 26
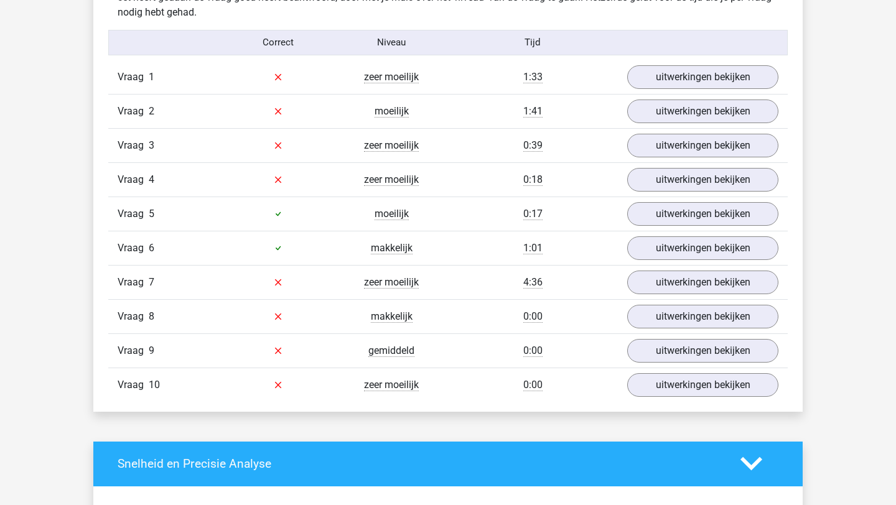
scroll to position [788, 0]
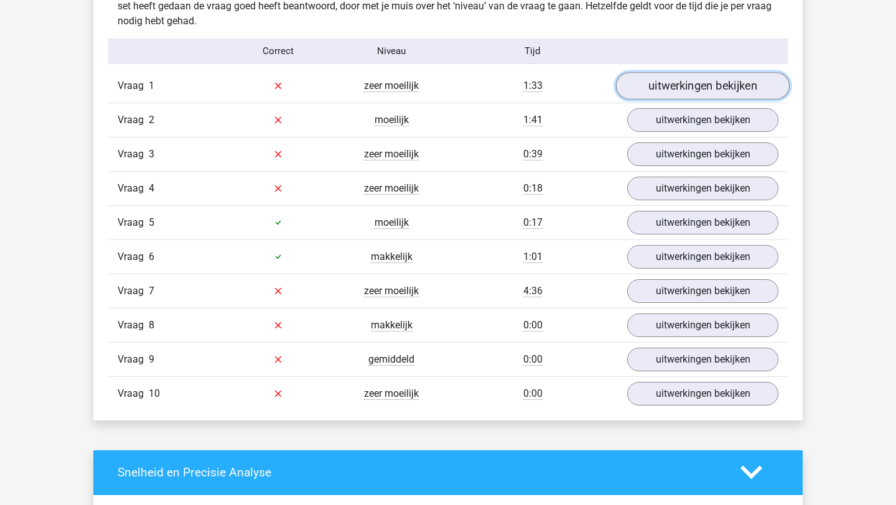
click at [663, 79] on link "uitwerkingen bekijken" at bounding box center [703, 85] width 174 height 27
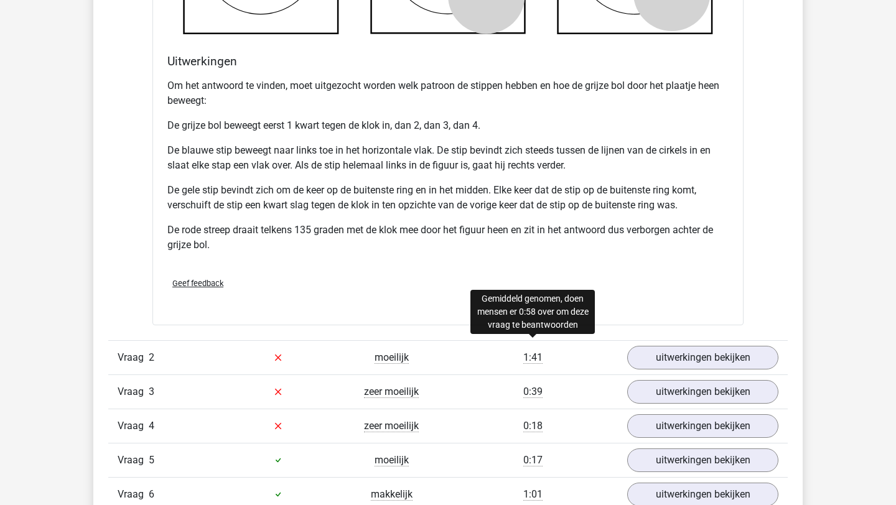
scroll to position [1486, 0]
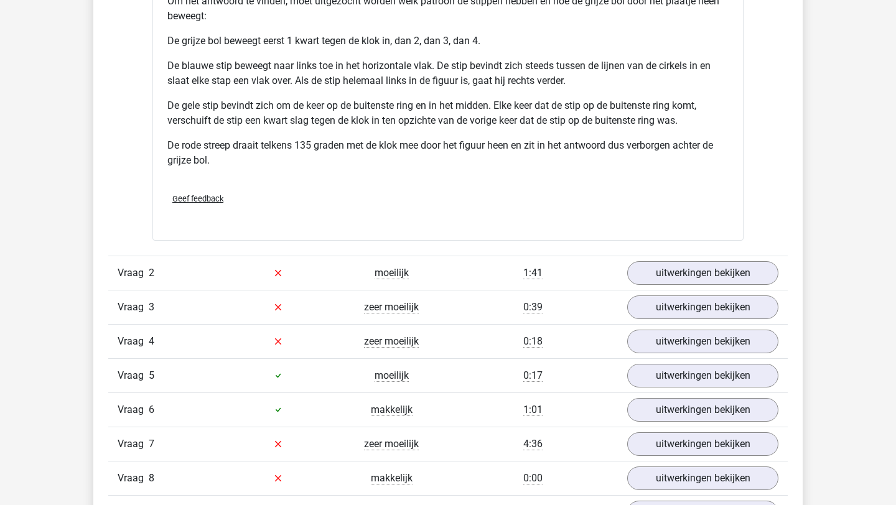
click at [521, 186] on div "Geef feedback" at bounding box center [447, 199] width 571 height 32
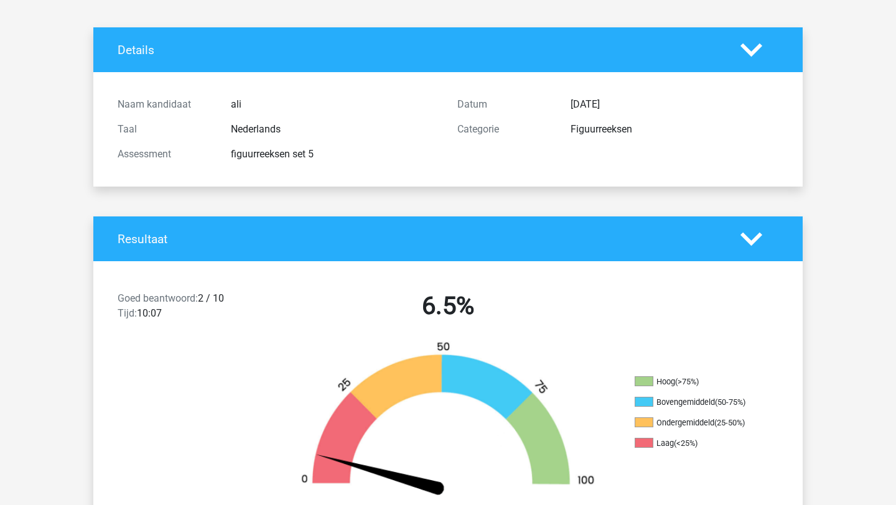
scroll to position [0, 0]
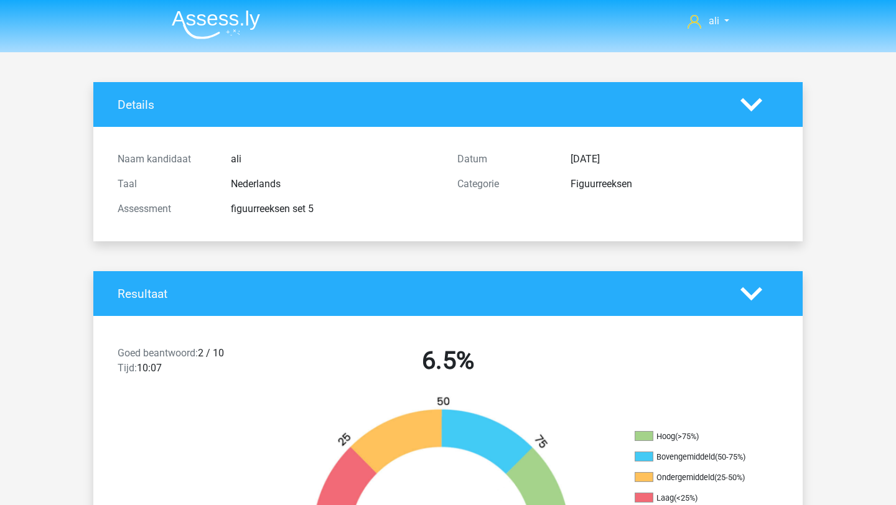
click at [222, 21] on img at bounding box center [216, 24] width 88 height 29
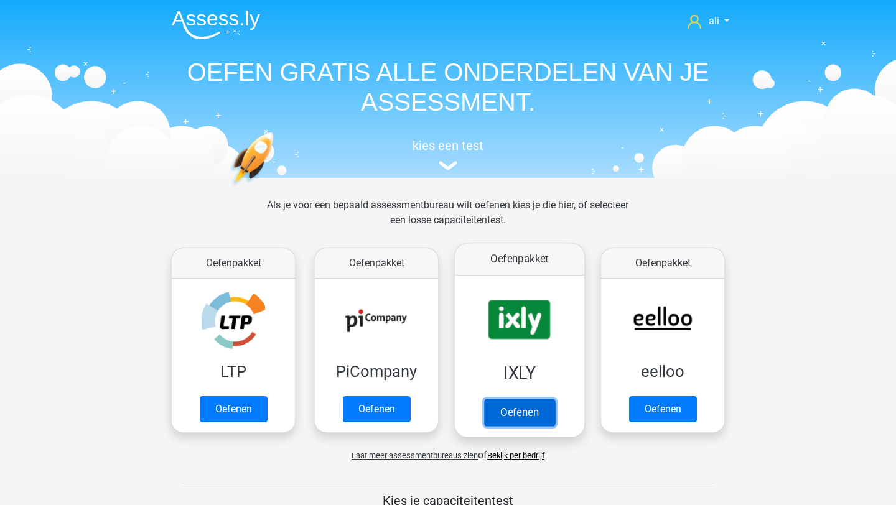
click at [511, 399] on link "Oefenen" at bounding box center [519, 412] width 71 height 27
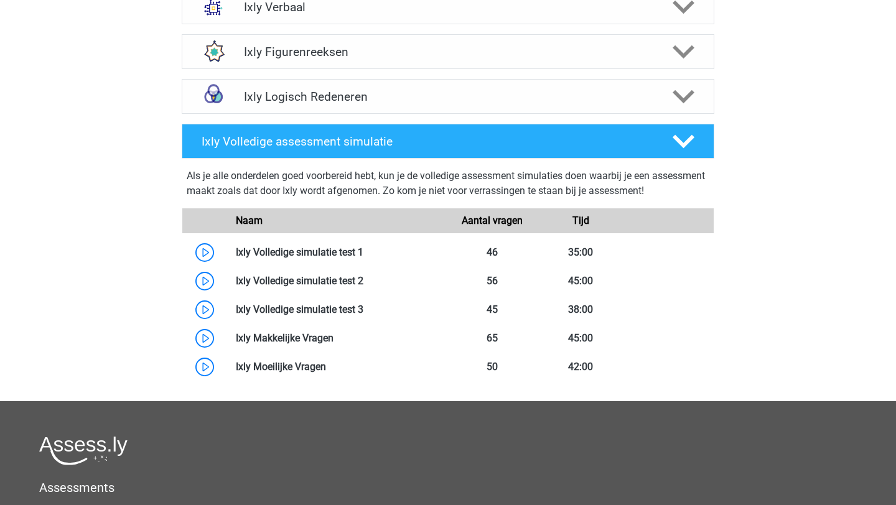
scroll to position [654, 0]
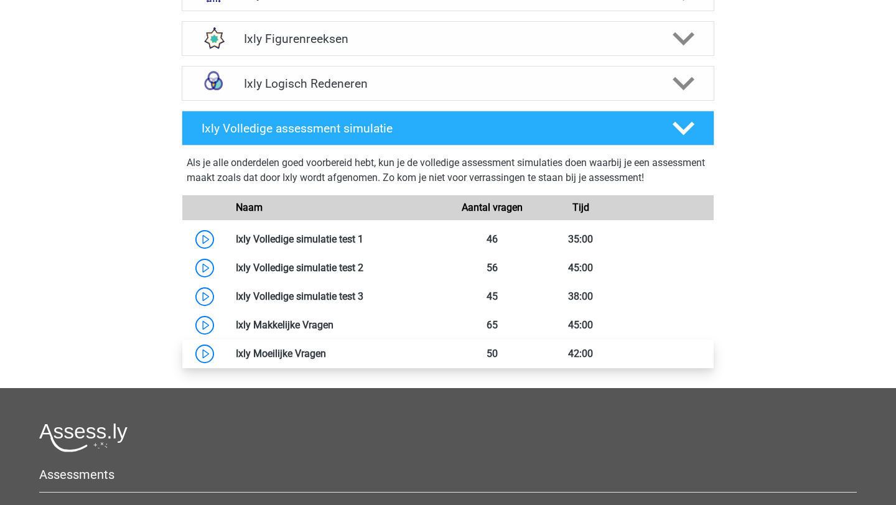
click at [326, 348] on link at bounding box center [326, 354] width 0 height 12
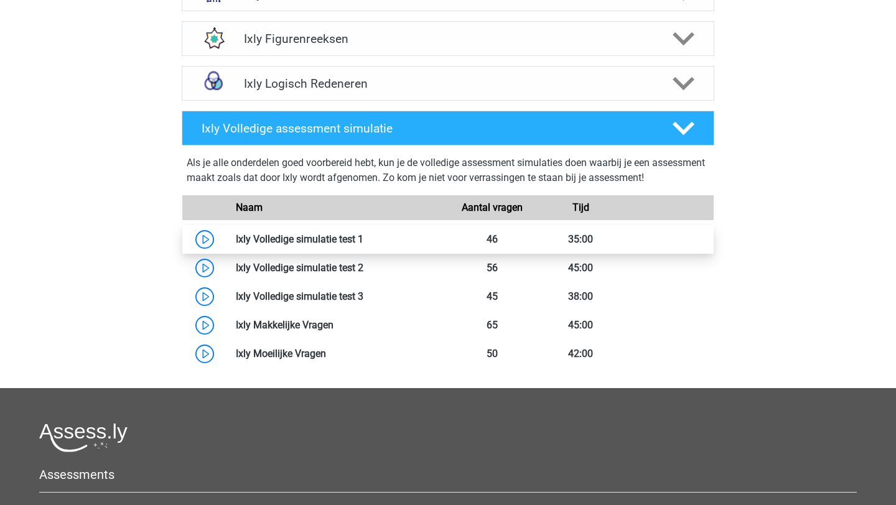
click at [363, 237] on link at bounding box center [363, 239] width 0 height 12
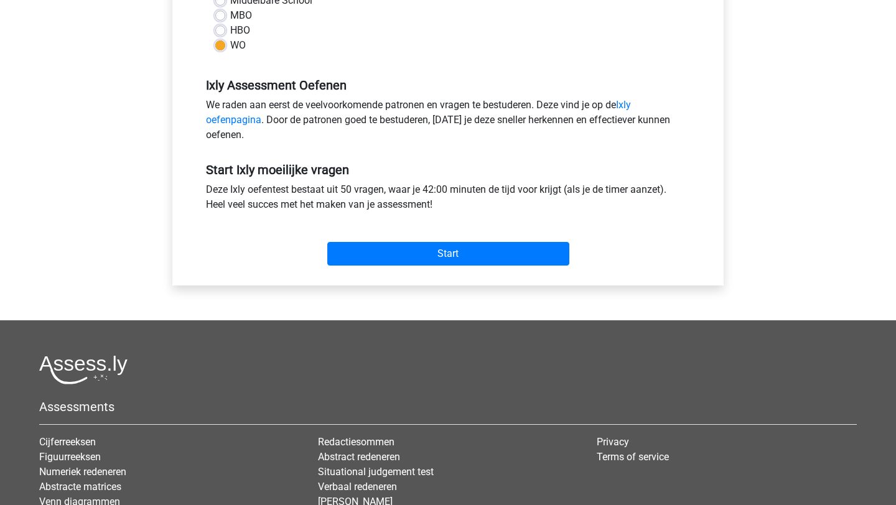
scroll to position [332, 0]
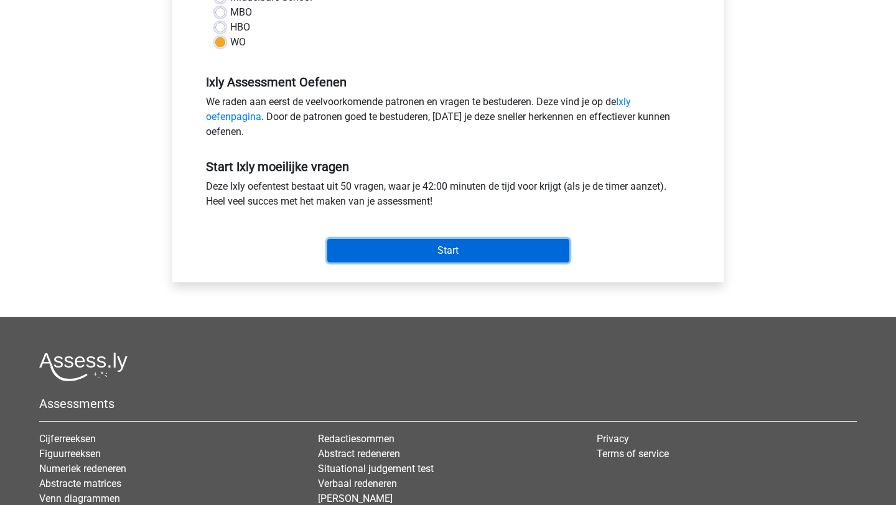
click at [372, 249] on input "Start" at bounding box center [448, 251] width 242 height 24
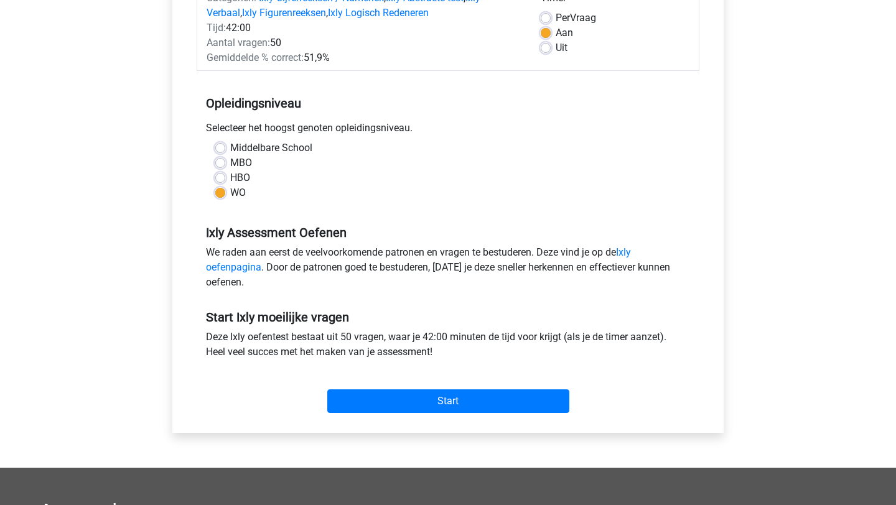
scroll to position [120, 0]
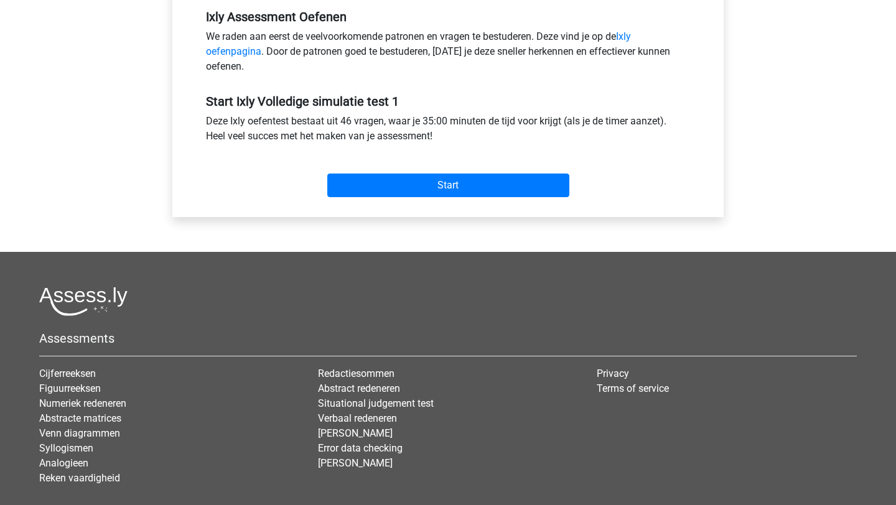
scroll to position [407, 0]
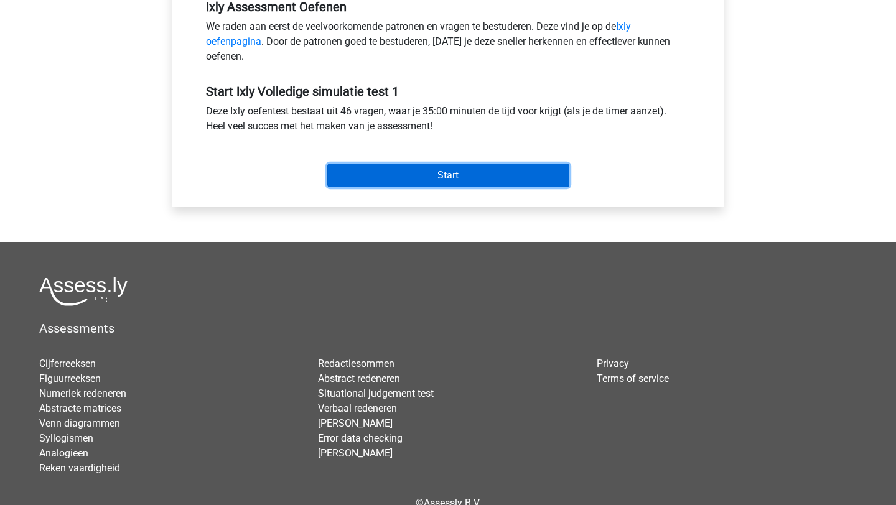
click at [399, 177] on input "Start" at bounding box center [448, 176] width 242 height 24
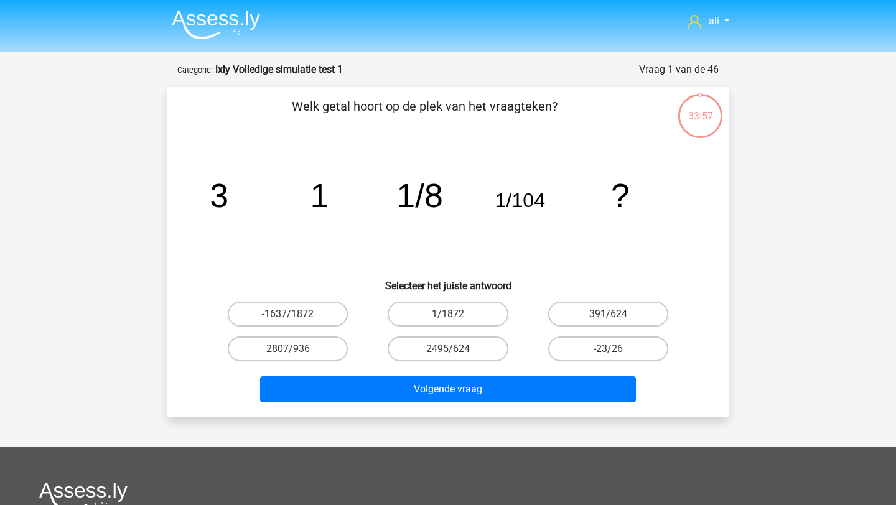
click at [446, 374] on div "Volgende vraag" at bounding box center [447, 386] width 521 height 41
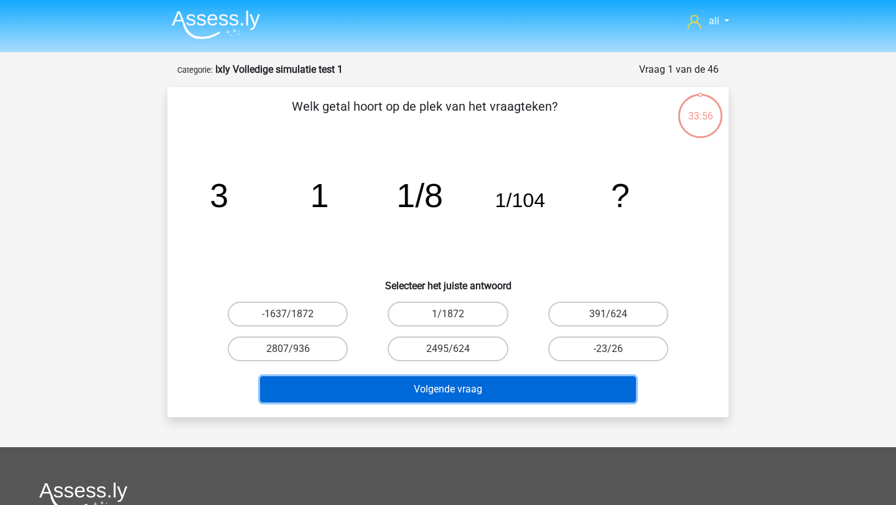
click at [446, 387] on button "Volgende vraag" at bounding box center [448, 389] width 376 height 26
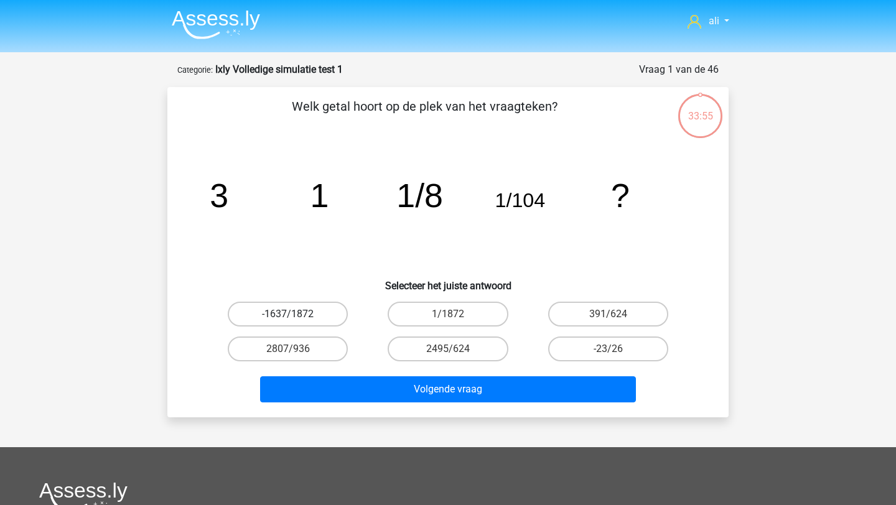
click at [282, 320] on label "-1637/1872" at bounding box center [288, 314] width 120 height 25
click at [288, 320] on input "-1637/1872" at bounding box center [292, 318] width 8 height 8
radio input "true"
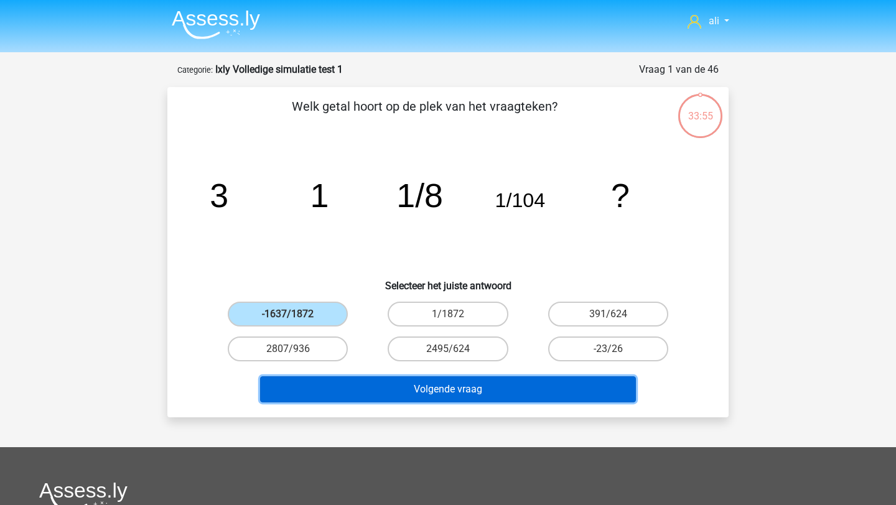
click at [337, 381] on button "Volgende vraag" at bounding box center [448, 389] width 376 height 26
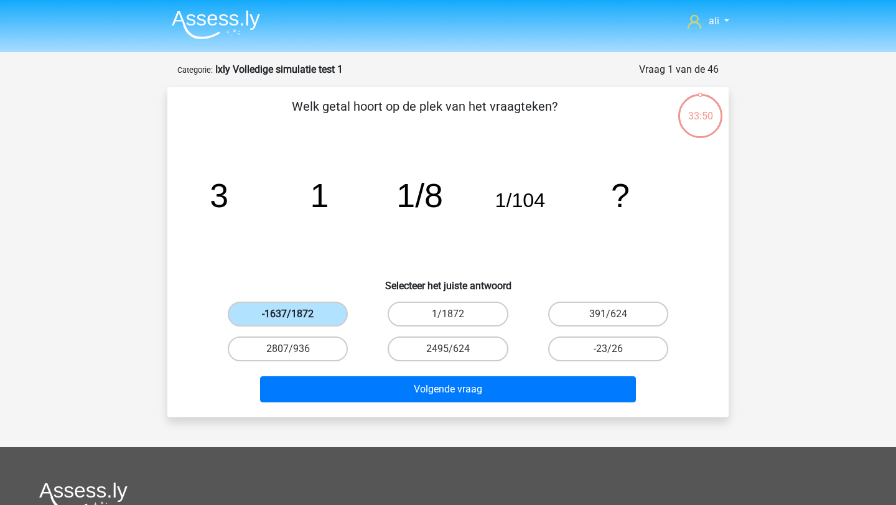
click at [310, 310] on label "-1637/1872" at bounding box center [288, 314] width 120 height 25
click at [296, 314] on input "-1637/1872" at bounding box center [292, 318] width 8 height 8
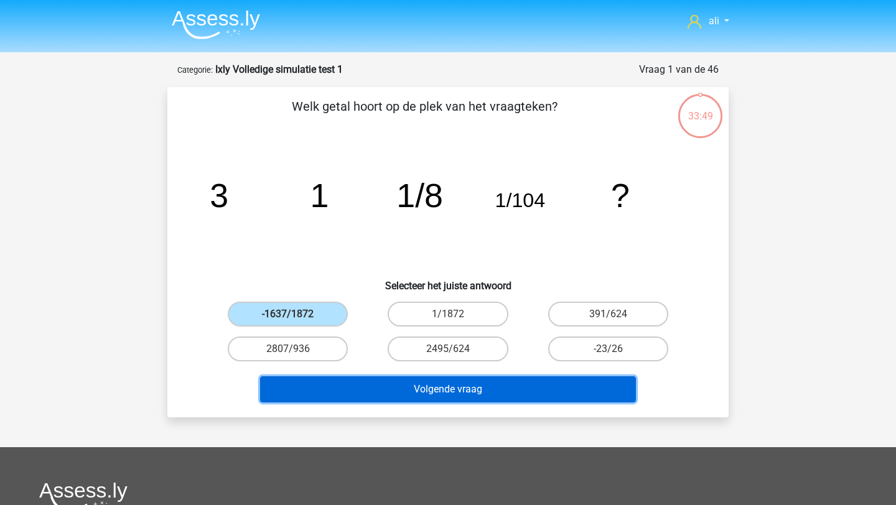
click at [363, 391] on button "Volgende vraag" at bounding box center [448, 389] width 376 height 26
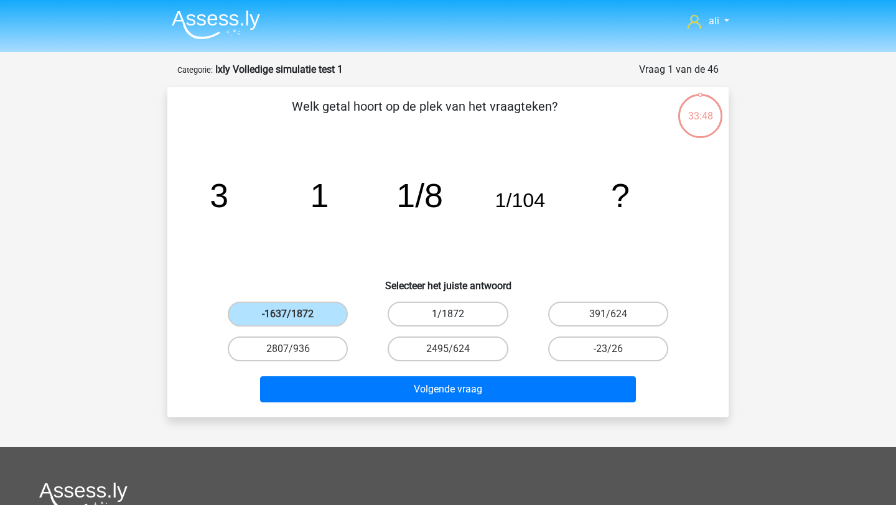
click at [420, 319] on label "1/1872" at bounding box center [447, 314] width 120 height 25
click at [448, 319] on input "1/1872" at bounding box center [452, 318] width 8 height 8
radio input "true"
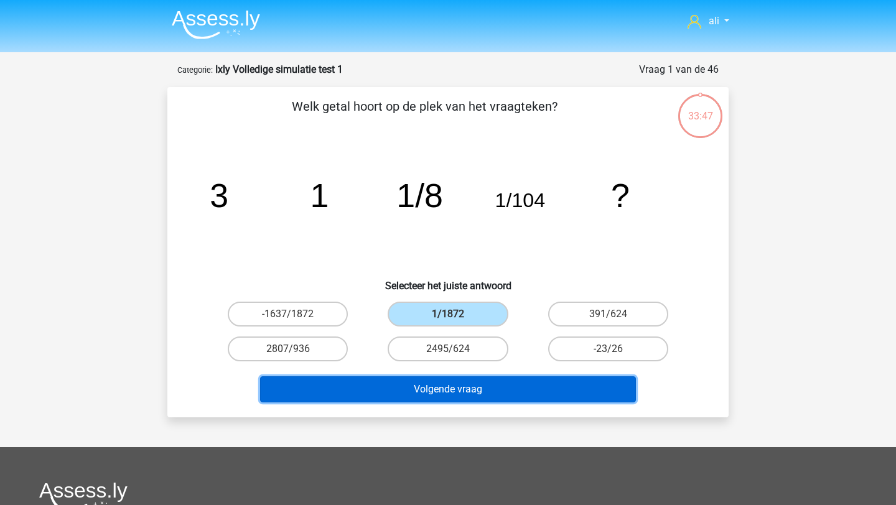
click at [428, 386] on button "Volgende vraag" at bounding box center [448, 389] width 376 height 26
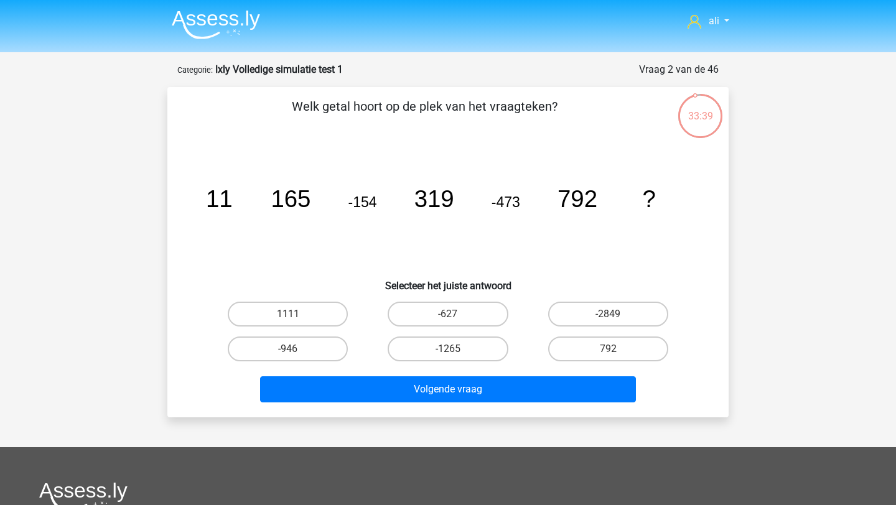
click at [224, 22] on img at bounding box center [216, 24] width 88 height 29
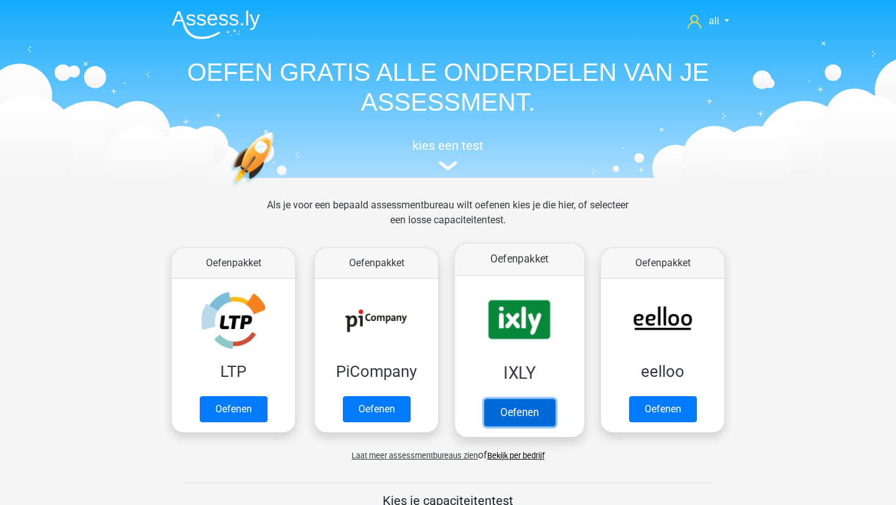
click at [507, 399] on link "Oefenen" at bounding box center [519, 412] width 71 height 27
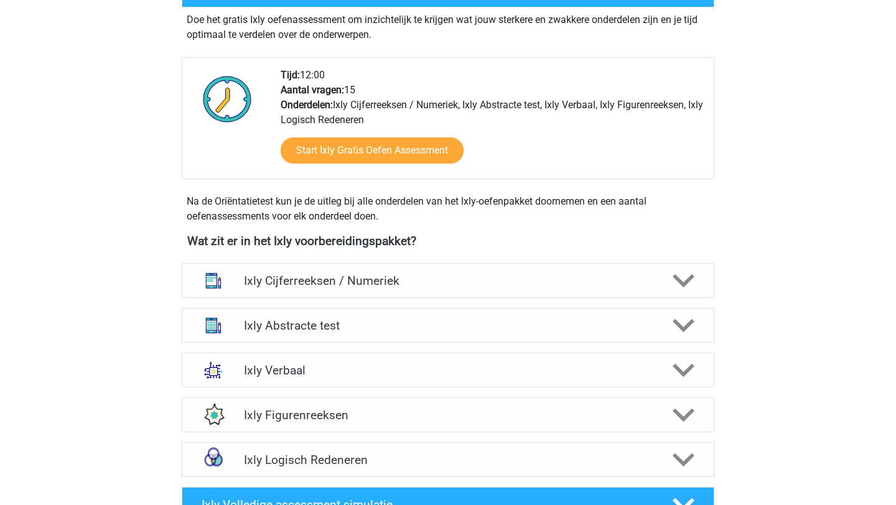
scroll to position [290, 0]
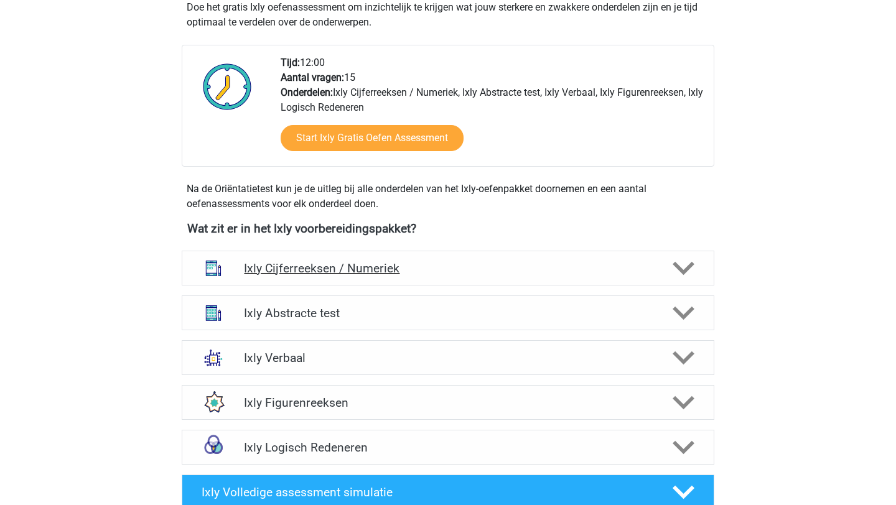
click at [410, 275] on h4 "Ixly Cijferreeksen / Numeriek" at bounding box center [447, 268] width 407 height 14
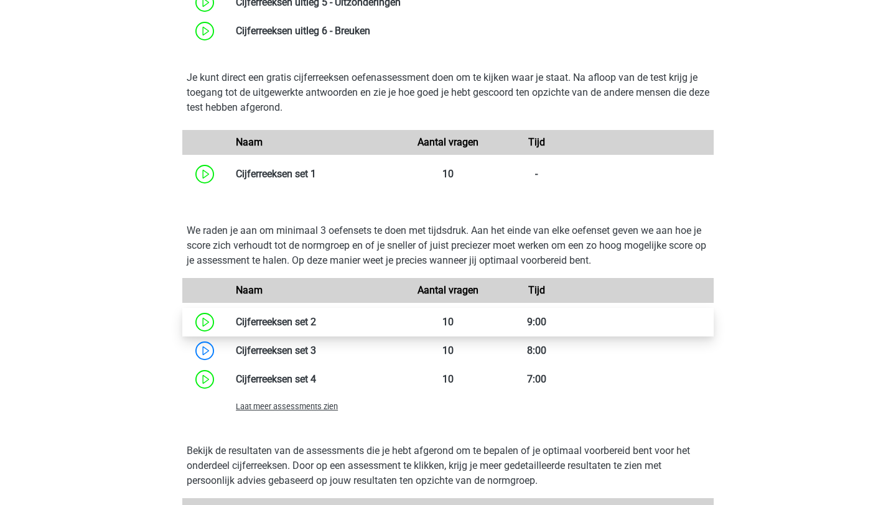
scroll to position [767, 0]
click at [327, 400] on div "Laat meer assessments zien" at bounding box center [314, 405] width 177 height 15
click at [323, 404] on span "Laat meer assessments zien" at bounding box center [287, 405] width 102 height 9
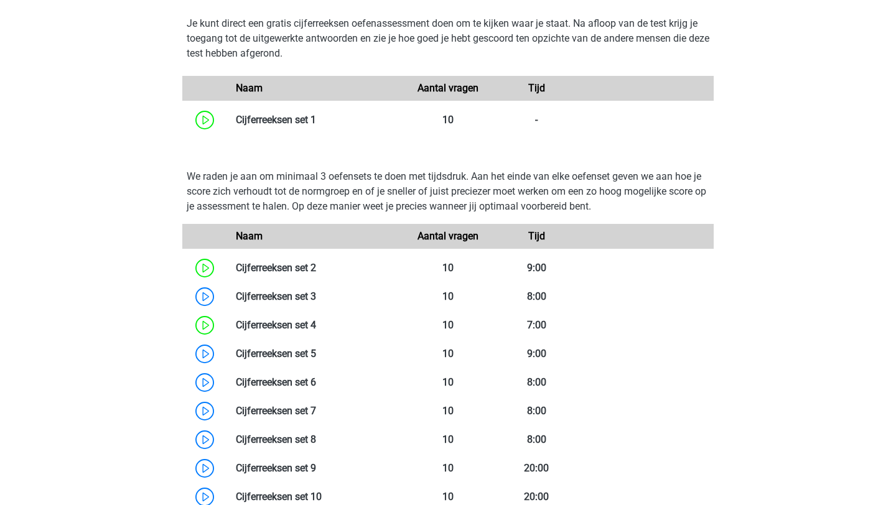
scroll to position [837, 0]
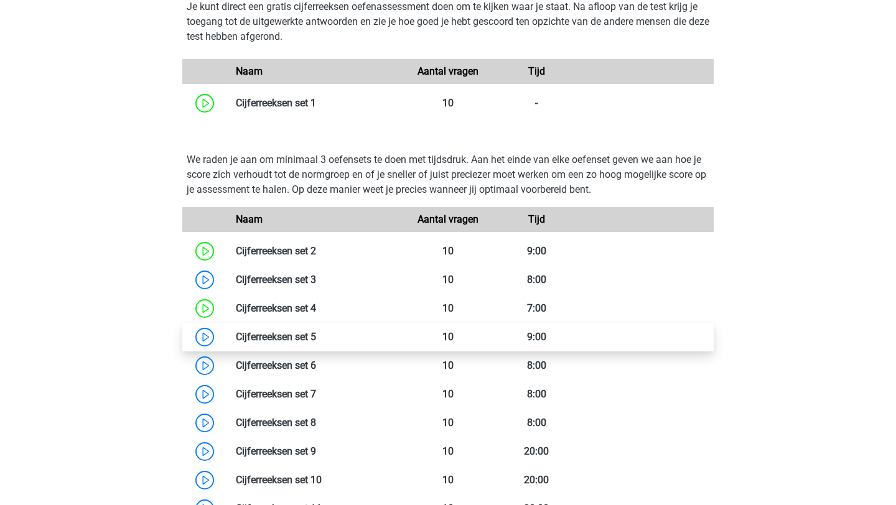
click at [316, 336] on link at bounding box center [316, 337] width 0 height 12
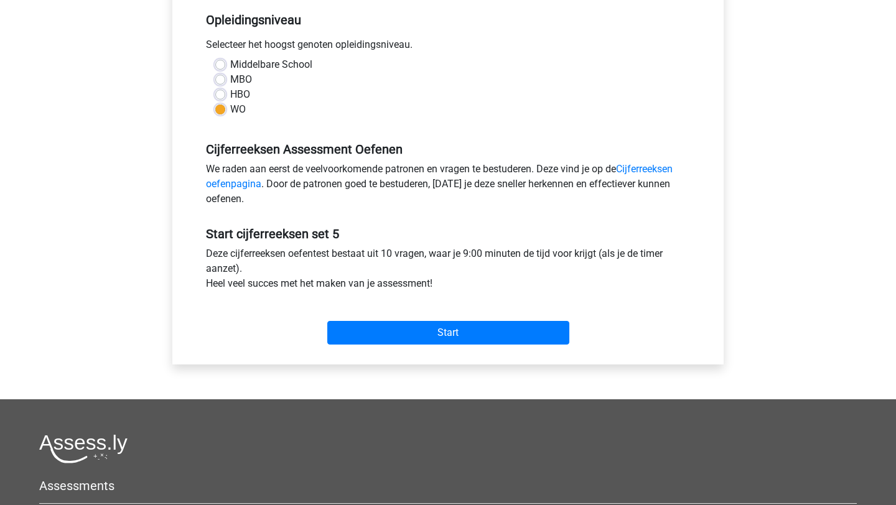
scroll to position [259, 0]
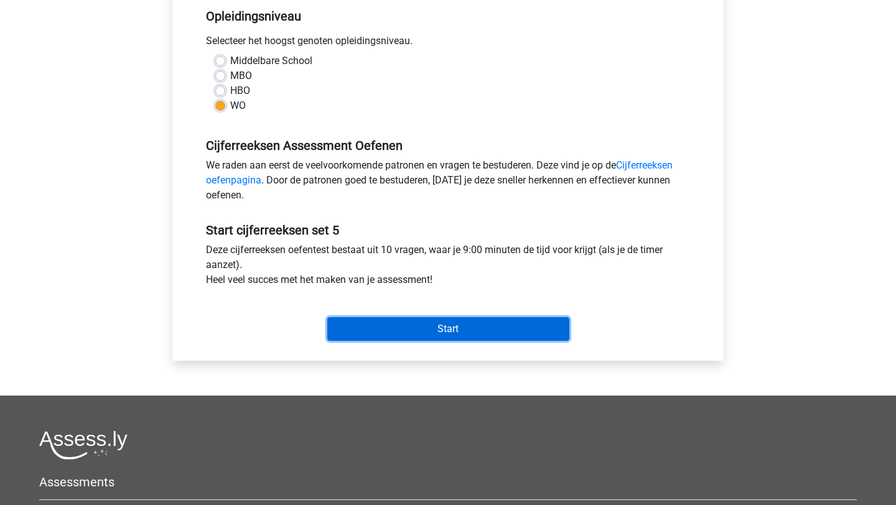
click at [350, 321] on input "Start" at bounding box center [448, 329] width 242 height 24
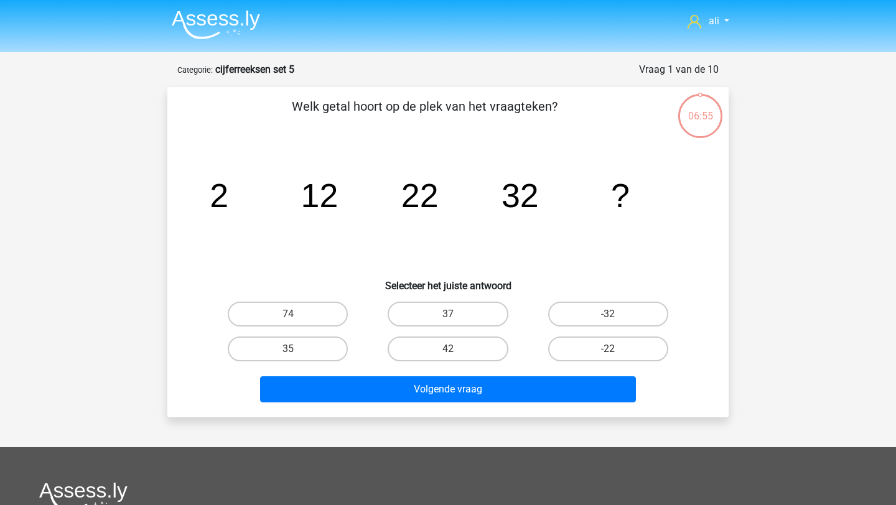
click at [454, 352] on input "42" at bounding box center [452, 353] width 8 height 8
radio input "true"
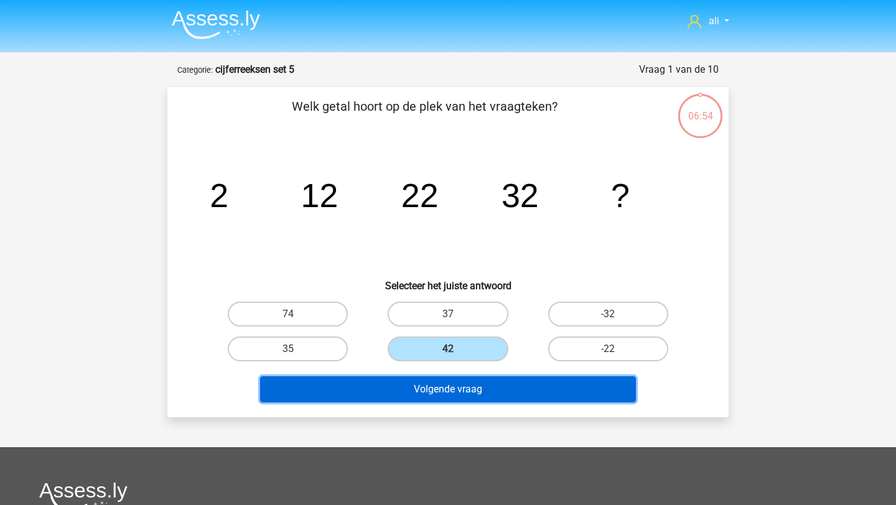
click at [447, 391] on button "Volgende vraag" at bounding box center [448, 389] width 376 height 26
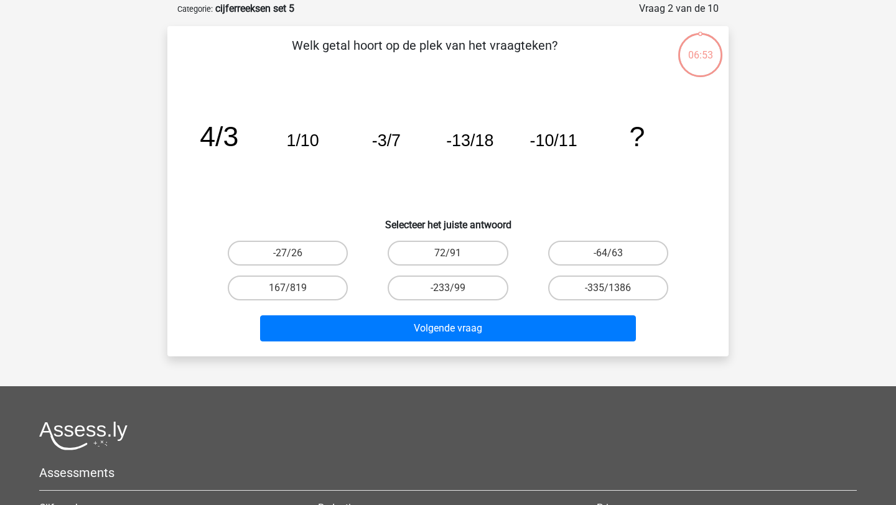
scroll to position [62, 0]
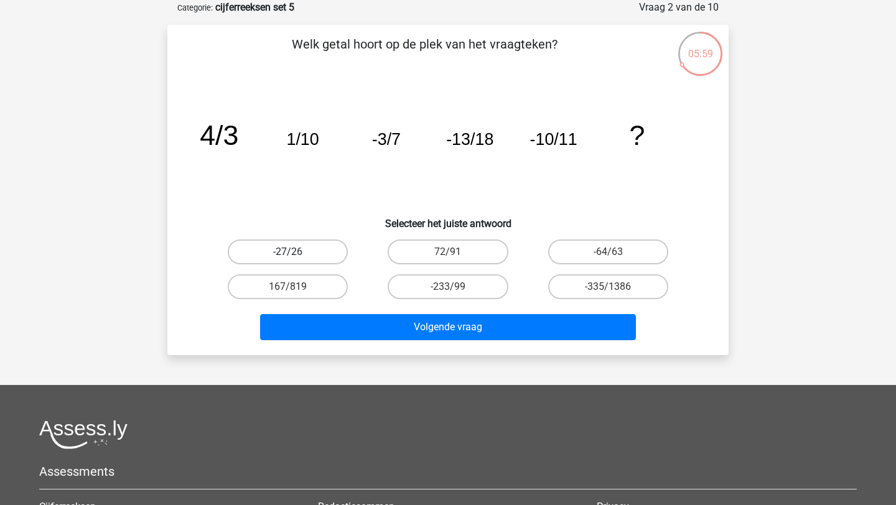
click at [317, 251] on label "-27/26" at bounding box center [288, 251] width 120 height 25
click at [296, 252] on input "-27/26" at bounding box center [292, 256] width 8 height 8
radio input "true"
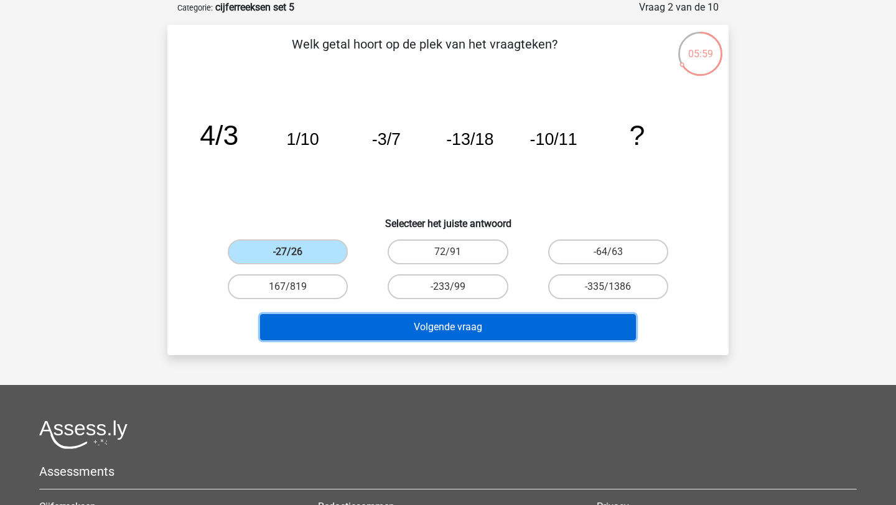
click at [343, 320] on button "Volgende vraag" at bounding box center [448, 327] width 376 height 26
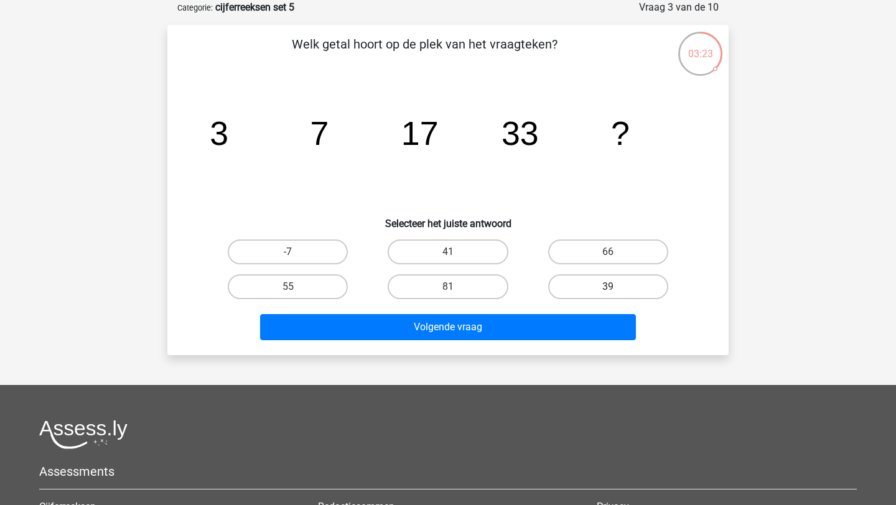
click at [604, 288] on label "39" at bounding box center [608, 286] width 120 height 25
click at [608, 288] on input "39" at bounding box center [612, 291] width 8 height 8
radio input "true"
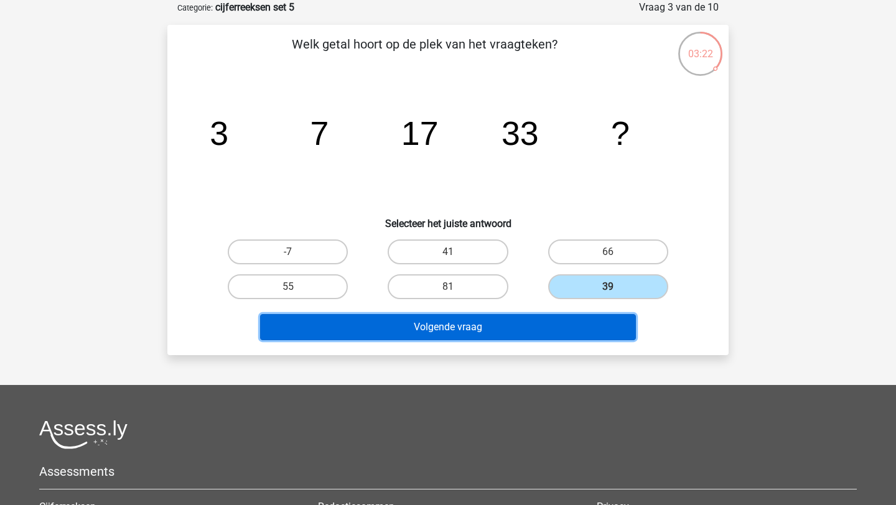
click at [600, 330] on button "Volgende vraag" at bounding box center [448, 327] width 376 height 26
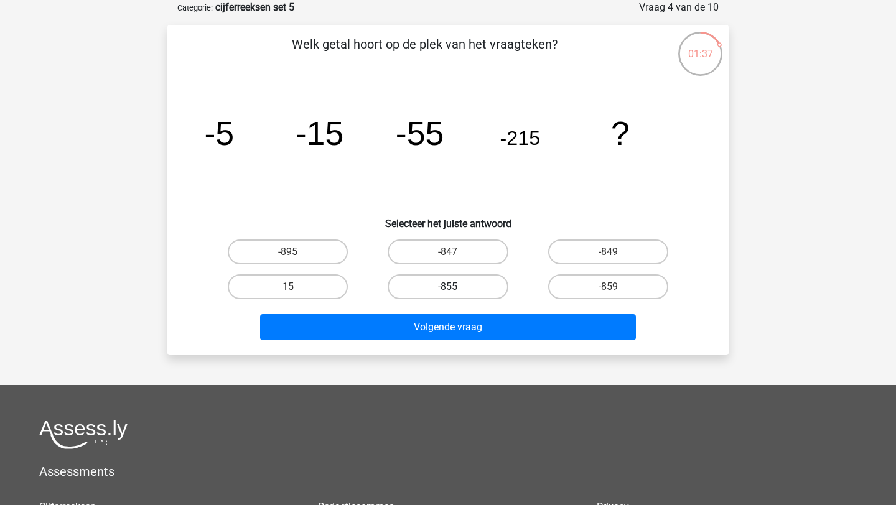
click at [476, 277] on label "-855" at bounding box center [447, 286] width 120 height 25
click at [456, 287] on input "-855" at bounding box center [452, 291] width 8 height 8
radio input "true"
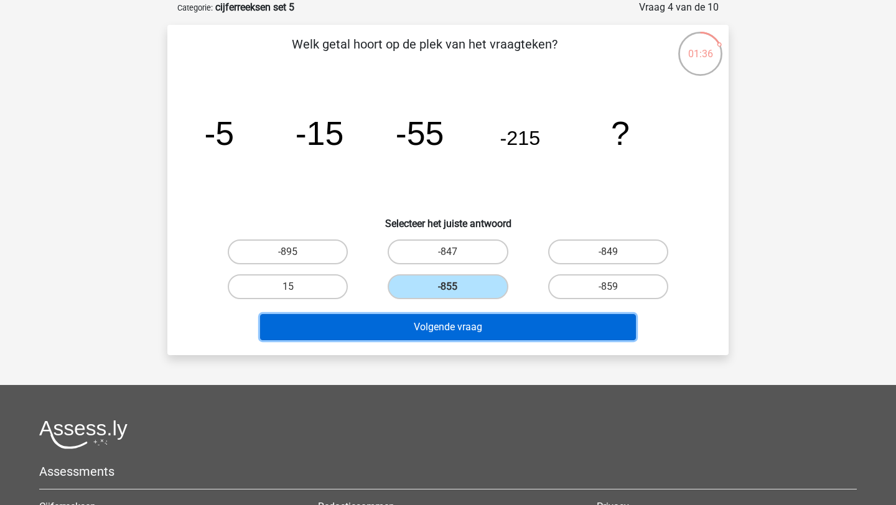
click at [481, 326] on button "Volgende vraag" at bounding box center [448, 327] width 376 height 26
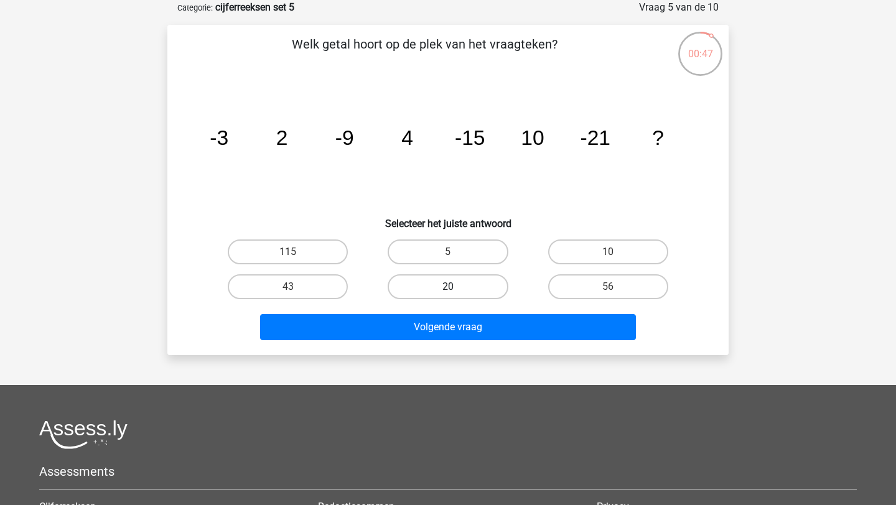
click at [457, 279] on label "20" at bounding box center [447, 286] width 120 height 25
click at [456, 287] on input "20" at bounding box center [452, 291] width 8 height 8
radio input "true"
click at [298, 281] on label "43" at bounding box center [288, 286] width 120 height 25
click at [296, 287] on input "43" at bounding box center [292, 291] width 8 height 8
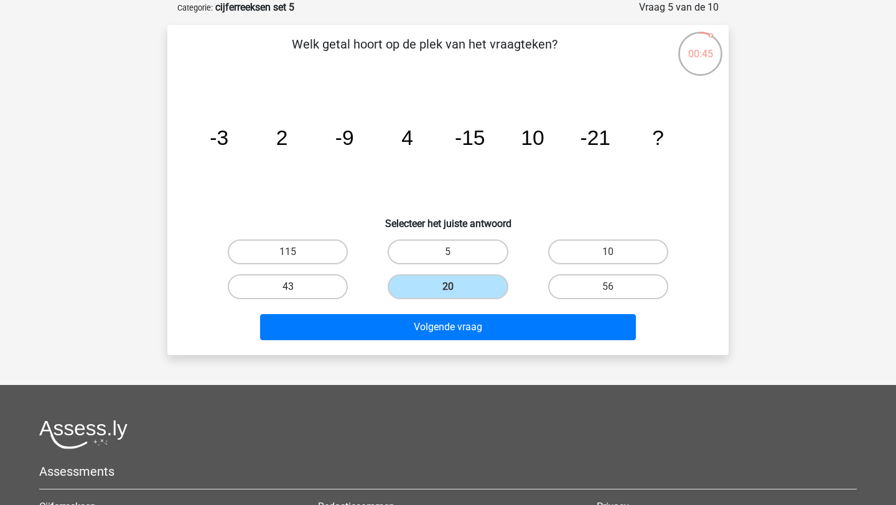
radio input "true"
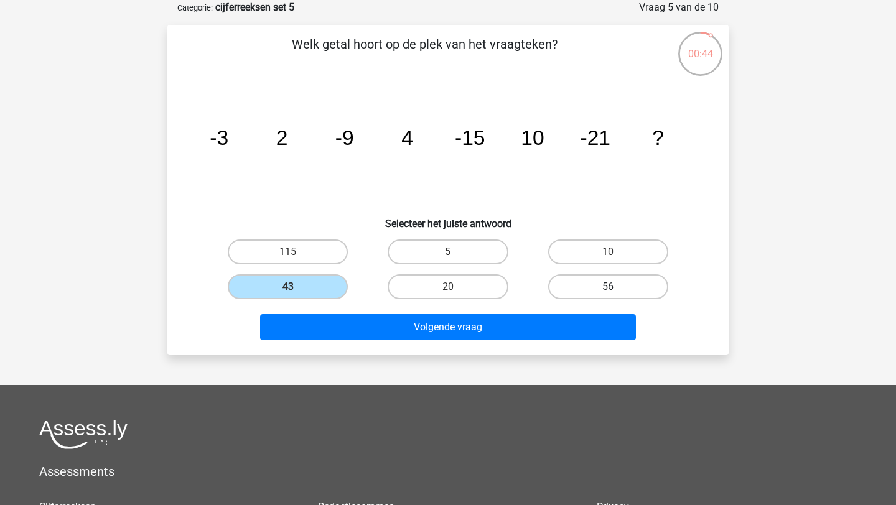
click at [606, 279] on label "56" at bounding box center [608, 286] width 120 height 25
click at [608, 287] on input "56" at bounding box center [612, 291] width 8 height 8
radio input "true"
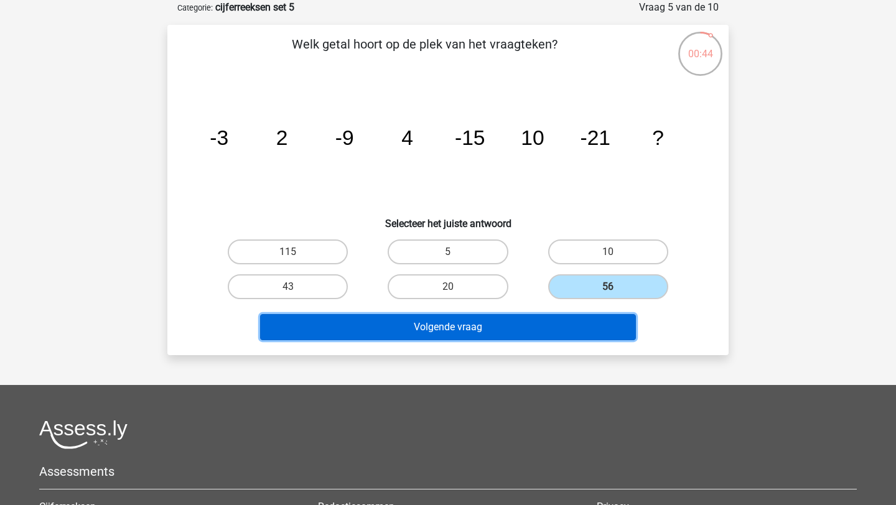
click at [581, 322] on button "Volgende vraag" at bounding box center [448, 327] width 376 height 26
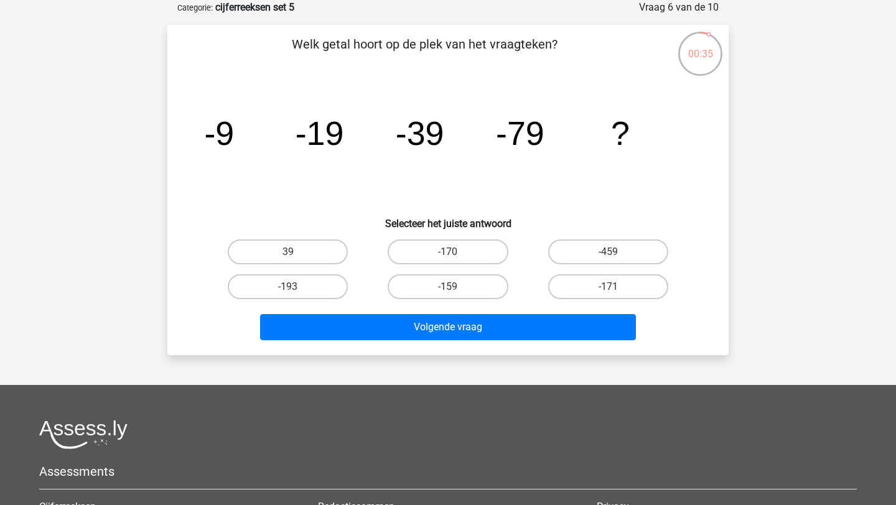
click at [454, 252] on input "-170" at bounding box center [452, 256] width 8 height 8
radio input "true"
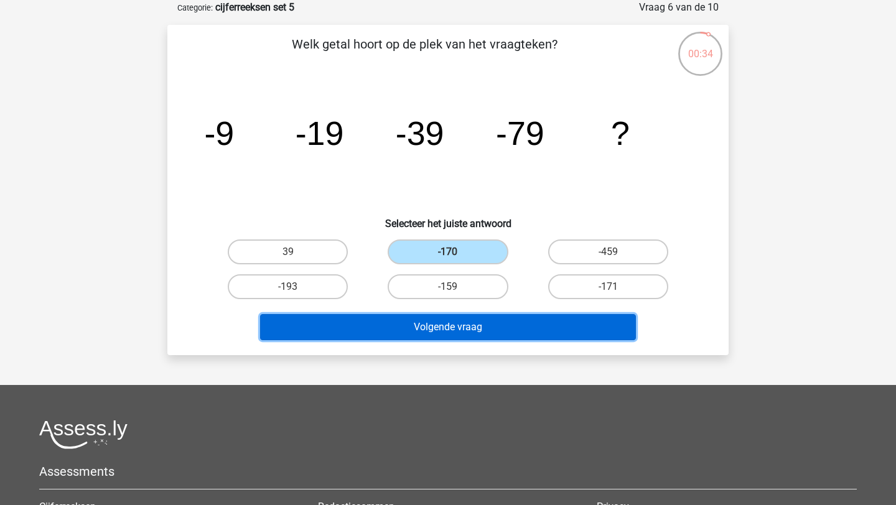
click at [447, 318] on button "Volgende vraag" at bounding box center [448, 327] width 376 height 26
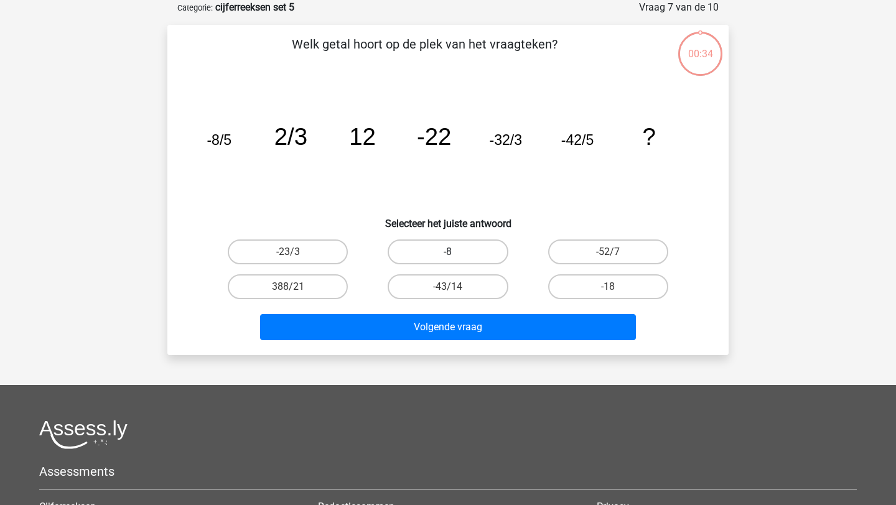
click at [481, 257] on label "-8" at bounding box center [447, 251] width 120 height 25
click at [456, 257] on input "-8" at bounding box center [452, 256] width 8 height 8
radio input "true"
click at [474, 312] on div "Volgende vraag" at bounding box center [447, 324] width 521 height 41
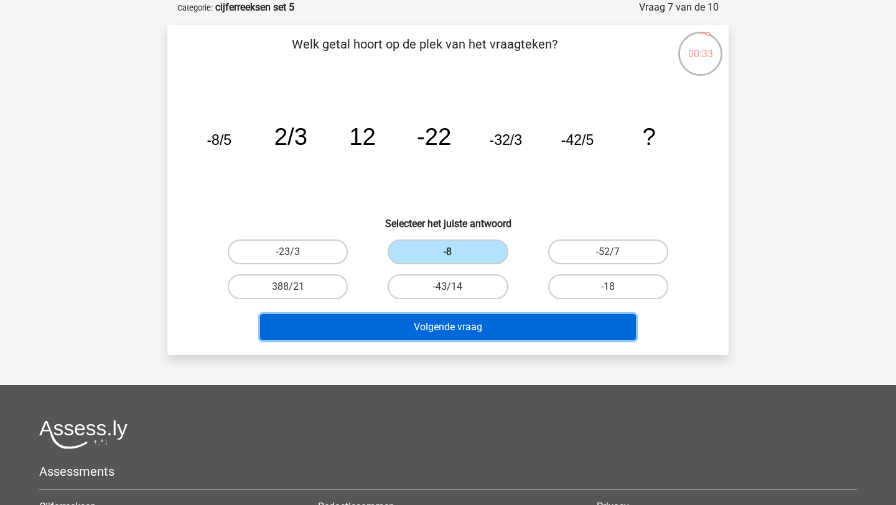
click at [474, 335] on button "Volgende vraag" at bounding box center [448, 327] width 376 height 26
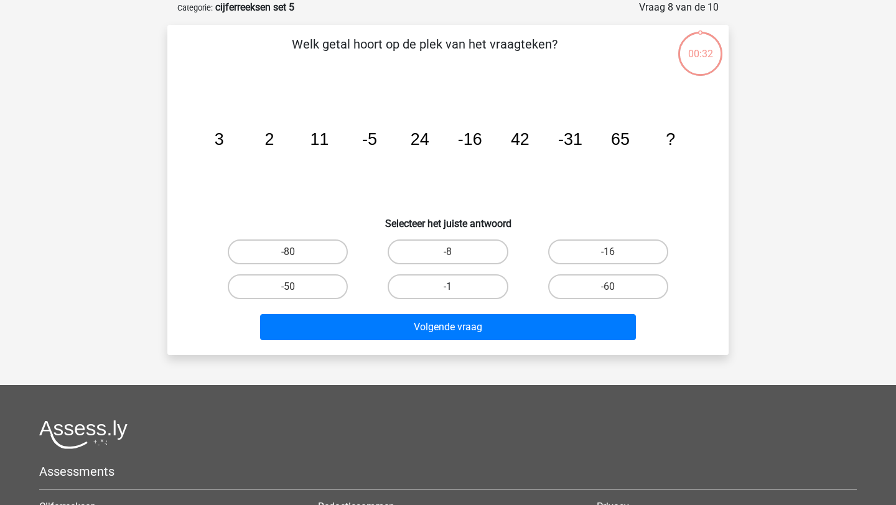
click at [456, 286] on label "-1" at bounding box center [447, 286] width 120 height 25
click at [456, 287] on input "-1" at bounding box center [452, 291] width 8 height 8
radio input "true"
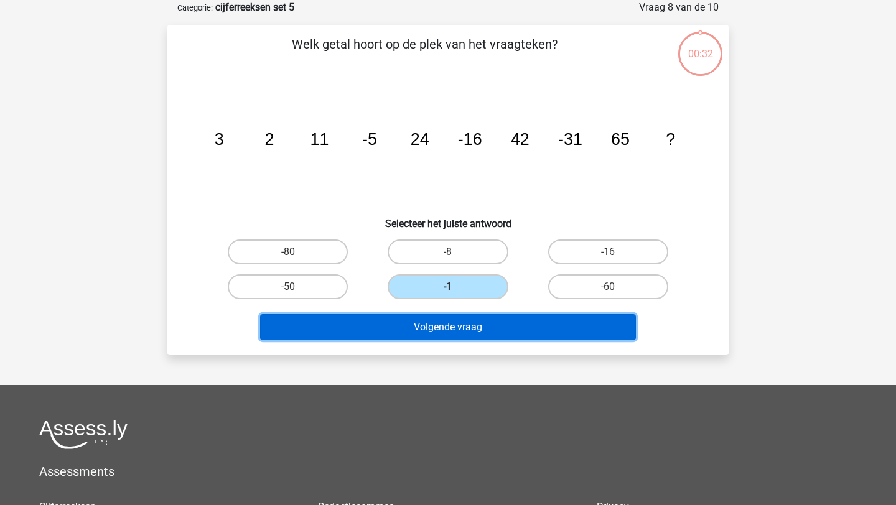
click at [453, 325] on button "Volgende vraag" at bounding box center [448, 327] width 376 height 26
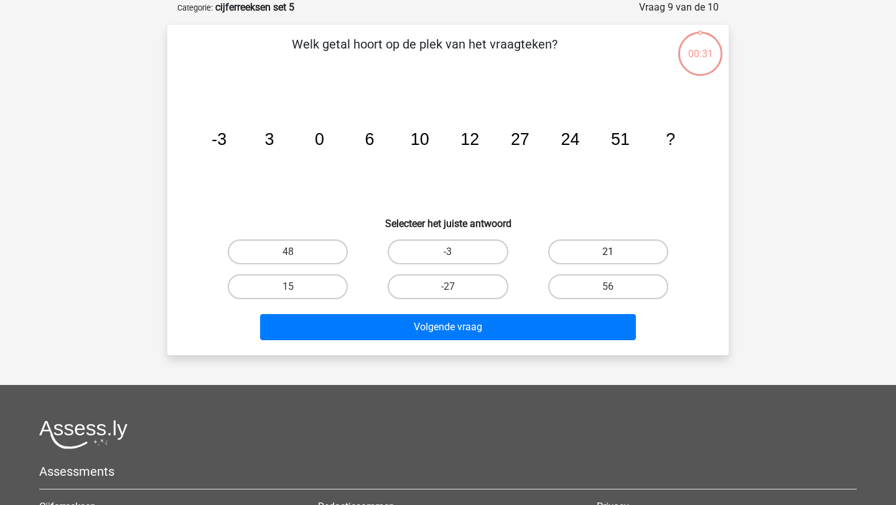
click at [595, 257] on label "21" at bounding box center [608, 251] width 120 height 25
click at [608, 257] on input "21" at bounding box center [612, 256] width 8 height 8
radio input "true"
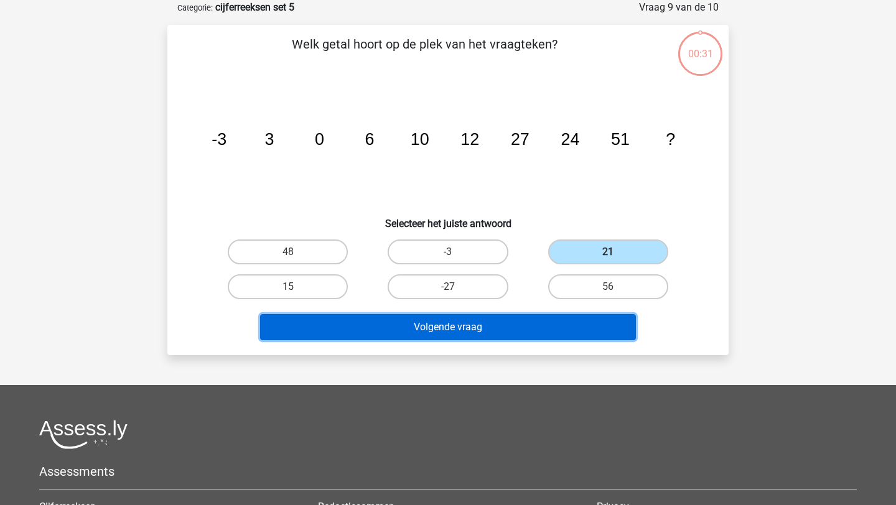
click at [565, 315] on button "Volgende vraag" at bounding box center [448, 327] width 376 height 26
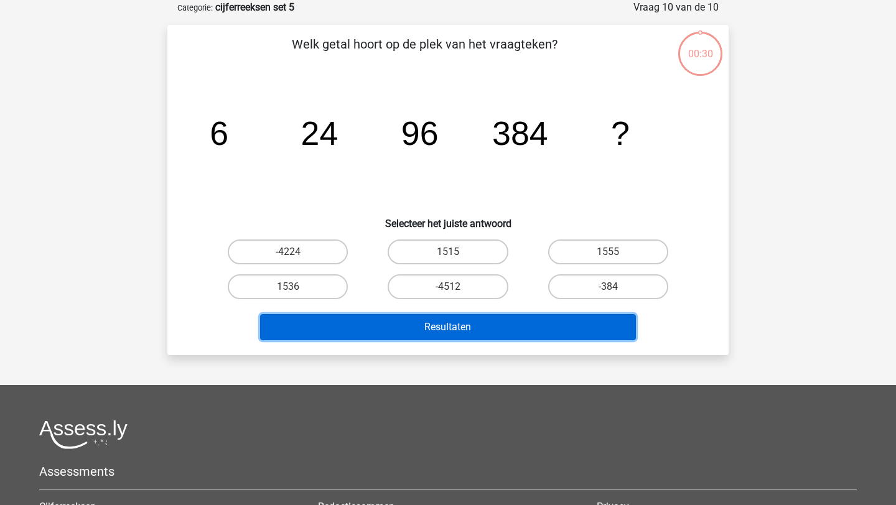
click at [557, 324] on button "Resultaten" at bounding box center [448, 327] width 376 height 26
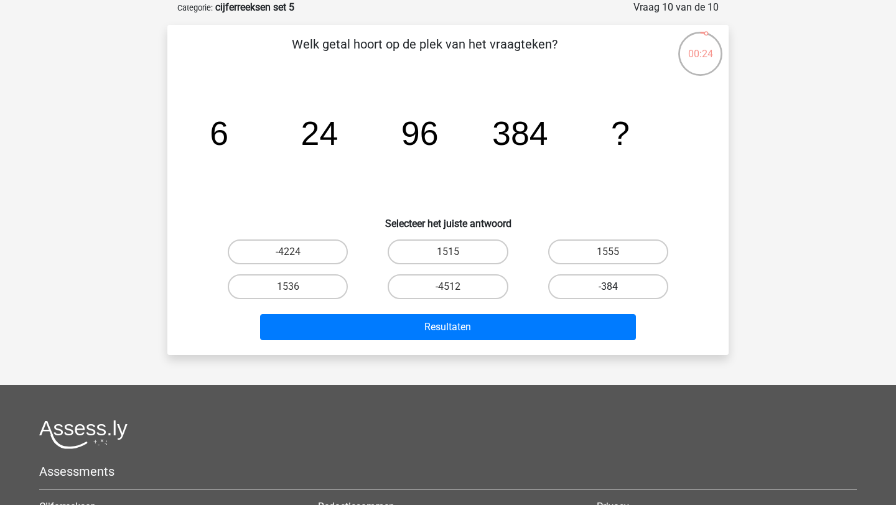
click at [565, 287] on label "-384" at bounding box center [608, 286] width 120 height 25
click at [608, 287] on input "-384" at bounding box center [612, 291] width 8 height 8
radio input "true"
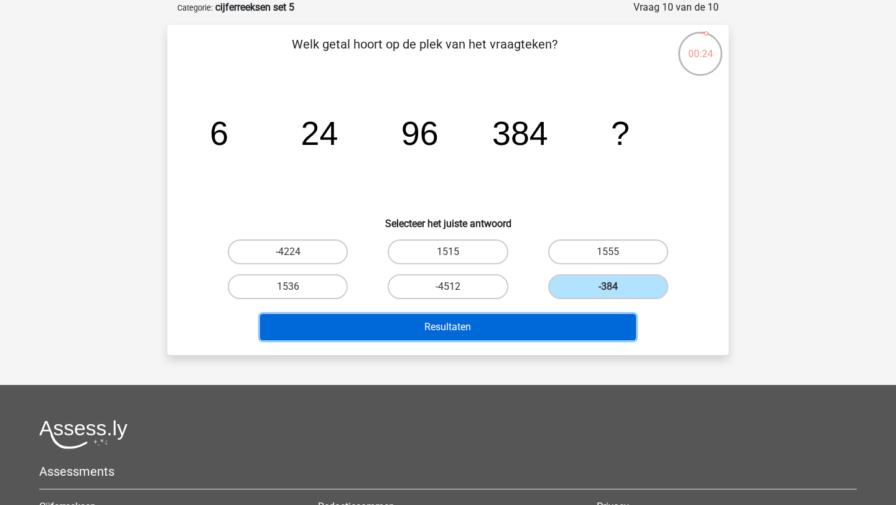
click at [562, 328] on button "Resultaten" at bounding box center [448, 327] width 376 height 26
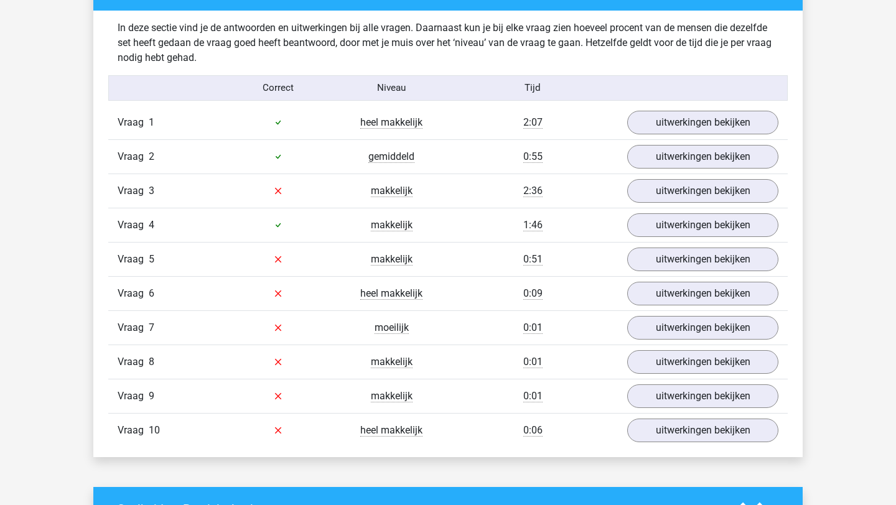
scroll to position [725, 0]
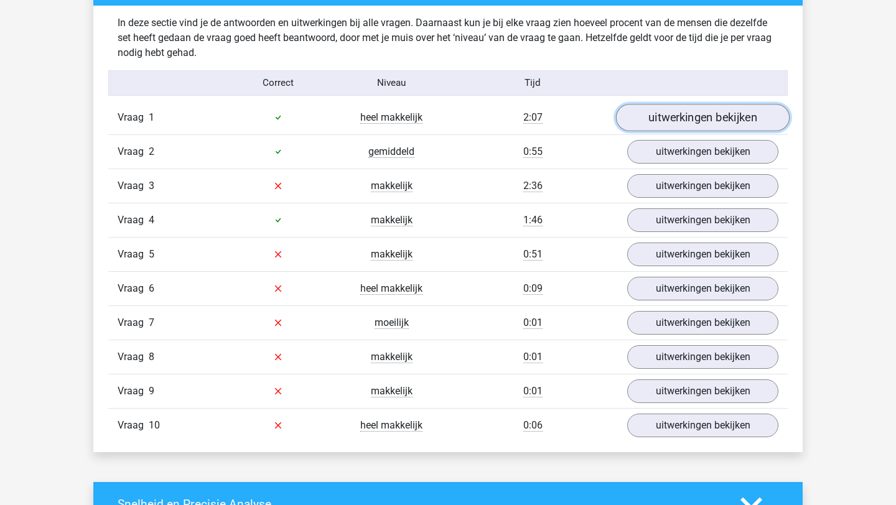
click at [657, 121] on link "uitwerkingen bekijken" at bounding box center [703, 117] width 174 height 27
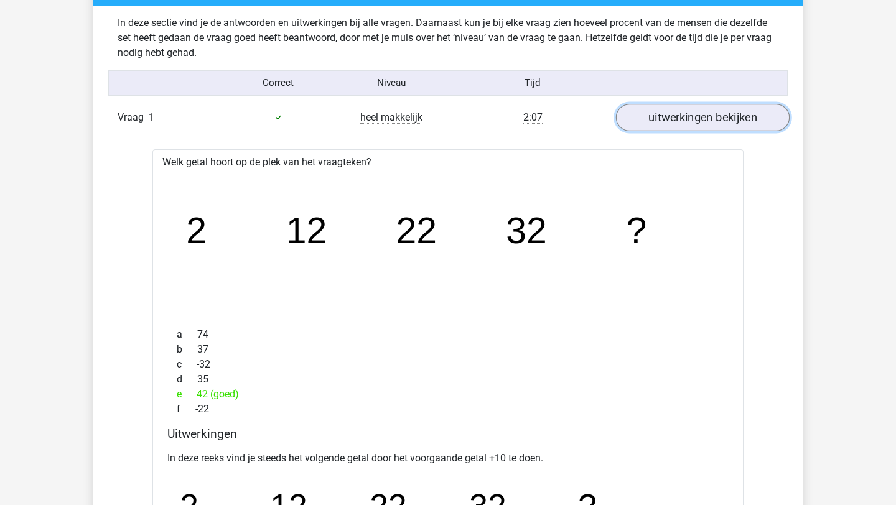
click at [657, 121] on link "uitwerkingen bekijken" at bounding box center [703, 117] width 174 height 27
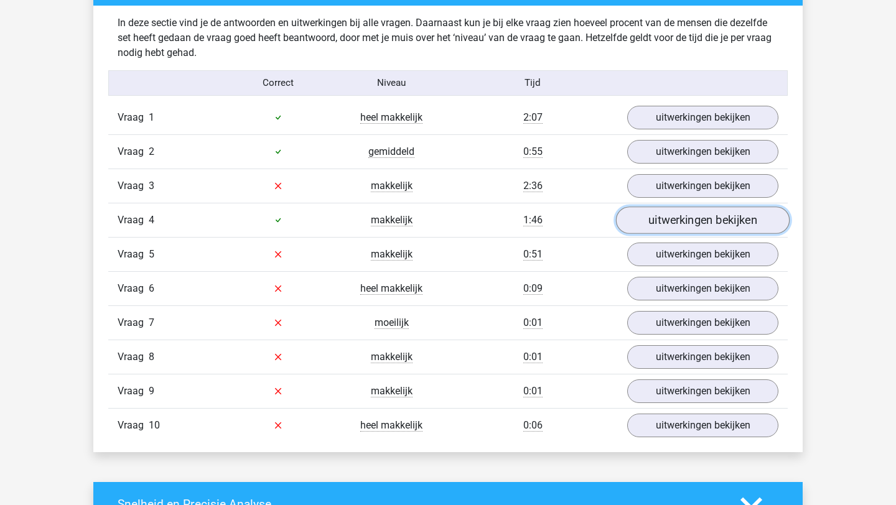
click at [678, 210] on link "uitwerkingen bekijken" at bounding box center [703, 219] width 174 height 27
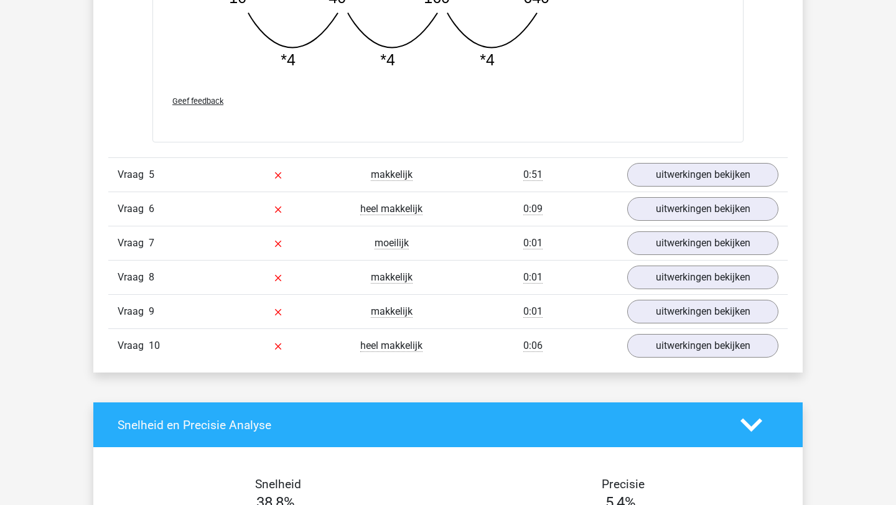
scroll to position [1425, 0]
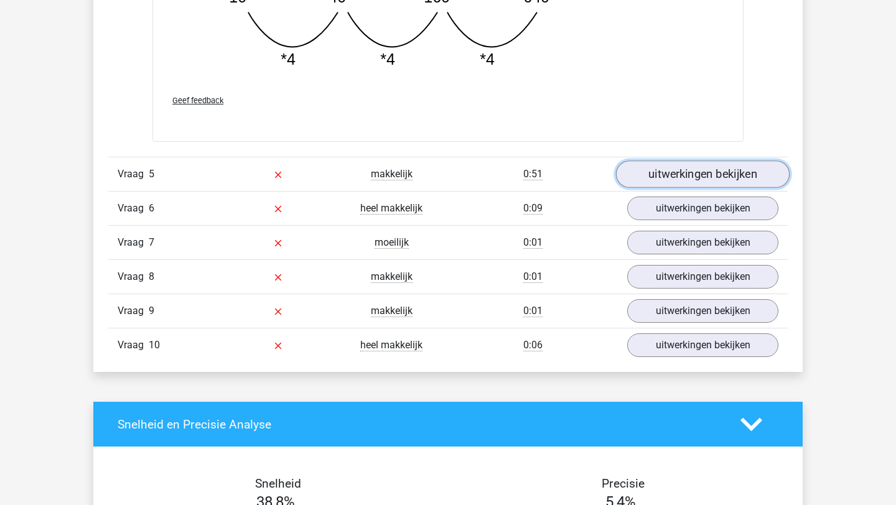
click at [699, 175] on link "uitwerkingen bekijken" at bounding box center [703, 173] width 174 height 27
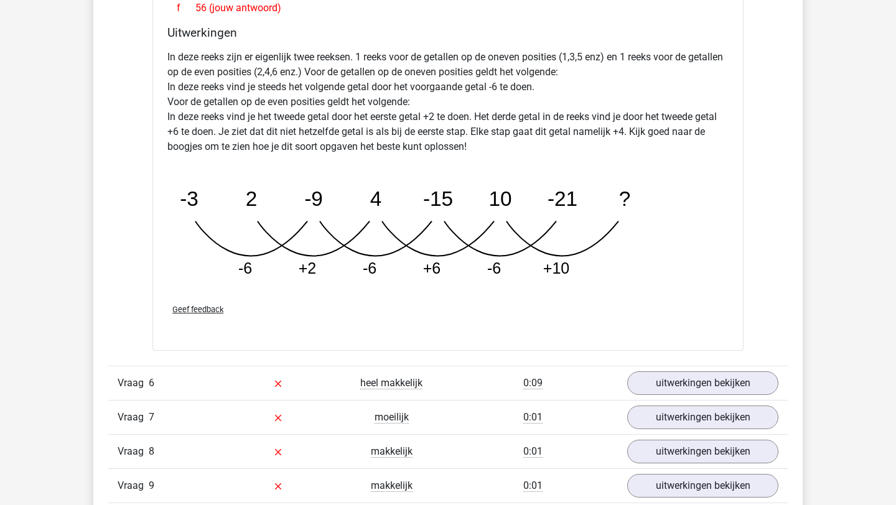
scroll to position [1978, 0]
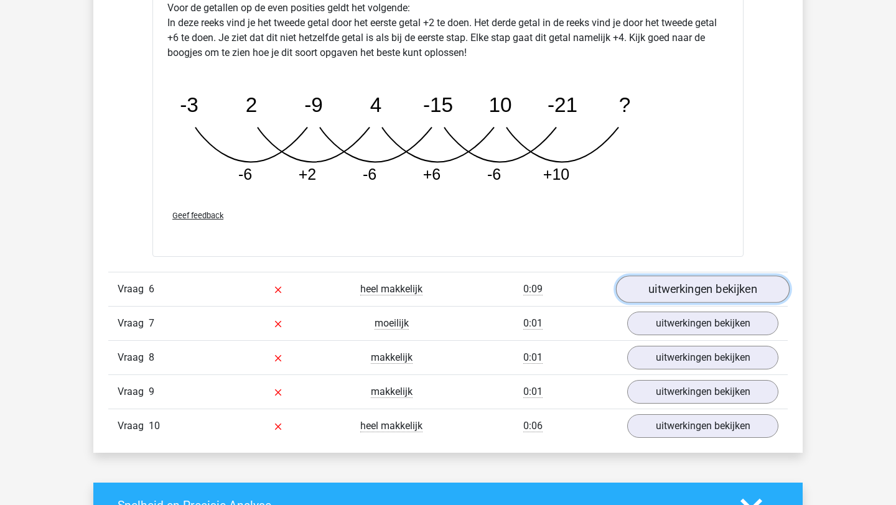
click at [639, 289] on link "uitwerkingen bekijken" at bounding box center [703, 289] width 174 height 27
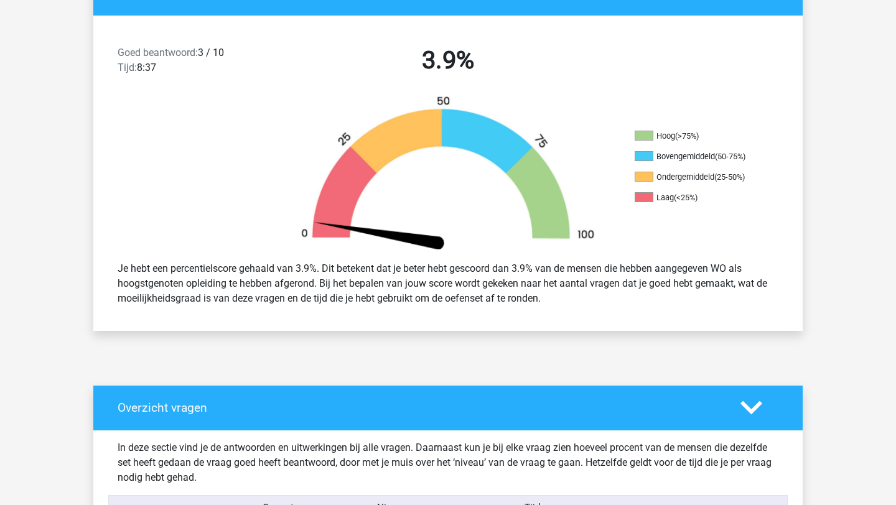
scroll to position [0, 0]
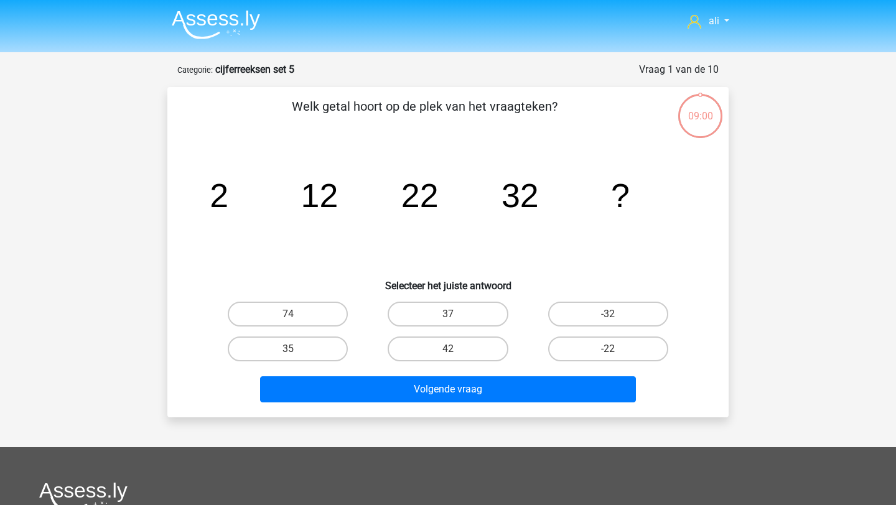
scroll to position [62, 0]
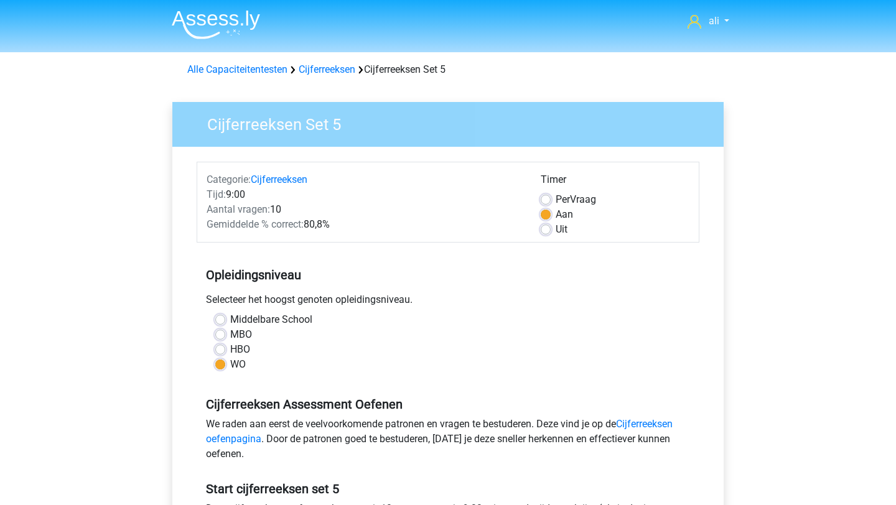
click at [238, 21] on img at bounding box center [216, 24] width 88 height 29
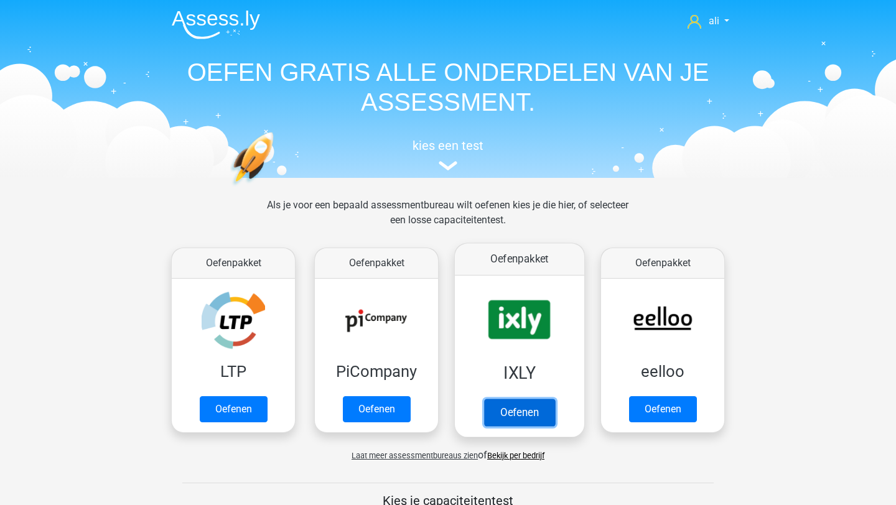
click at [539, 399] on link "Oefenen" at bounding box center [519, 412] width 71 height 27
